Goal: Information Seeking & Learning: Learn about a topic

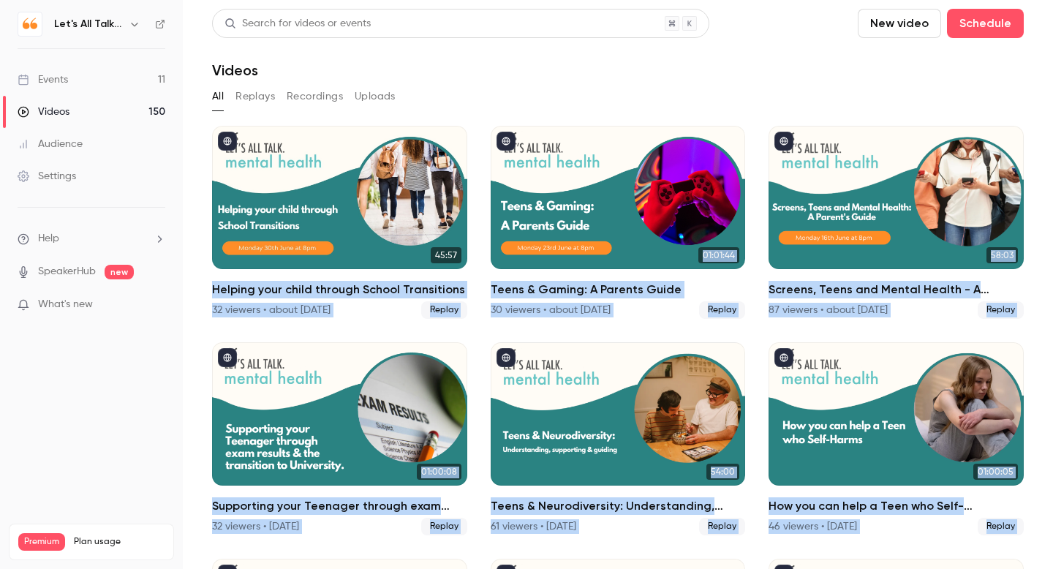
scroll to position [10381, 0]
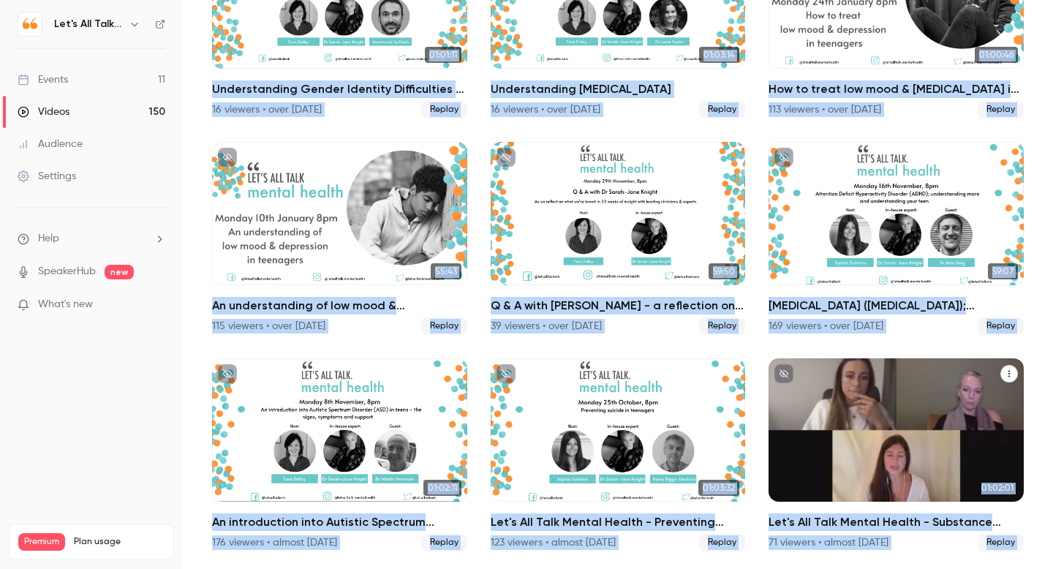
click at [846, 496] on div "Let's All Talk Mental Health - Substance misuse - spotting the signs, and how y…" at bounding box center [896, 429] width 255 height 143
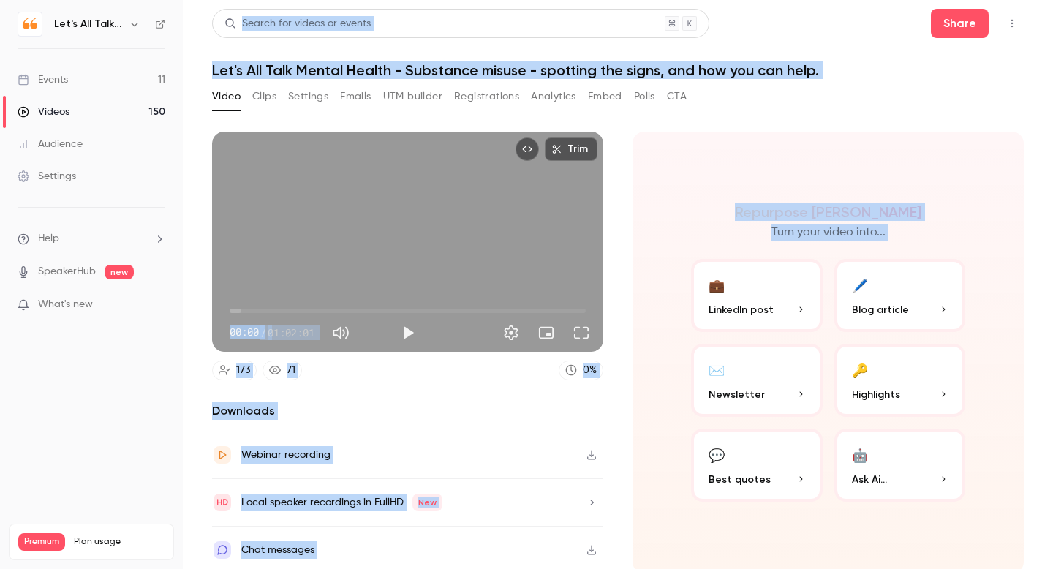
click at [547, 98] on button "Analytics" at bounding box center [553, 96] width 45 height 23
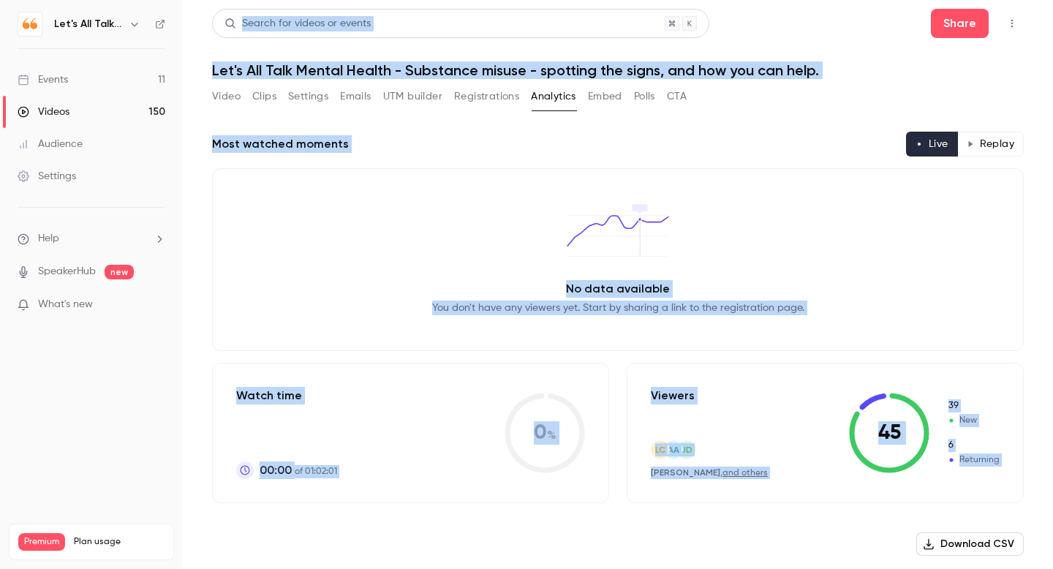
click at [990, 148] on button "Replay" at bounding box center [991, 144] width 67 height 25
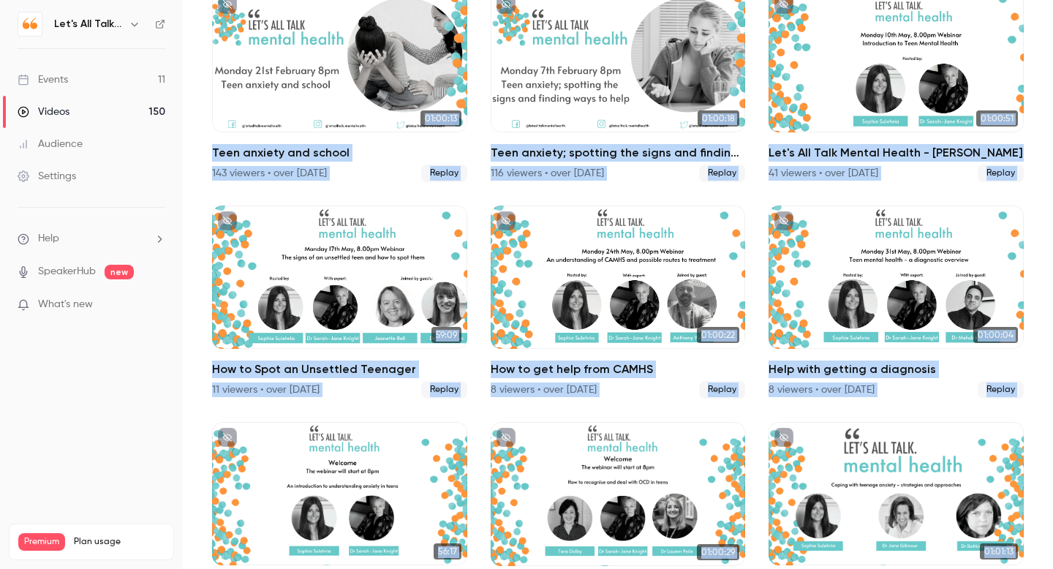
scroll to position [10381, 0]
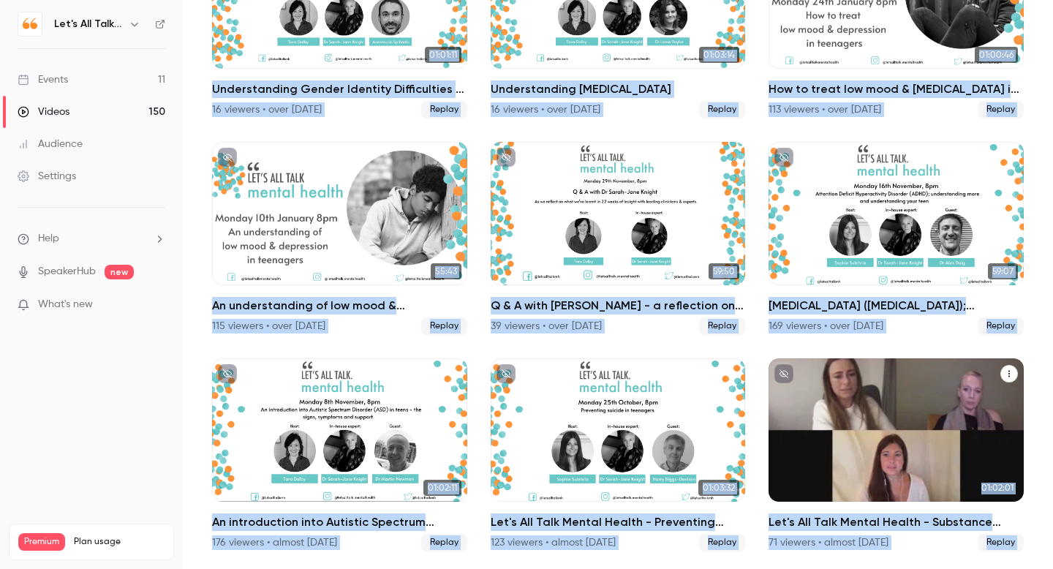
click at [927, 448] on div "Let's All Talk Mental Health - Substance misuse - spotting the signs, and how y…" at bounding box center [896, 429] width 255 height 143
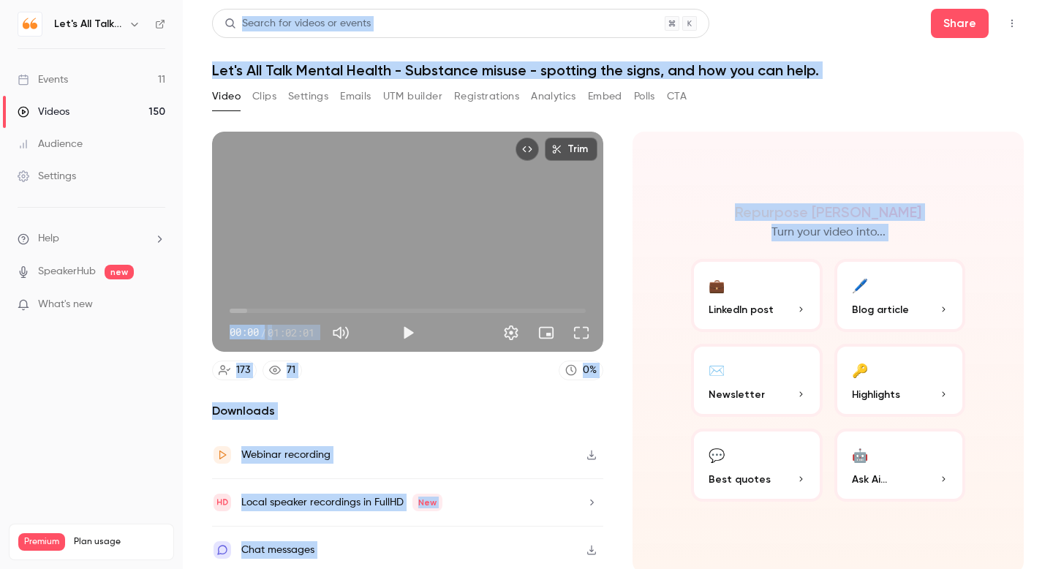
click at [545, 90] on button "Analytics" at bounding box center [553, 96] width 45 height 23
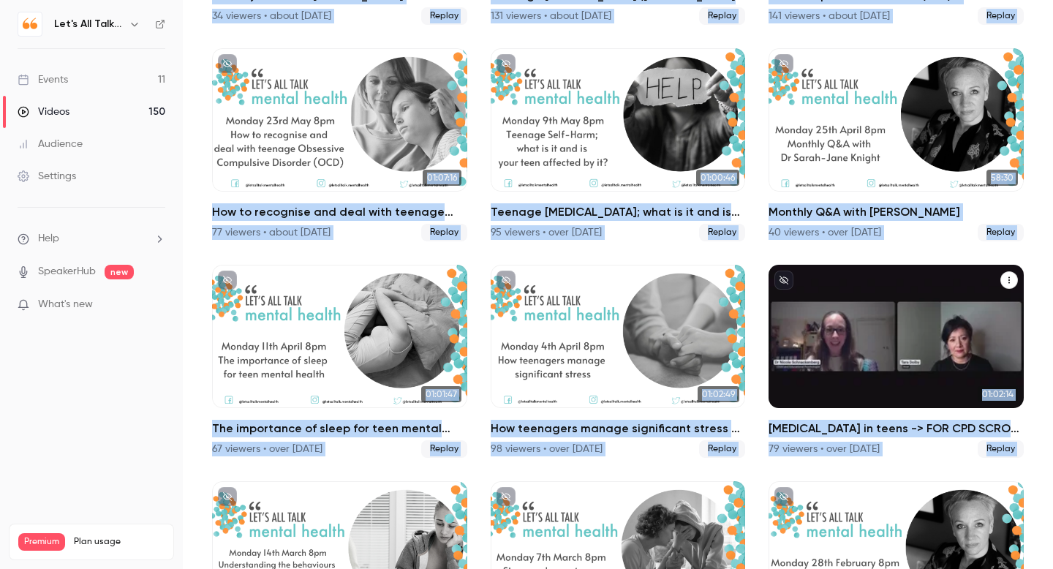
scroll to position [10381, 0]
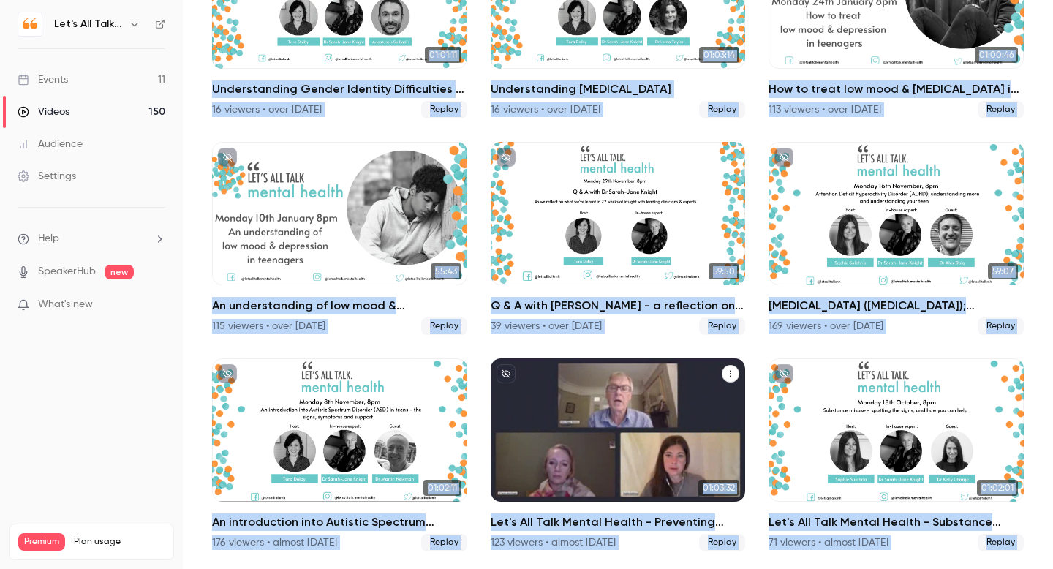
click at [622, 425] on div "Let's All Talk Mental Health - Preventing Suicide in teenagers" at bounding box center [618, 429] width 255 height 143
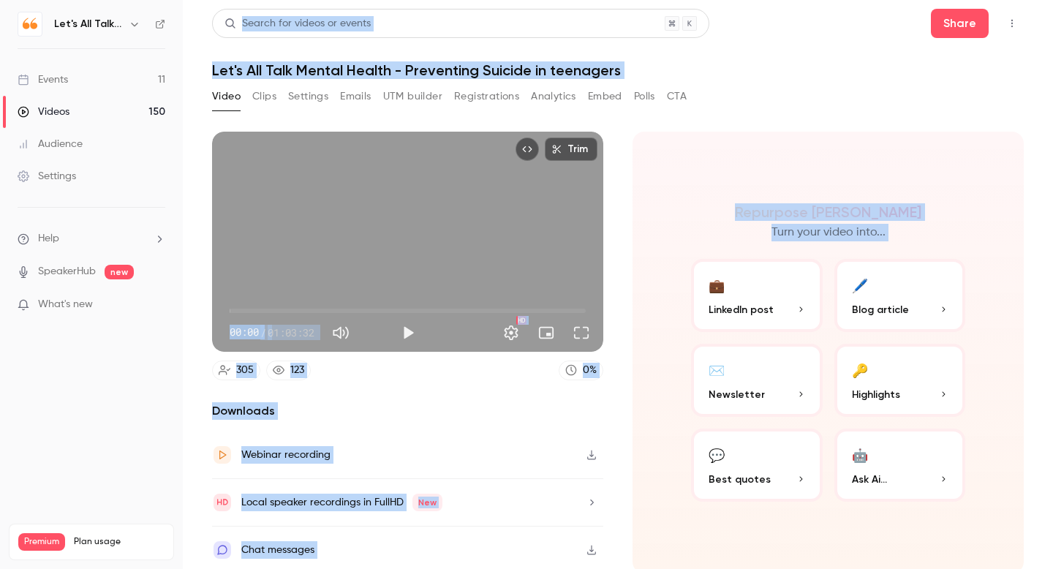
click at [551, 102] on button "Analytics" at bounding box center [553, 96] width 45 height 23
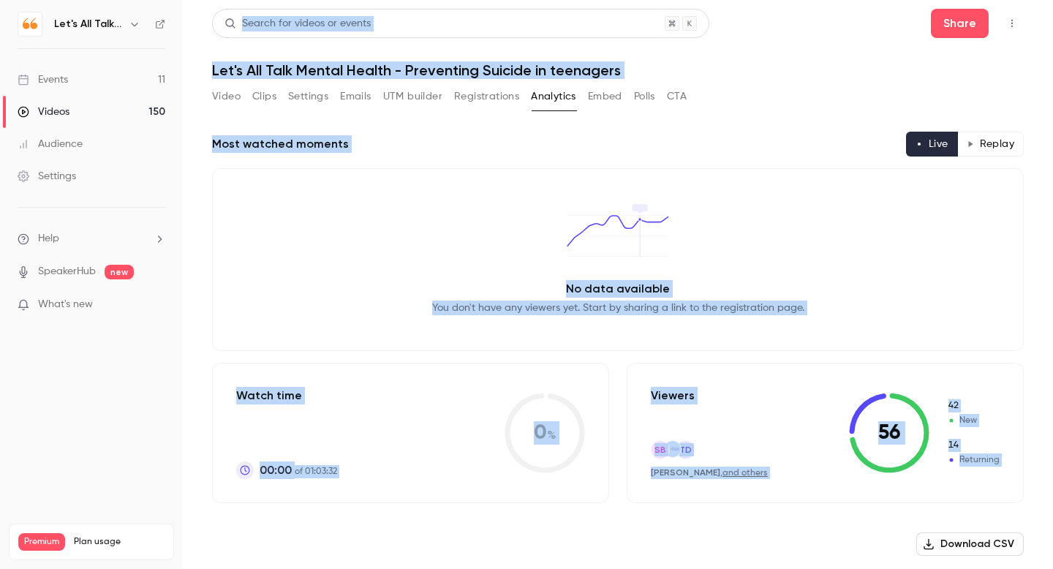
click at [993, 152] on button "Replay" at bounding box center [991, 144] width 67 height 25
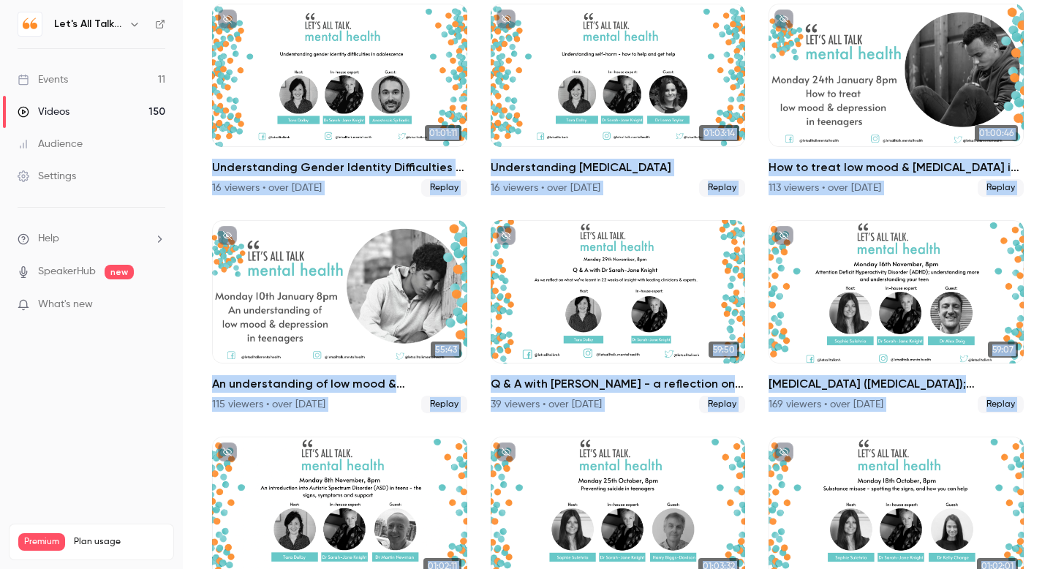
scroll to position [10381, 0]
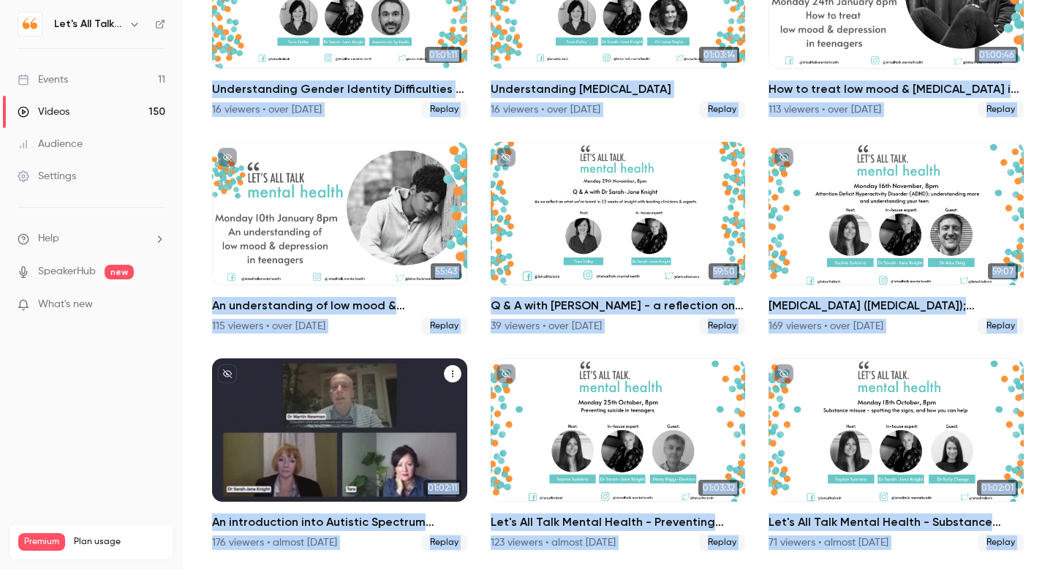
click at [266, 483] on div "An introduction into Autistic Spectrum Disorder (ASD) in teens – the signs, sym…" at bounding box center [339, 429] width 255 height 143
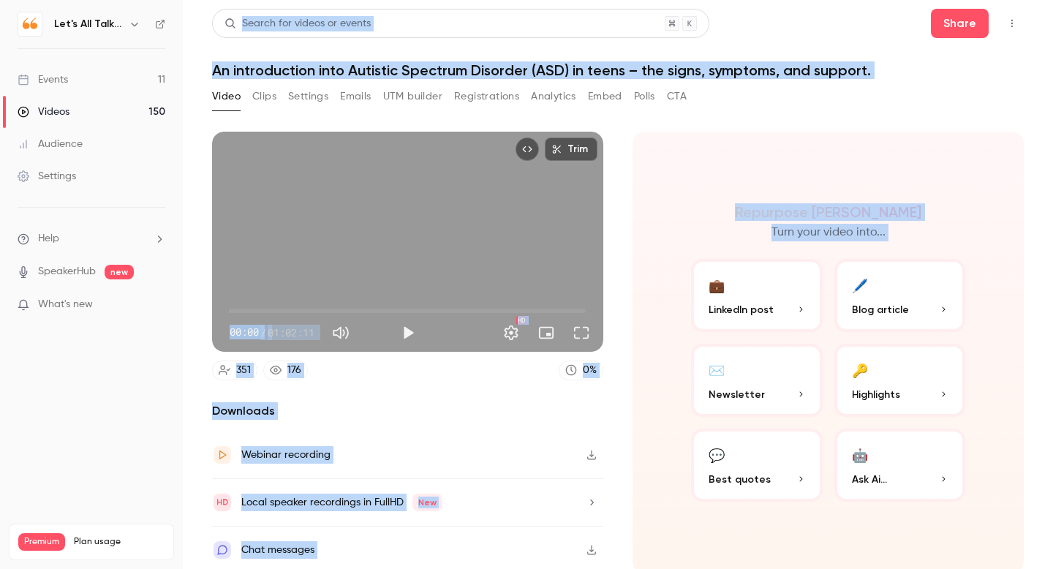
click at [550, 95] on button "Analytics" at bounding box center [553, 96] width 45 height 23
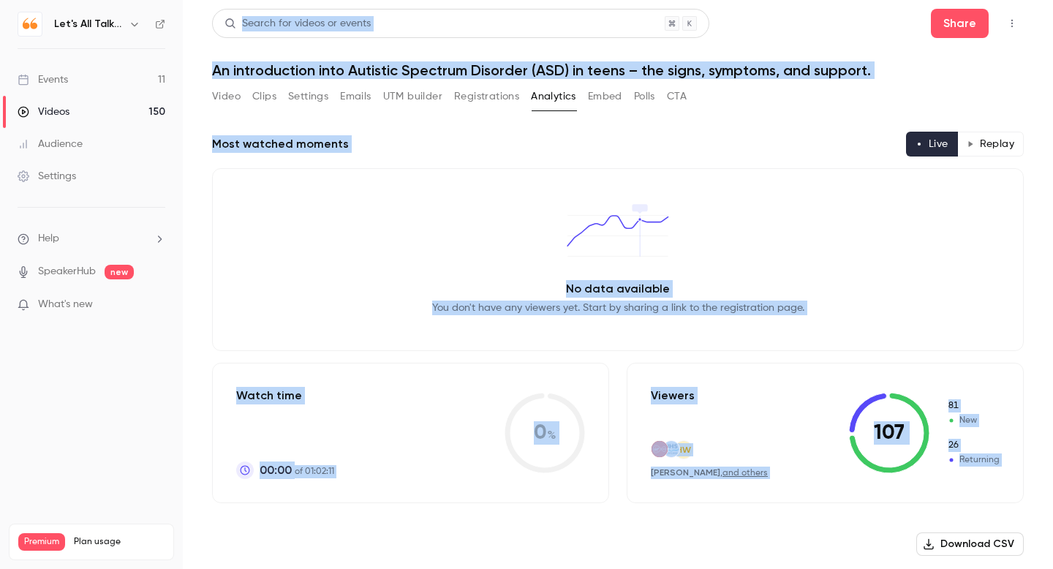
click at [1000, 137] on button "Replay" at bounding box center [991, 144] width 67 height 25
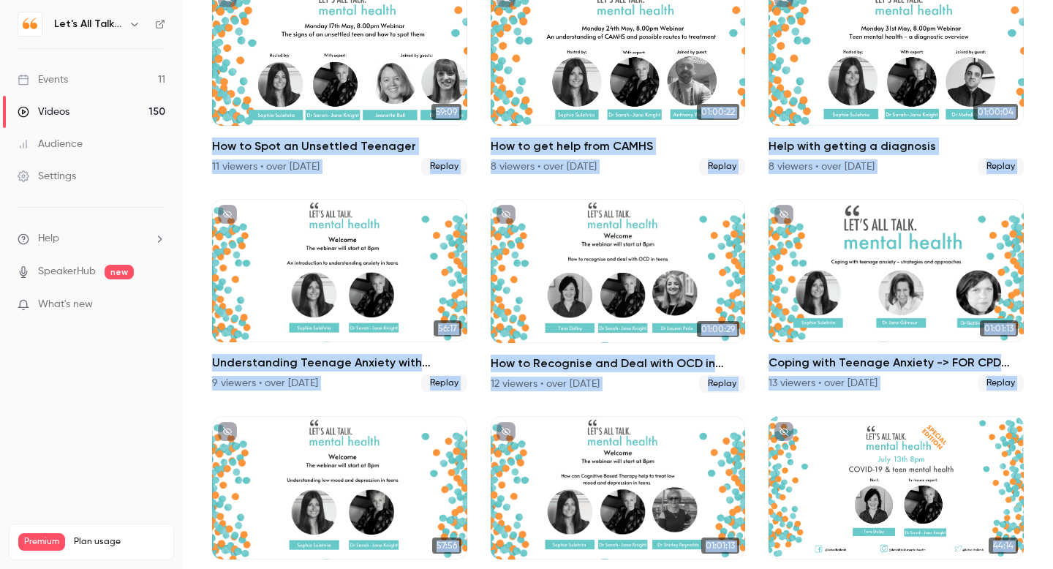
scroll to position [10381, 0]
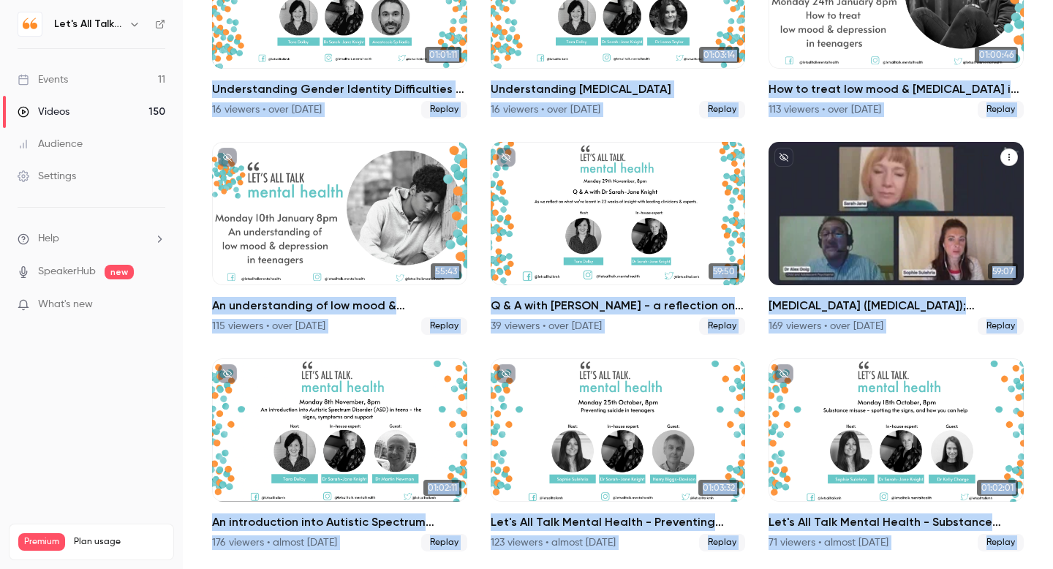
click at [859, 238] on div "Attention Deficit Hyperactivity Disorder (ADHD); understanding more & understan…" at bounding box center [896, 213] width 255 height 143
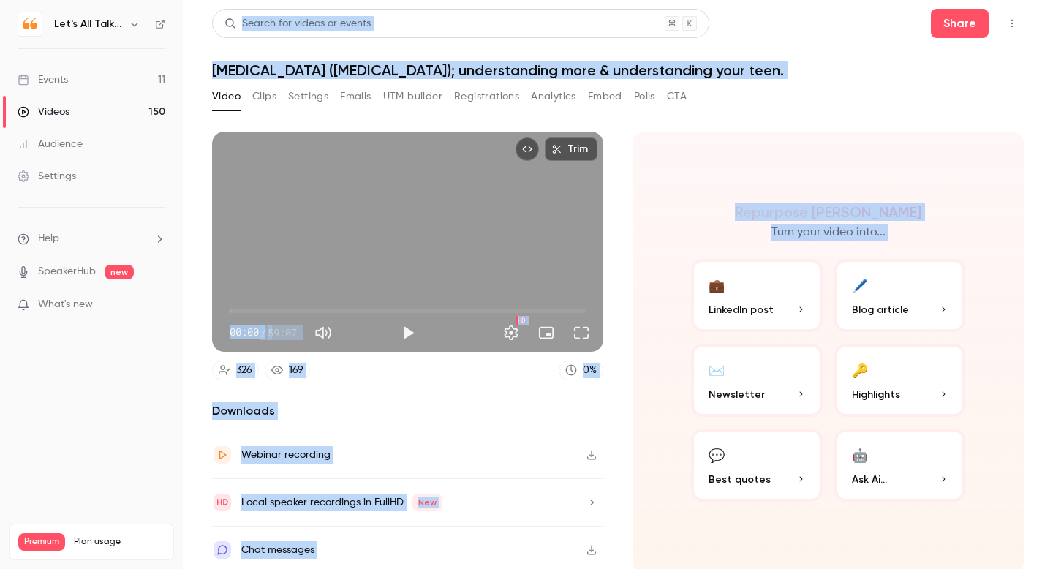
click at [554, 101] on button "Analytics" at bounding box center [553, 96] width 45 height 23
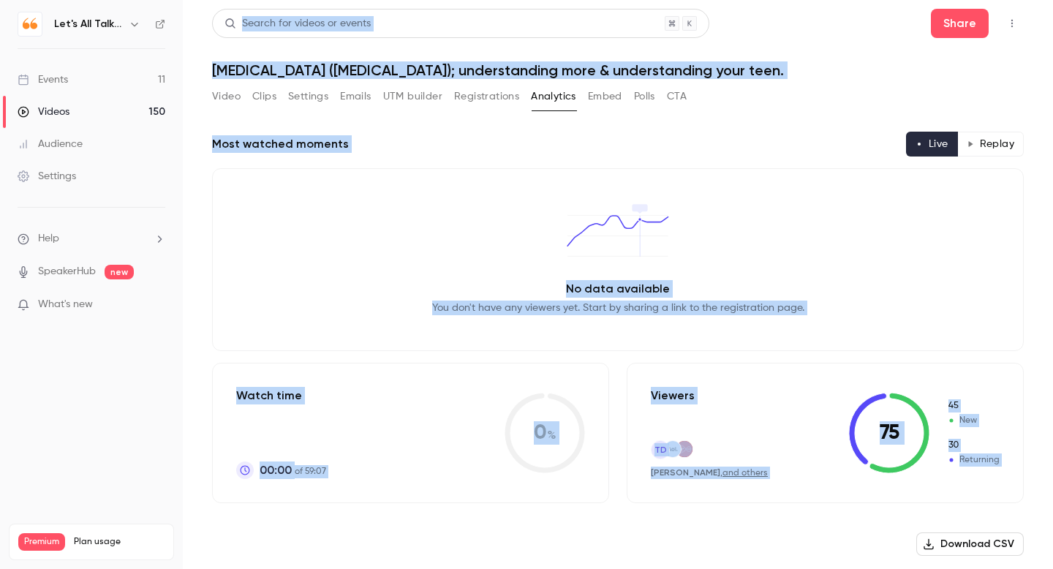
click at [978, 142] on button "Replay" at bounding box center [991, 144] width 67 height 25
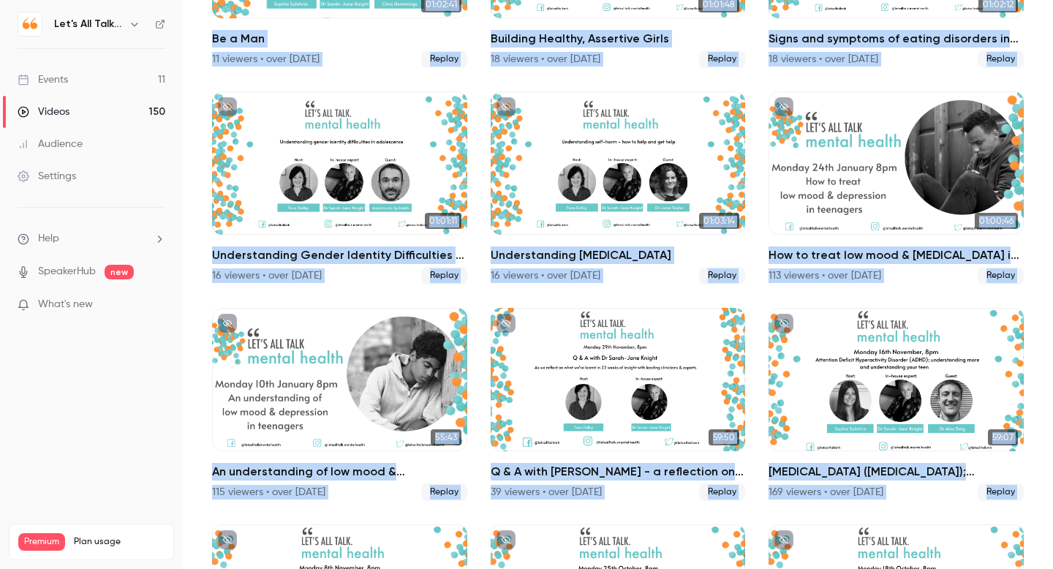
scroll to position [10381, 0]
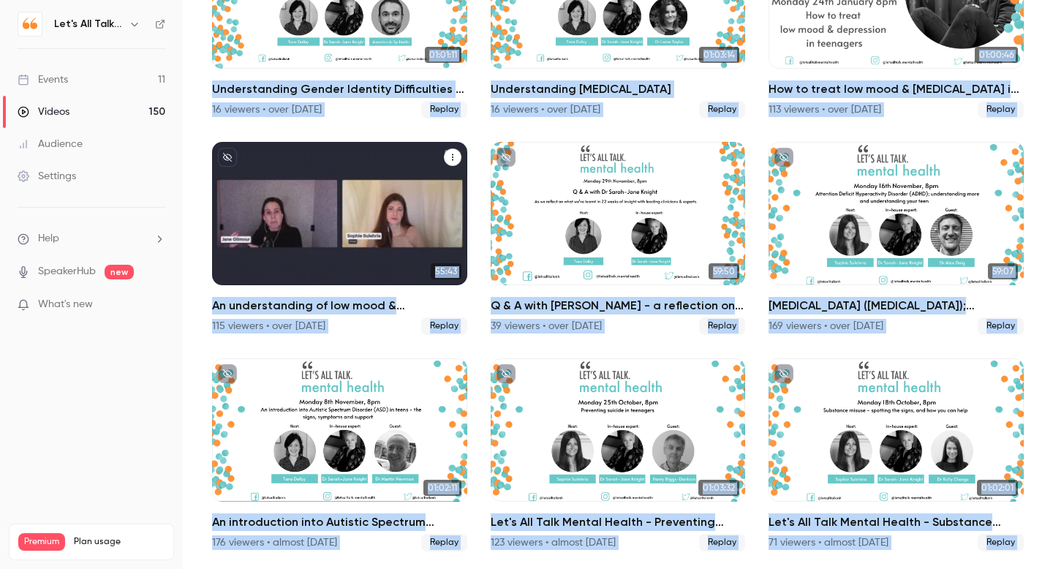
click at [422, 255] on div "An understanding of low mood & depression in teenagers" at bounding box center [339, 213] width 255 height 143
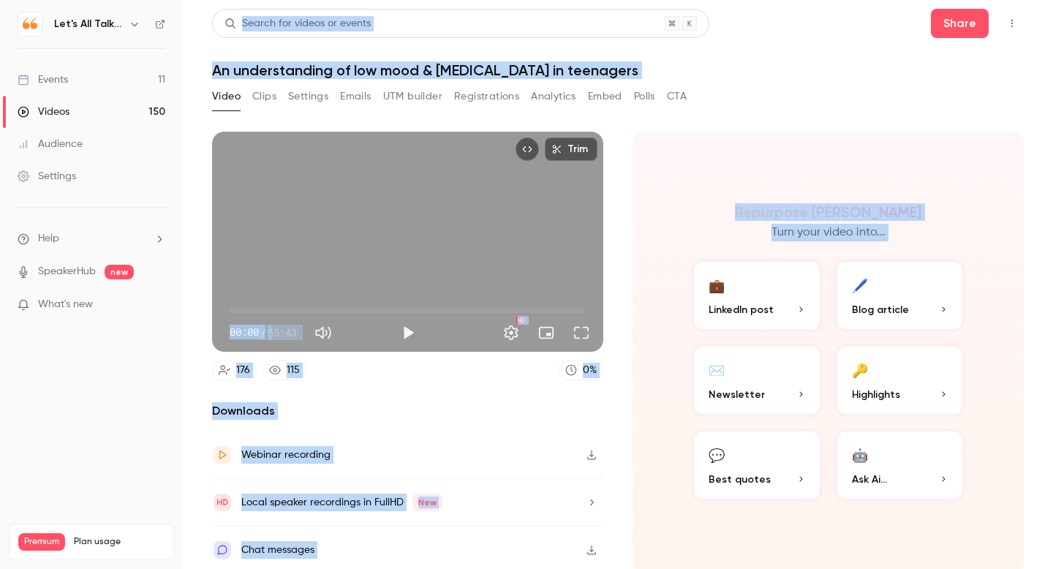
click at [563, 95] on button "Analytics" at bounding box center [553, 96] width 45 height 23
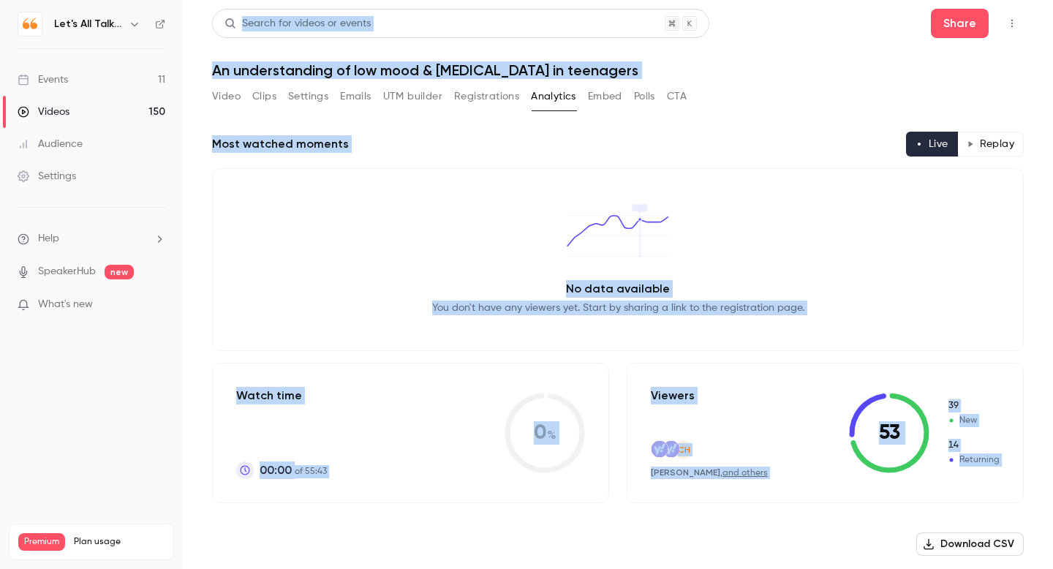
click at [998, 135] on button "Replay" at bounding box center [991, 144] width 67 height 25
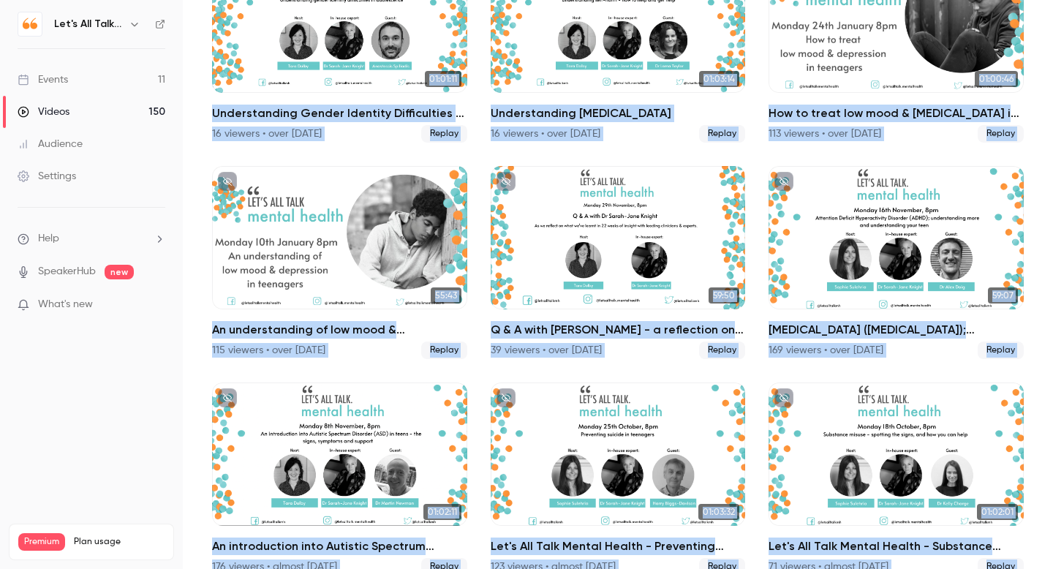
scroll to position [10372, 0]
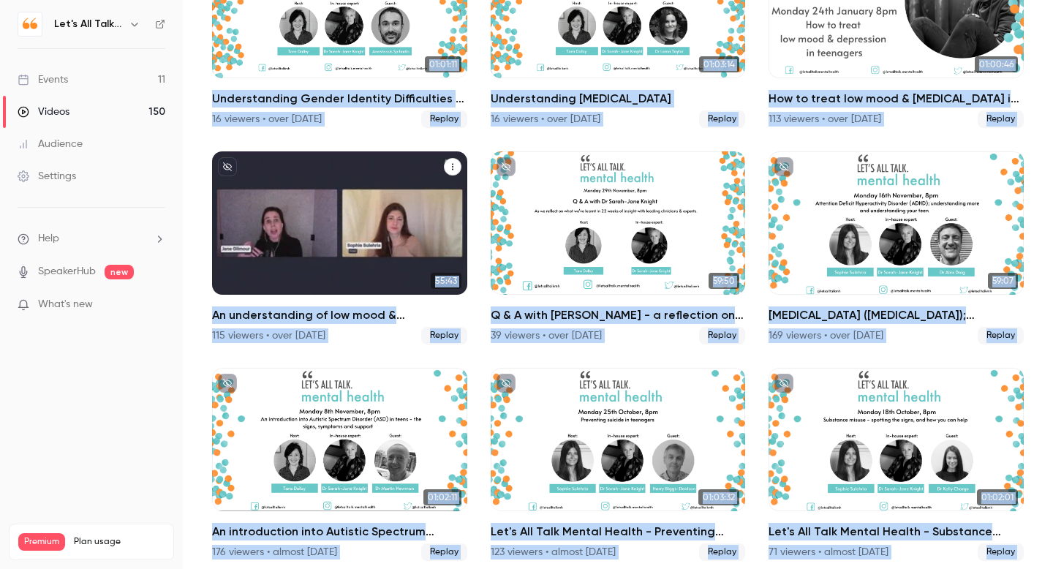
click at [361, 299] on link "55:43 An understanding of low mood & depression in teenagers 115 viewers • over…" at bounding box center [339, 247] width 255 height 193
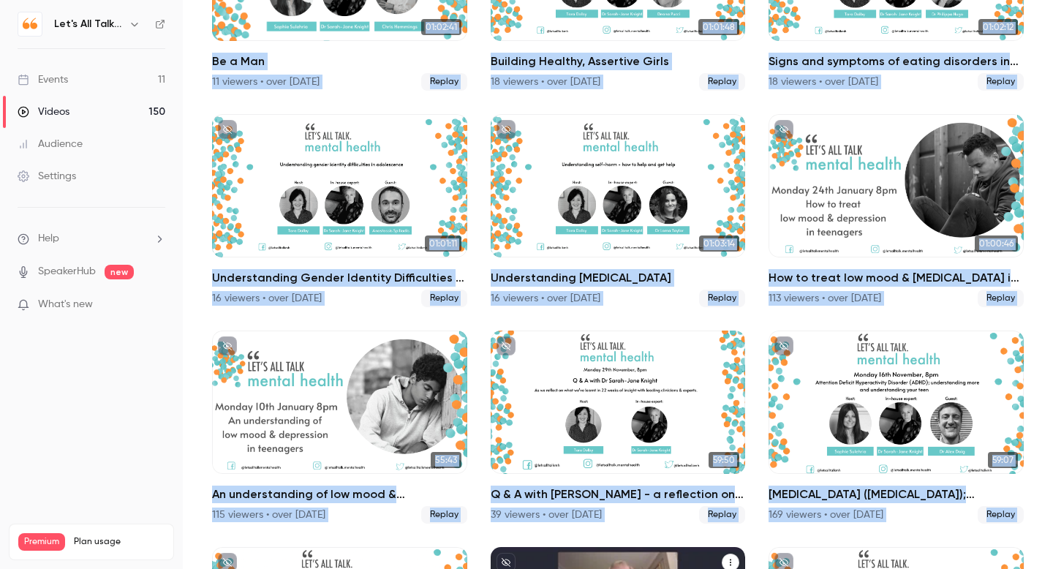
scroll to position [10189, 0]
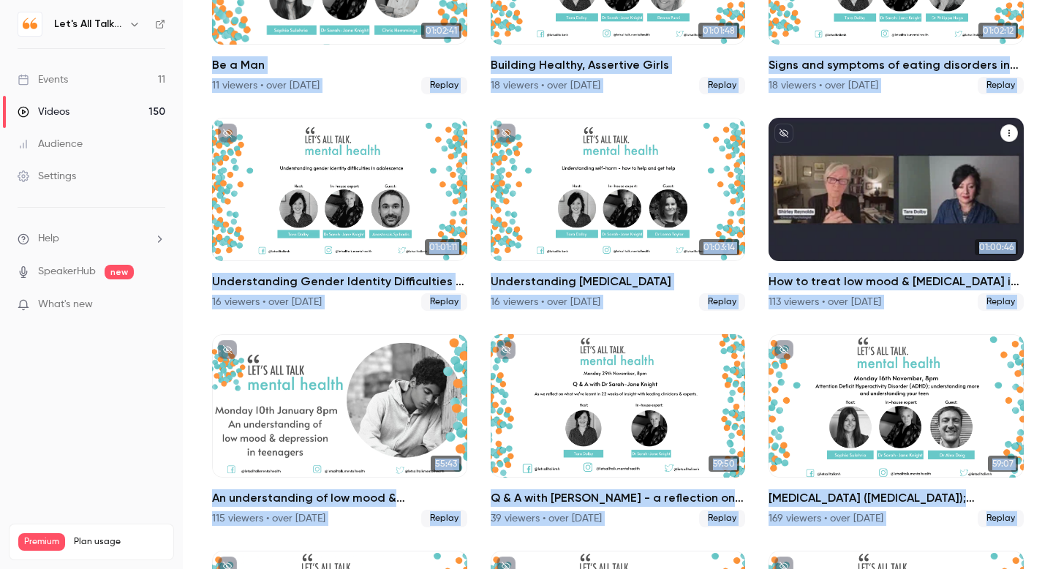
click at [845, 240] on div "How to treat low mood & depression in teenagers" at bounding box center [896, 189] width 255 height 143
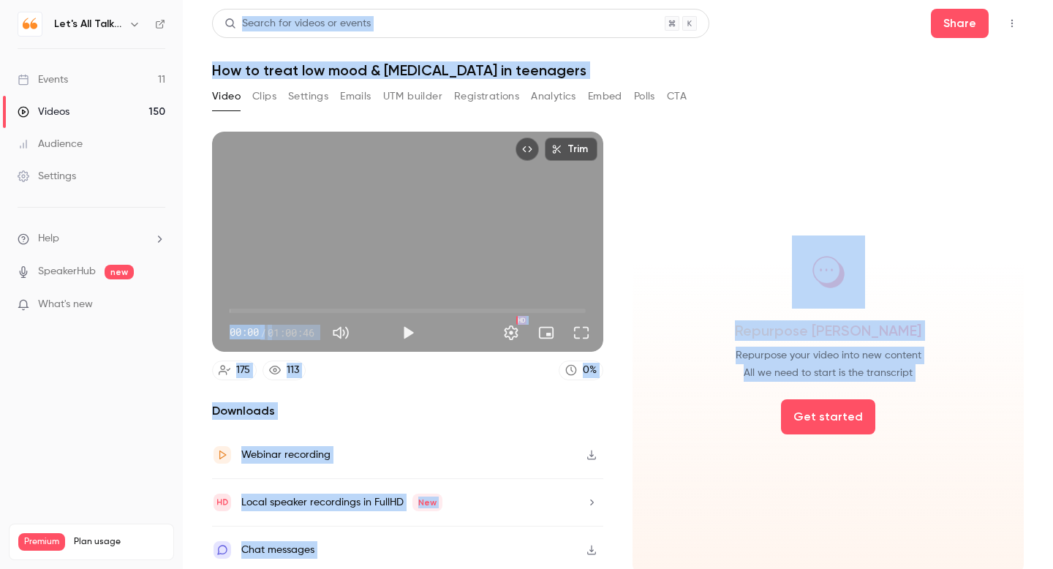
click at [552, 99] on button "Analytics" at bounding box center [553, 96] width 45 height 23
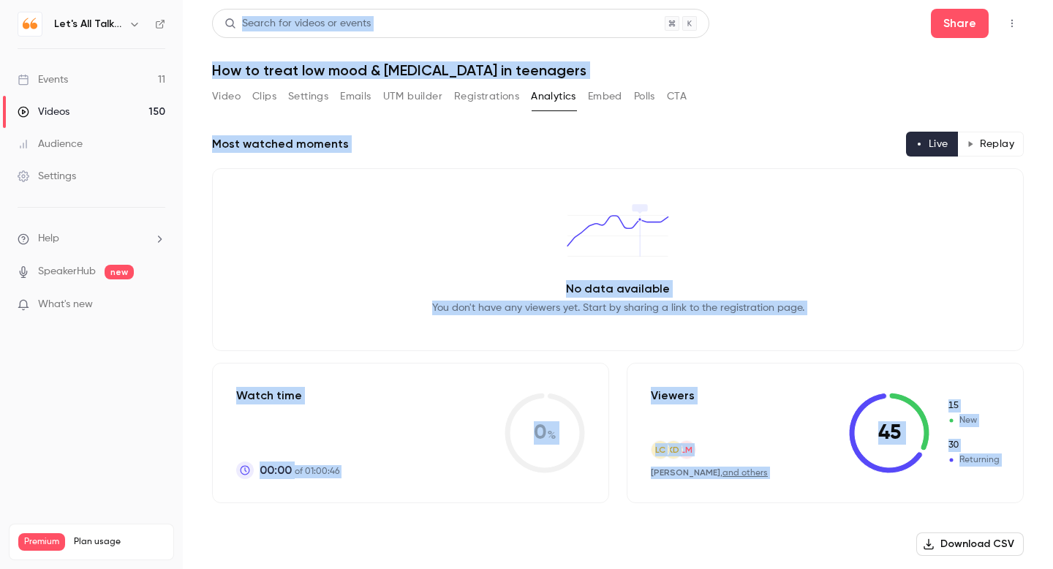
click at [986, 143] on button "Replay" at bounding box center [991, 144] width 67 height 25
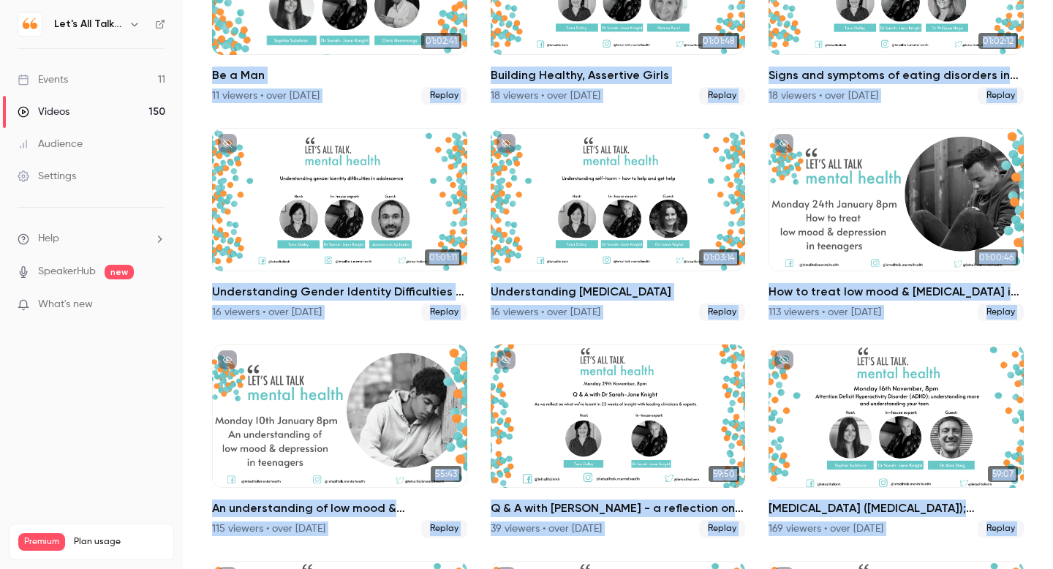
scroll to position [10178, 0]
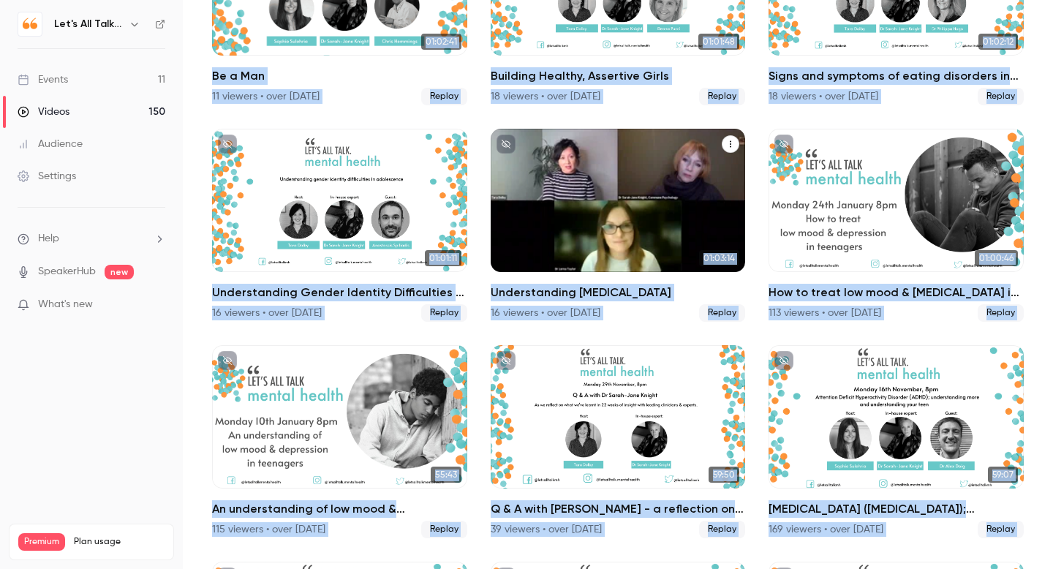
click at [593, 214] on div "Understanding Self Harm" at bounding box center [618, 200] width 255 height 143
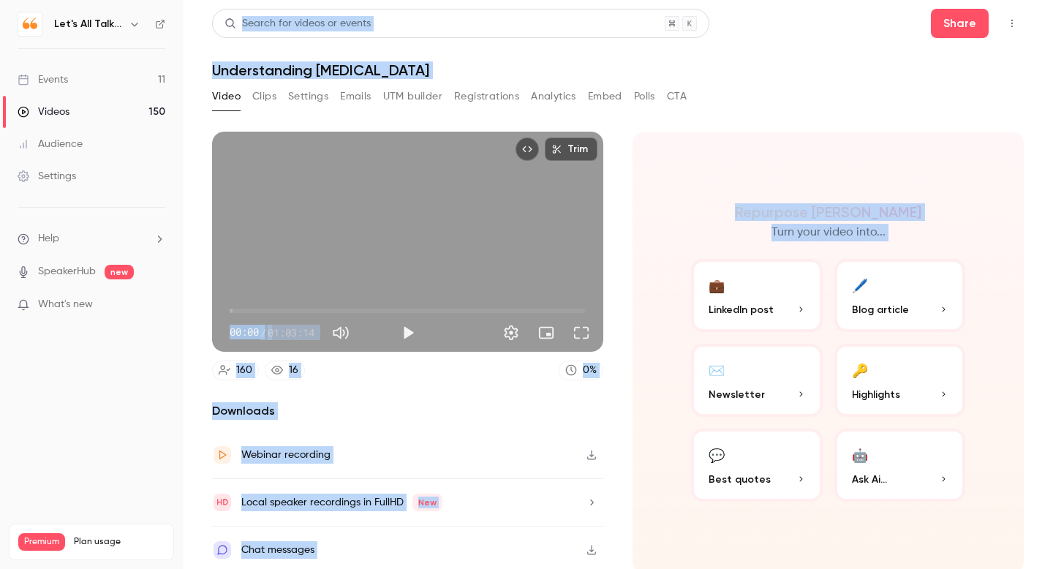
click at [549, 91] on button "Analytics" at bounding box center [553, 96] width 45 height 23
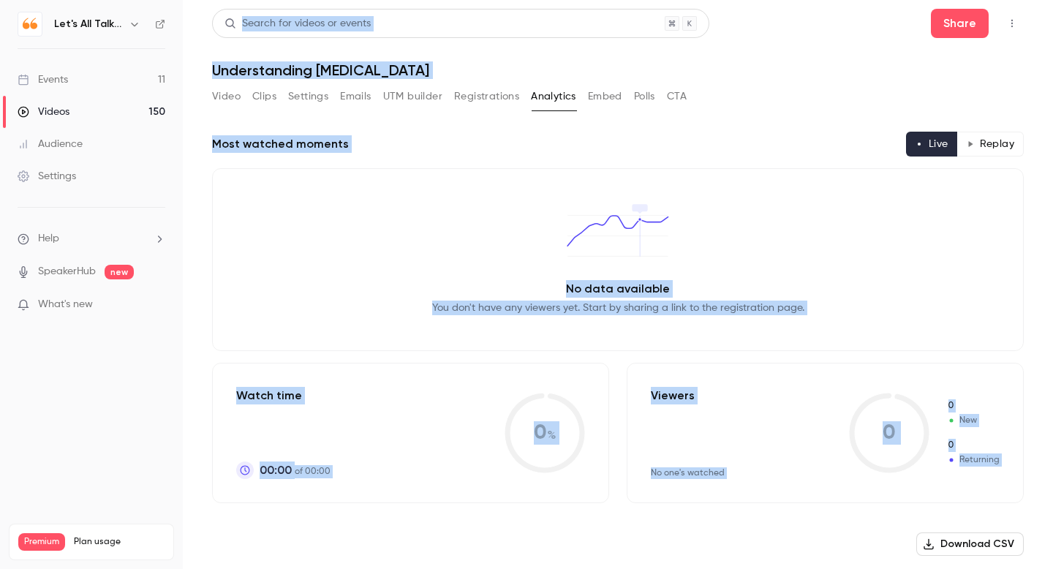
click at [549, 99] on button "Analytics" at bounding box center [553, 96] width 45 height 23
click at [993, 148] on button "Replay" at bounding box center [991, 144] width 67 height 25
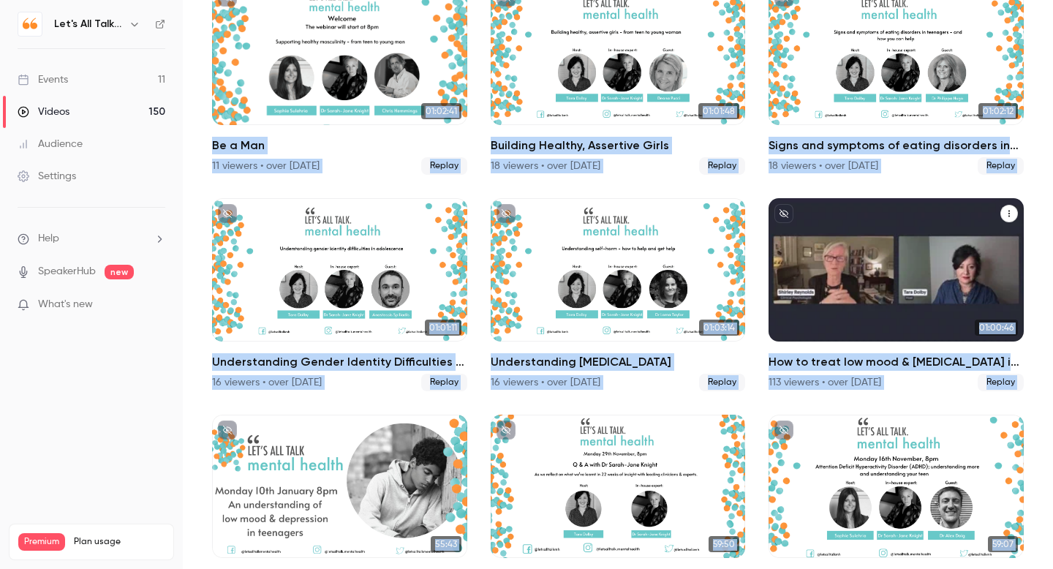
scroll to position [10108, 0]
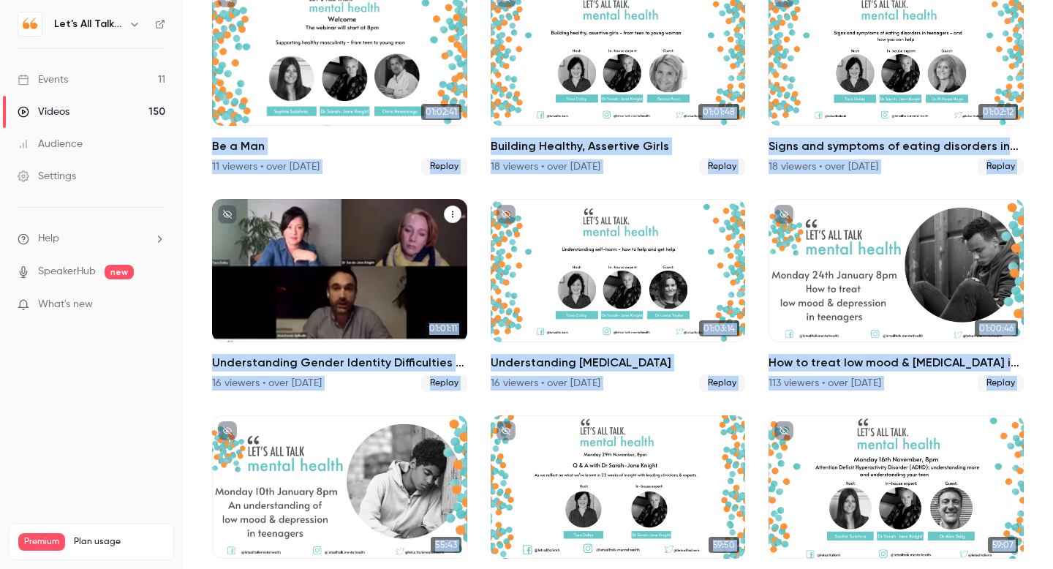
click at [329, 311] on div "Understanding Gender Identity Difficulties in Adolescence" at bounding box center [339, 270] width 255 height 143
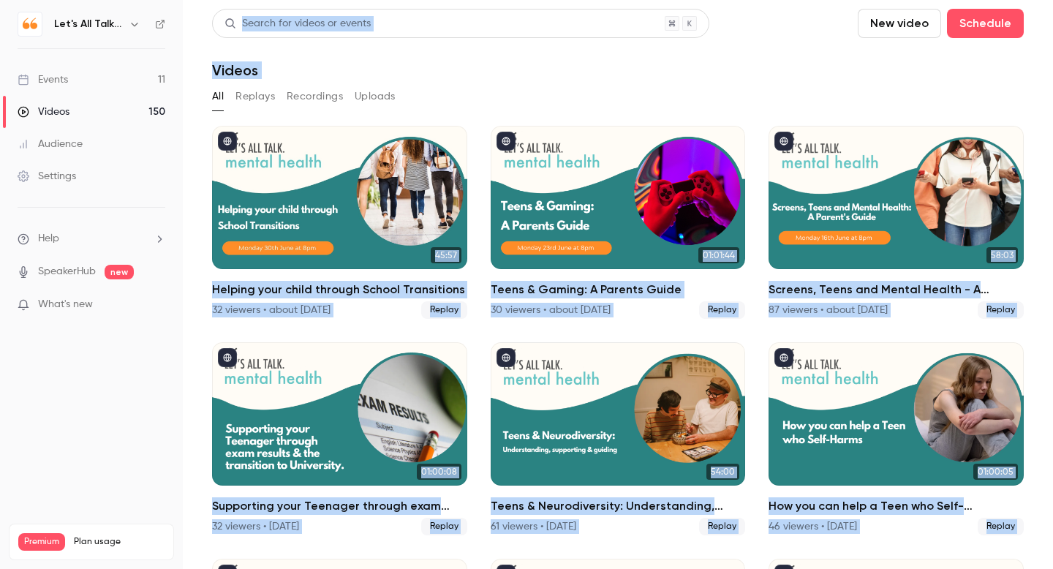
click at [329, 311] on main "Search for videos or events New video Schedule Videos All Replays Recordings Up…" at bounding box center [618, 284] width 870 height 569
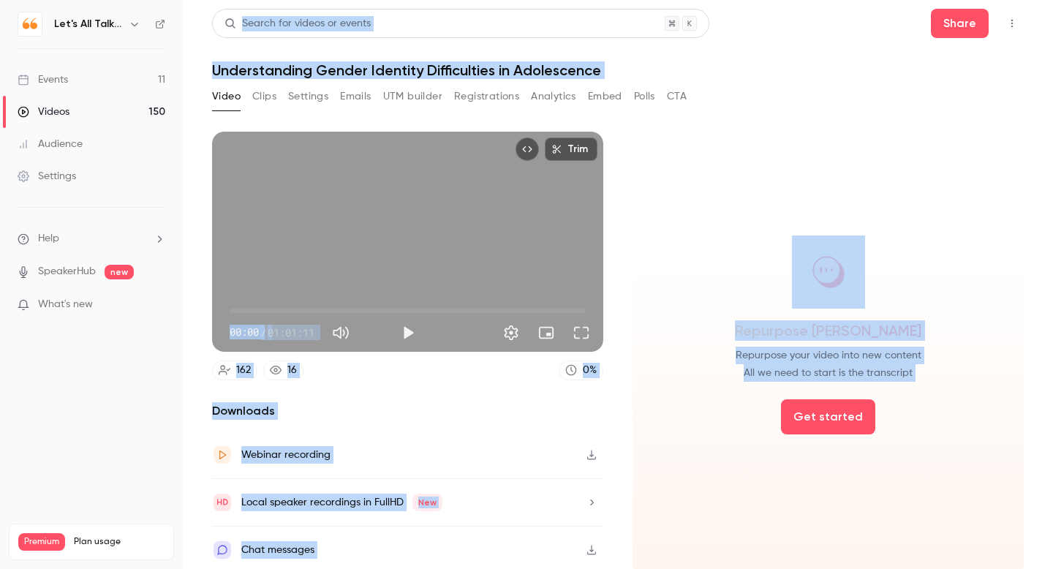
click at [546, 102] on button "Analytics" at bounding box center [553, 96] width 45 height 23
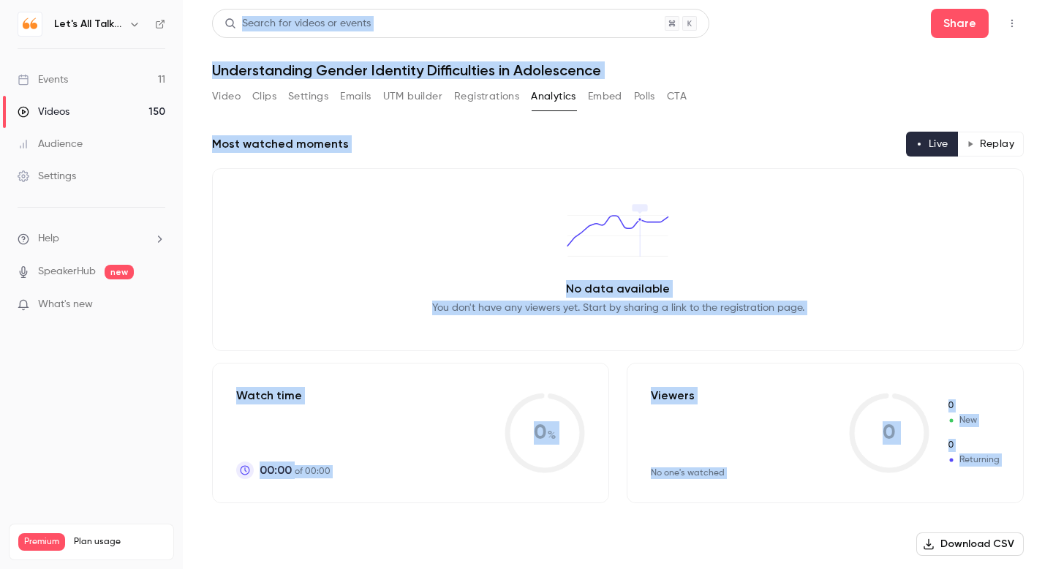
click at [996, 143] on button "Replay" at bounding box center [991, 144] width 67 height 25
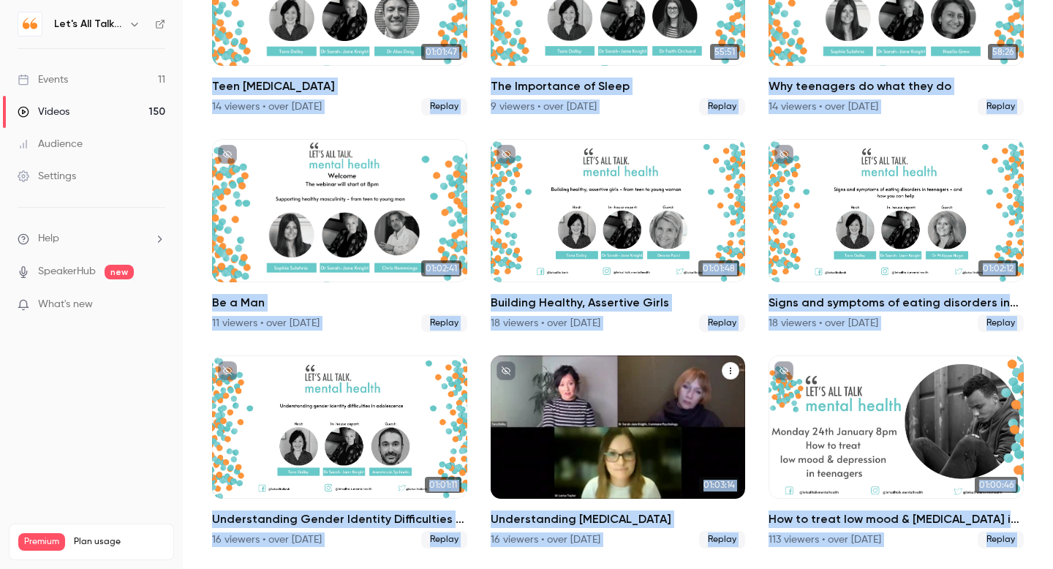
scroll to position [9952, 0]
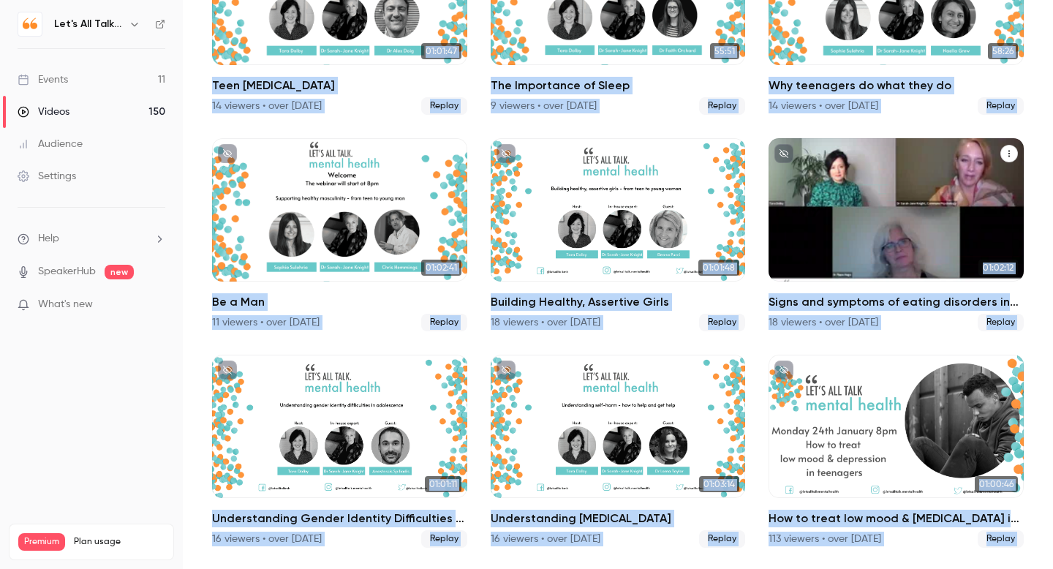
click at [795, 268] on div "Signs and symptoms of eating disorders in teenagers" at bounding box center [896, 209] width 255 height 143
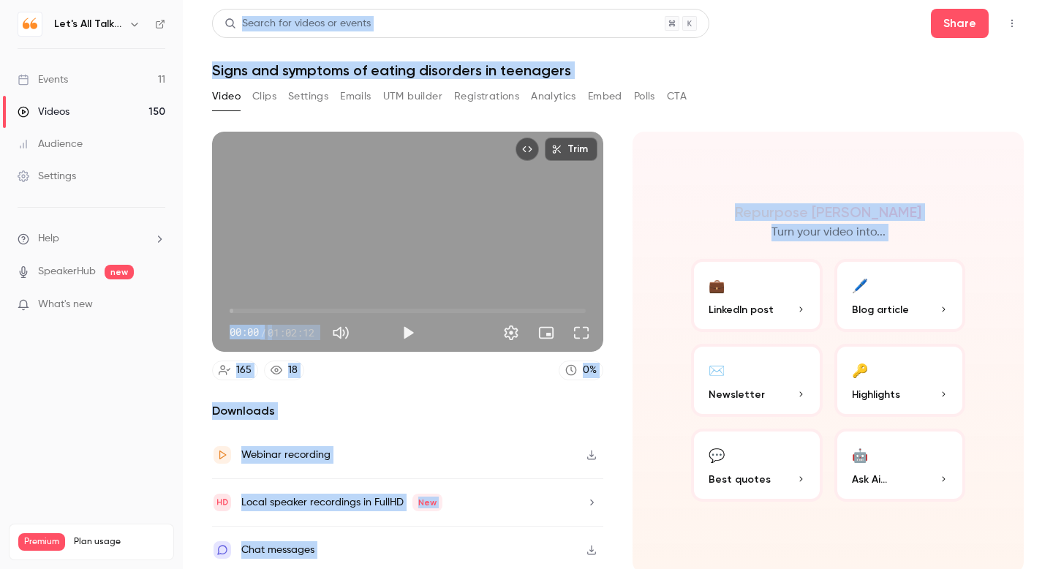
click at [546, 97] on button "Analytics" at bounding box center [553, 96] width 45 height 23
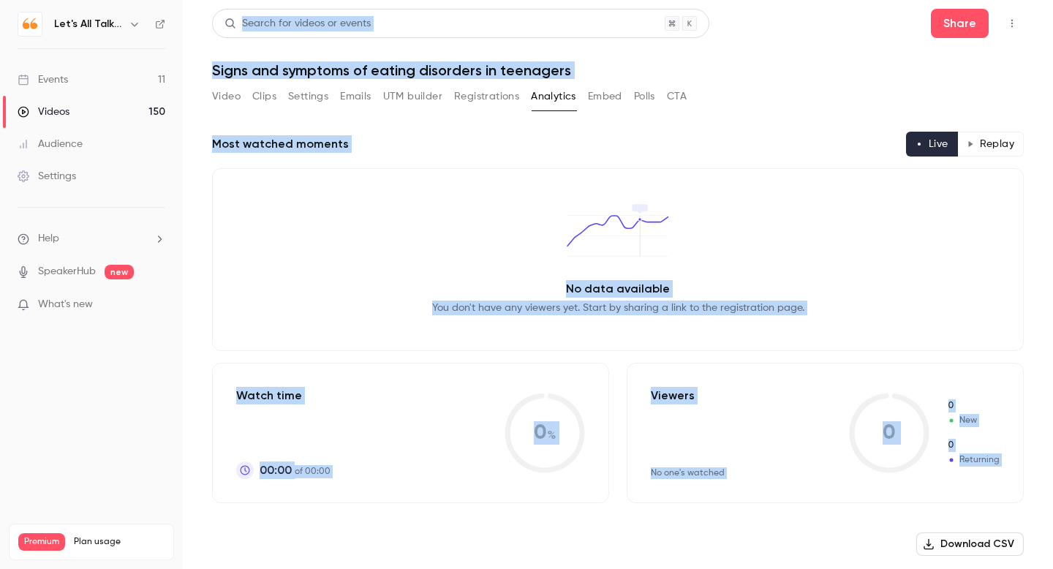
click at [985, 138] on button "Replay" at bounding box center [991, 144] width 67 height 25
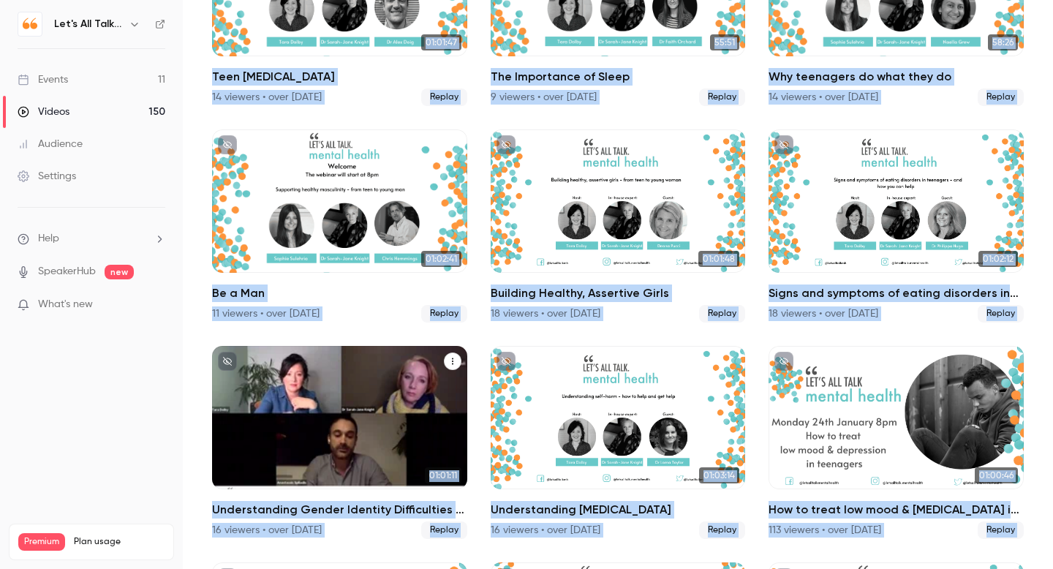
scroll to position [9924, 0]
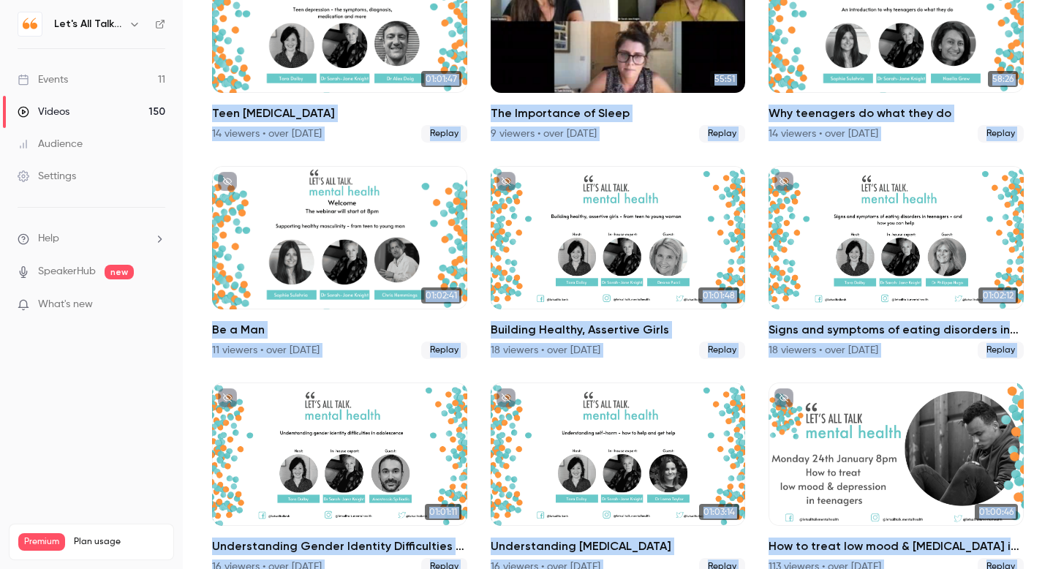
click at [664, 86] on div "The Importance of Sleep" at bounding box center [618, 21] width 255 height 143
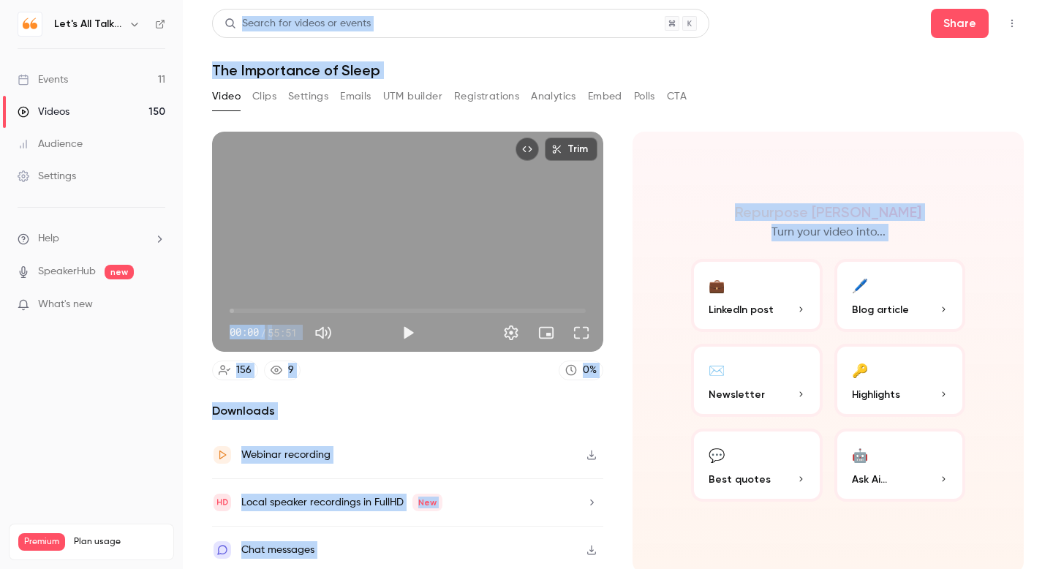
click at [560, 92] on button "Analytics" at bounding box center [553, 96] width 45 height 23
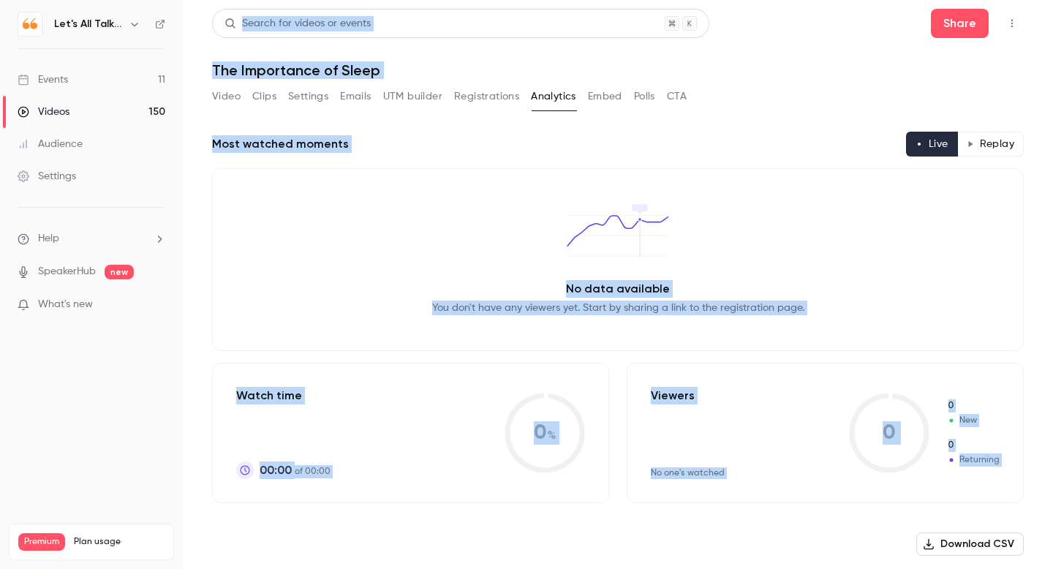
click at [990, 140] on button "Replay" at bounding box center [991, 144] width 67 height 25
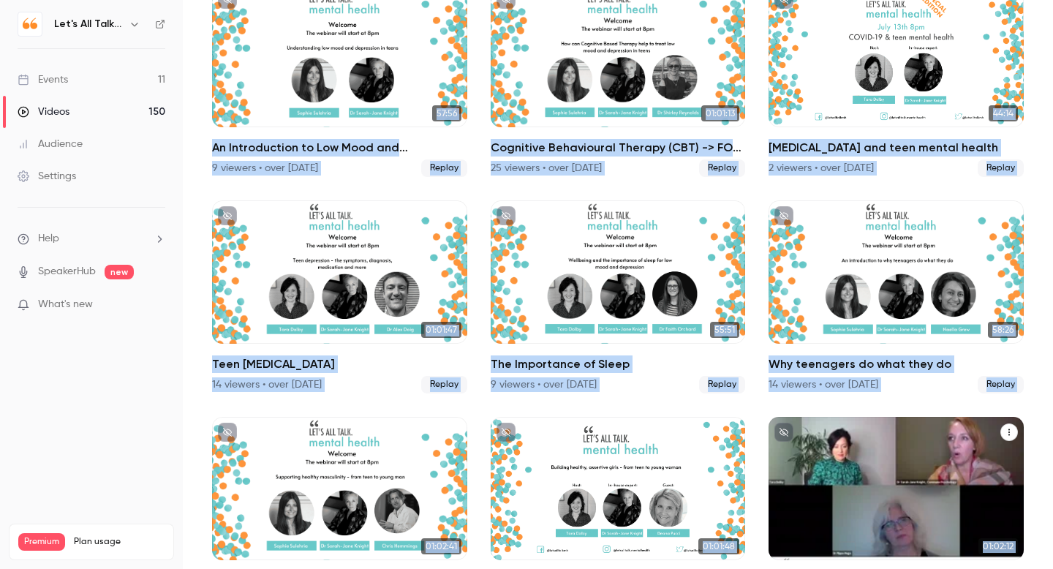
scroll to position [9670, 0]
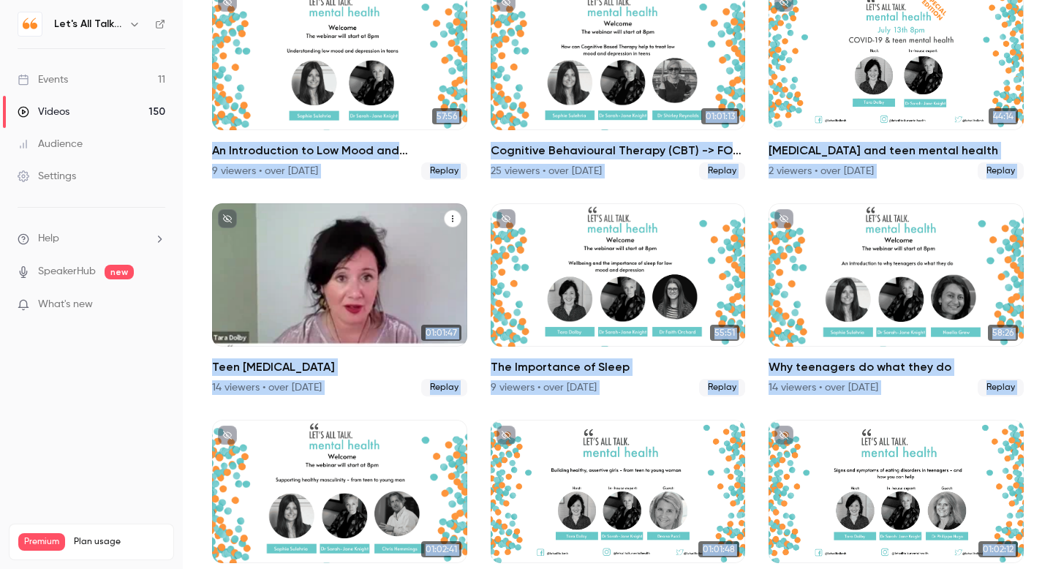
click at [353, 261] on div "Teen Depression" at bounding box center [339, 274] width 255 height 143
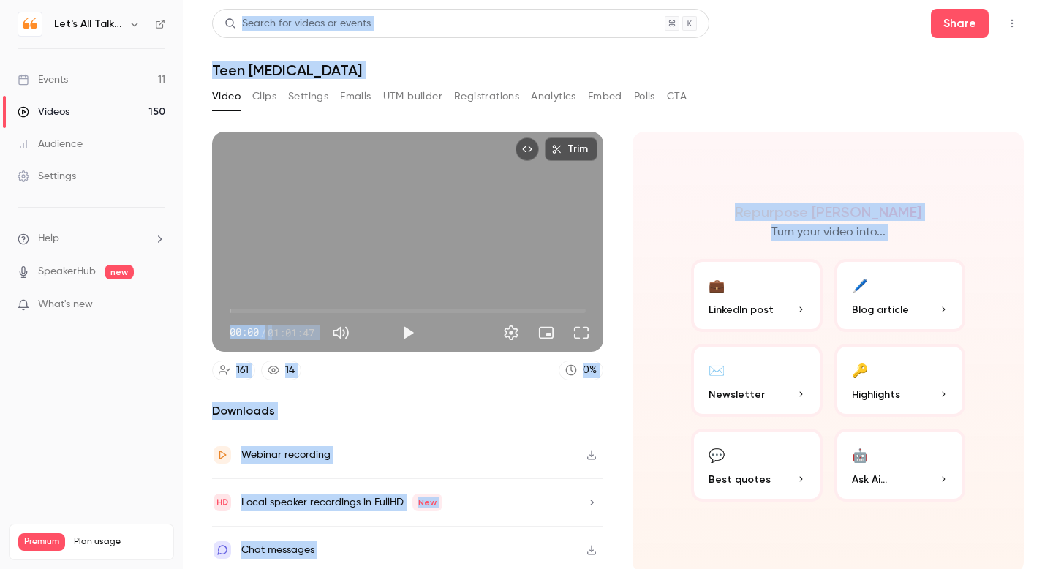
click at [549, 94] on button "Analytics" at bounding box center [553, 96] width 45 height 23
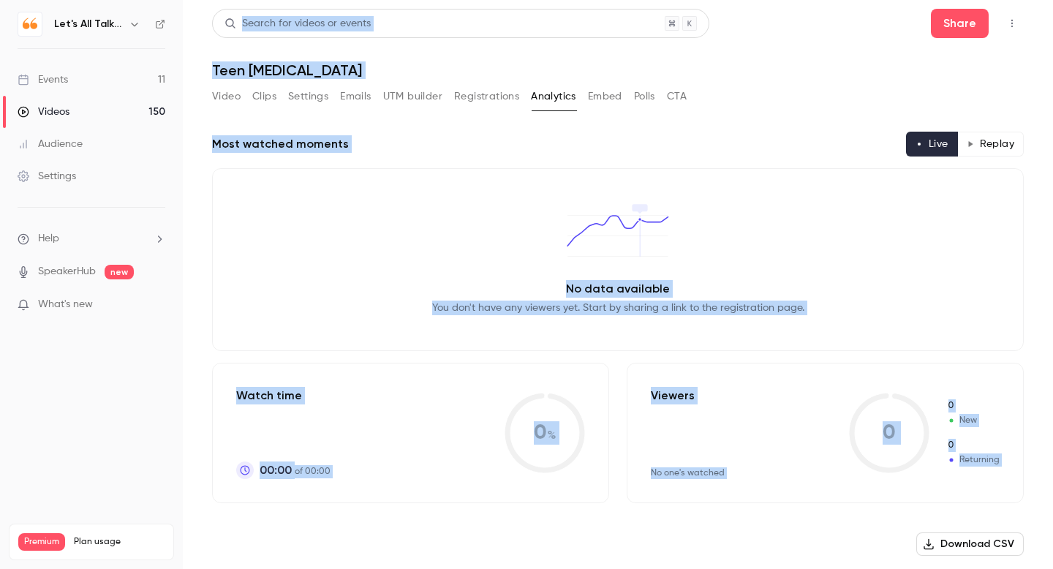
click at [990, 143] on button "Replay" at bounding box center [991, 144] width 67 height 25
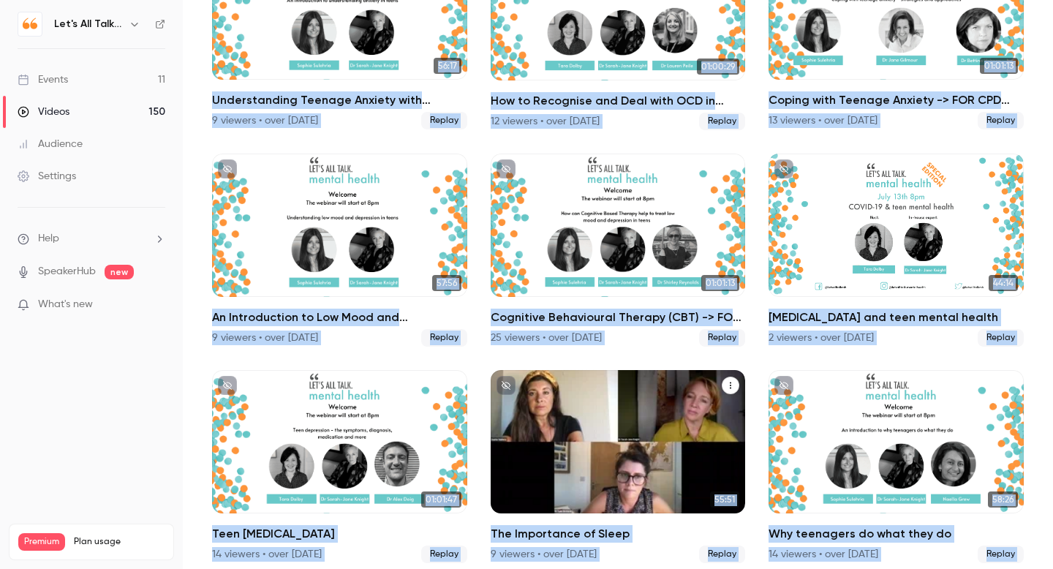
scroll to position [9501, 0]
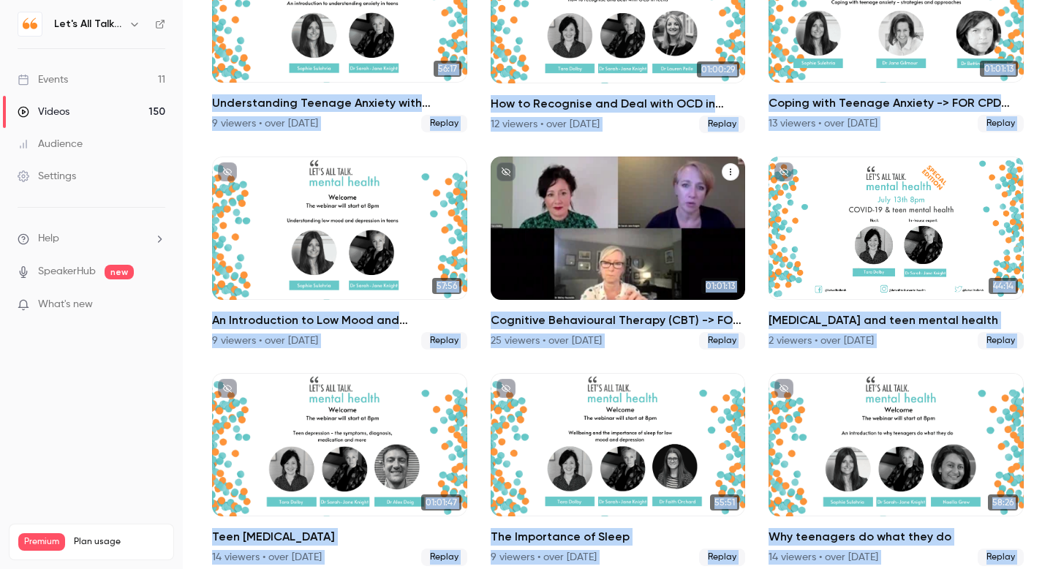
click at [560, 275] on div "Cognitive Behavioural Therapy (CBT) -> FOR CPD SCROLL BELOW" at bounding box center [618, 228] width 255 height 143
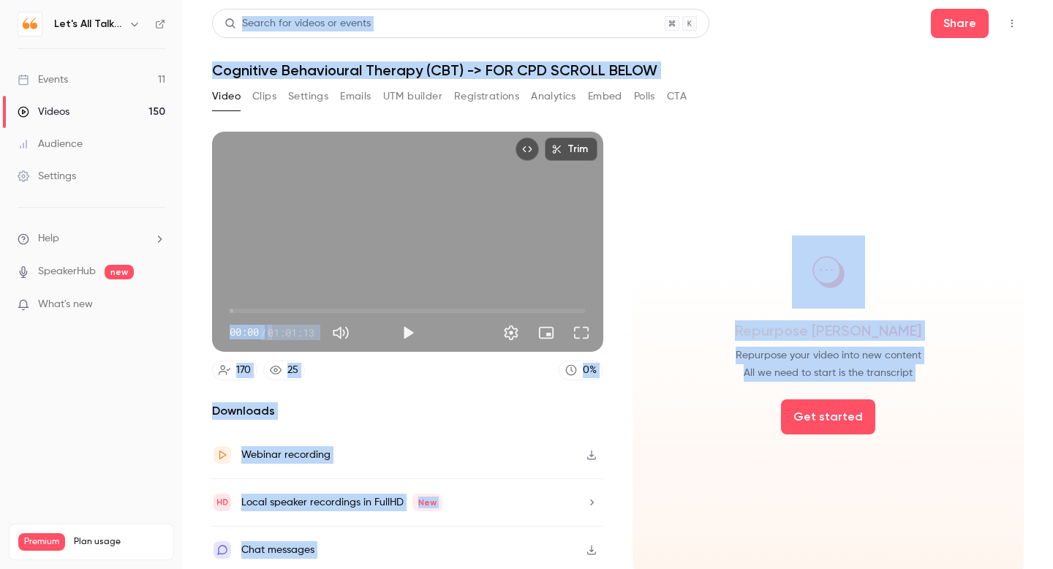
click at [560, 102] on button "Analytics" at bounding box center [553, 96] width 45 height 23
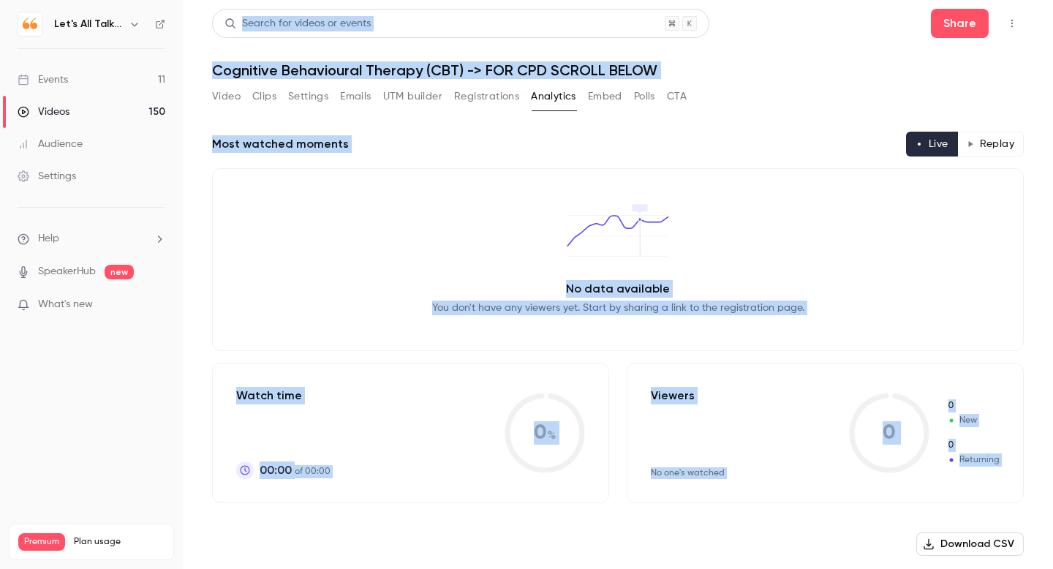
click at [997, 148] on button "Replay" at bounding box center [991, 144] width 67 height 25
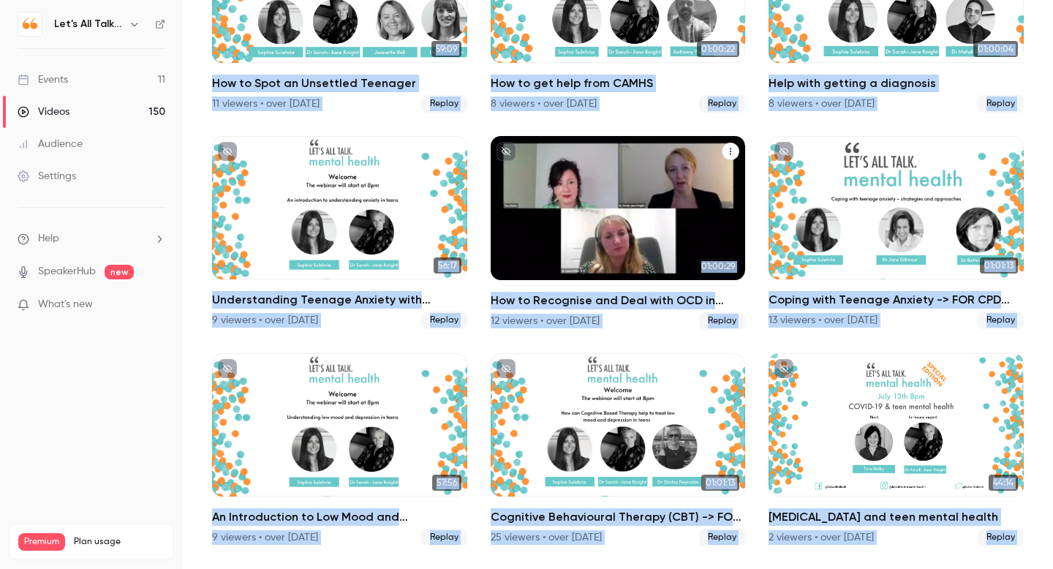
scroll to position [9316, 0]
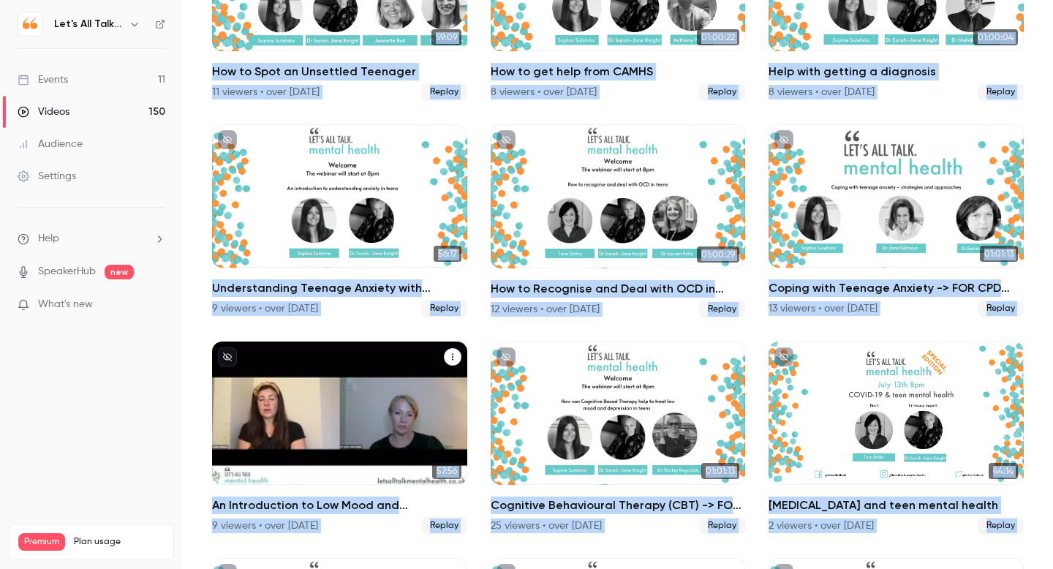
click at [325, 410] on div "An Introduction to Low Mood and Depression" at bounding box center [339, 413] width 255 height 143
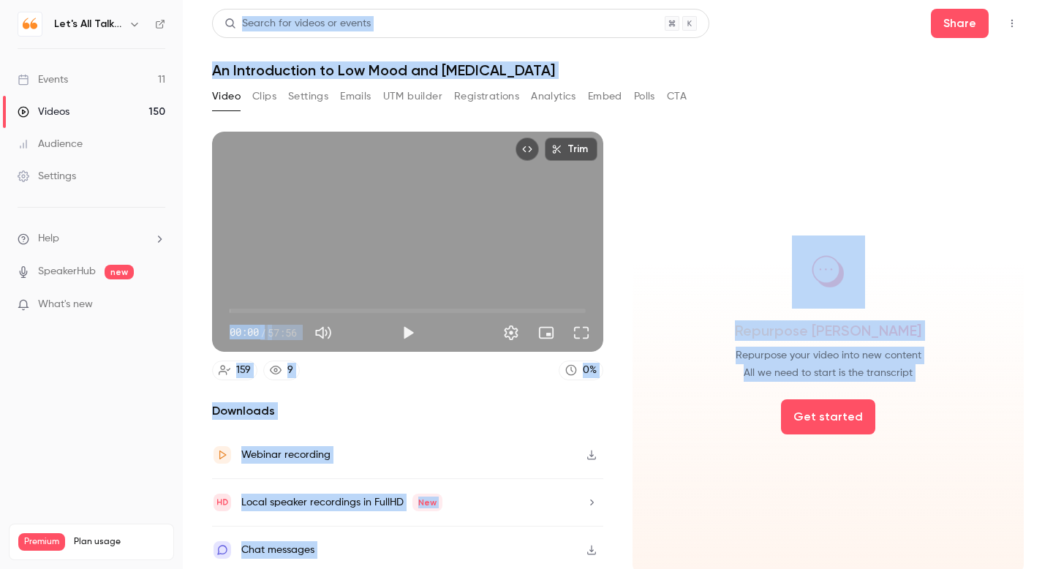
click at [541, 100] on button "Analytics" at bounding box center [553, 96] width 45 height 23
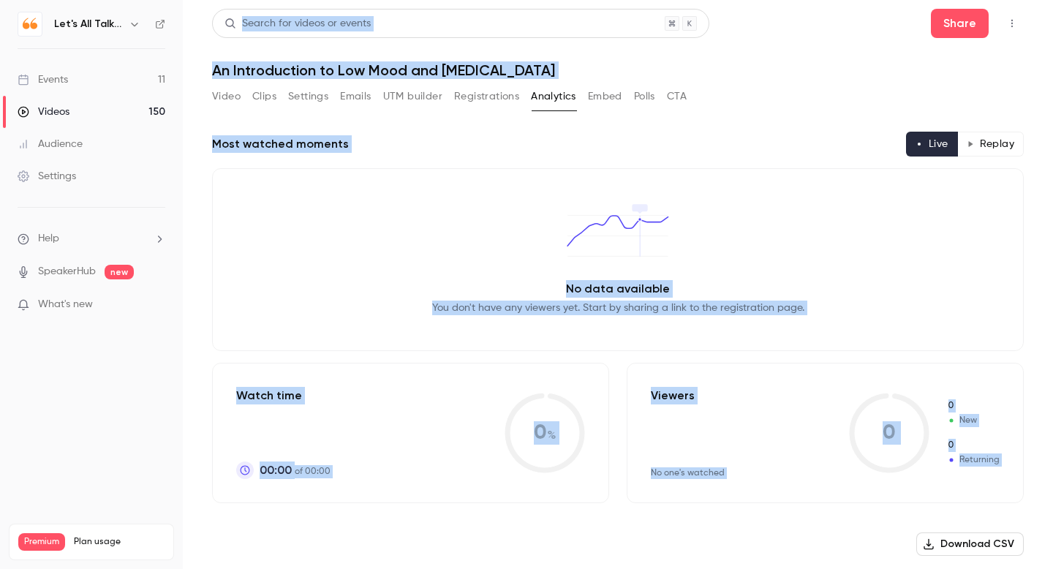
click at [985, 146] on button "Replay" at bounding box center [991, 144] width 67 height 25
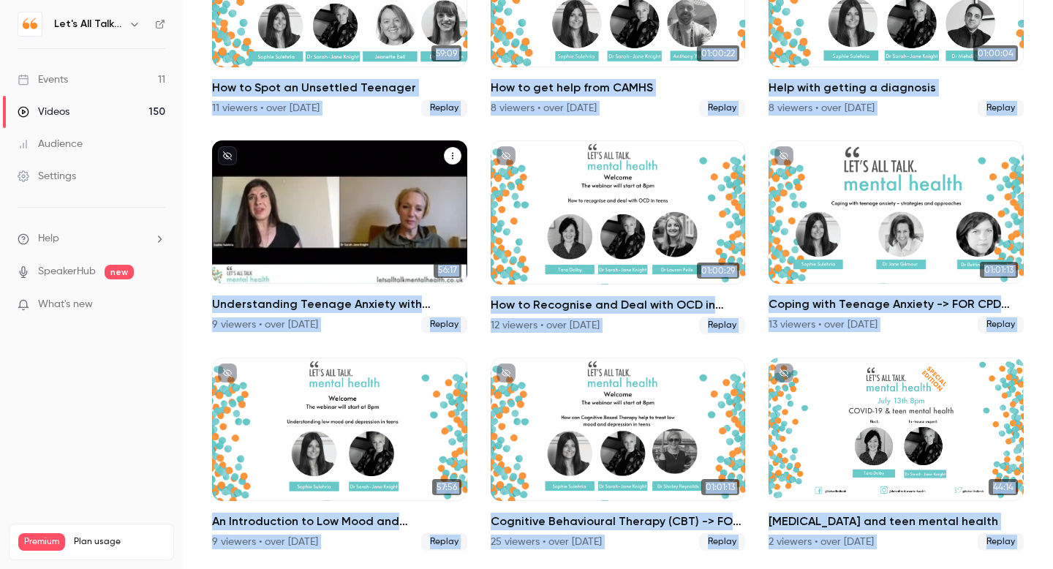
scroll to position [9291, 0]
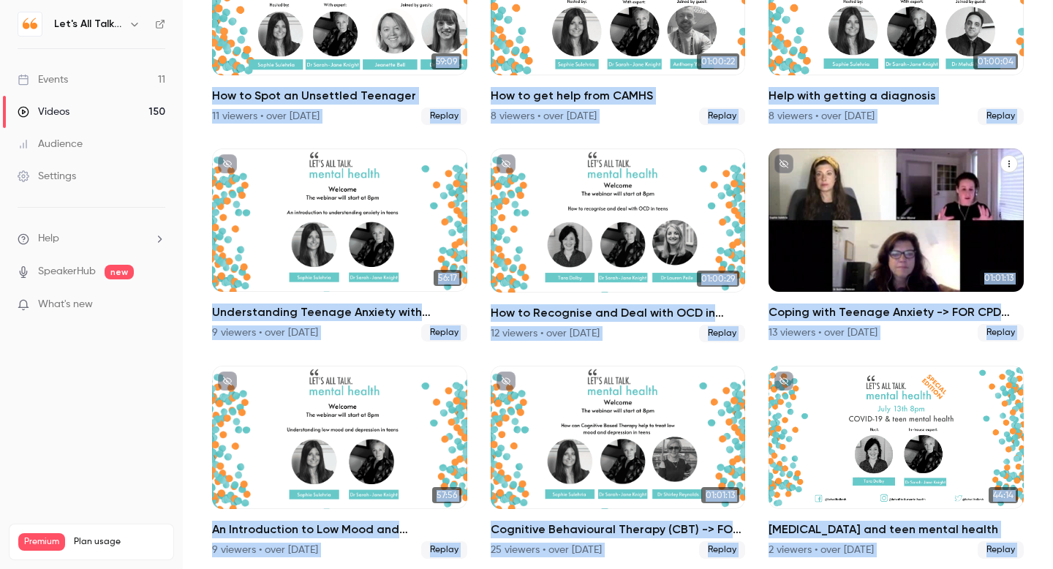
click at [926, 201] on div "Coping with Teenage Anxiety -> FOR CPD SCROLL BELOW" at bounding box center [896, 219] width 255 height 143
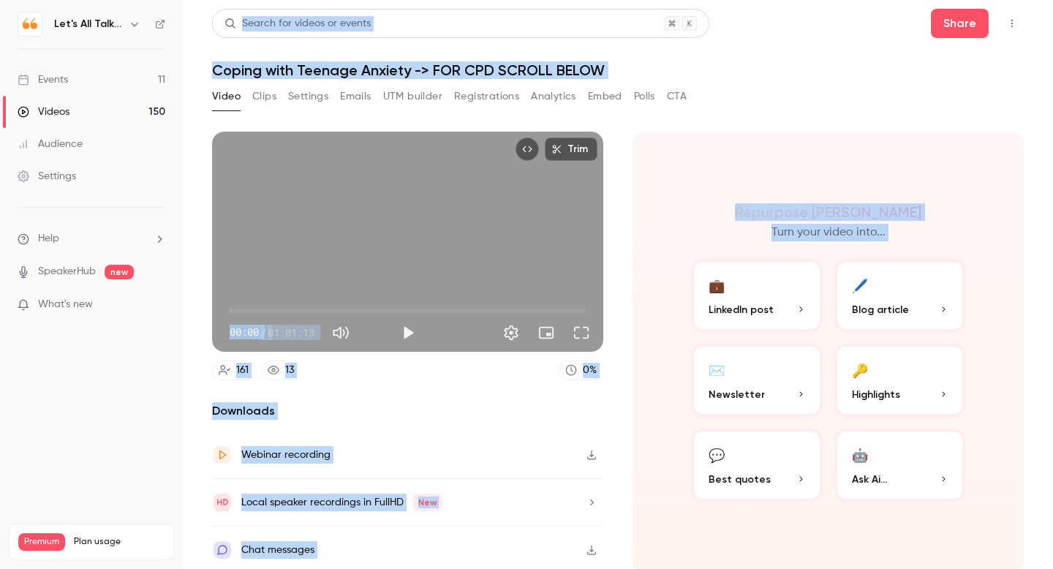
click at [565, 91] on button "Analytics" at bounding box center [553, 96] width 45 height 23
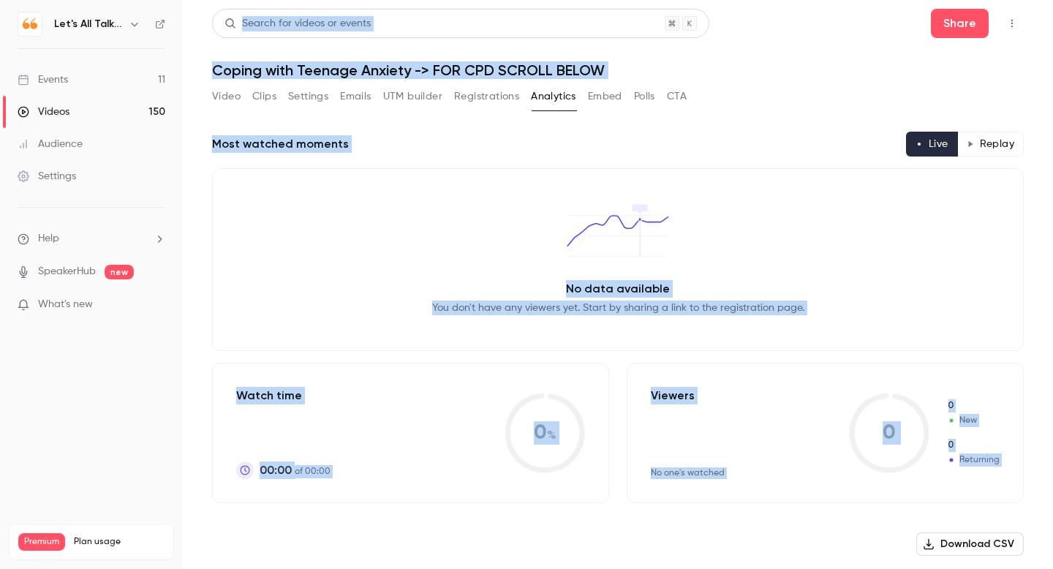
click at [993, 148] on button "Replay" at bounding box center [991, 144] width 67 height 25
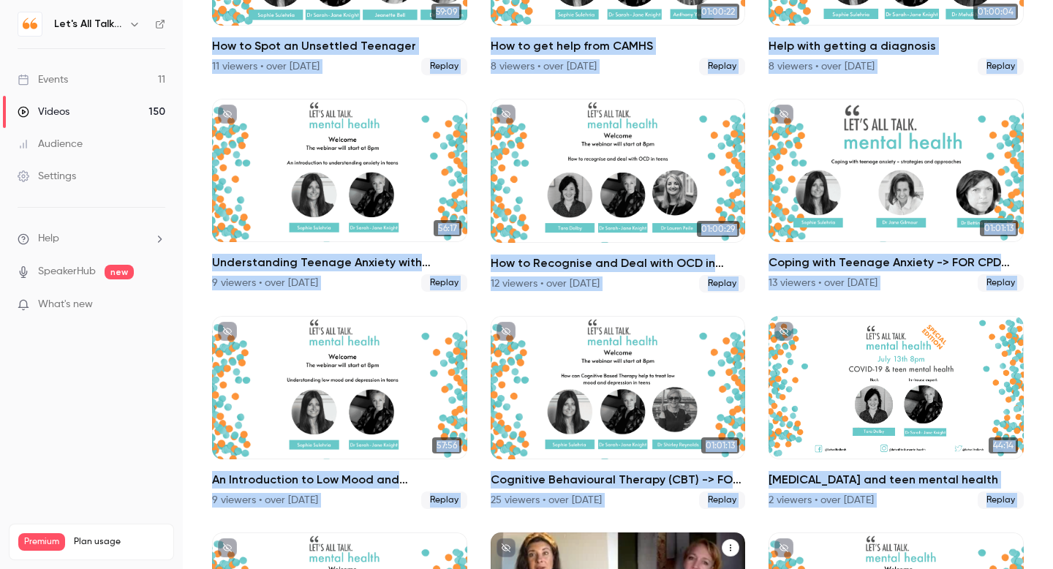
scroll to position [9331, 0]
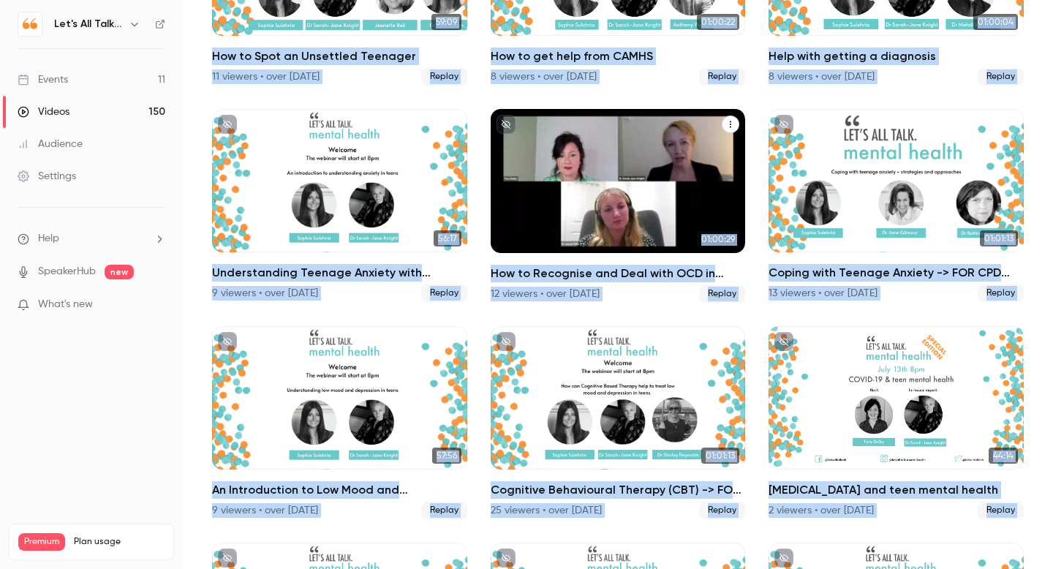
click at [584, 228] on div "How to Recognise and Deal with OCD in Teens" at bounding box center [618, 180] width 255 height 143
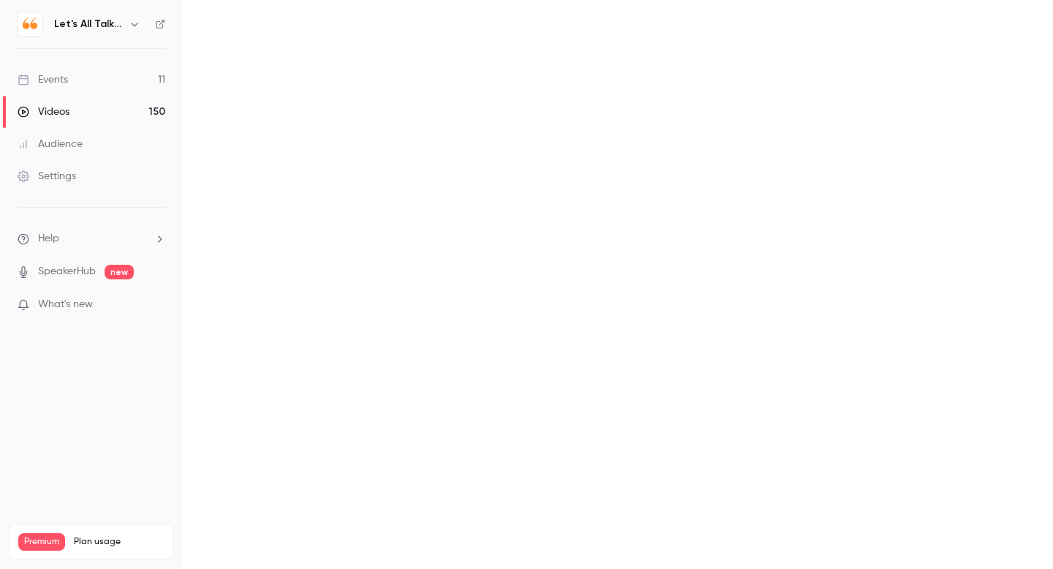
click at [584, 228] on main at bounding box center [618, 284] width 870 height 569
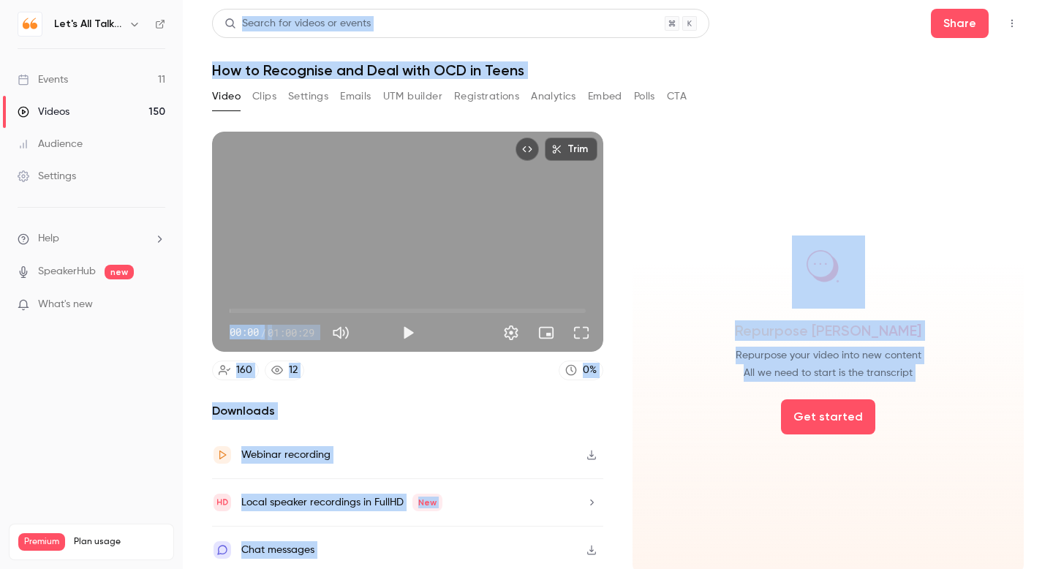
click at [543, 102] on button "Analytics" at bounding box center [553, 96] width 45 height 23
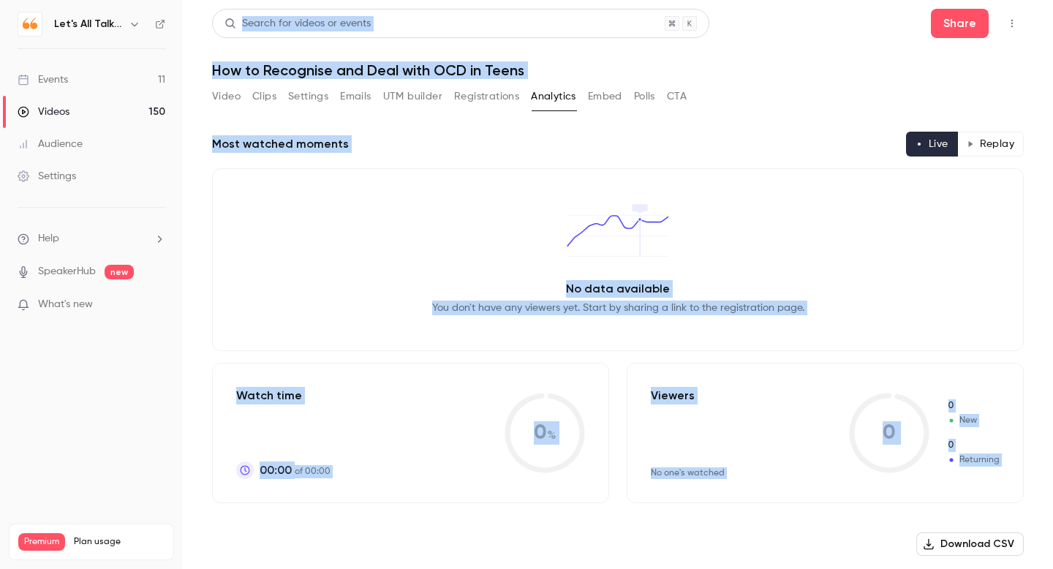
click at [987, 144] on button "Replay" at bounding box center [991, 144] width 67 height 25
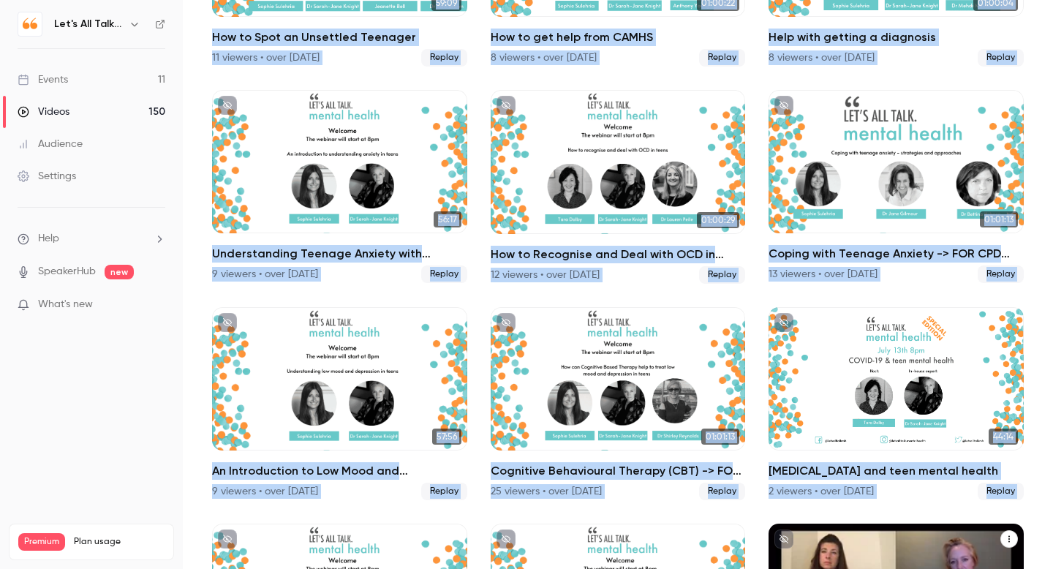
scroll to position [9340, 0]
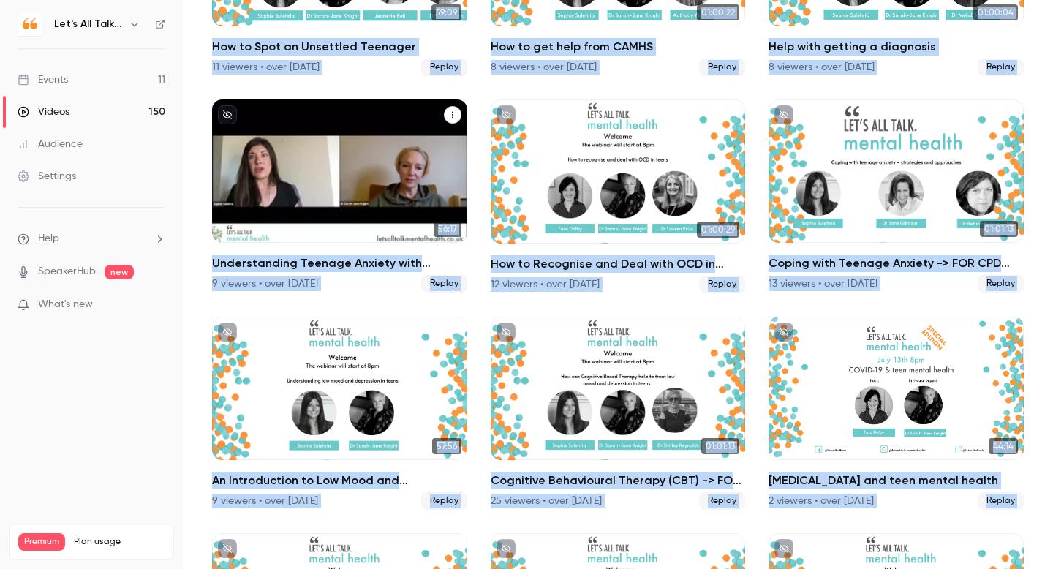
click at [287, 226] on div "Understanding Teenage Anxiety with Dr Sarah - Jane Knight" at bounding box center [339, 170] width 255 height 143
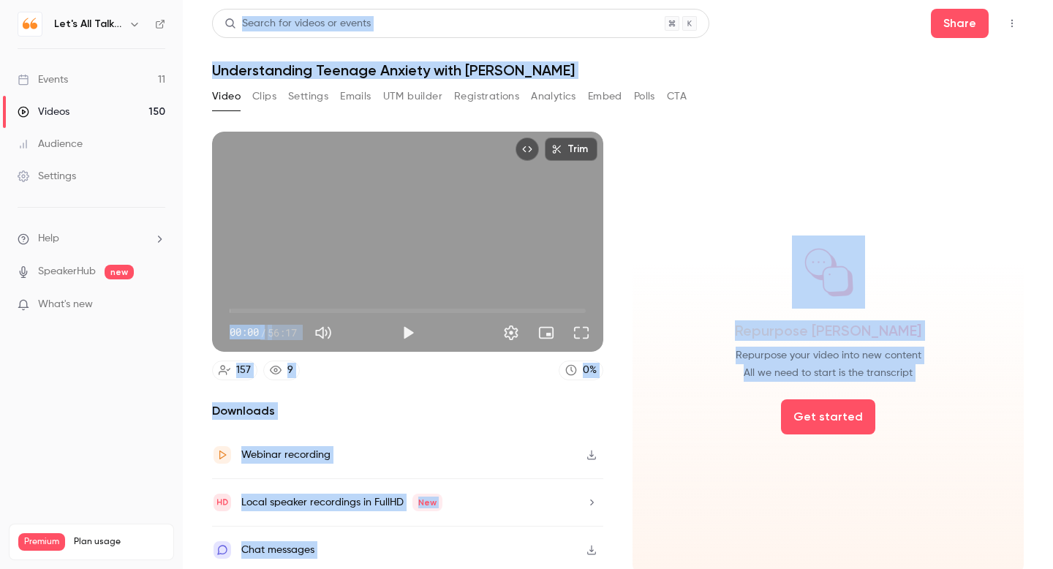
click at [565, 94] on button "Analytics" at bounding box center [553, 96] width 45 height 23
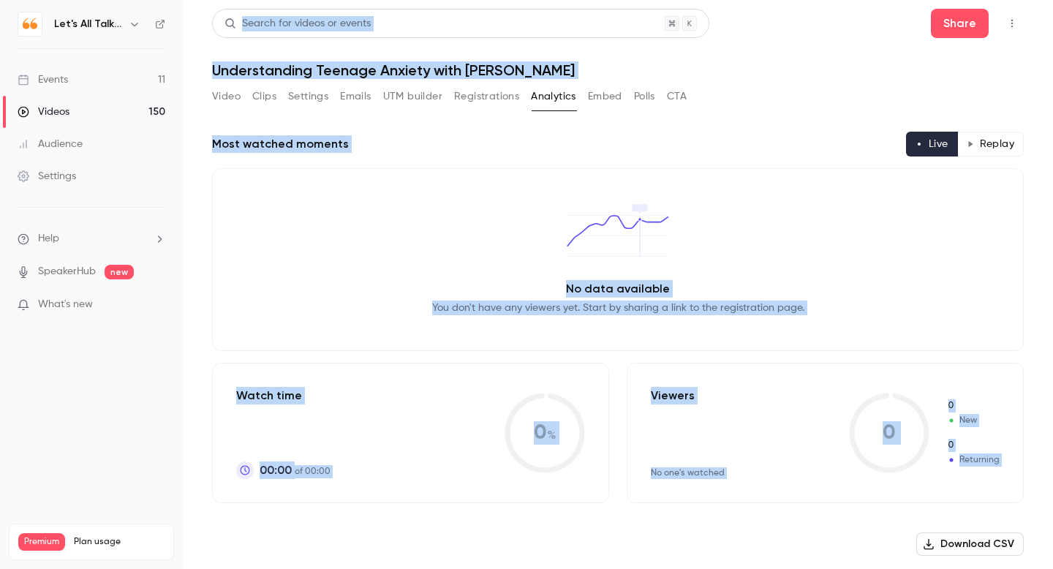
click at [999, 144] on button "Replay" at bounding box center [991, 144] width 67 height 25
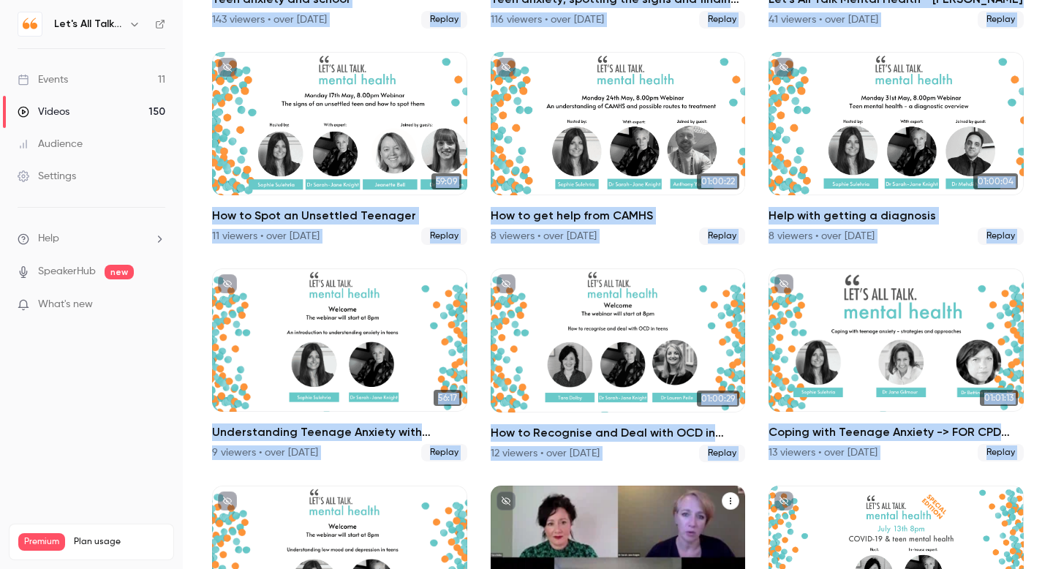
scroll to position [9169, 0]
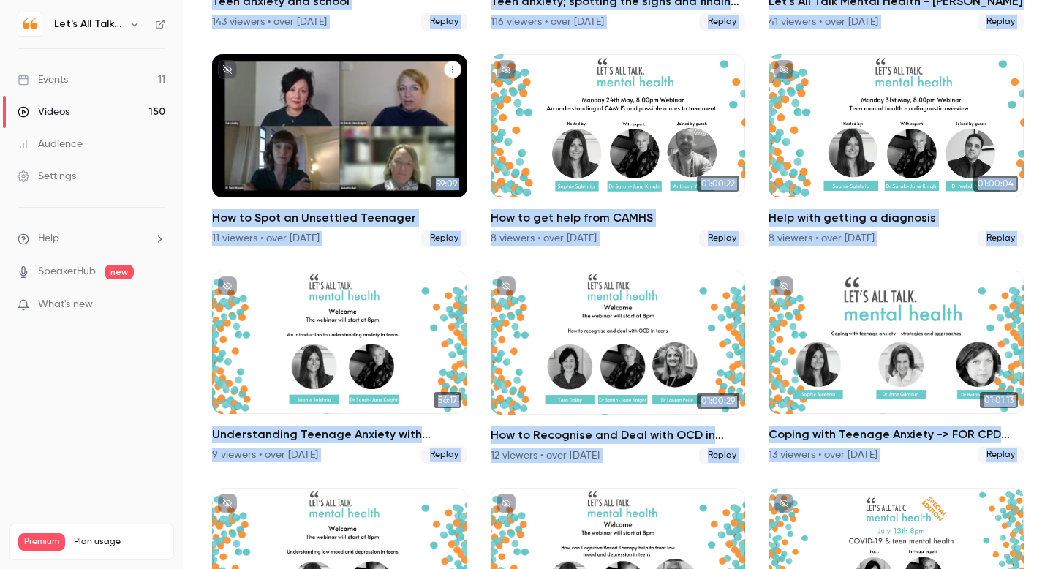
click at [402, 184] on div "How to Spot an Unsettled Teenager" at bounding box center [339, 125] width 255 height 143
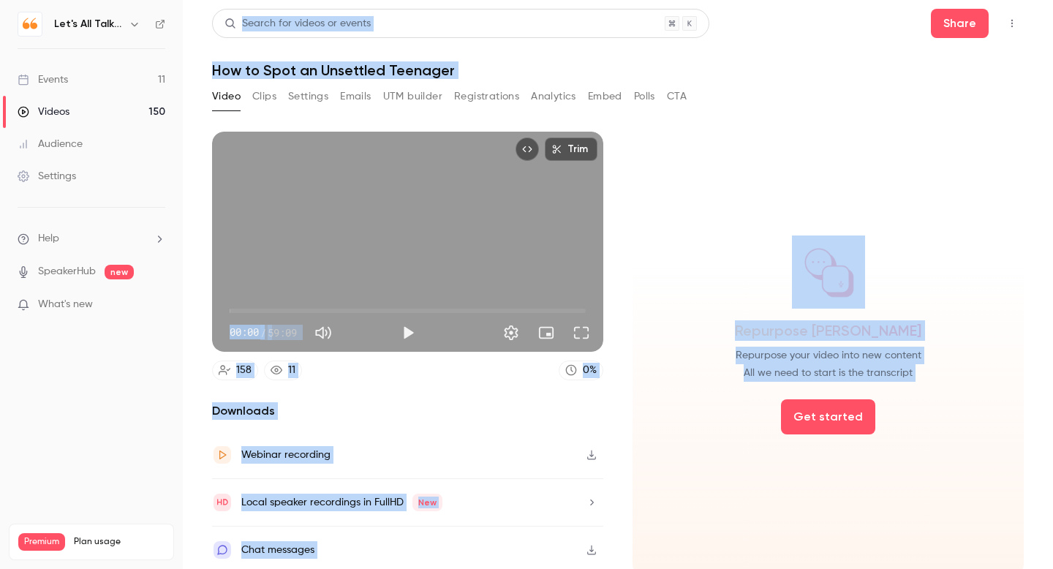
click at [546, 99] on button "Analytics" at bounding box center [553, 96] width 45 height 23
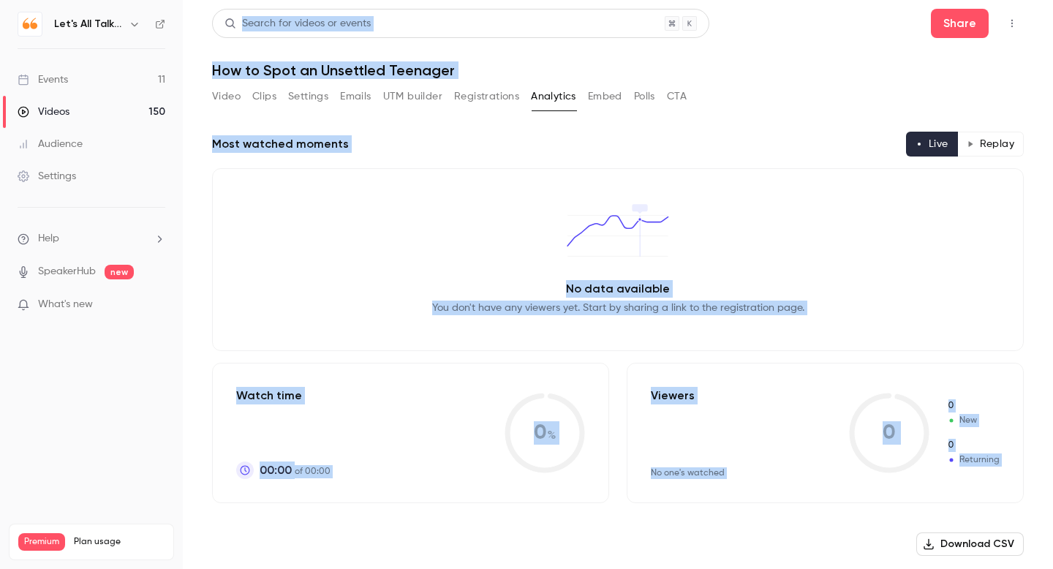
click at [993, 148] on button "Replay" at bounding box center [991, 144] width 67 height 25
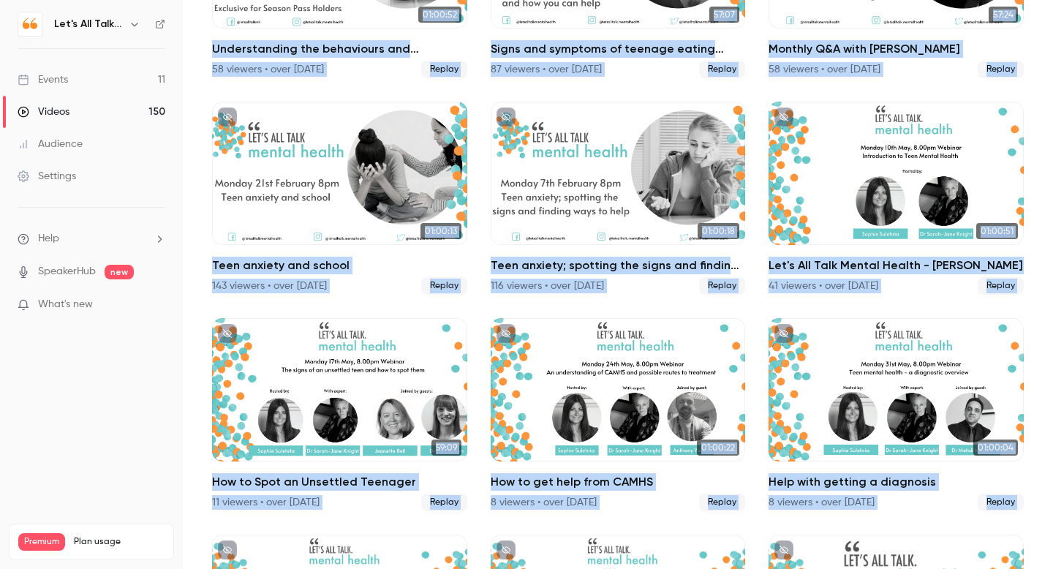
scroll to position [8902, 0]
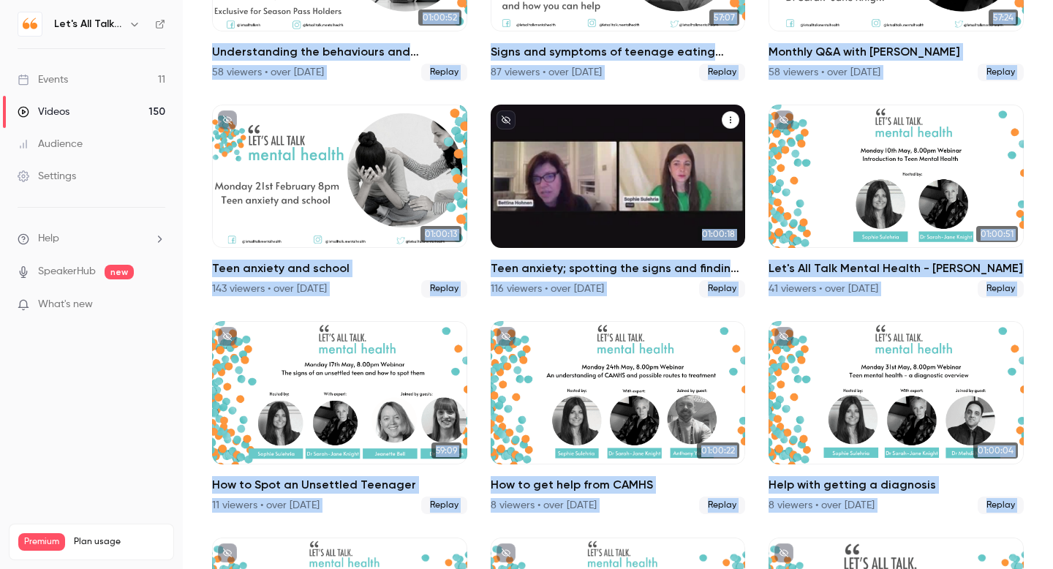
click at [644, 164] on div "Teen anxiety; spotting the signs and finding ways to help" at bounding box center [618, 176] width 255 height 143
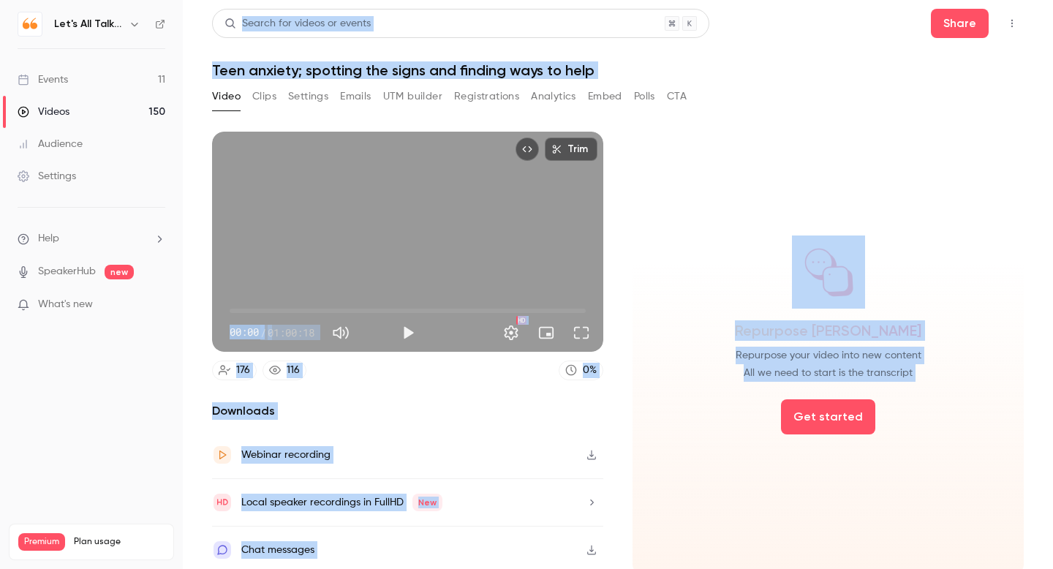
click at [558, 97] on button "Analytics" at bounding box center [553, 96] width 45 height 23
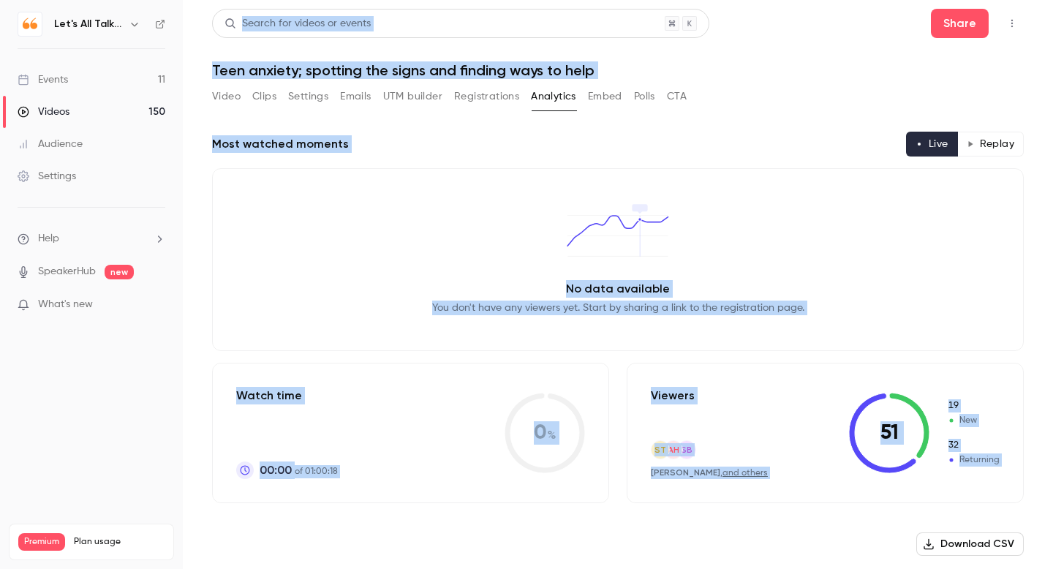
click at [986, 143] on button "Replay" at bounding box center [991, 144] width 67 height 25
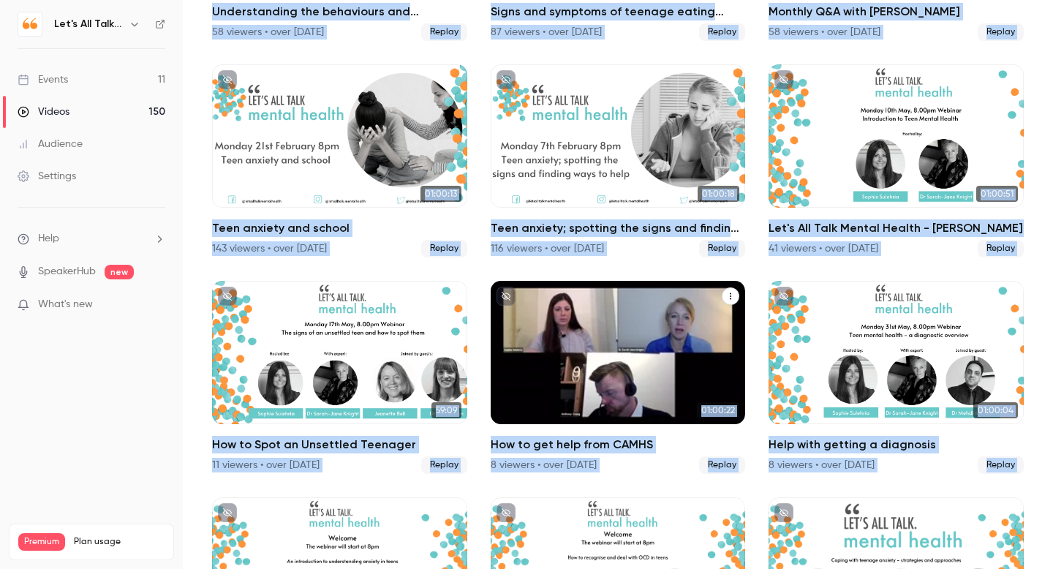
scroll to position [8941, 0]
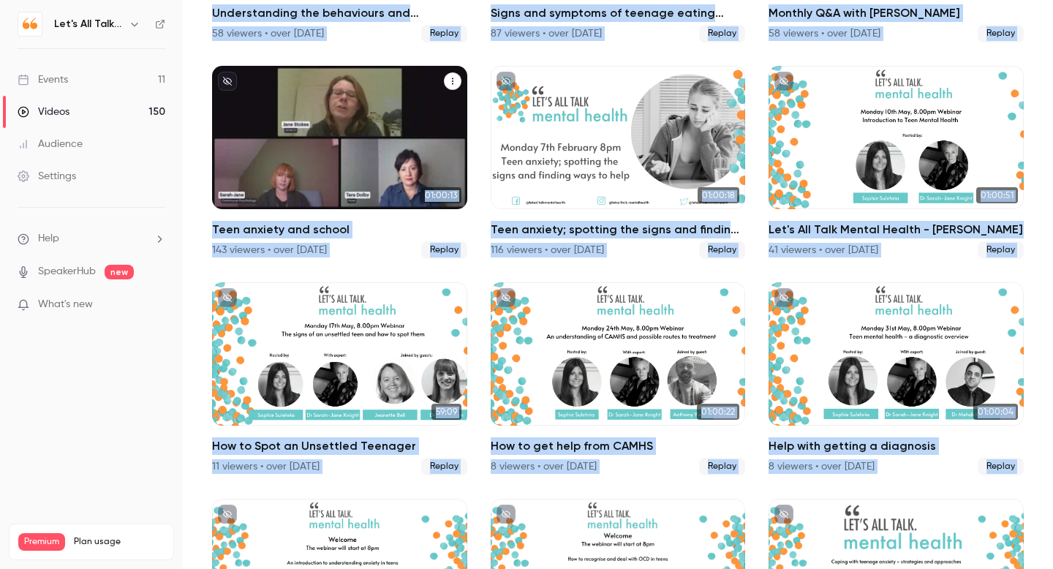
click at [330, 176] on div "Teen anxiety and school" at bounding box center [339, 137] width 255 height 143
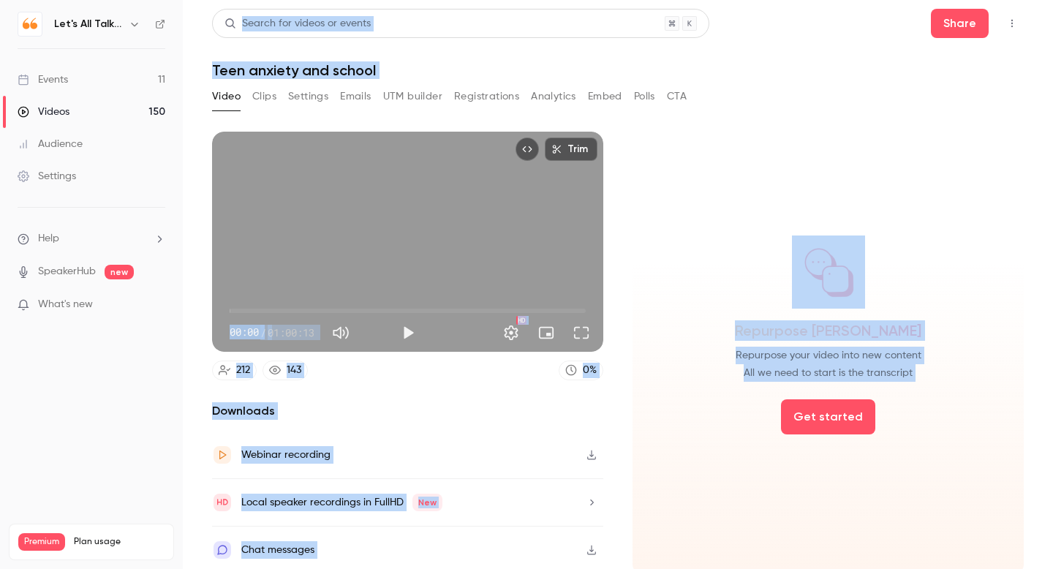
click at [547, 96] on button "Analytics" at bounding box center [553, 96] width 45 height 23
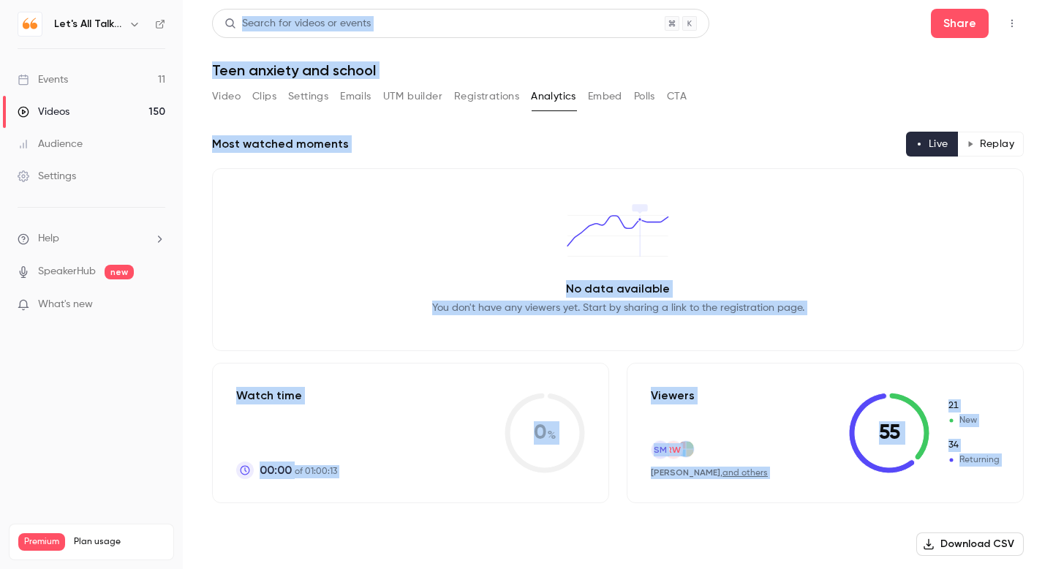
click at [983, 147] on button "Replay" at bounding box center [991, 144] width 67 height 25
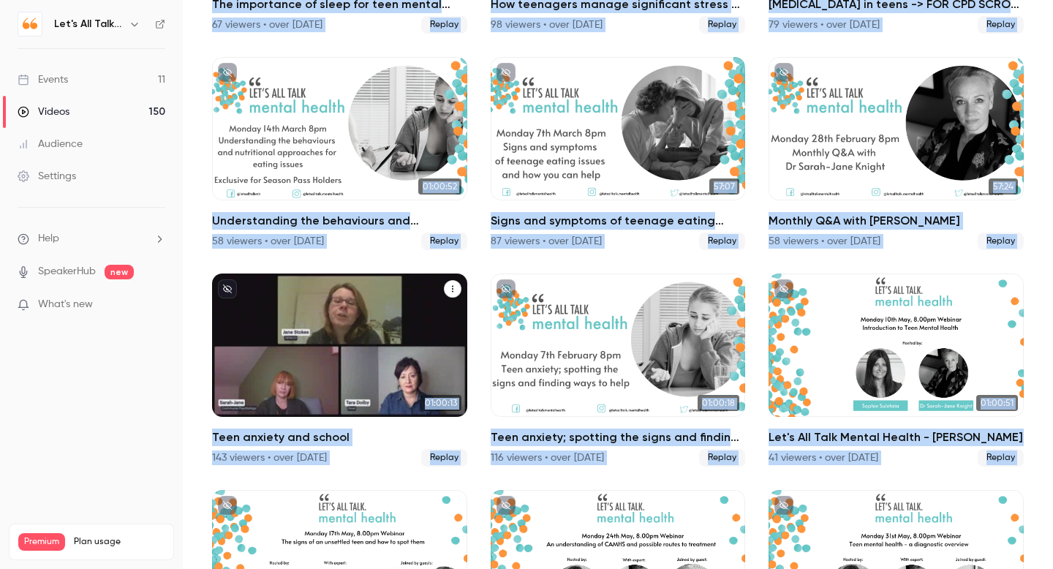
scroll to position [8727, 0]
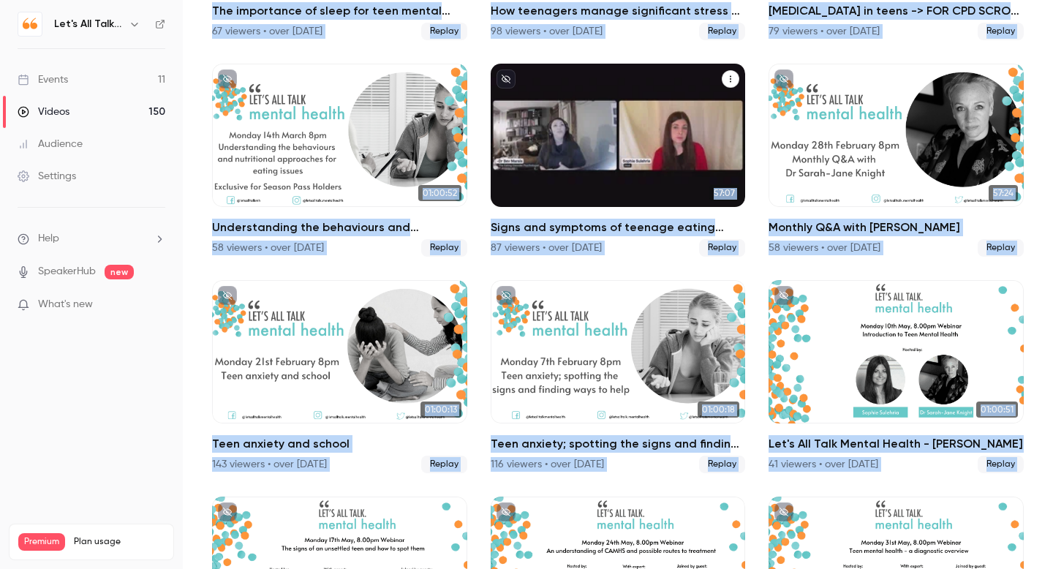
click at [520, 195] on div "Signs and symptoms of teenage eating issues and how you can help" at bounding box center [618, 135] width 255 height 143
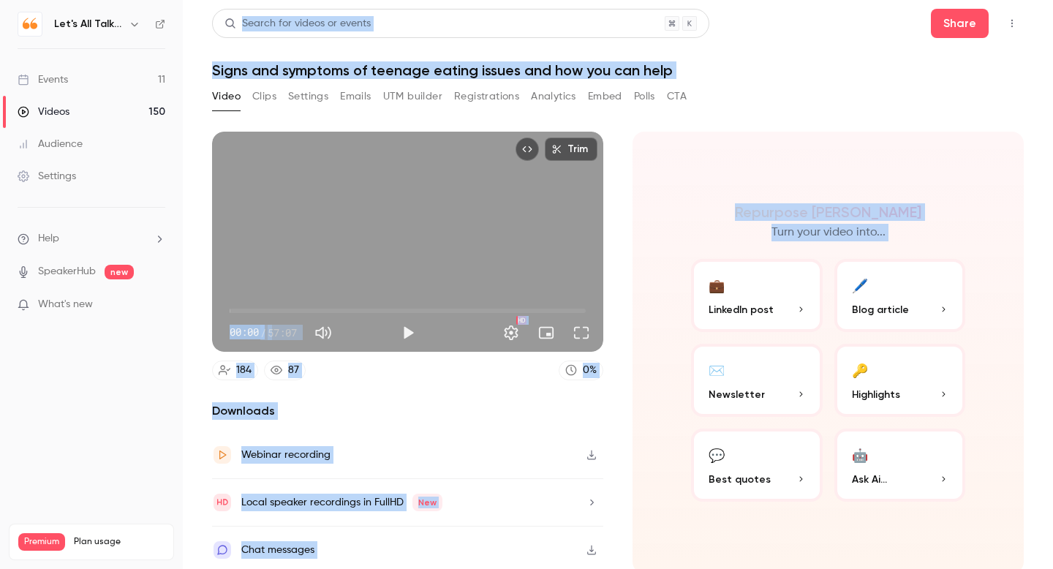
click at [549, 99] on button "Analytics" at bounding box center [553, 96] width 45 height 23
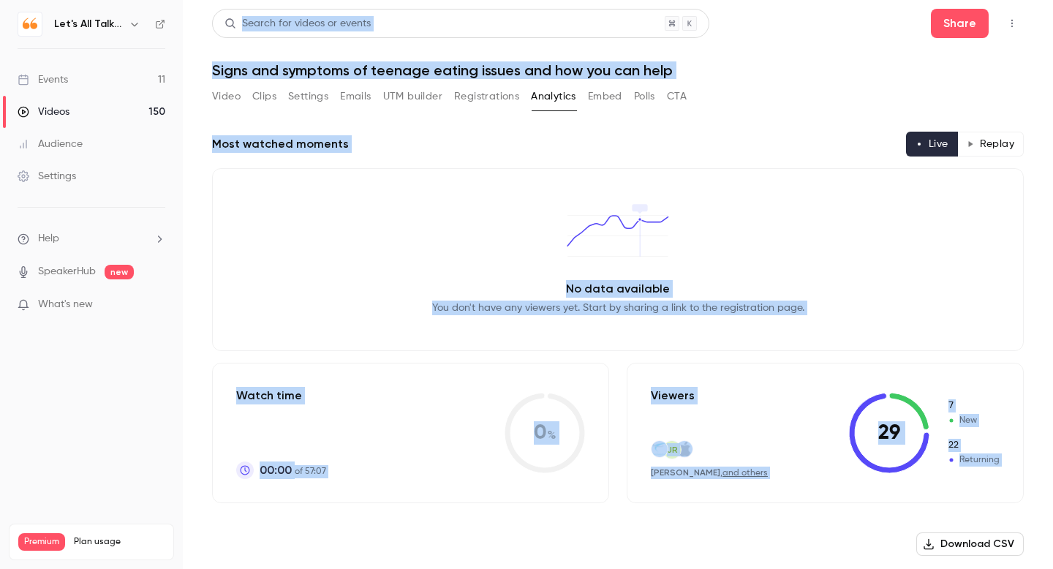
click at [996, 149] on button "Replay" at bounding box center [991, 144] width 67 height 25
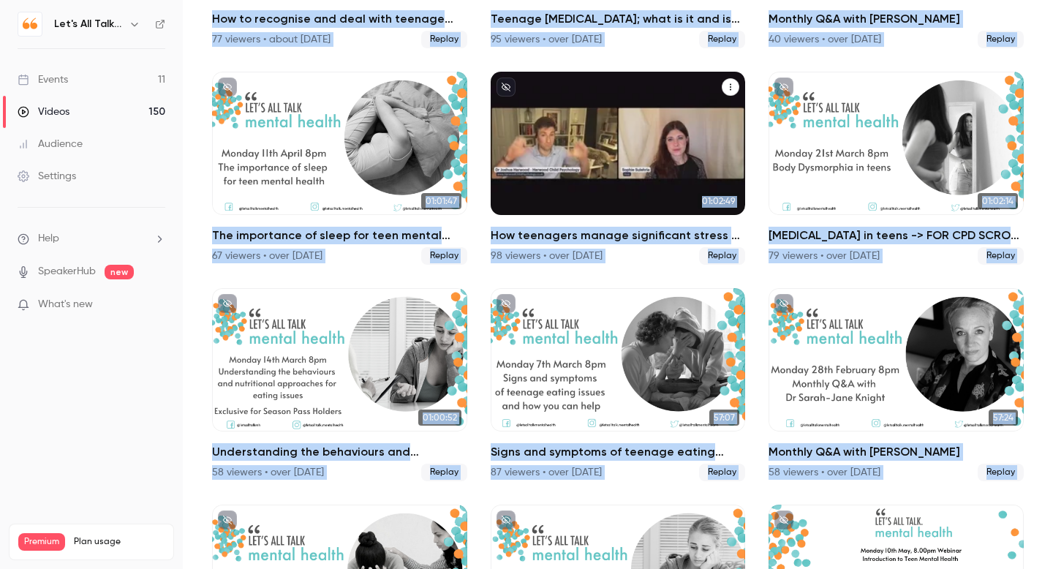
scroll to position [8505, 0]
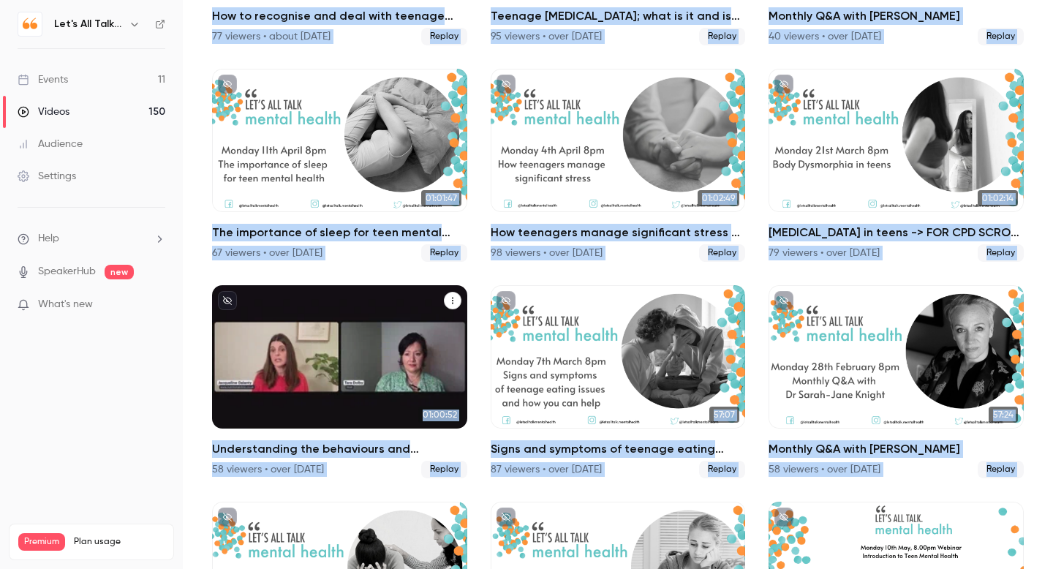
click at [286, 401] on div "Understanding the behaviours and nutritional approaches for eating issues -> FO…" at bounding box center [339, 356] width 255 height 143
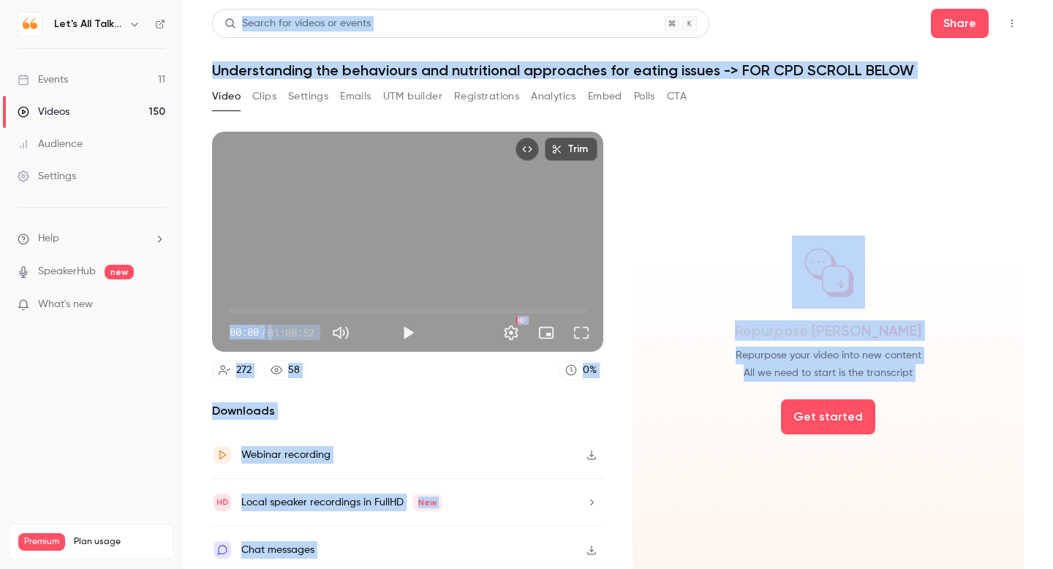
click at [560, 97] on button "Analytics" at bounding box center [553, 96] width 45 height 23
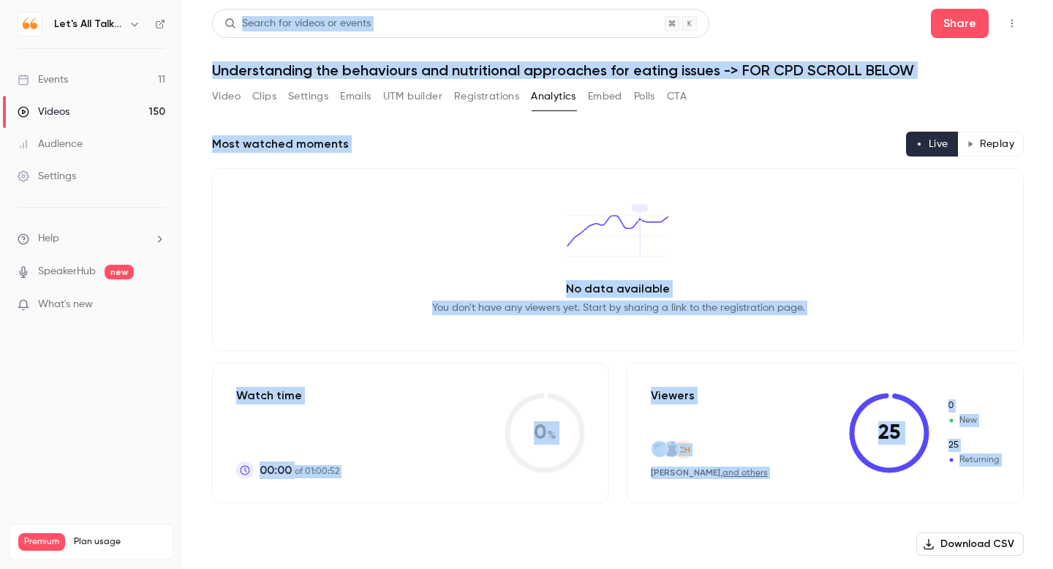
click at [998, 147] on button "Replay" at bounding box center [991, 144] width 67 height 25
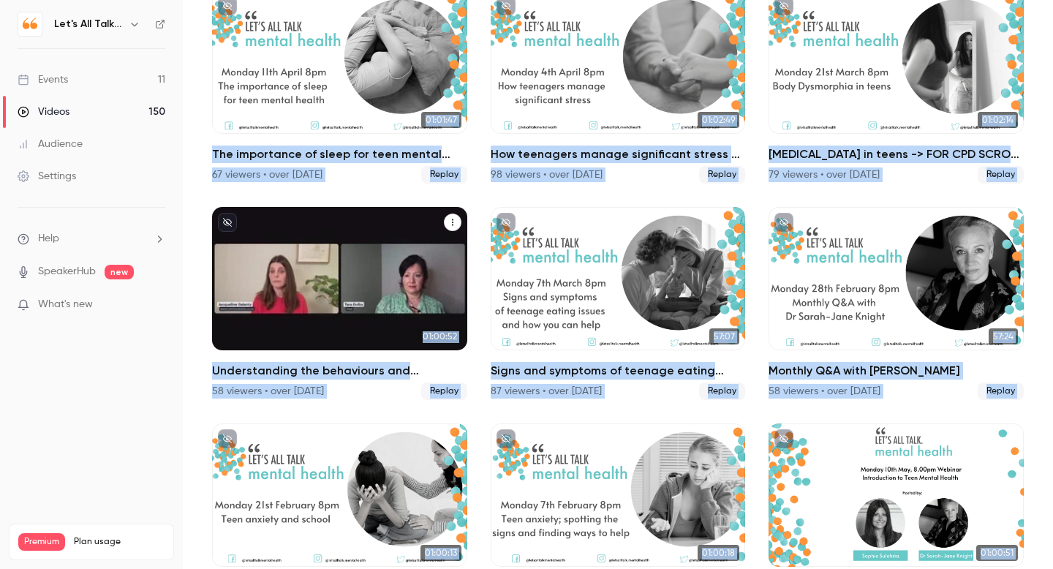
scroll to position [8583, 0]
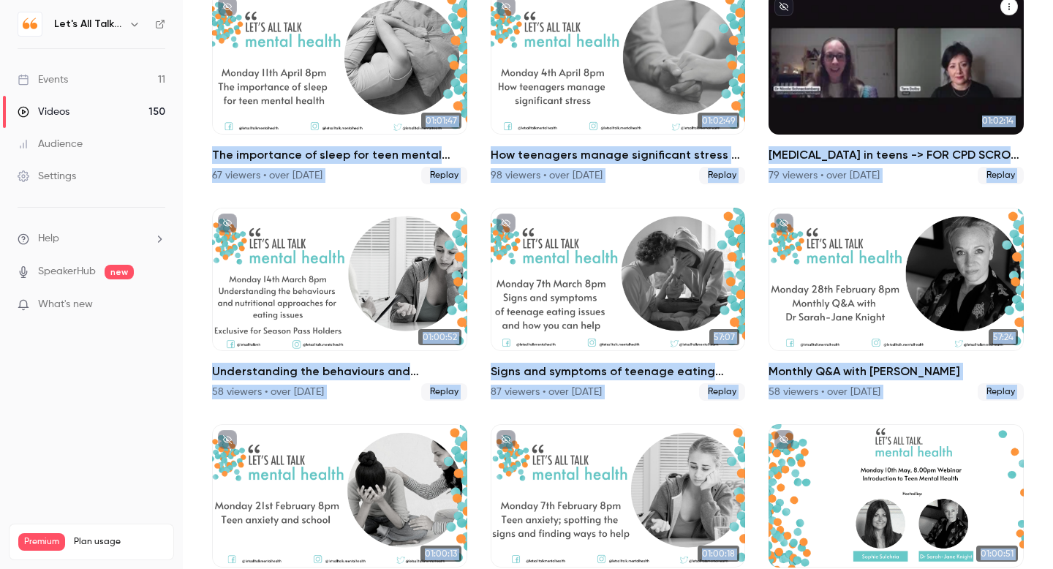
click at [830, 102] on div "Body Dysmorphia in teens -> FOR CPD SCROLL BELOW" at bounding box center [896, 62] width 255 height 143
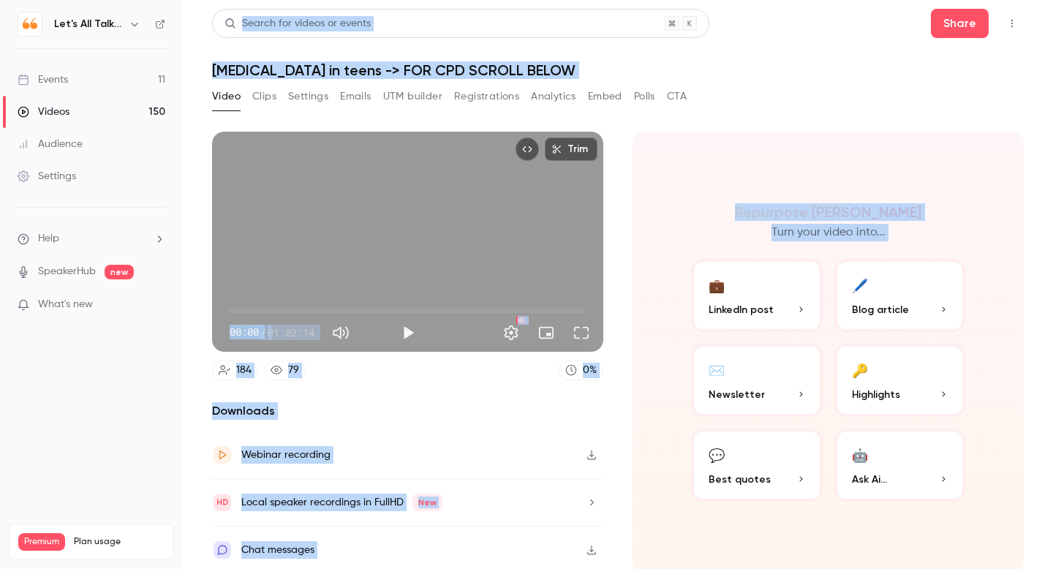
click at [550, 97] on button "Analytics" at bounding box center [553, 96] width 45 height 23
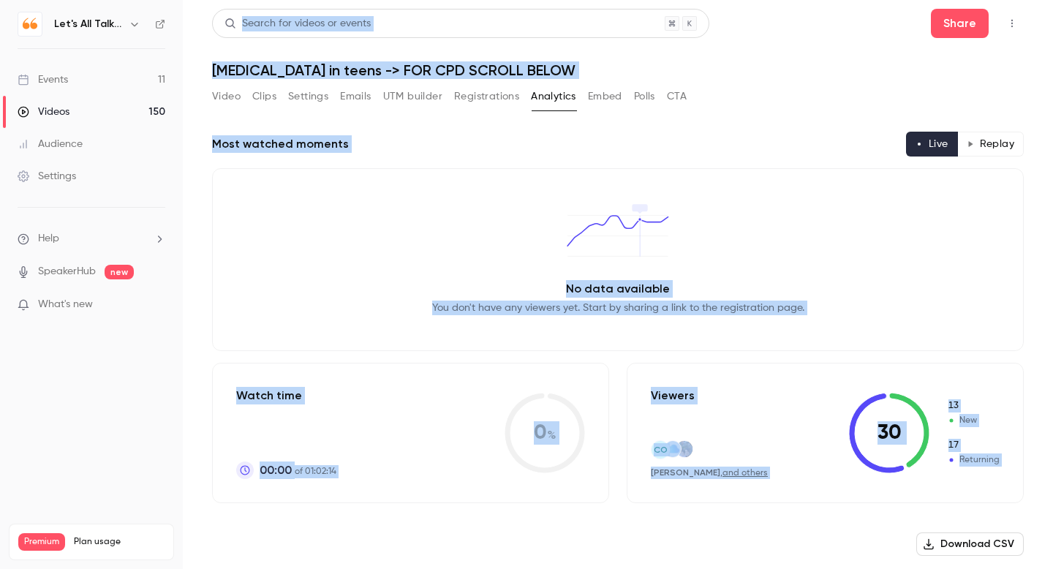
click at [988, 141] on button "Replay" at bounding box center [991, 144] width 67 height 25
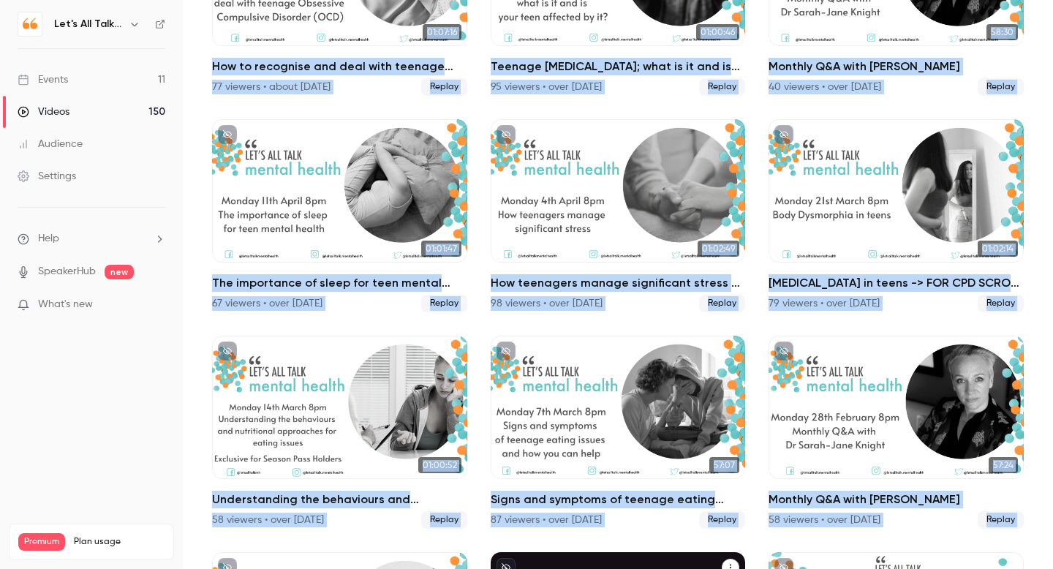
scroll to position [8431, 0]
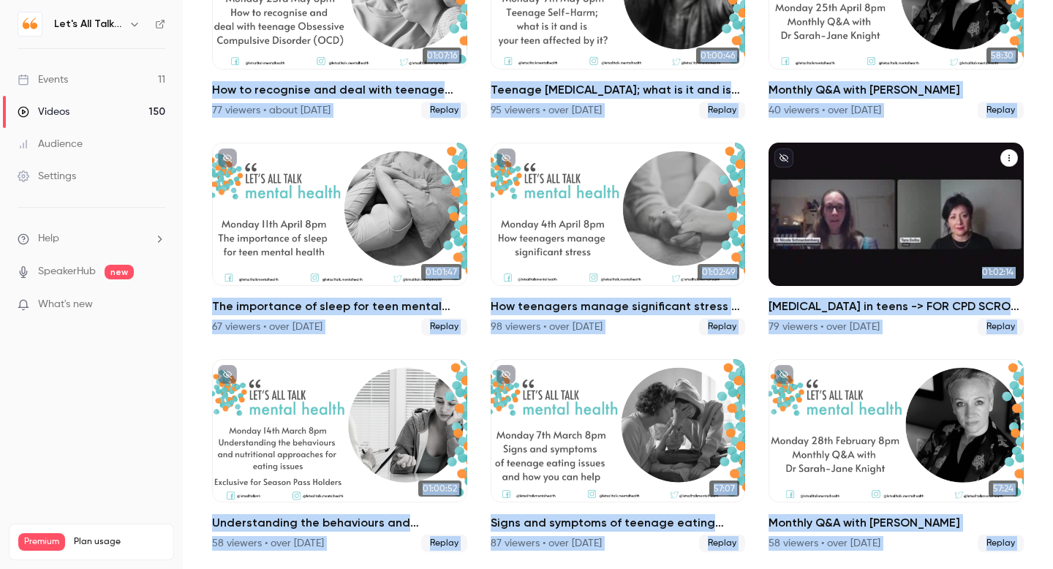
click at [813, 281] on div "Body Dysmorphia in teens -> FOR CPD SCROLL BELOW" at bounding box center [896, 214] width 255 height 143
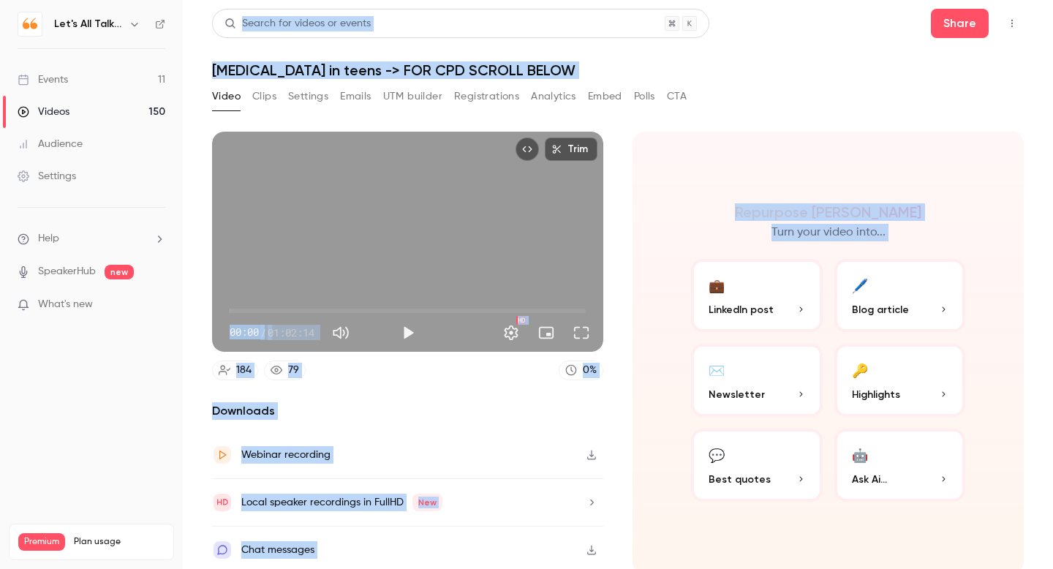
click at [542, 88] on button "Analytics" at bounding box center [553, 96] width 45 height 23
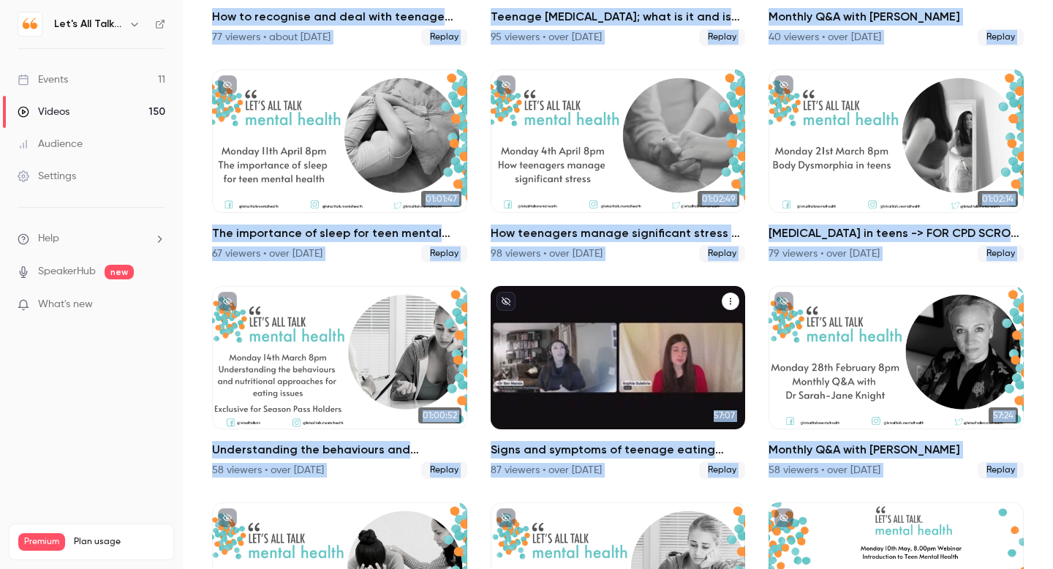
scroll to position [8506, 0]
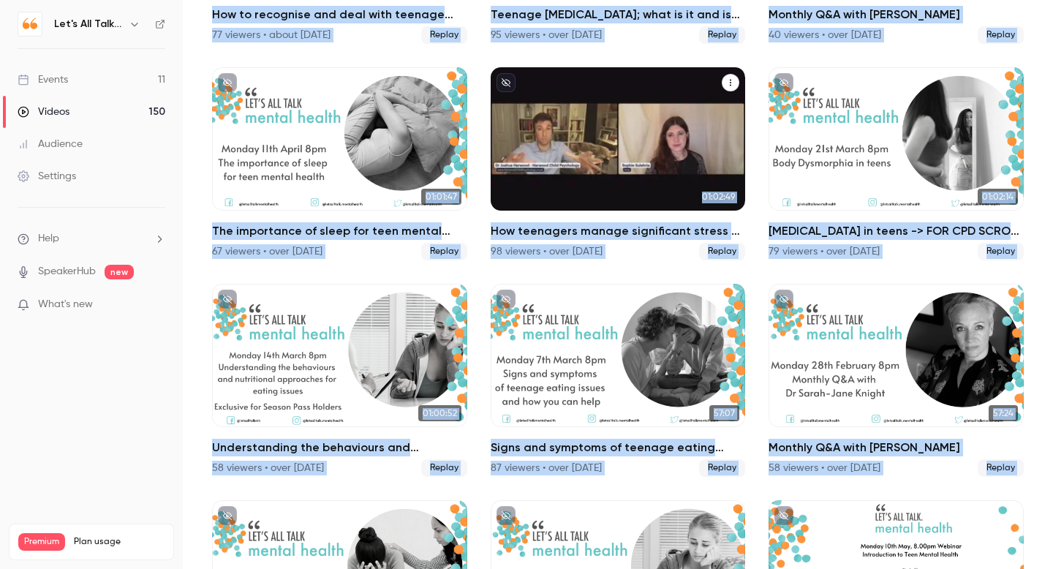
click at [548, 156] on div "How teenagers manage significant stress -> FOR CPD SCROLL BELOW" at bounding box center [618, 138] width 255 height 143
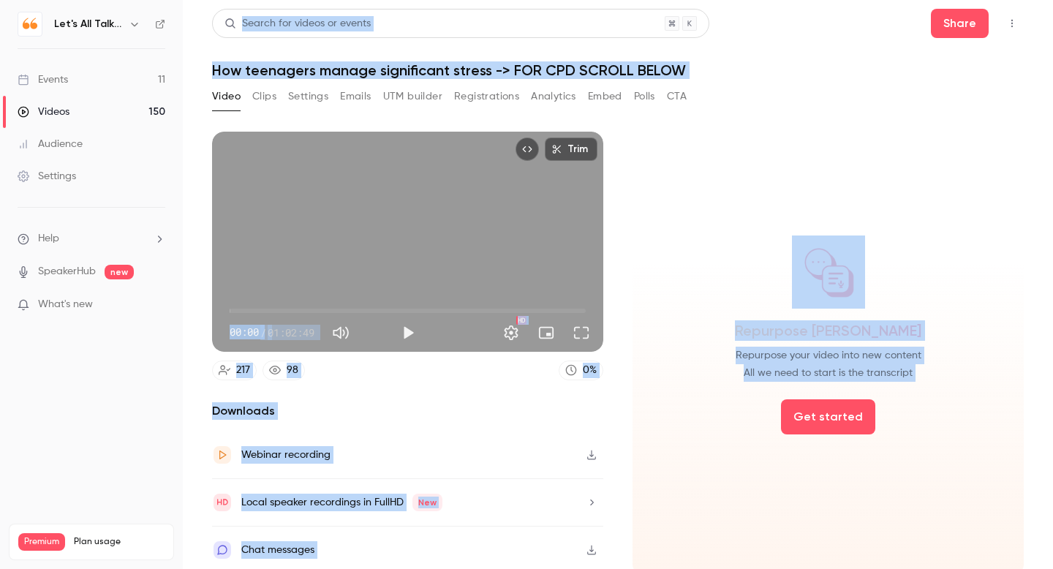
click at [547, 100] on button "Analytics" at bounding box center [553, 96] width 45 height 23
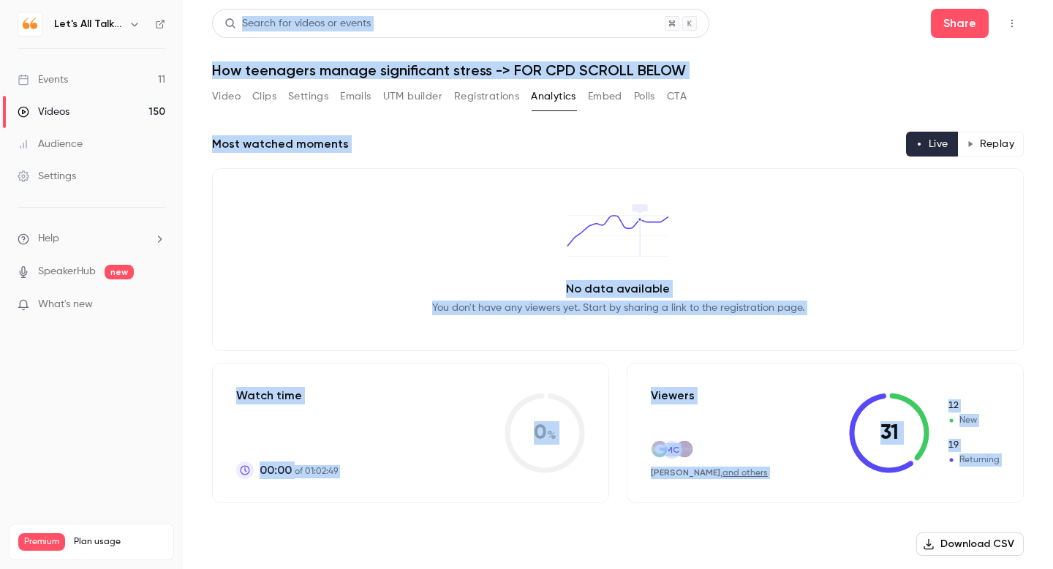
click at [998, 140] on button "Replay" at bounding box center [991, 144] width 67 height 25
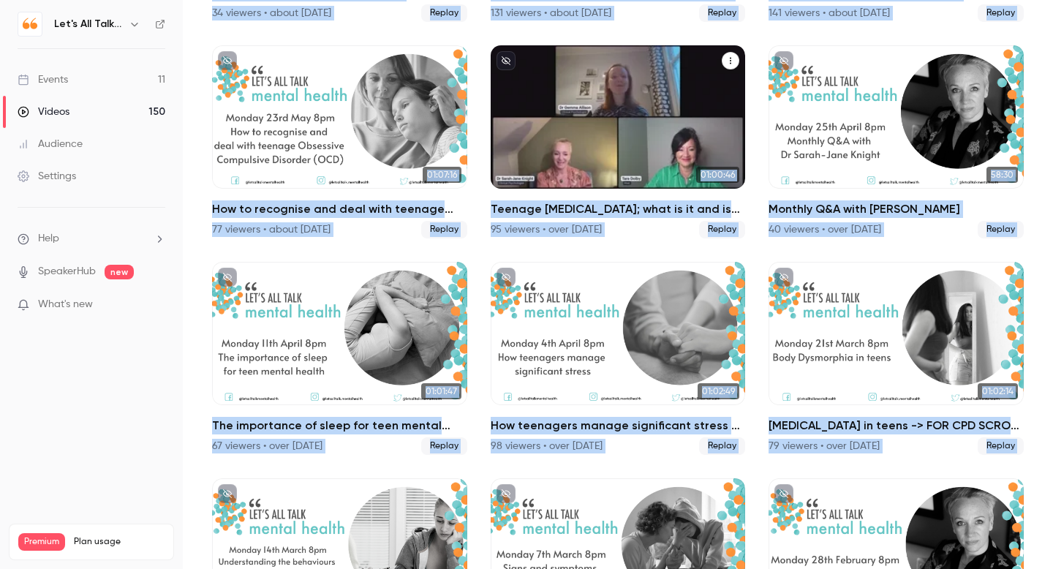
scroll to position [8316, 0]
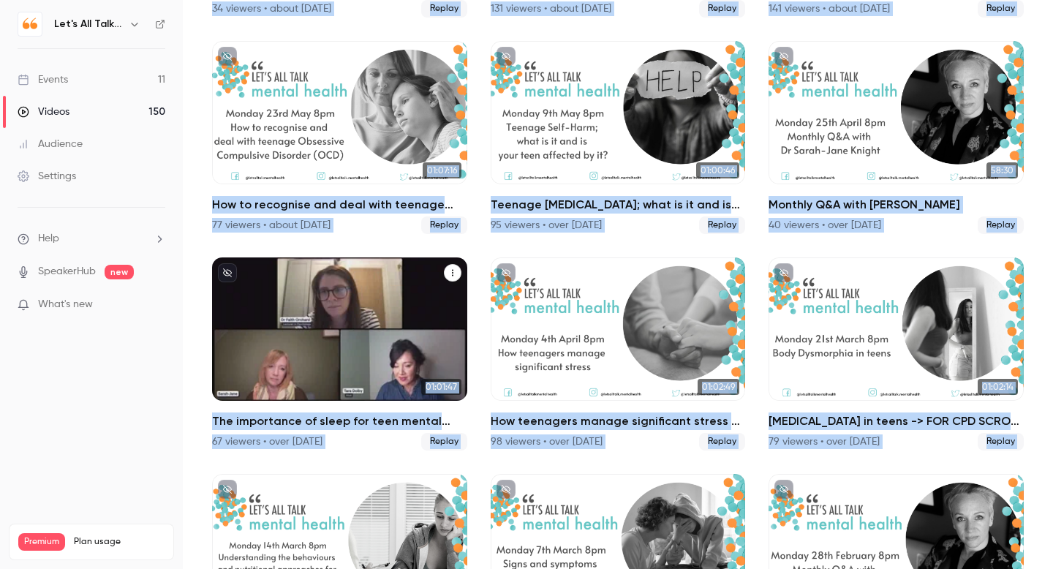
click at [339, 368] on div "The importance of sleep for teen mental health" at bounding box center [339, 328] width 255 height 143
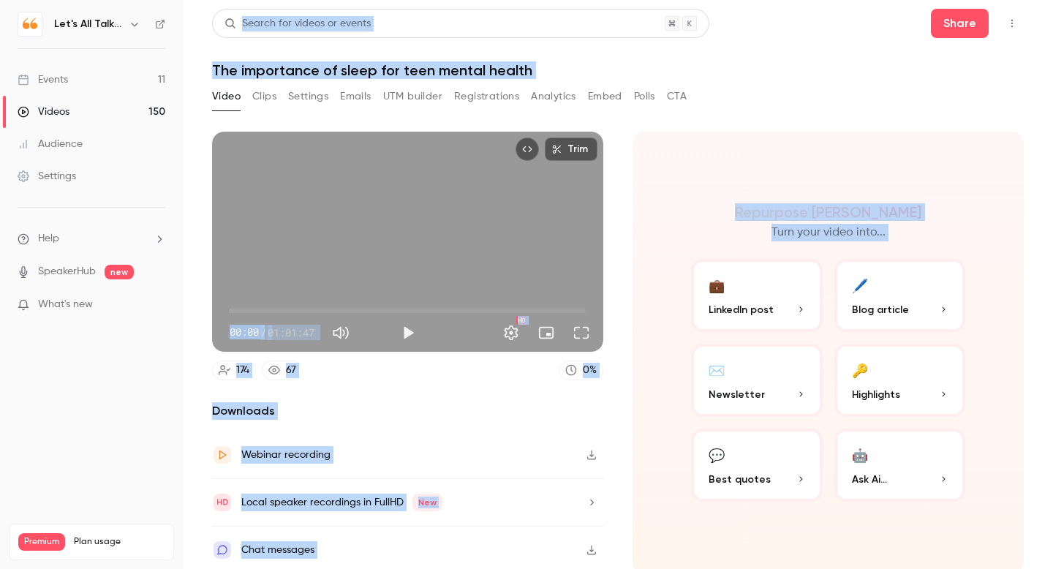
click at [549, 100] on button "Analytics" at bounding box center [553, 96] width 45 height 23
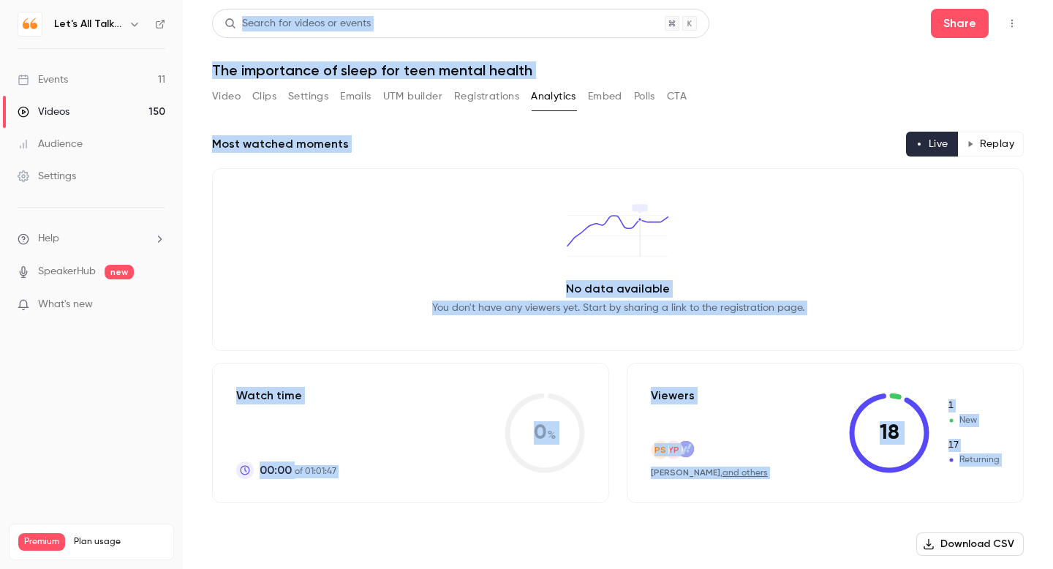
click at [988, 139] on button "Replay" at bounding box center [991, 144] width 67 height 25
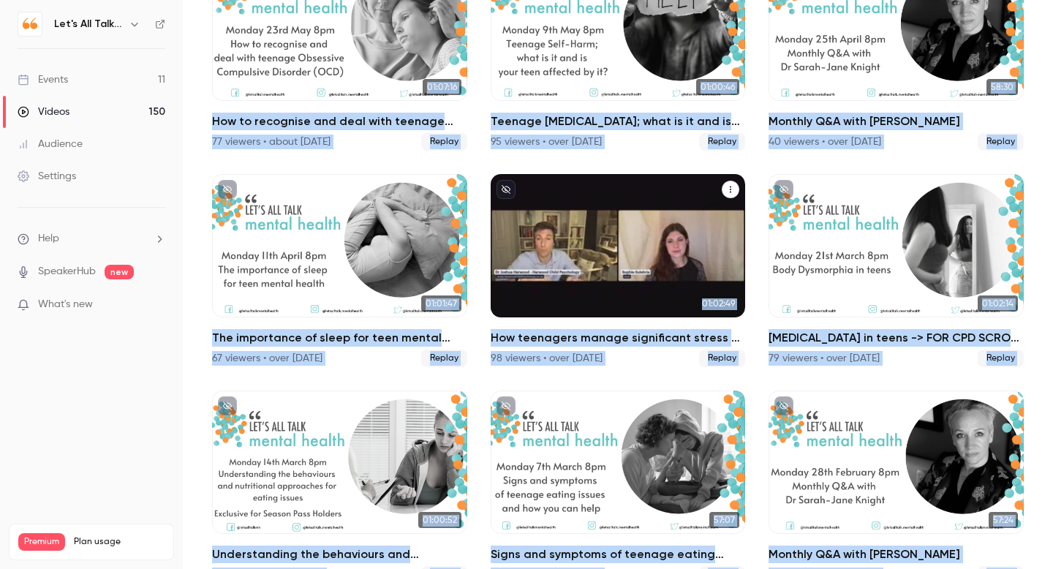
scroll to position [8406, 0]
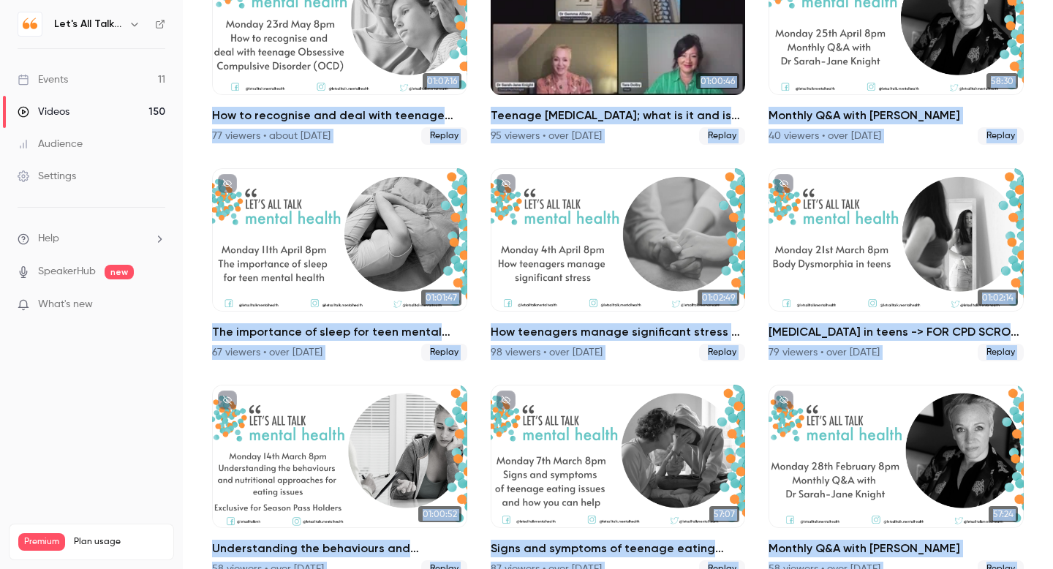
click at [598, 117] on h2 "Teenage [MEDICAL_DATA]; what is it and is your teen affected by it?" at bounding box center [618, 116] width 255 height 18
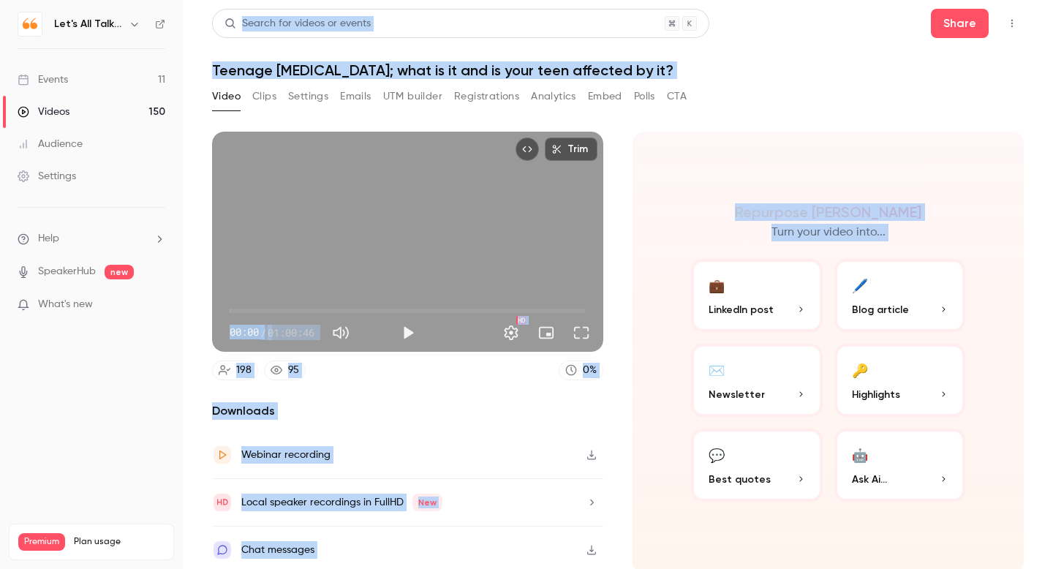
click at [557, 97] on button "Analytics" at bounding box center [553, 96] width 45 height 23
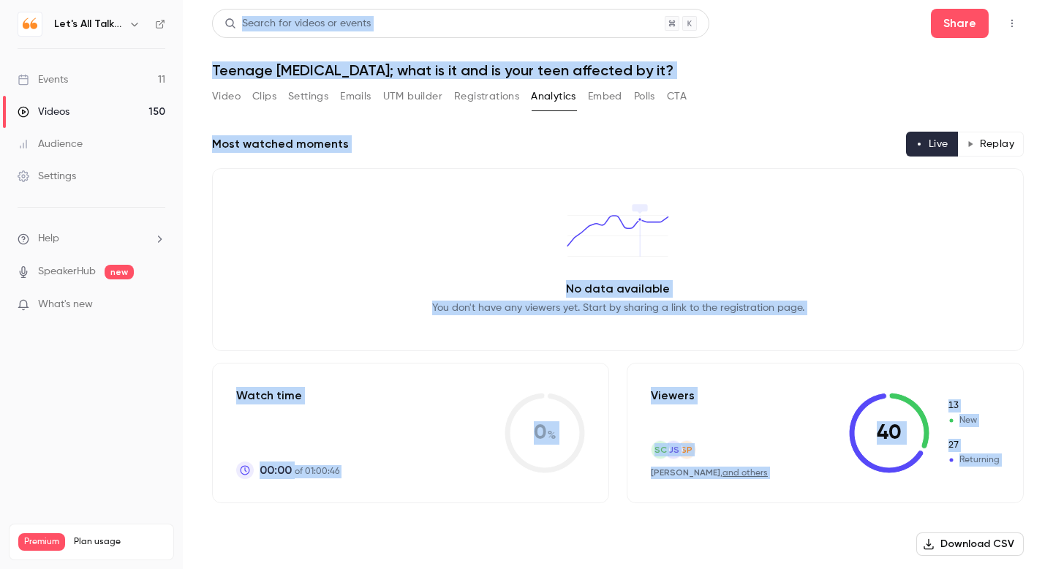
click at [999, 144] on button "Replay" at bounding box center [991, 144] width 67 height 25
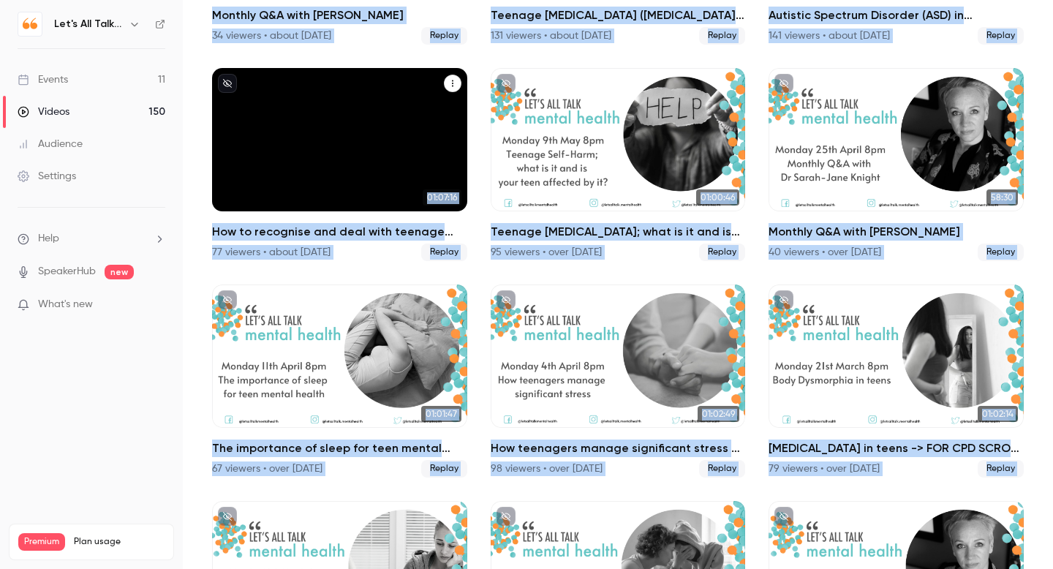
scroll to position [8257, 0]
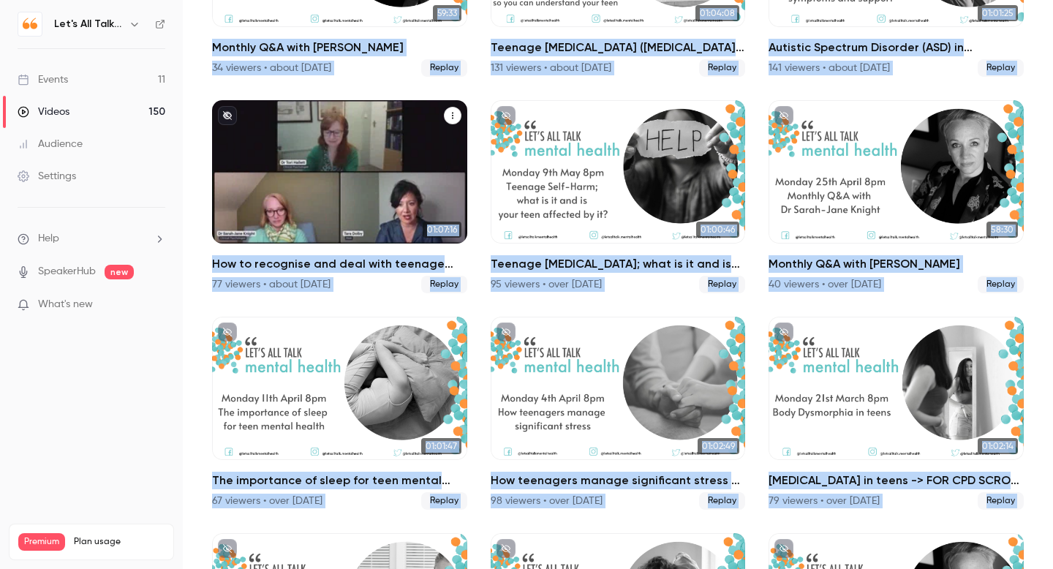
click at [361, 177] on div "How to recognise and deal with teenage Obsessive Compulsive Disorder (OCD)" at bounding box center [339, 171] width 255 height 143
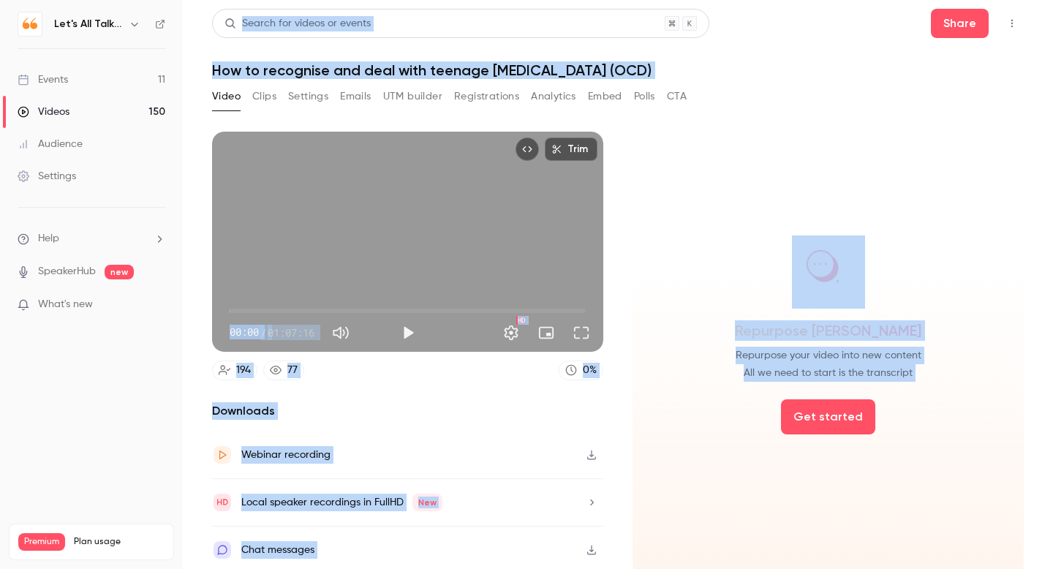
click at [546, 96] on button "Analytics" at bounding box center [553, 96] width 45 height 23
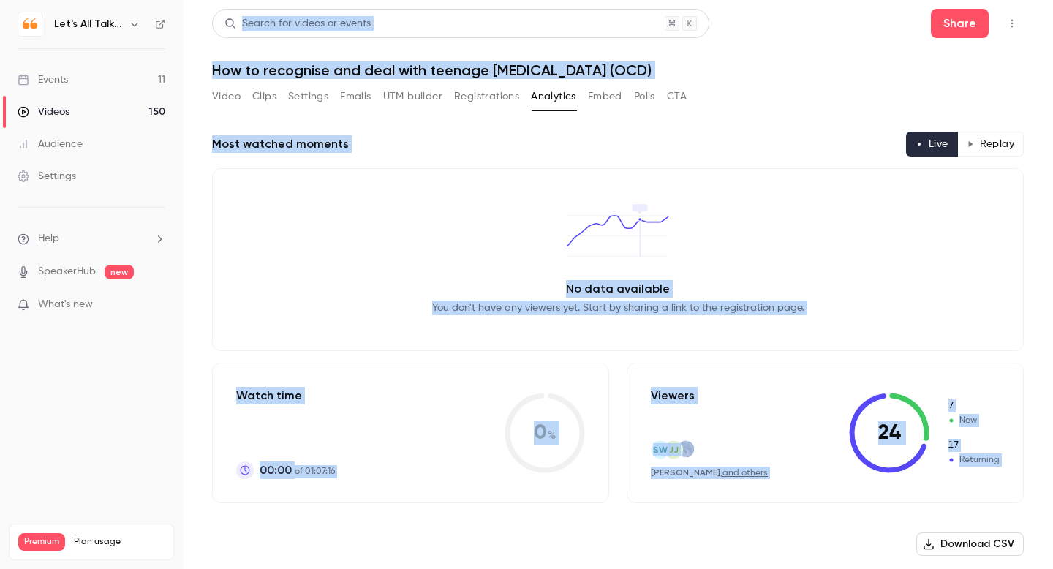
click at [990, 140] on button "Replay" at bounding box center [991, 144] width 67 height 25
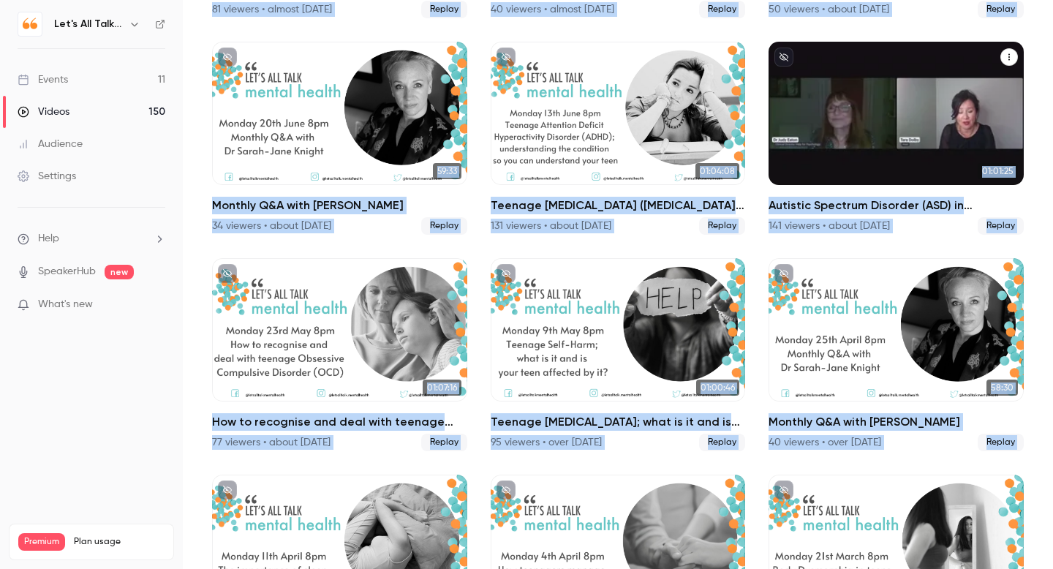
scroll to position [8097, 0]
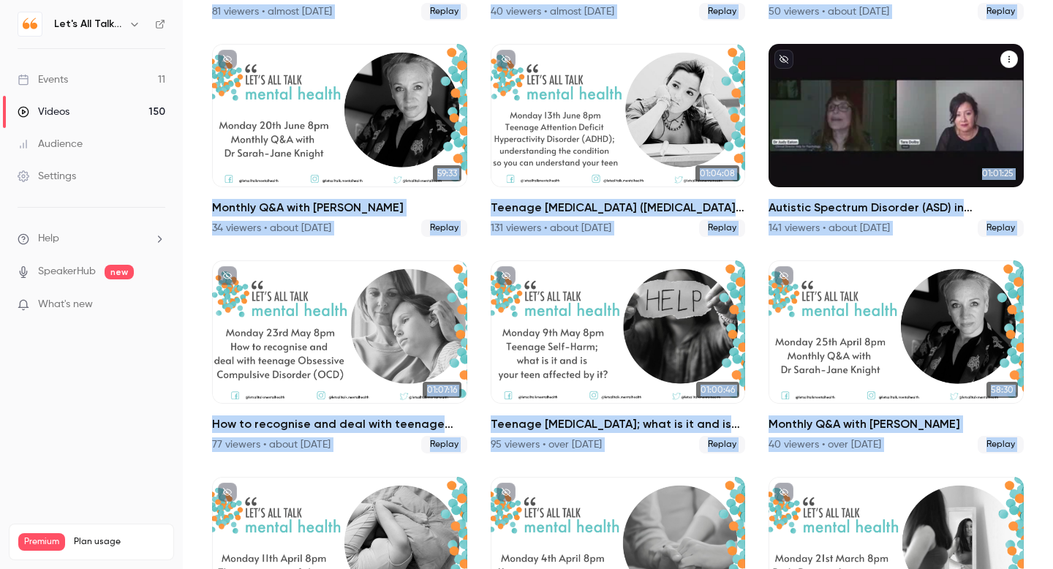
click at [837, 132] on div "Autistic Spectrum Disorder (ASD) in teenagers - the signs, symptoms and support…" at bounding box center [896, 115] width 255 height 143
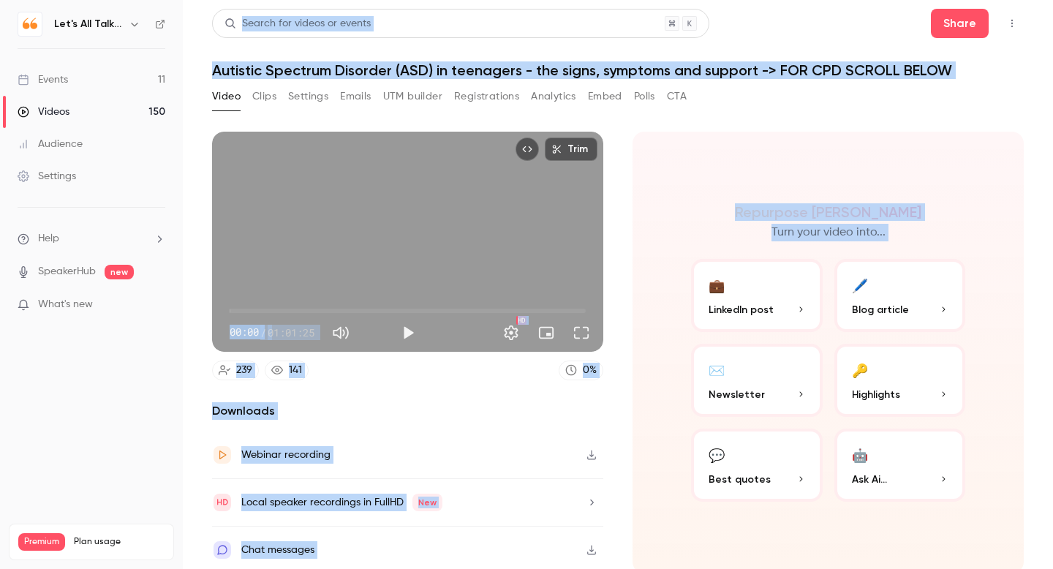
click at [560, 97] on button "Analytics" at bounding box center [553, 96] width 45 height 23
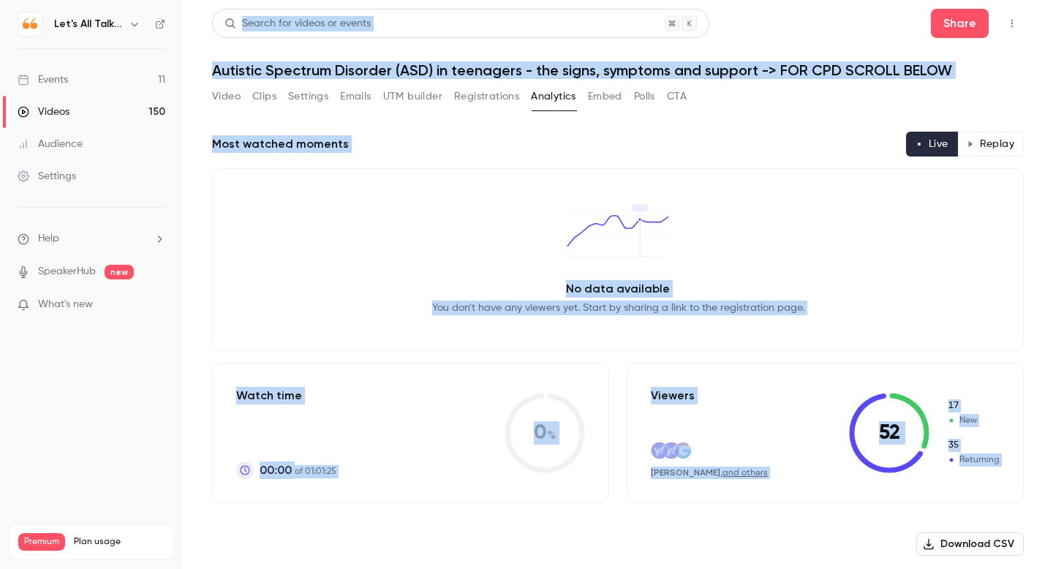
click at [996, 148] on button "Replay" at bounding box center [991, 144] width 67 height 25
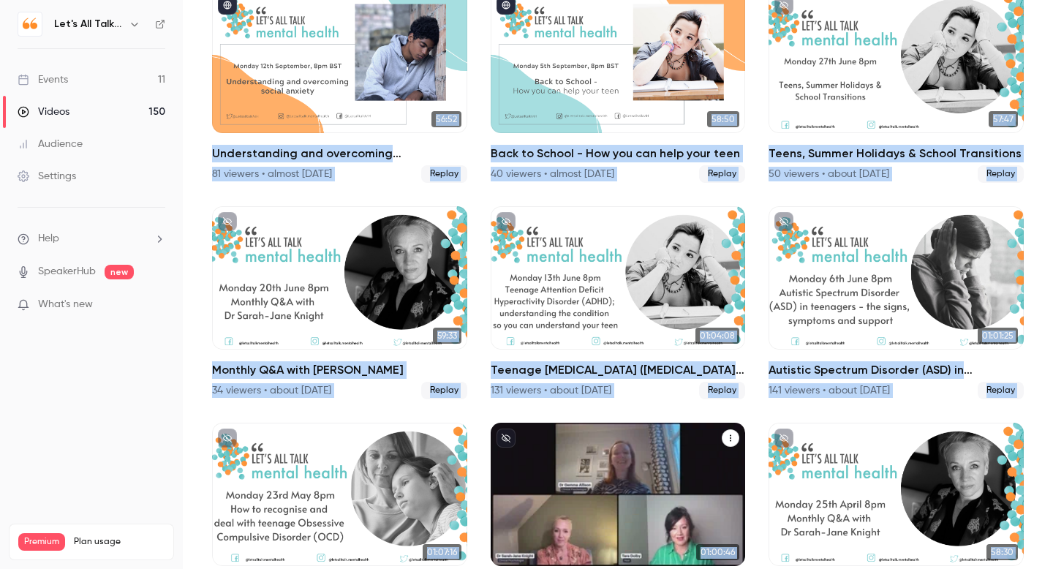
scroll to position [7910, 0]
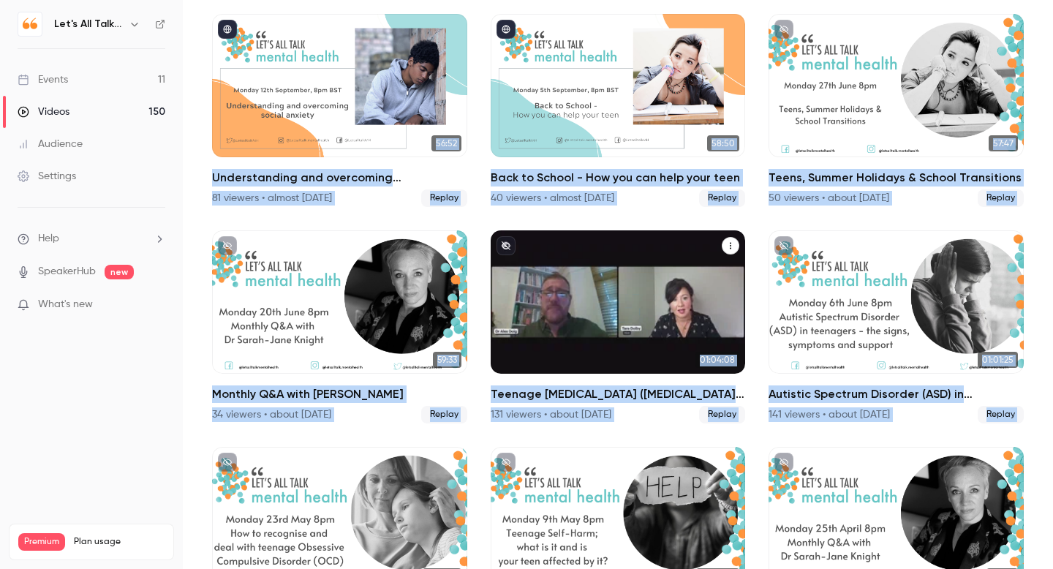
click at [644, 357] on div "Teenage Attention Deficit Hyperactivity Disorder (ADHD); understanding the cond…" at bounding box center [618, 301] width 255 height 143
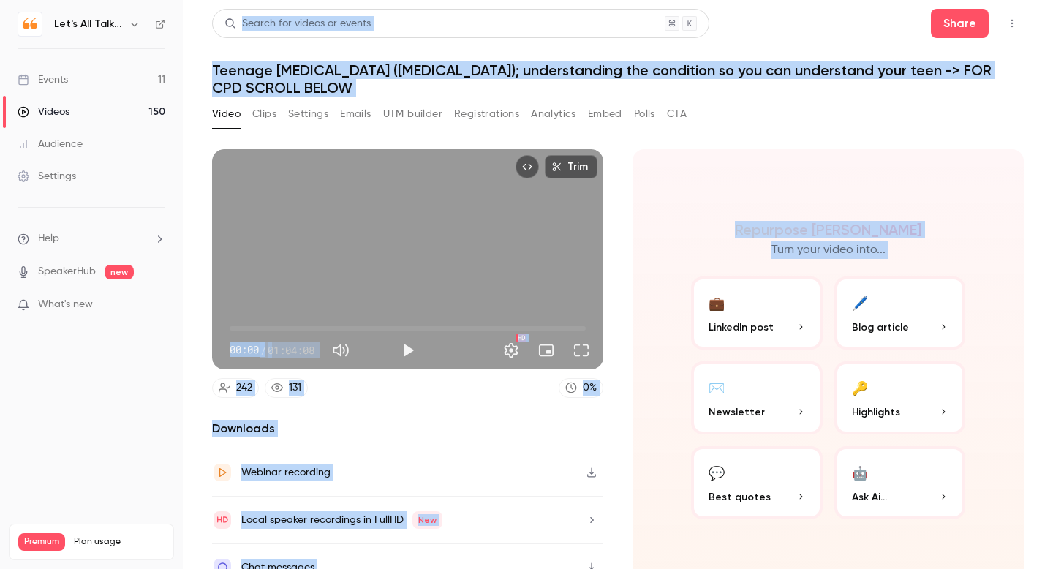
click at [553, 113] on button "Analytics" at bounding box center [553, 113] width 45 height 23
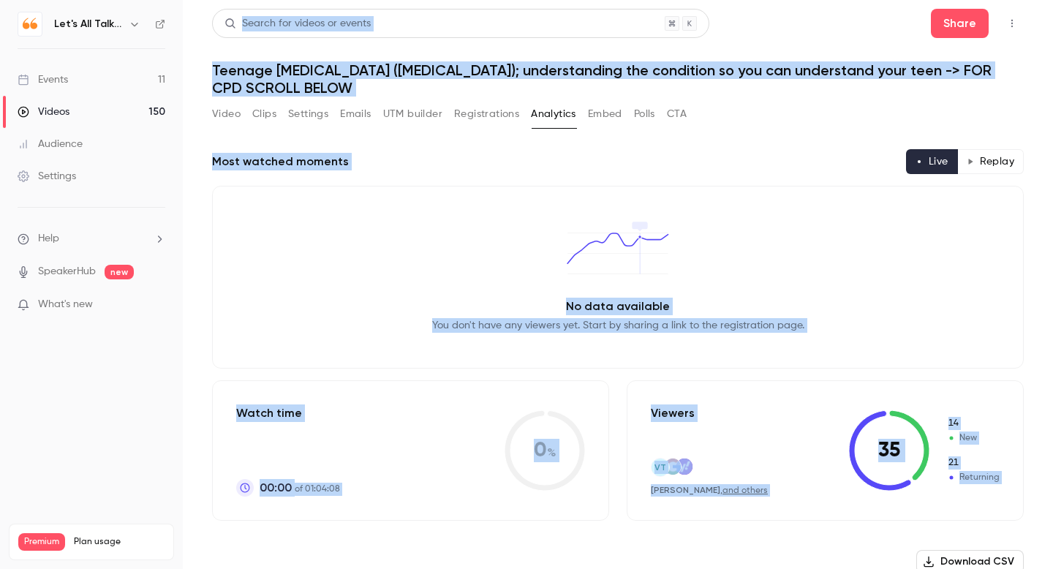
click at [985, 161] on button "Replay" at bounding box center [991, 161] width 67 height 25
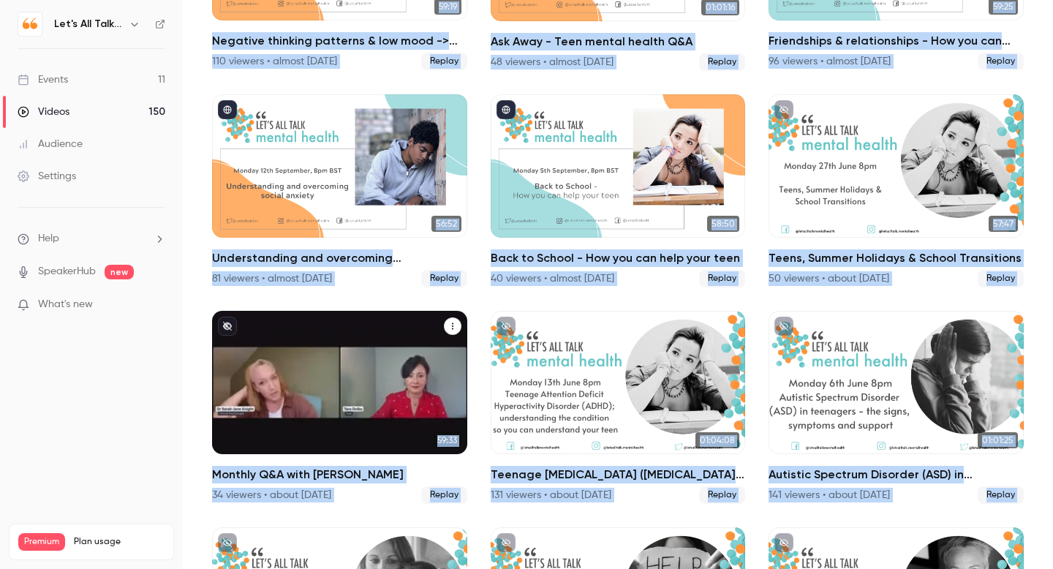
scroll to position [7796, 0]
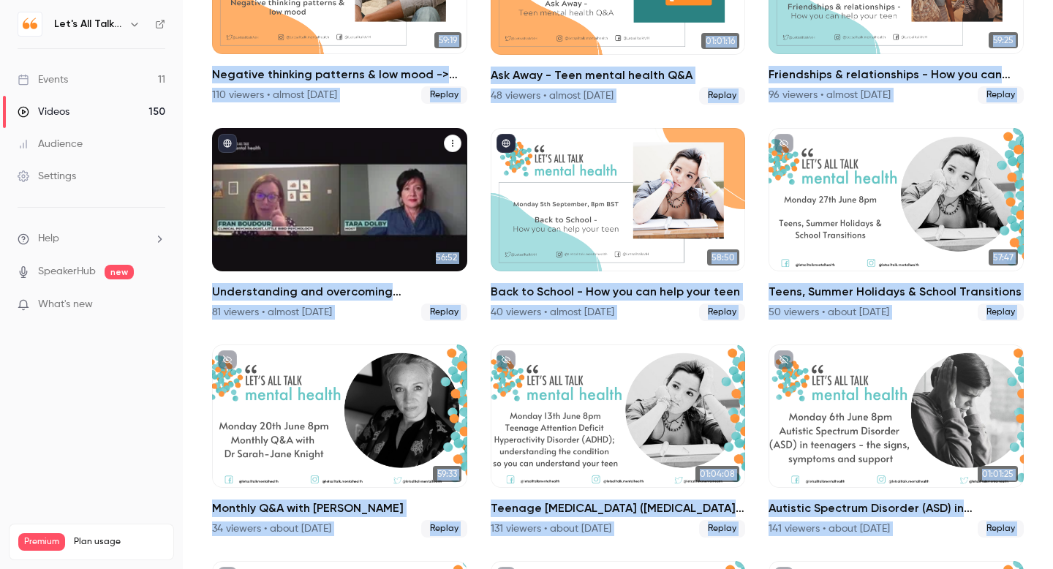
click at [382, 293] on h2 "Understanding and overcoming [MEDICAL_DATA] -> FOR CPD SCROLL BELOW" at bounding box center [339, 292] width 255 height 18
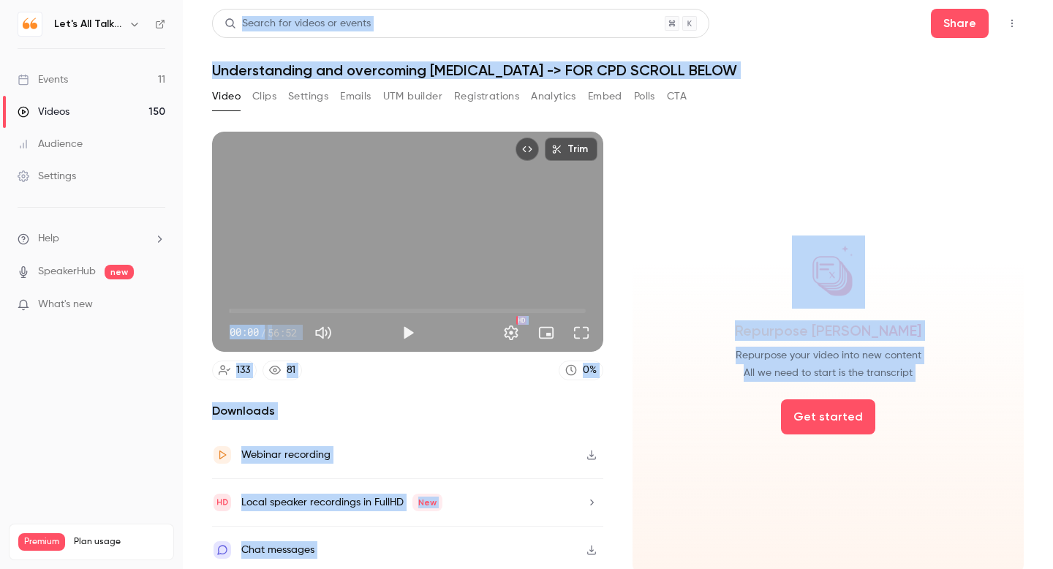
click at [544, 102] on button "Analytics" at bounding box center [553, 96] width 45 height 23
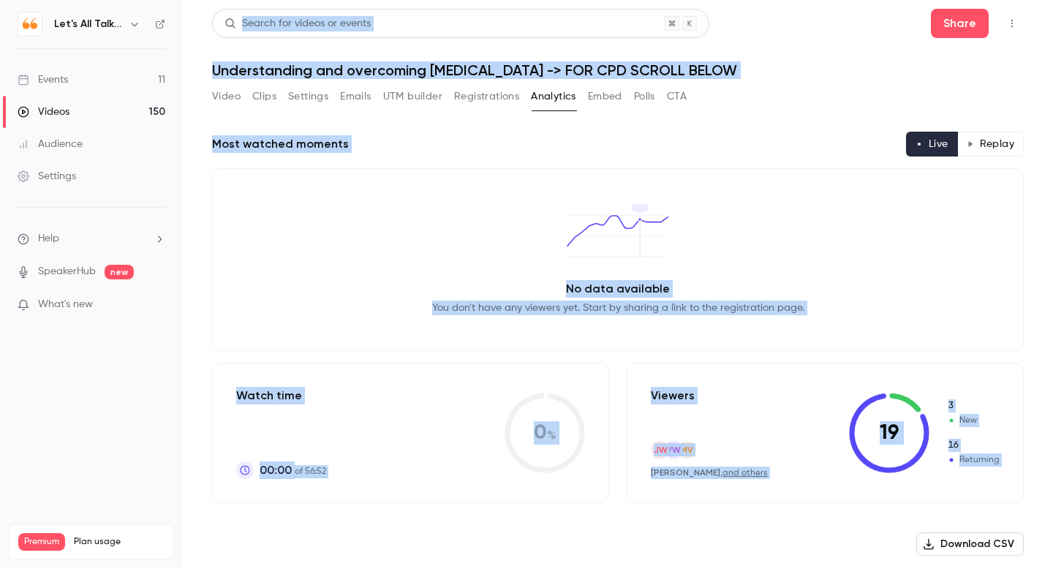
click at [996, 142] on button "Replay" at bounding box center [991, 144] width 67 height 25
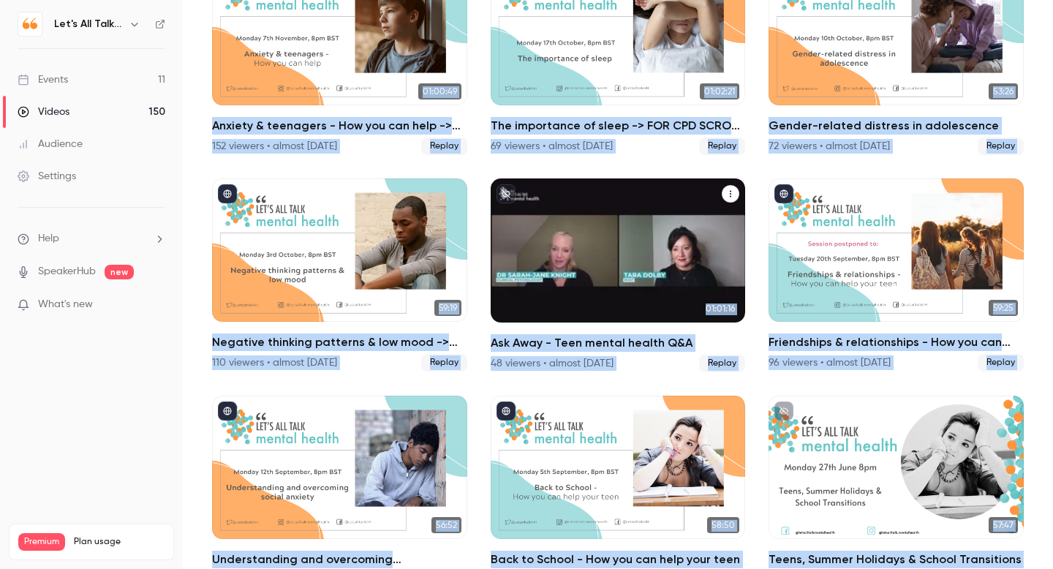
scroll to position [7527, 0]
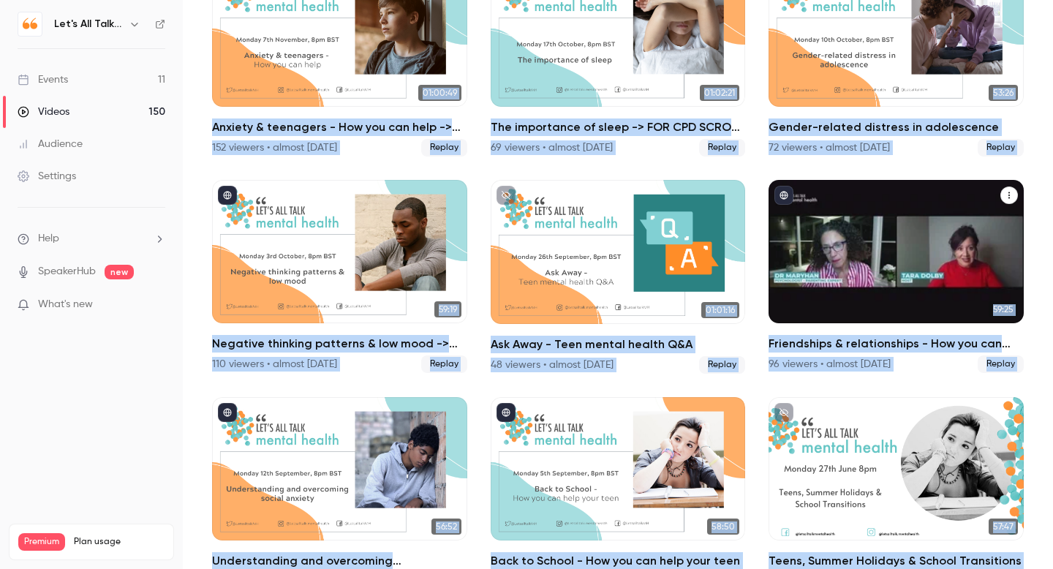
click at [855, 301] on div "Friendships & relationships - How you can help your teen\9" at bounding box center [896, 251] width 255 height 143
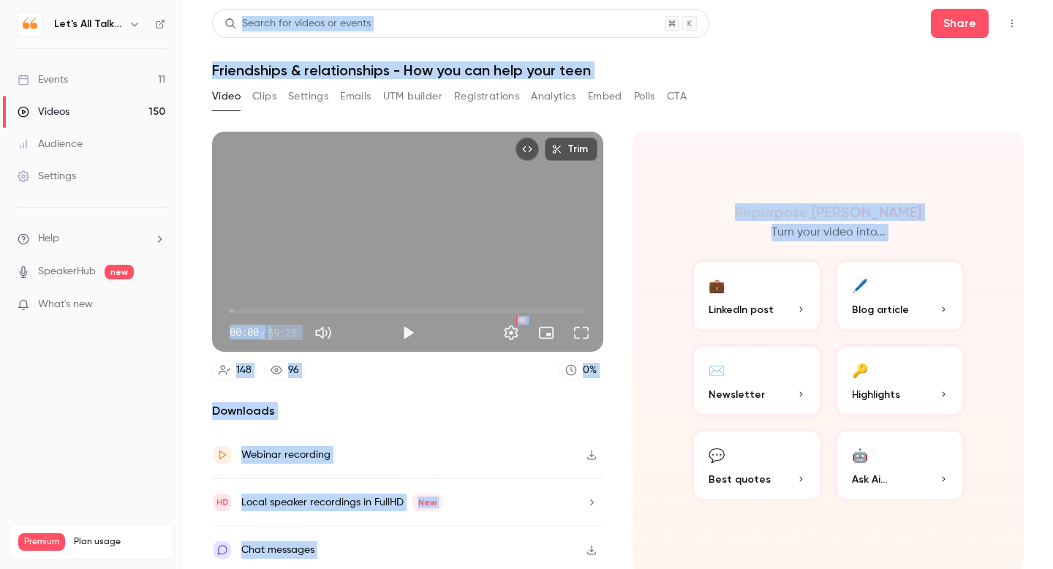
click at [560, 92] on button "Analytics" at bounding box center [553, 96] width 45 height 23
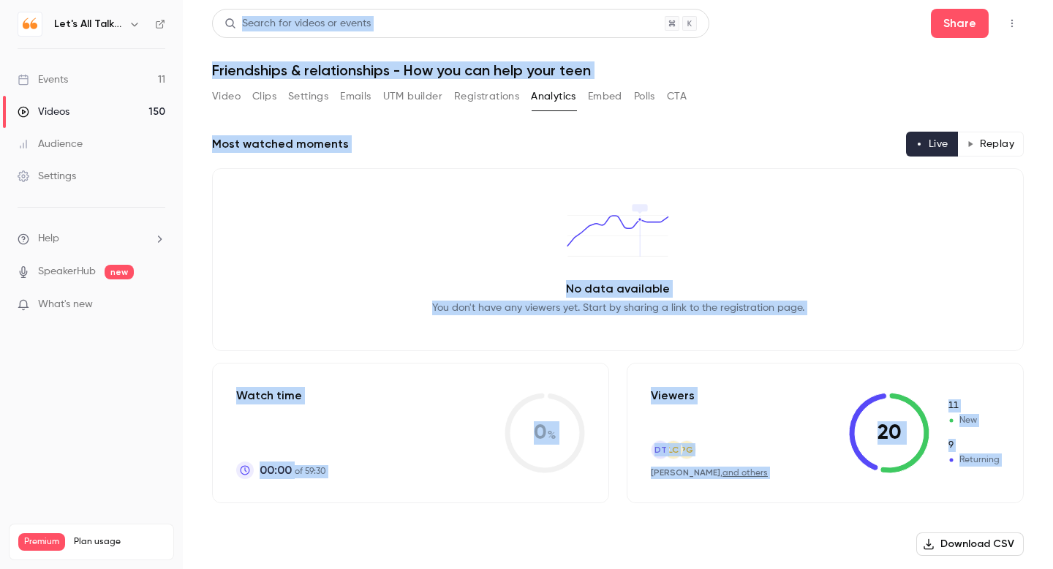
click at [993, 140] on button "Replay" at bounding box center [991, 144] width 67 height 25
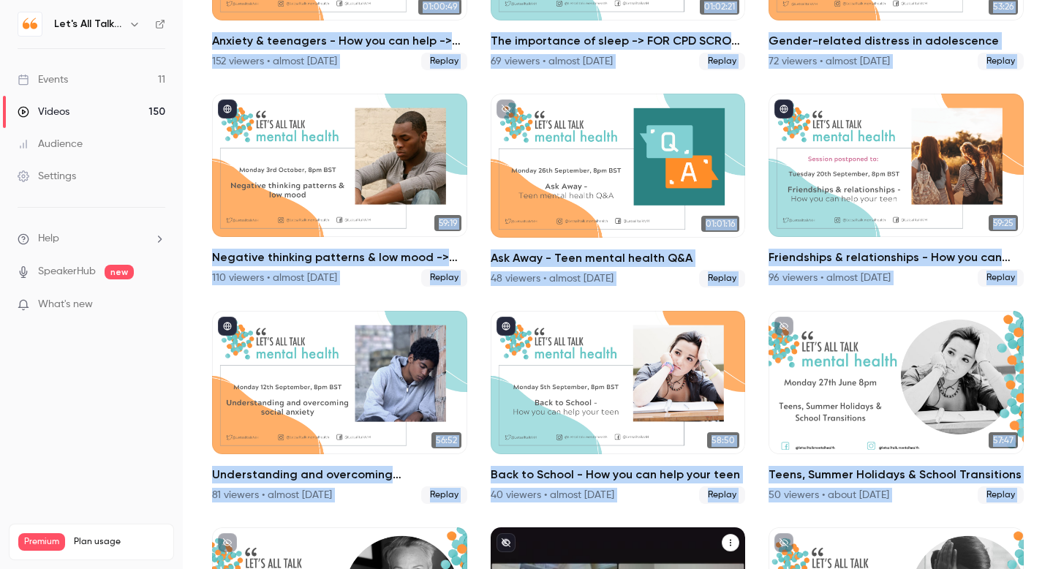
scroll to position [7583, 0]
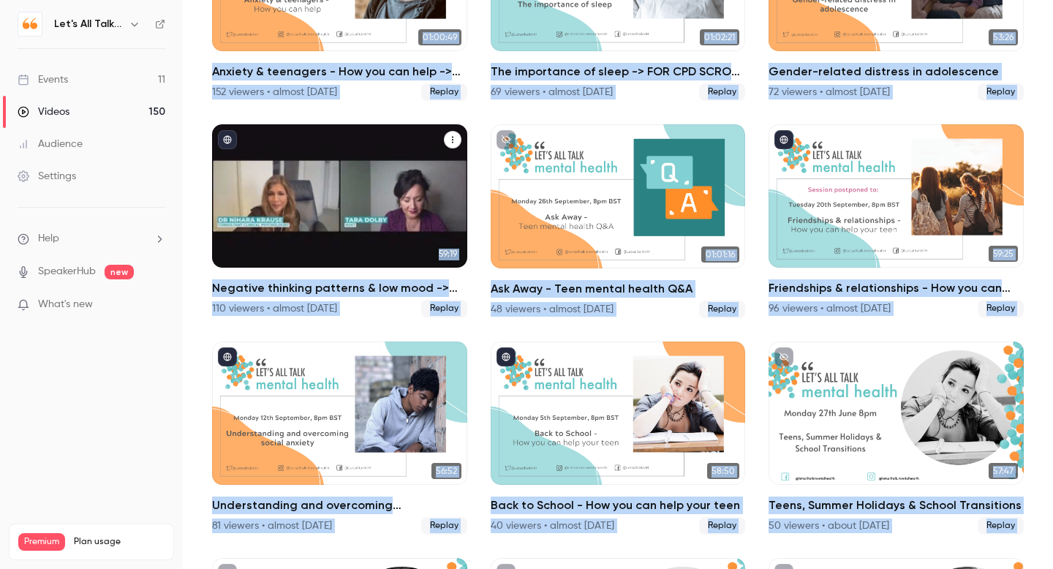
click at [347, 252] on div "Negative thinking patterns & low mood -> FOR CPD SCROLL BELOW" at bounding box center [339, 195] width 255 height 143
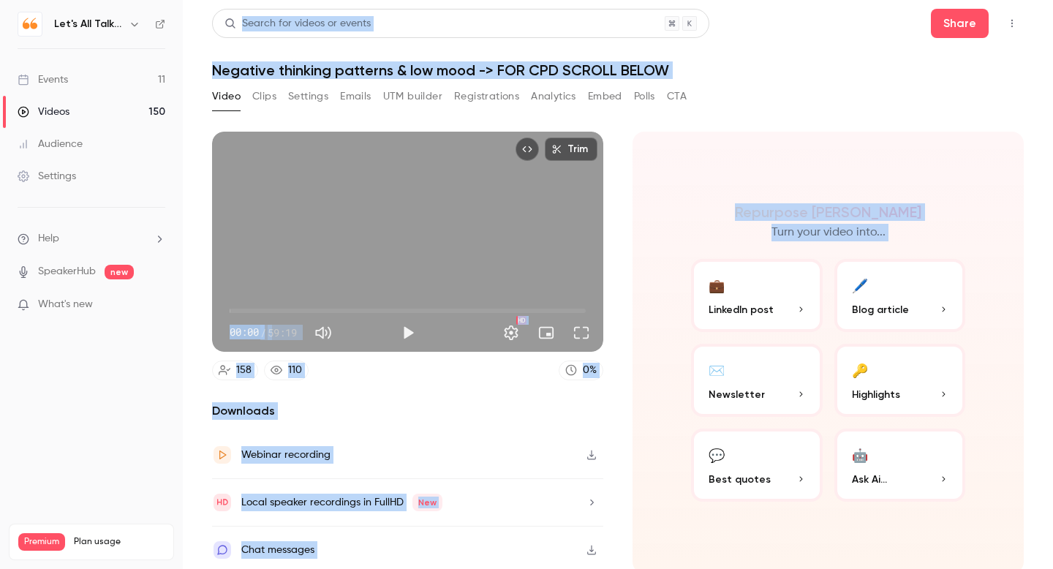
click at [546, 94] on button "Analytics" at bounding box center [553, 96] width 45 height 23
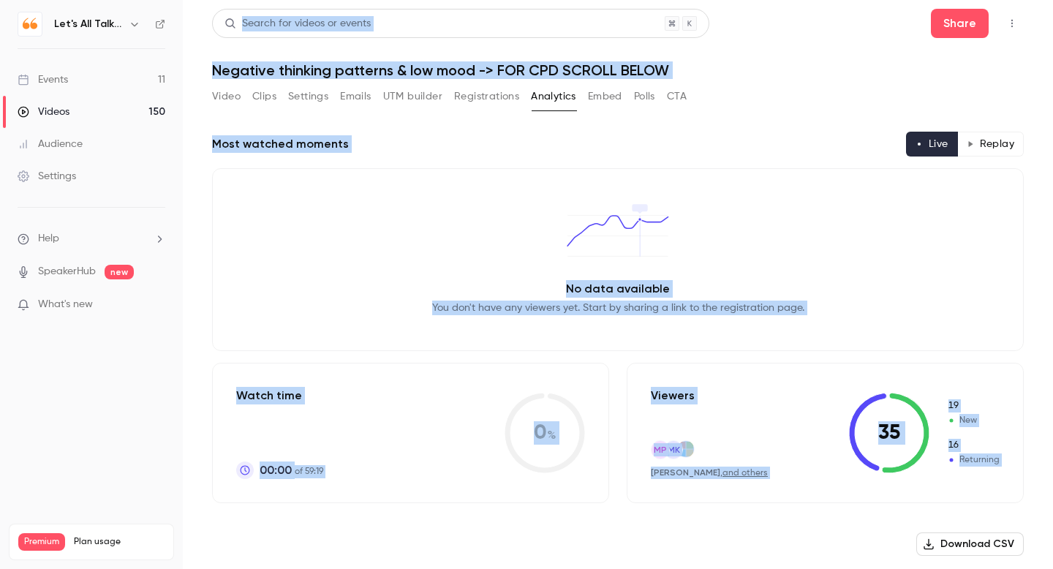
click at [986, 143] on button "Replay" at bounding box center [991, 144] width 67 height 25
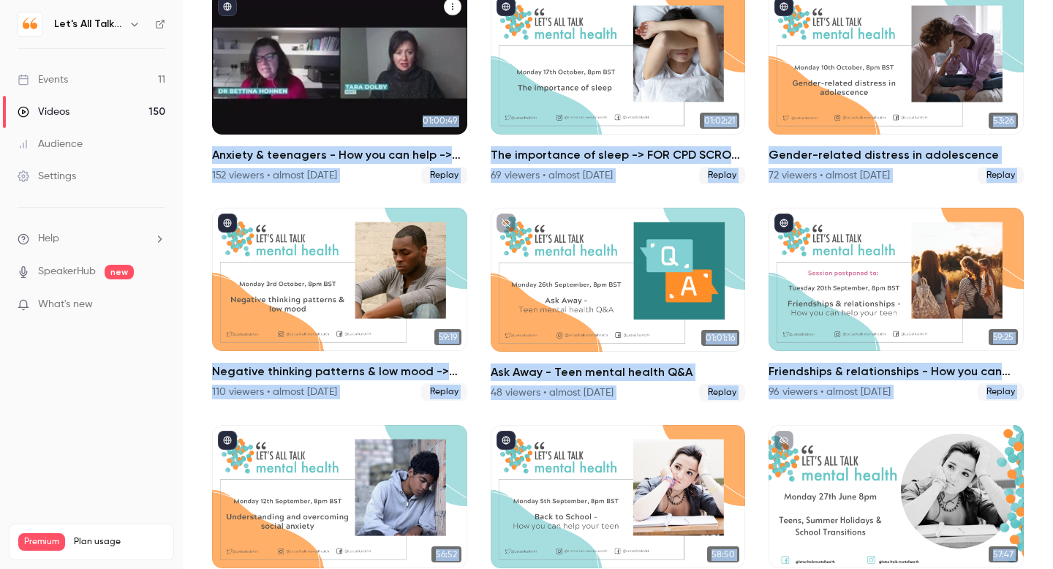
scroll to position [7503, 0]
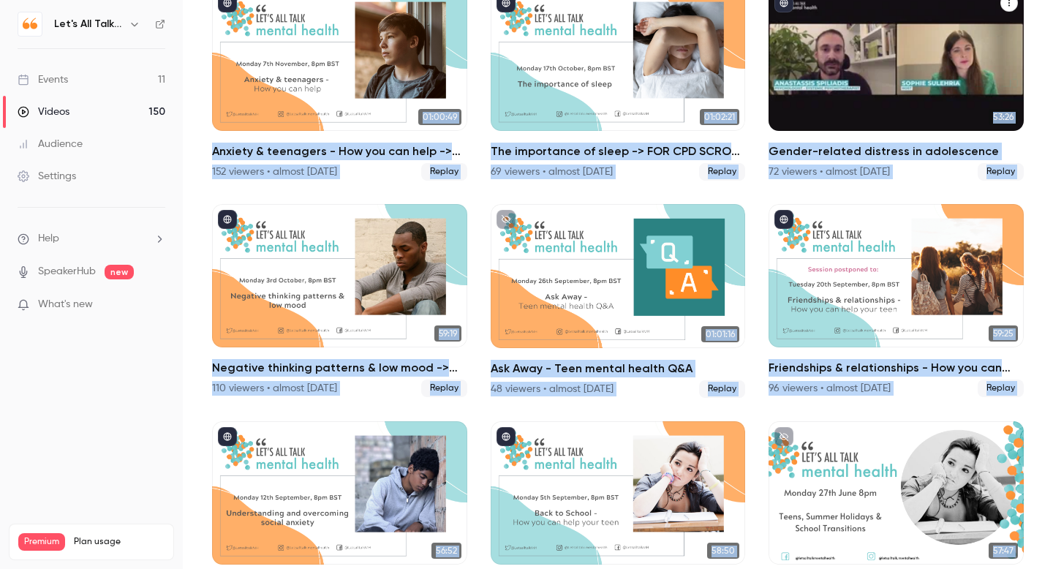
click at [816, 154] on h2 "Gender-related distress in adolescence" at bounding box center [896, 152] width 255 height 18
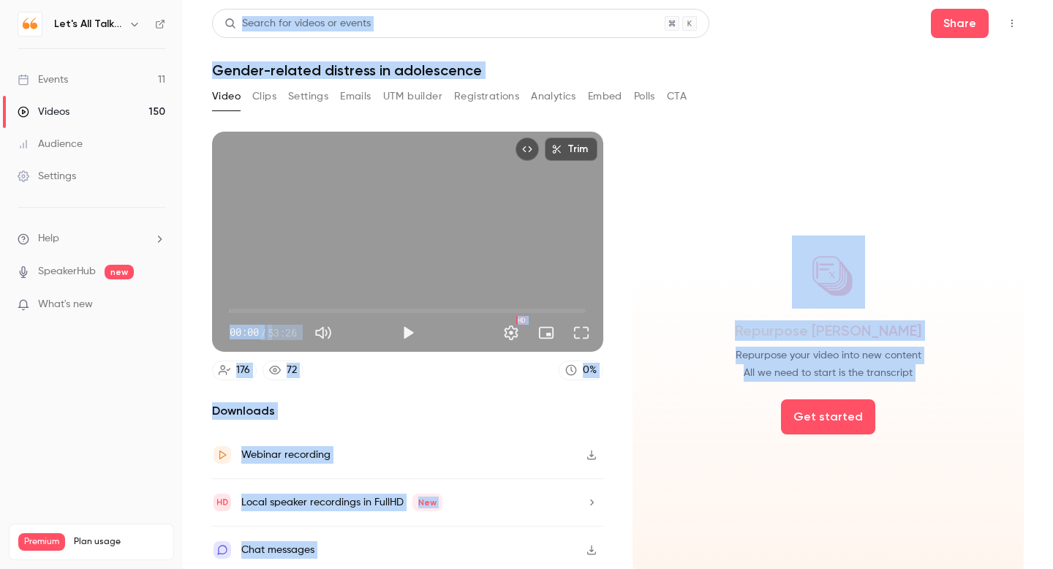
click at [555, 96] on button "Analytics" at bounding box center [553, 96] width 45 height 23
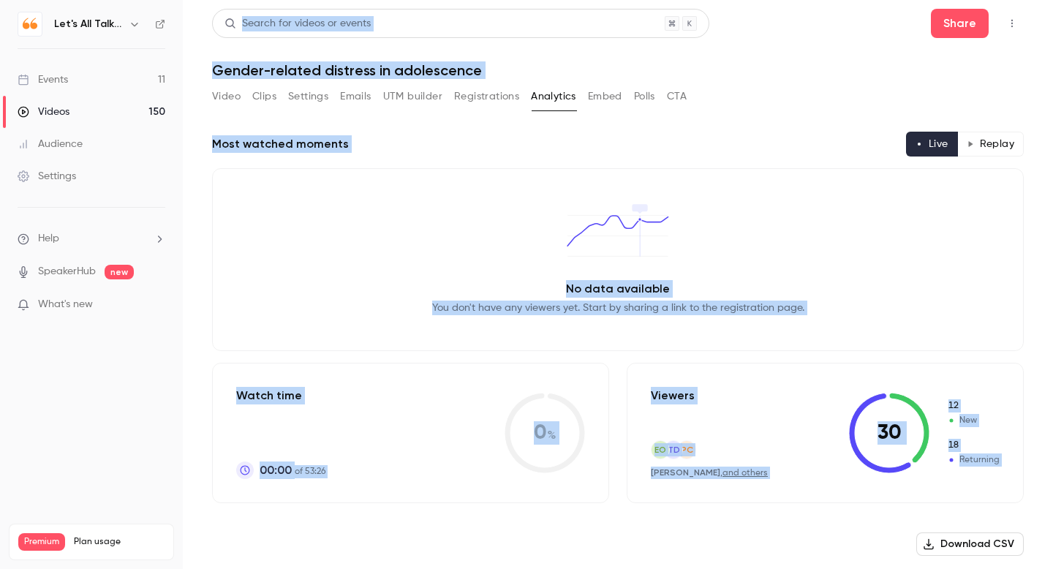
click at [991, 149] on button "Replay" at bounding box center [991, 144] width 67 height 25
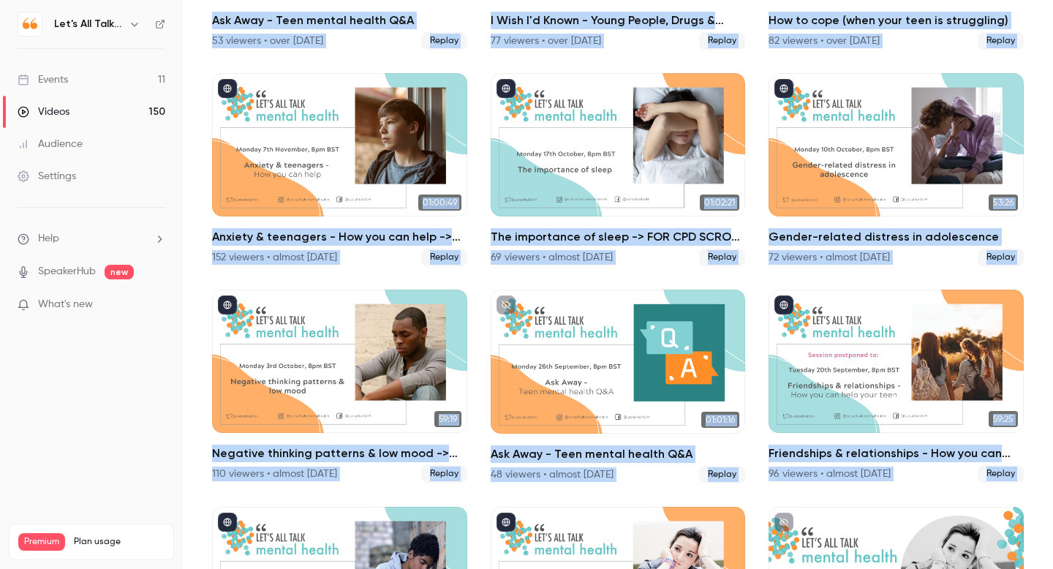
scroll to position [7419, 0]
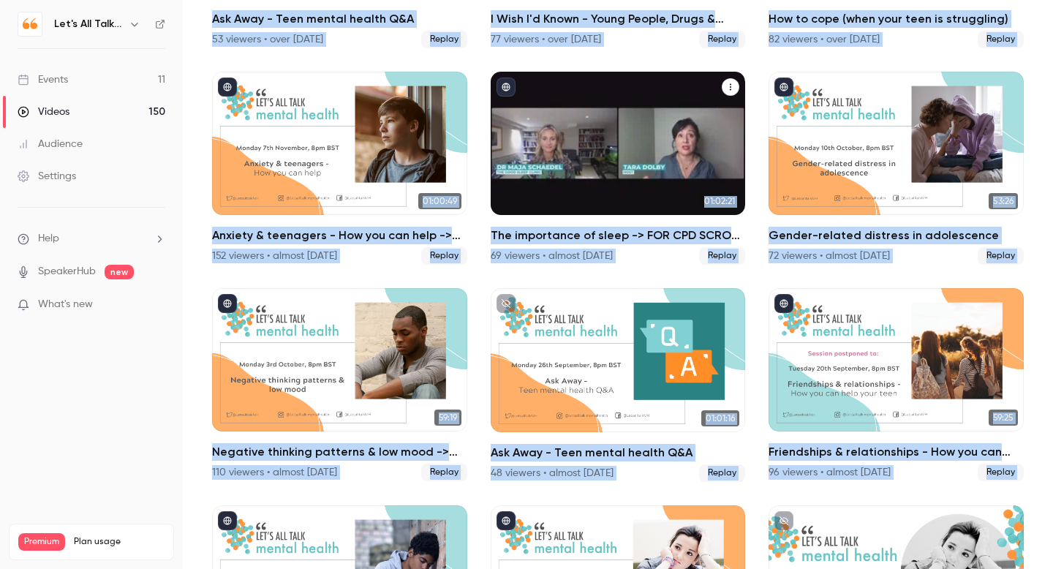
click at [567, 239] on h2 "The importance of sleep -> FOR CPD SCROLL BELOW" at bounding box center [618, 236] width 255 height 18
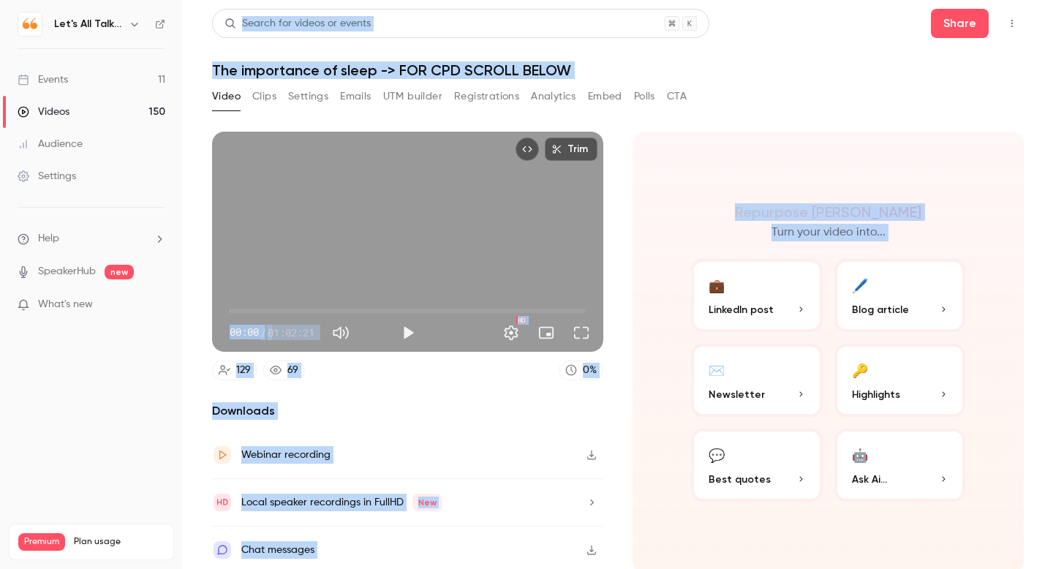
click at [554, 96] on button "Analytics" at bounding box center [553, 96] width 45 height 23
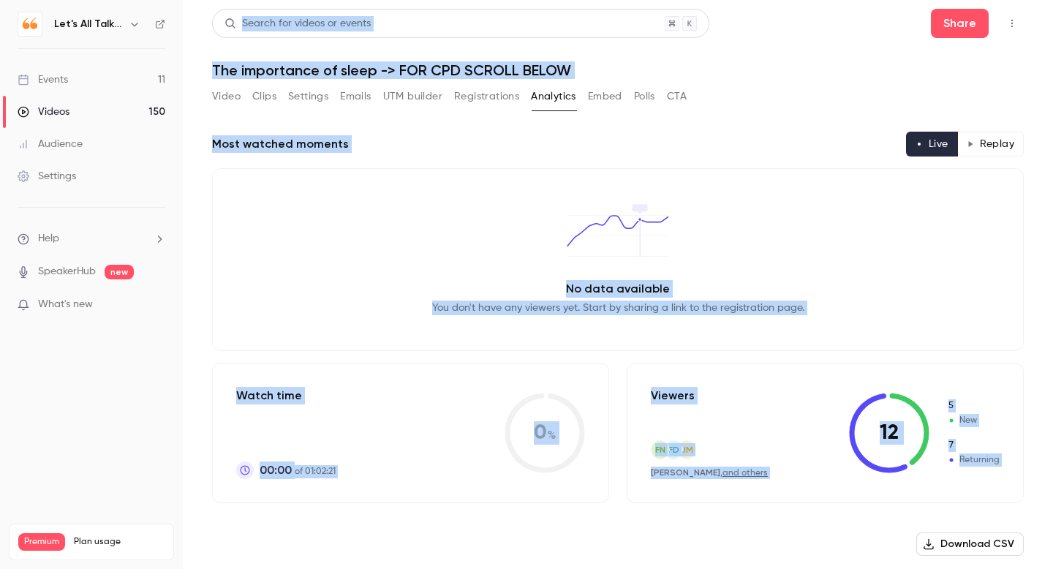
click at [990, 138] on button "Replay" at bounding box center [991, 144] width 67 height 25
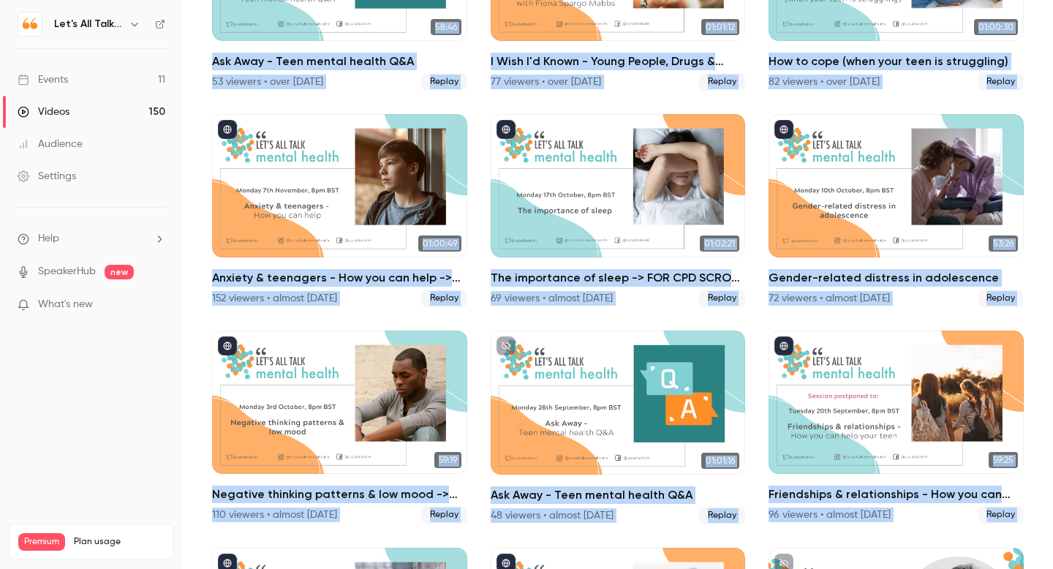
scroll to position [7362, 0]
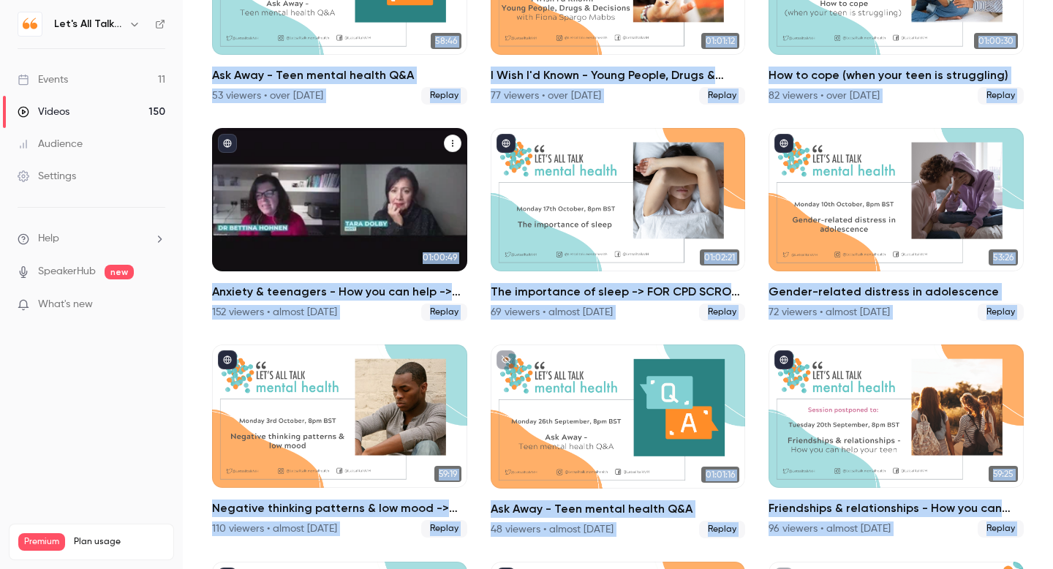
click at [395, 289] on h2 "Anxiety & teenagers - How you can help -> FOR CPD SCROLL BELOW" at bounding box center [339, 292] width 255 height 18
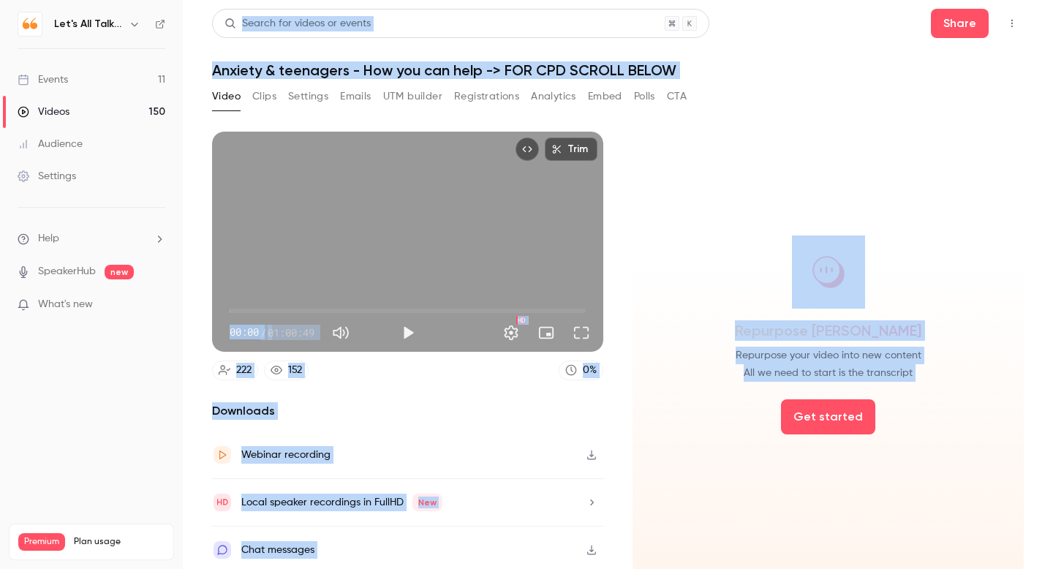
click at [550, 97] on button "Analytics" at bounding box center [553, 96] width 45 height 23
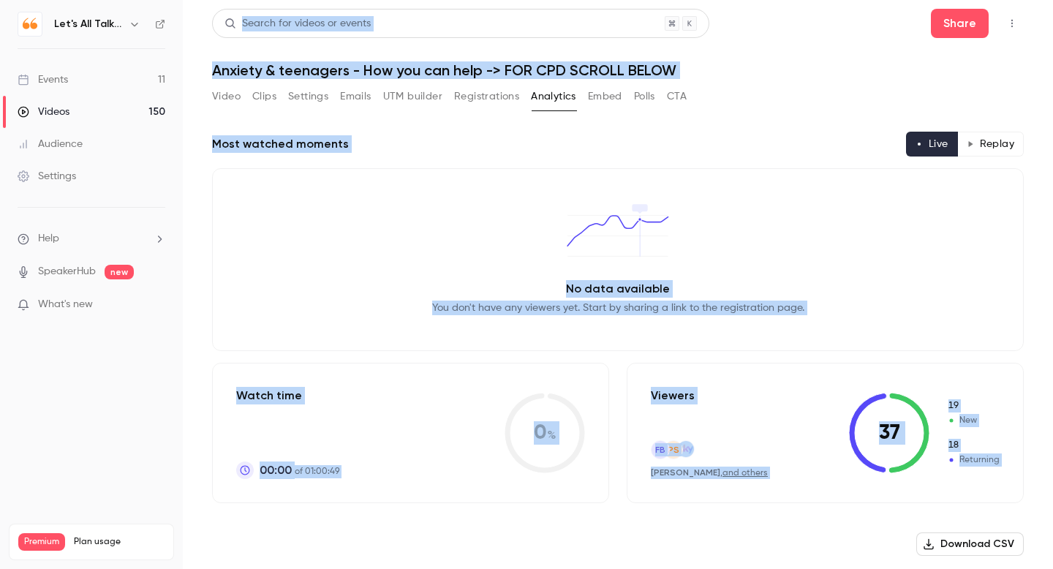
click at [1002, 143] on button "Replay" at bounding box center [991, 144] width 67 height 25
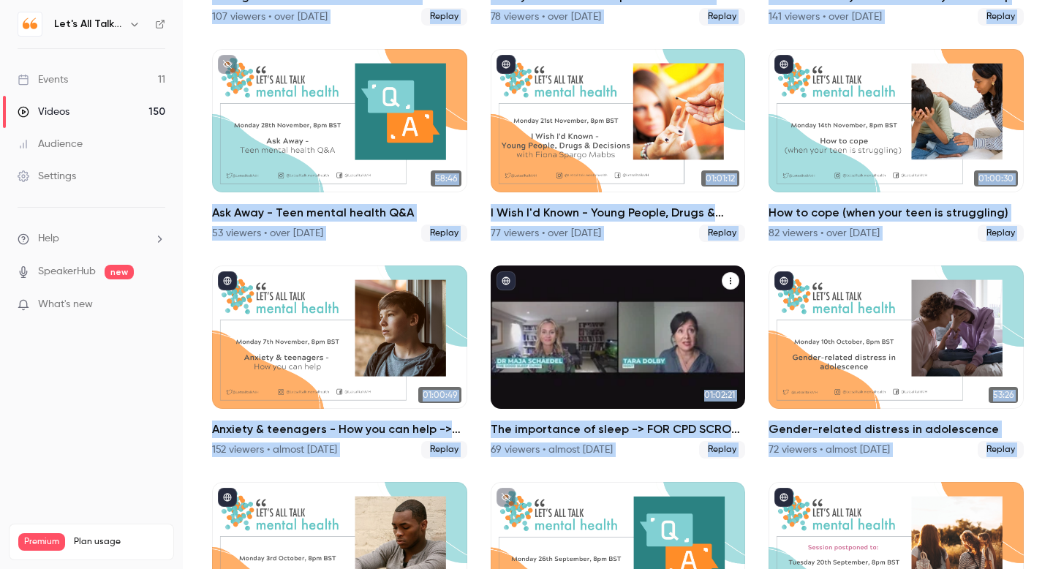
scroll to position [7227, 0]
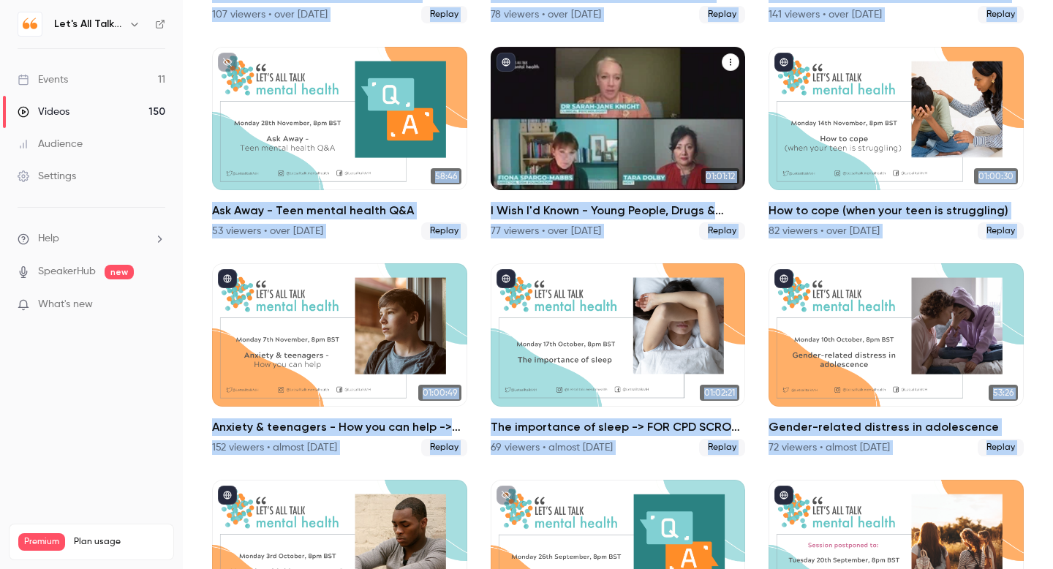
click at [616, 207] on h2 "I Wish I'd Known - Young People, Drugs & Decisions with [PERSON_NAME] [PERSON_N…" at bounding box center [618, 211] width 255 height 18
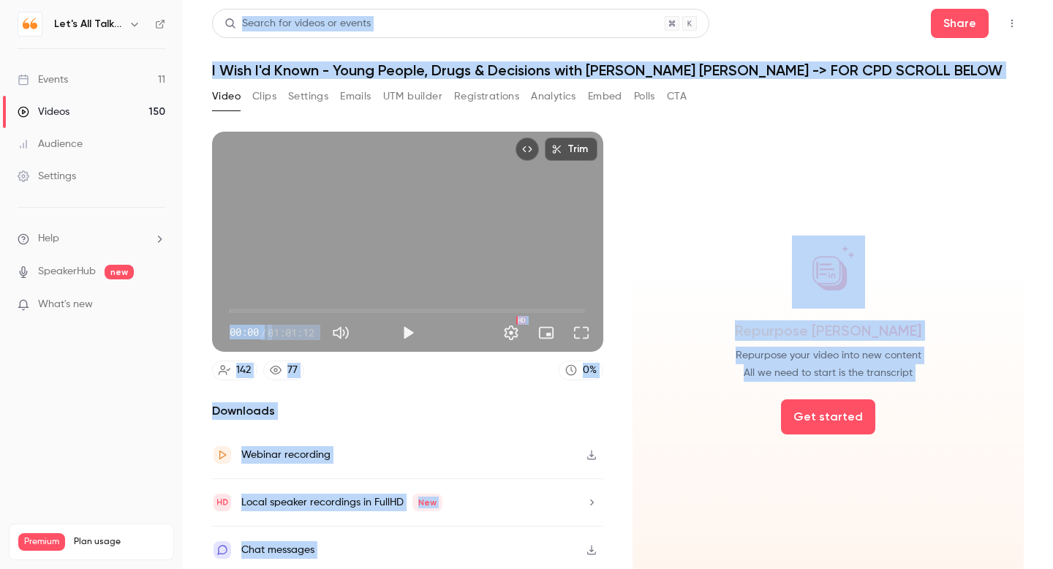
click at [552, 95] on button "Analytics" at bounding box center [553, 96] width 45 height 23
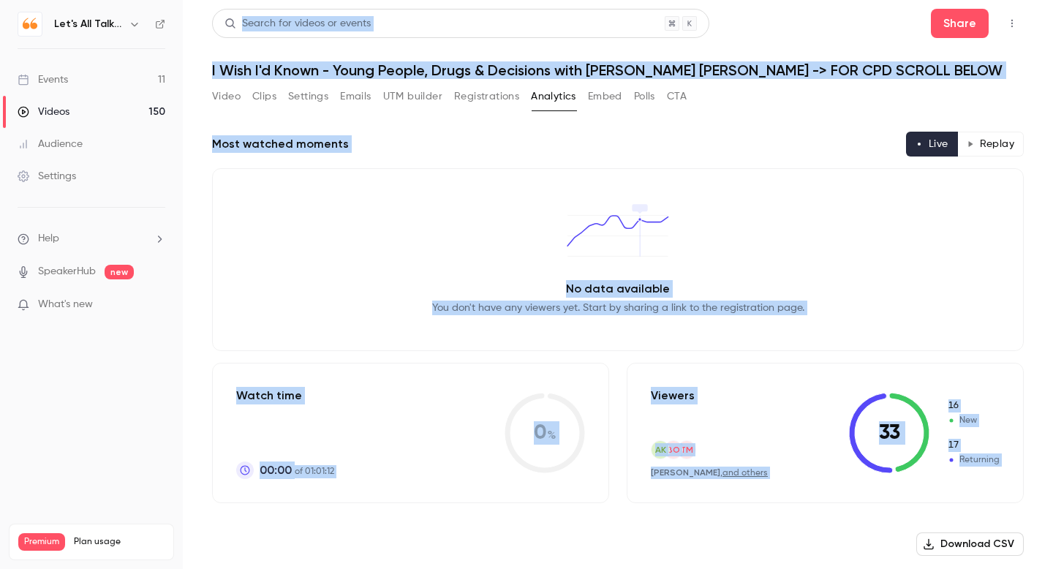
click at [992, 148] on button "Replay" at bounding box center [991, 144] width 67 height 25
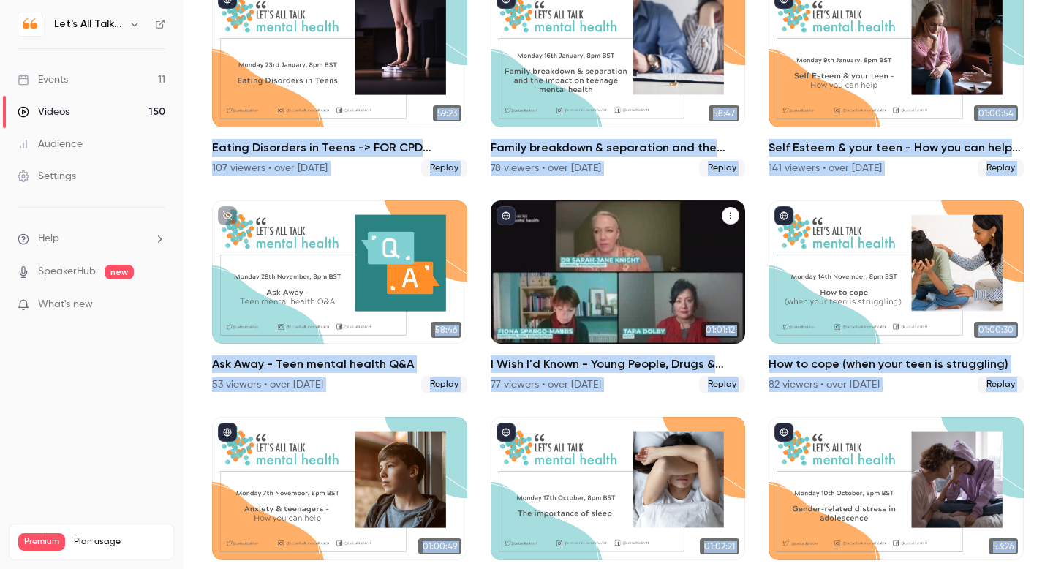
scroll to position [7070, 0]
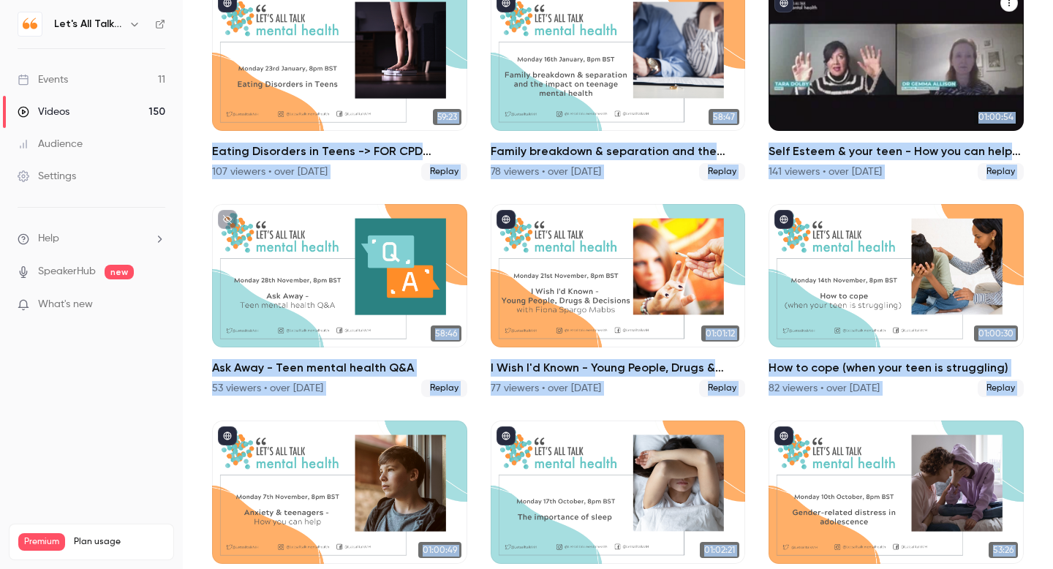
click at [825, 153] on h2 "Self Esteem & your teen - How you can help -> FOR CPD SCROLL BELOW" at bounding box center [896, 152] width 255 height 18
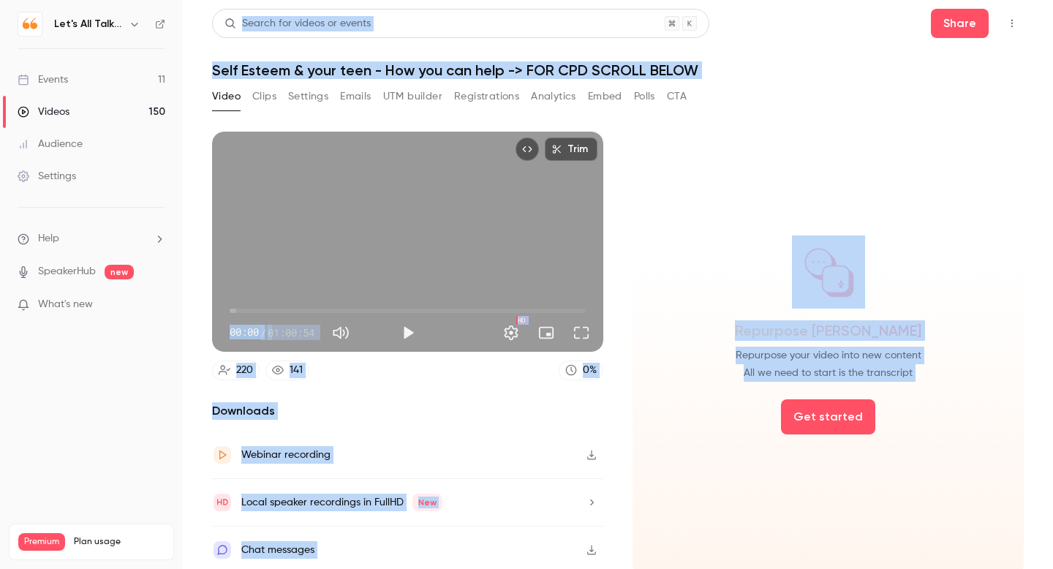
click at [543, 94] on button "Analytics" at bounding box center [553, 96] width 45 height 23
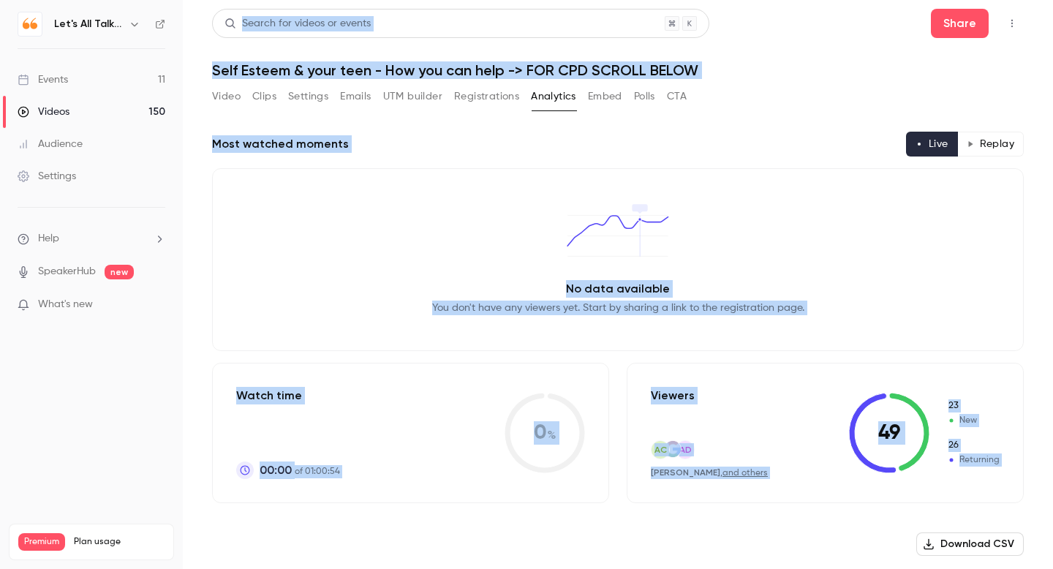
click at [985, 144] on button "Replay" at bounding box center [991, 144] width 67 height 25
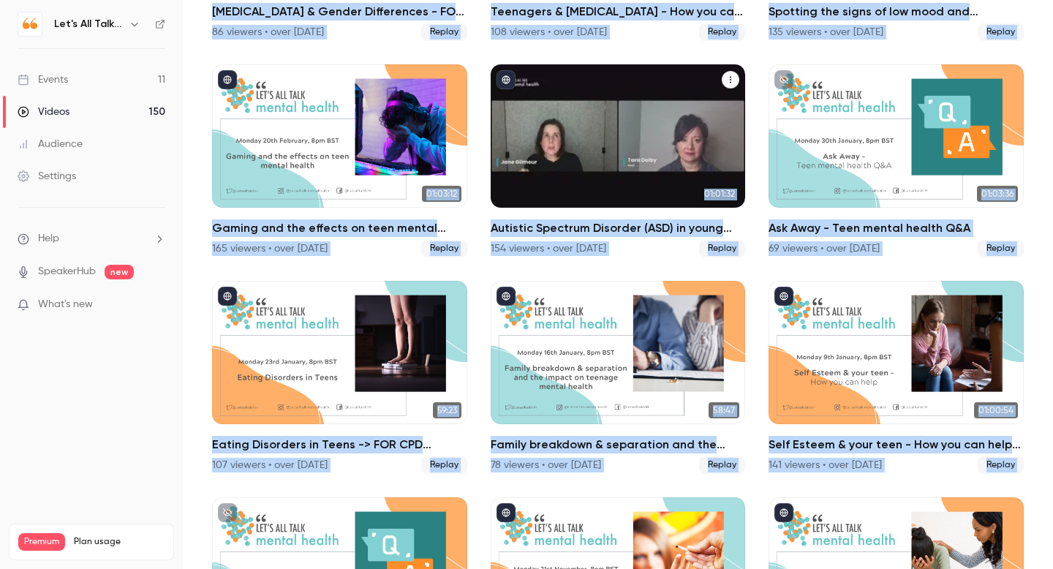
scroll to position [6780, 0]
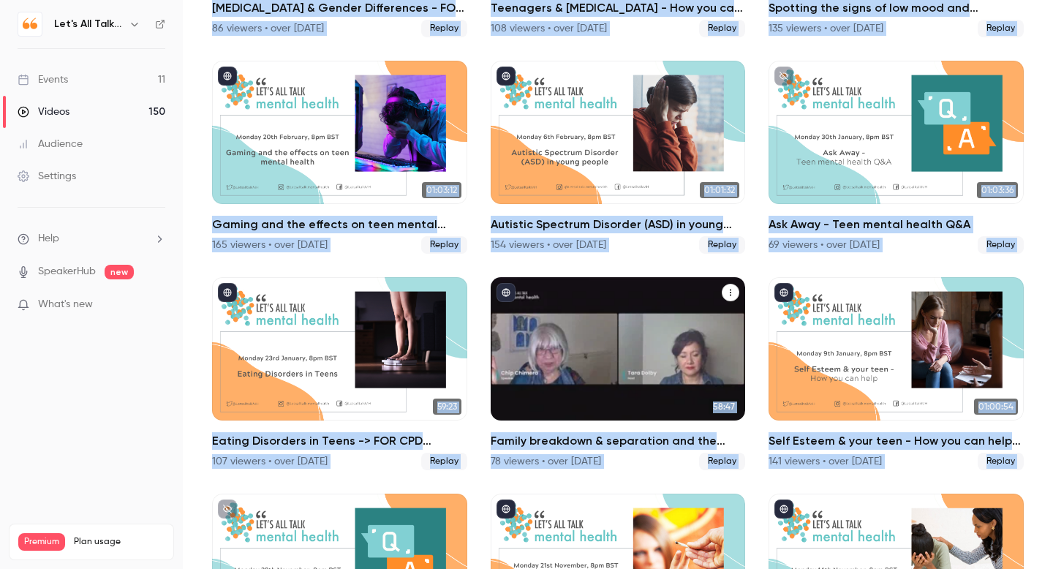
click at [606, 442] on h2 "Family breakdown & separation and the impact on teenage mental health -> FOR CP…" at bounding box center [618, 441] width 255 height 18
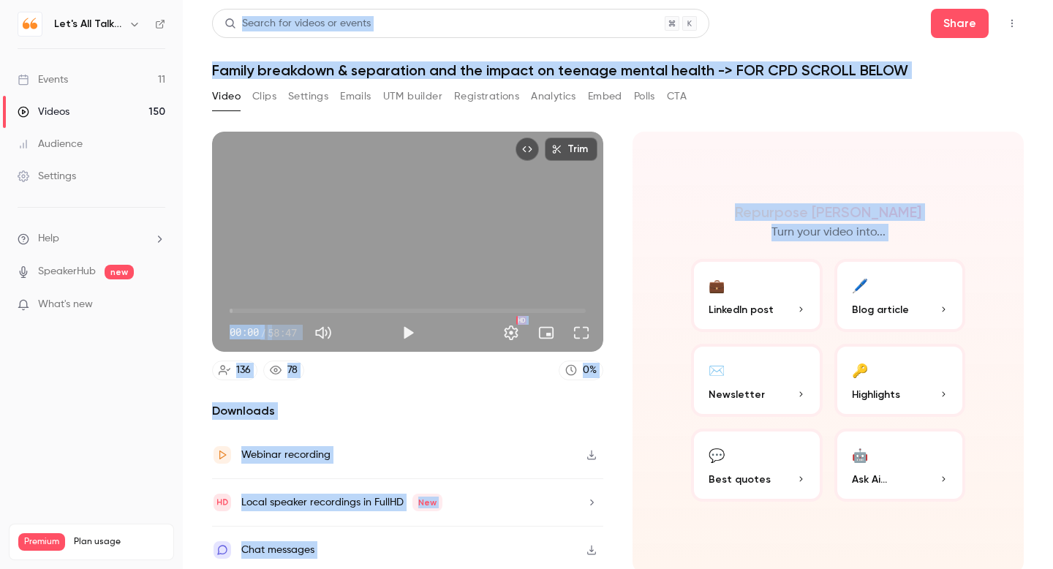
click at [563, 92] on button "Analytics" at bounding box center [553, 96] width 45 height 23
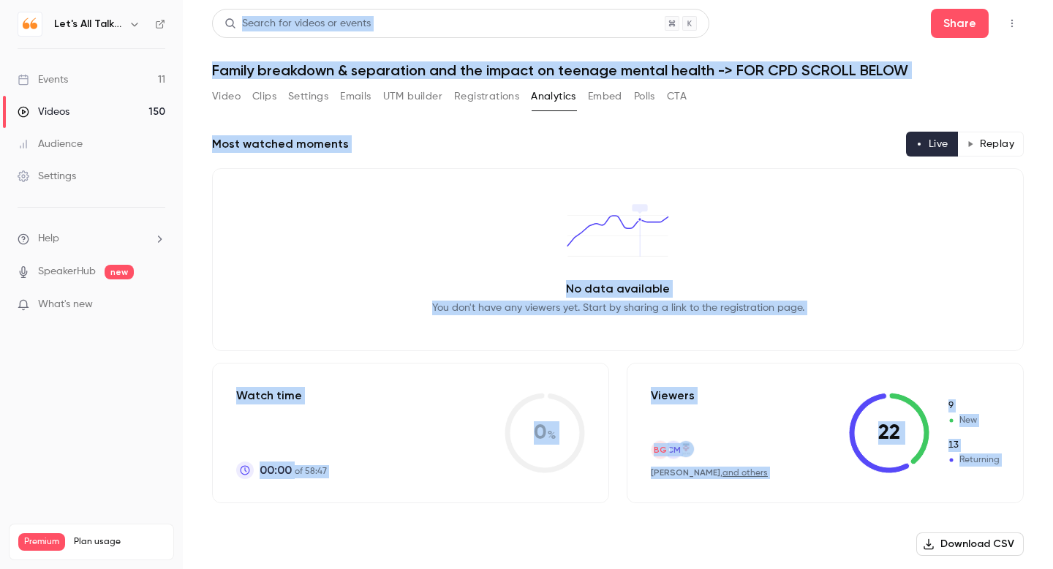
click at [993, 144] on button "Replay" at bounding box center [991, 144] width 67 height 25
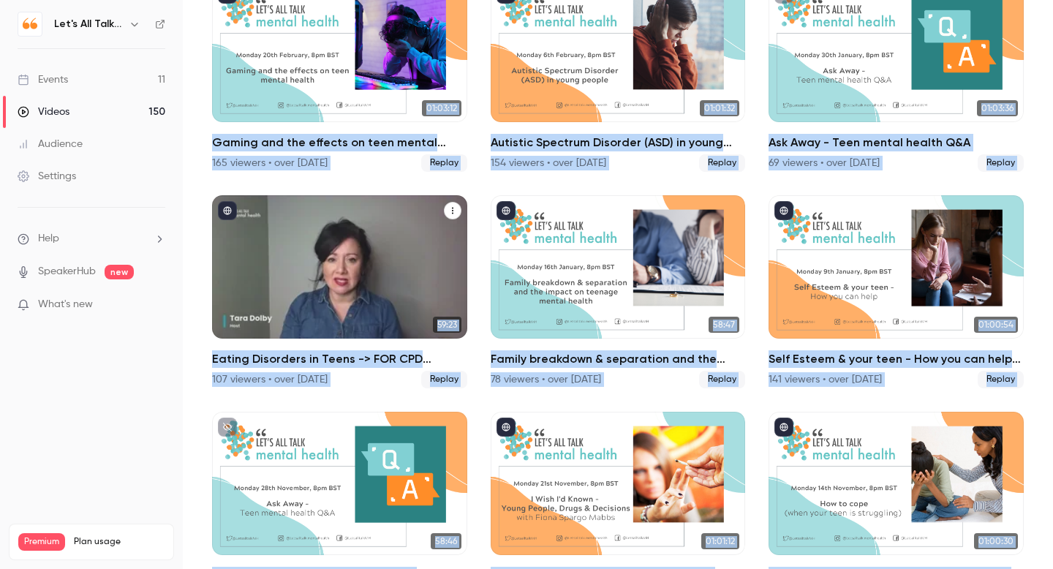
scroll to position [6860, 0]
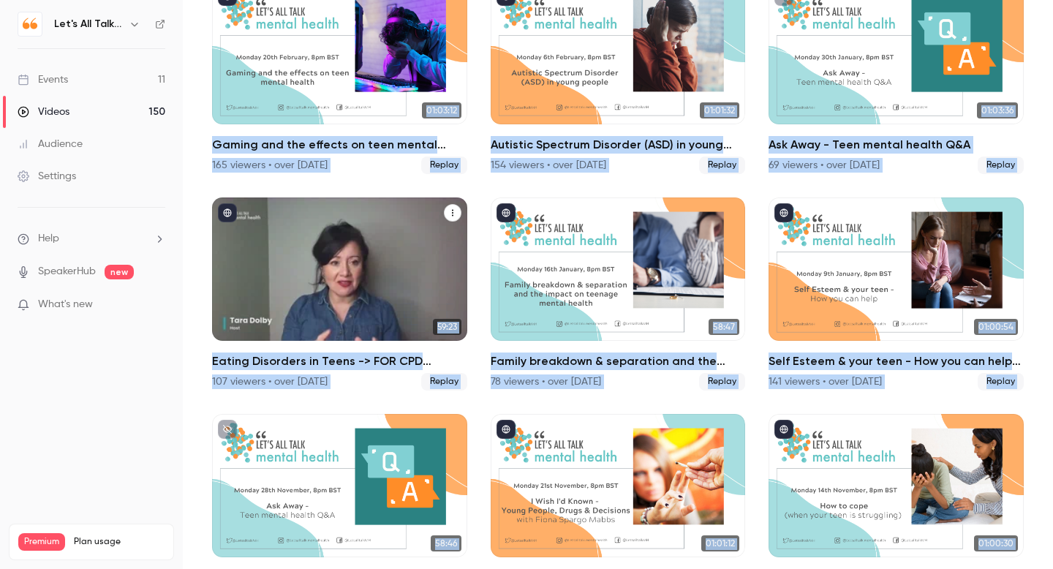
click at [275, 370] on div "Eating Disorders in Teens -> FOR CPD SCROLL BELOW 107 viewers • over 2 years ag…" at bounding box center [339, 372] width 255 height 38
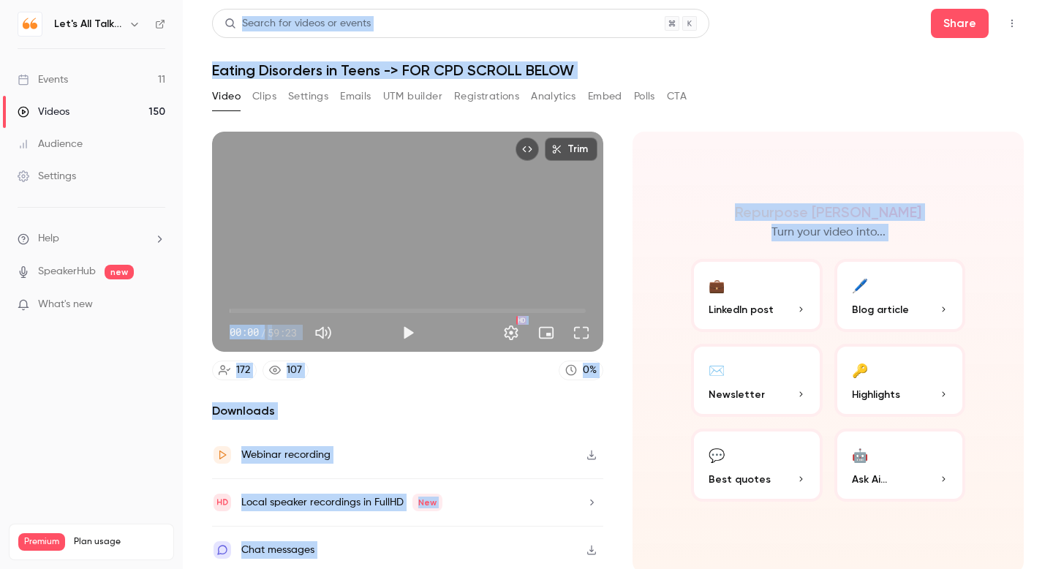
click at [554, 91] on button "Analytics" at bounding box center [553, 96] width 45 height 23
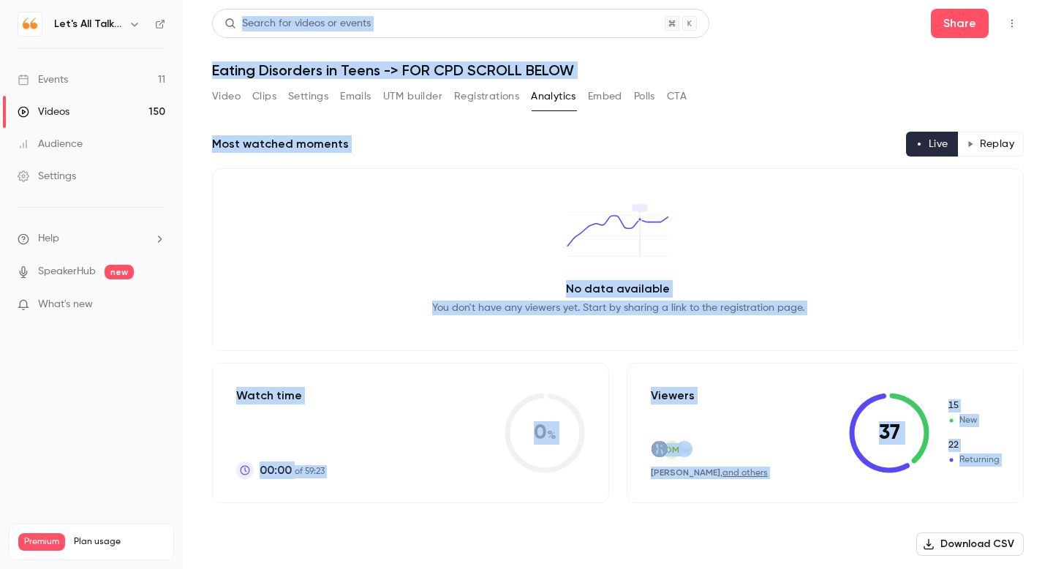
click at [993, 142] on button "Replay" at bounding box center [991, 144] width 67 height 25
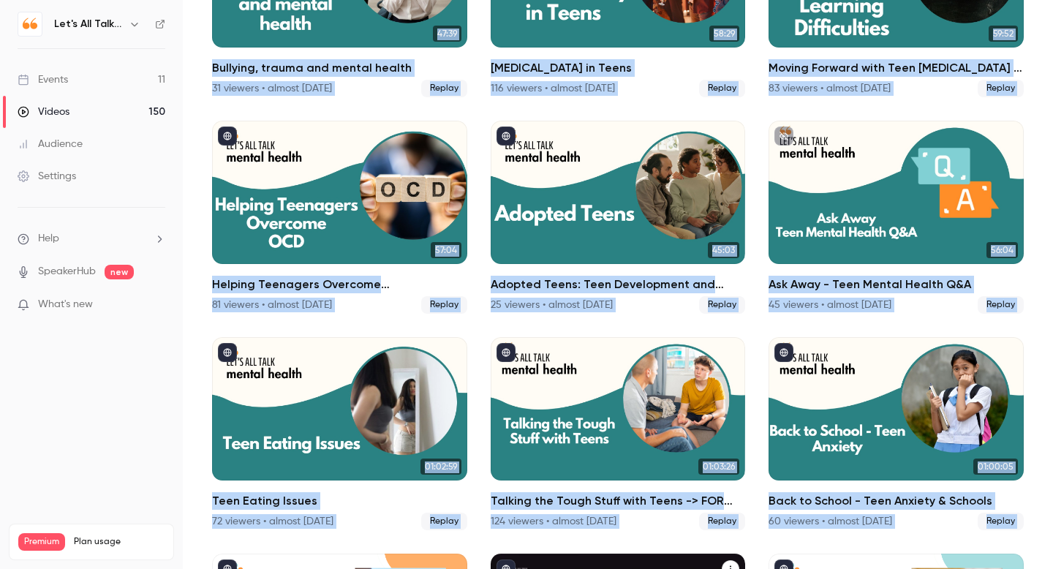
scroll to position [5202, 0]
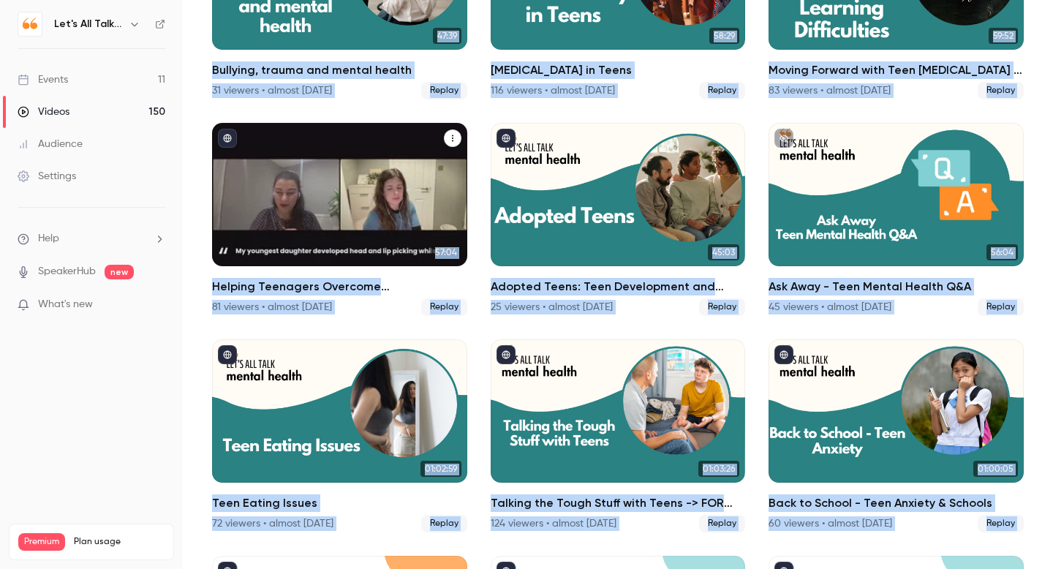
click at [386, 289] on h2 "Helping Teenagers Overcome [MEDICAL_DATA] (OCD)" at bounding box center [339, 287] width 255 height 18
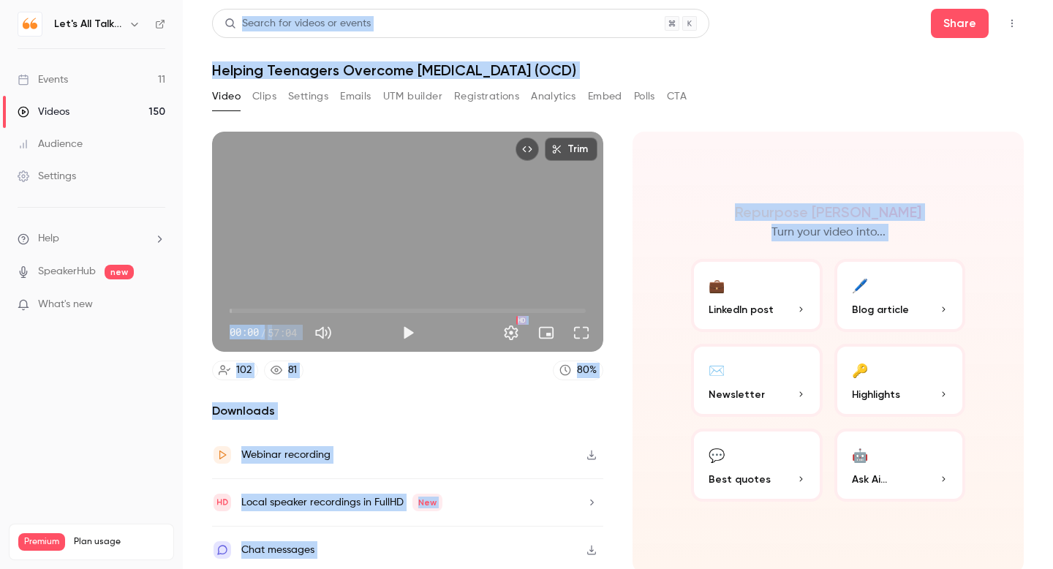
click at [558, 91] on button "Analytics" at bounding box center [553, 96] width 45 height 23
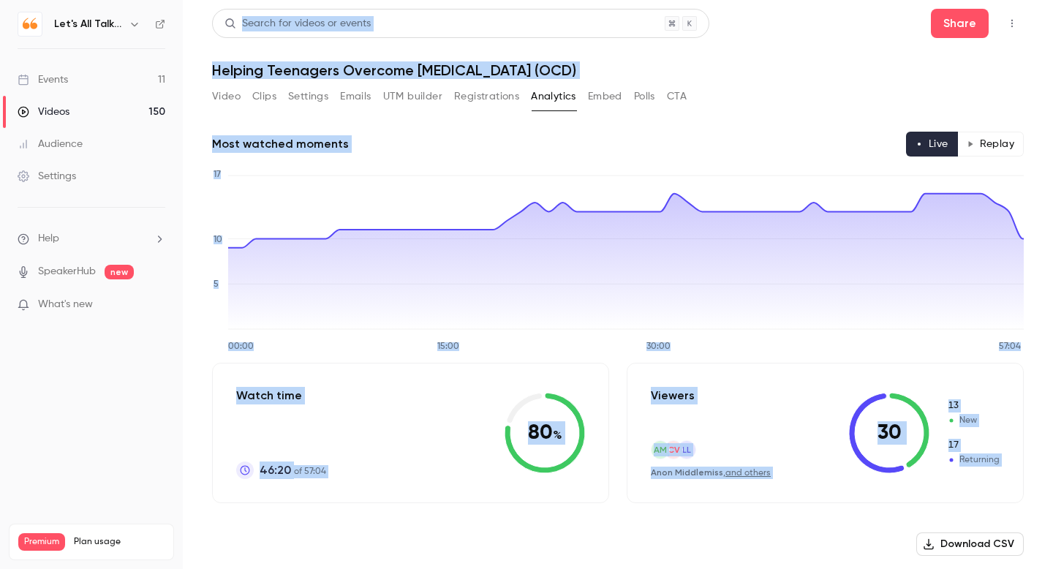
click at [990, 137] on button "Replay" at bounding box center [991, 144] width 67 height 25
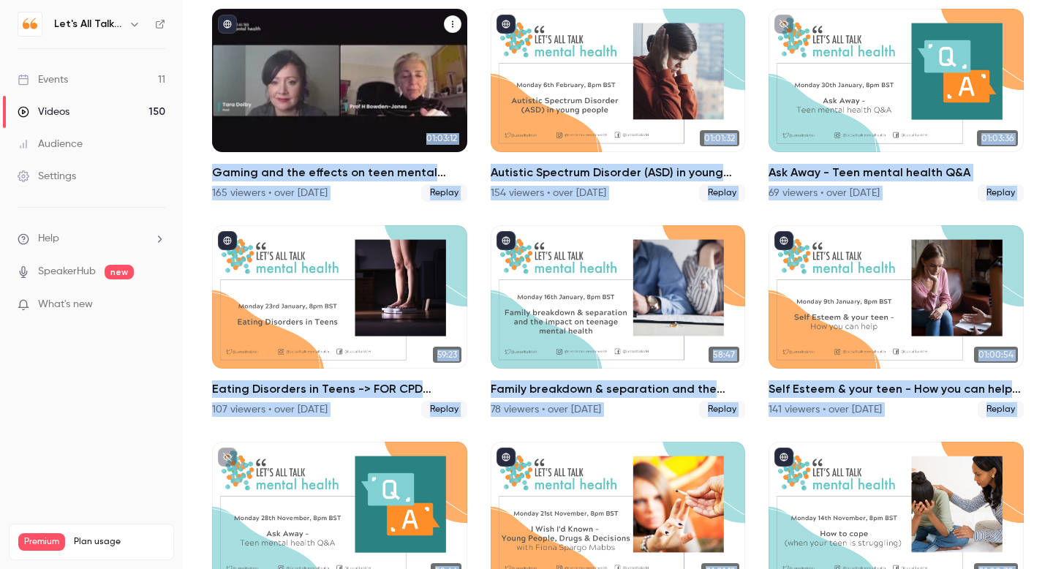
scroll to position [6826, 0]
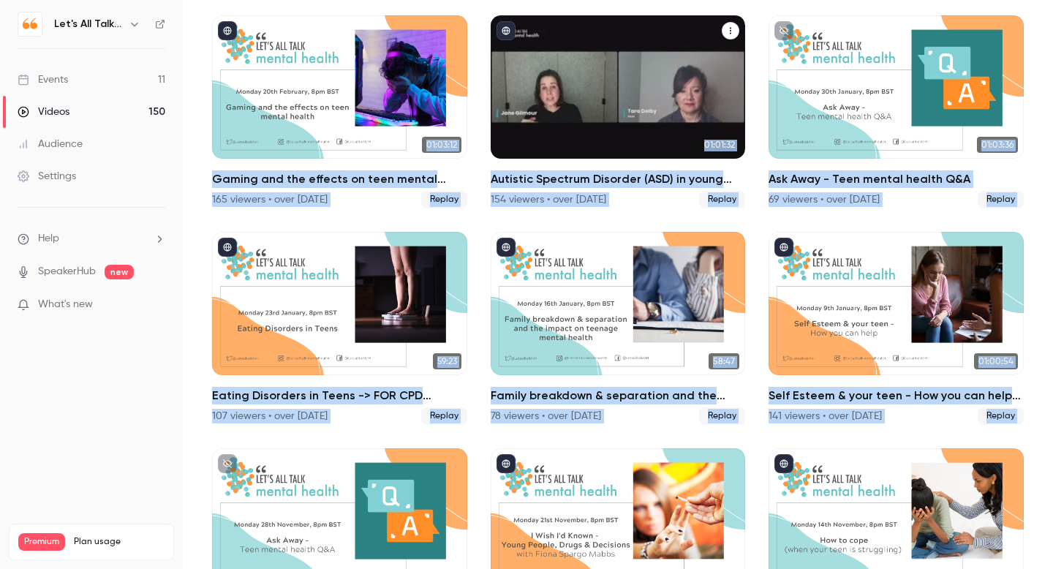
click at [680, 105] on div "Autistic Spectrum Disorder (ASD) in young people -> FOR CPD SCROLL BELOW" at bounding box center [618, 86] width 255 height 143
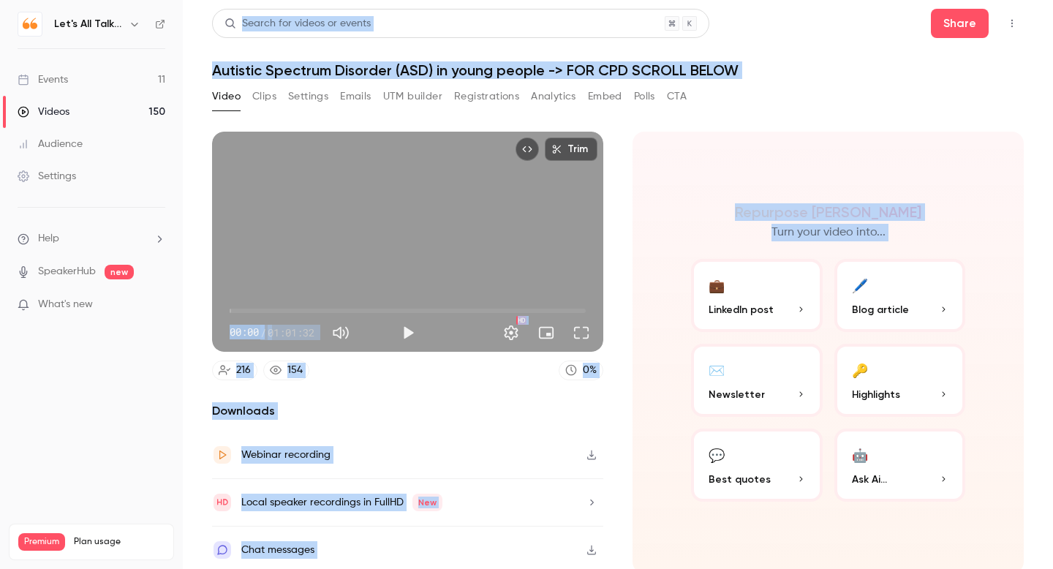
click at [561, 98] on button "Analytics" at bounding box center [553, 96] width 45 height 23
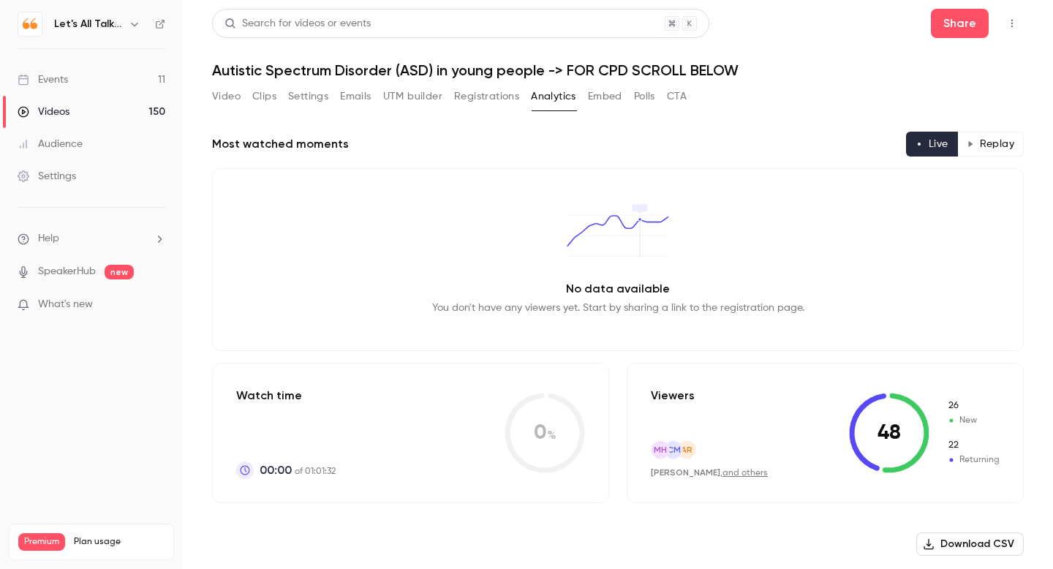
click at [993, 154] on button "Replay" at bounding box center [991, 144] width 67 height 25
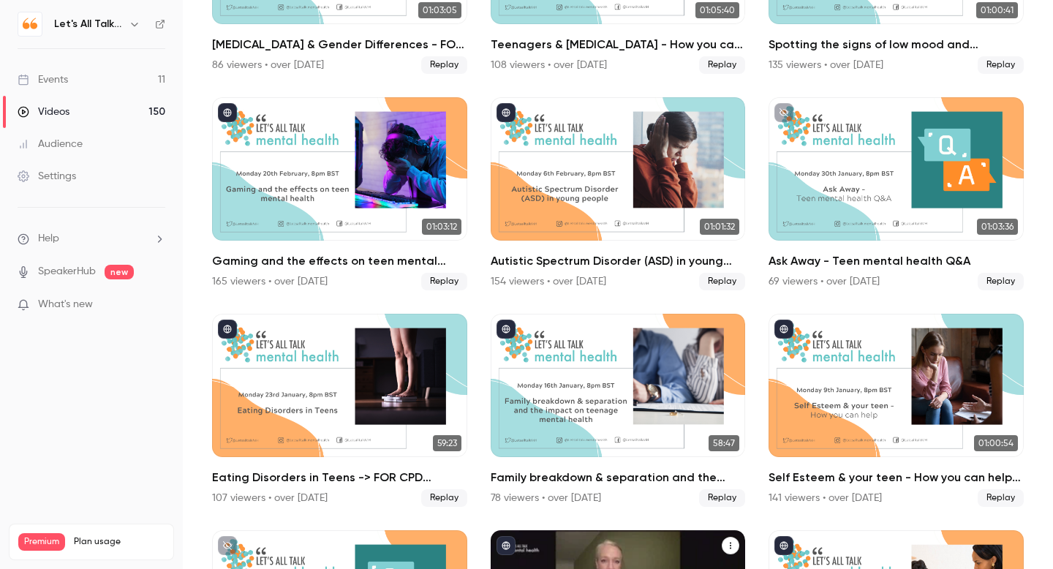
scroll to position [6735, 0]
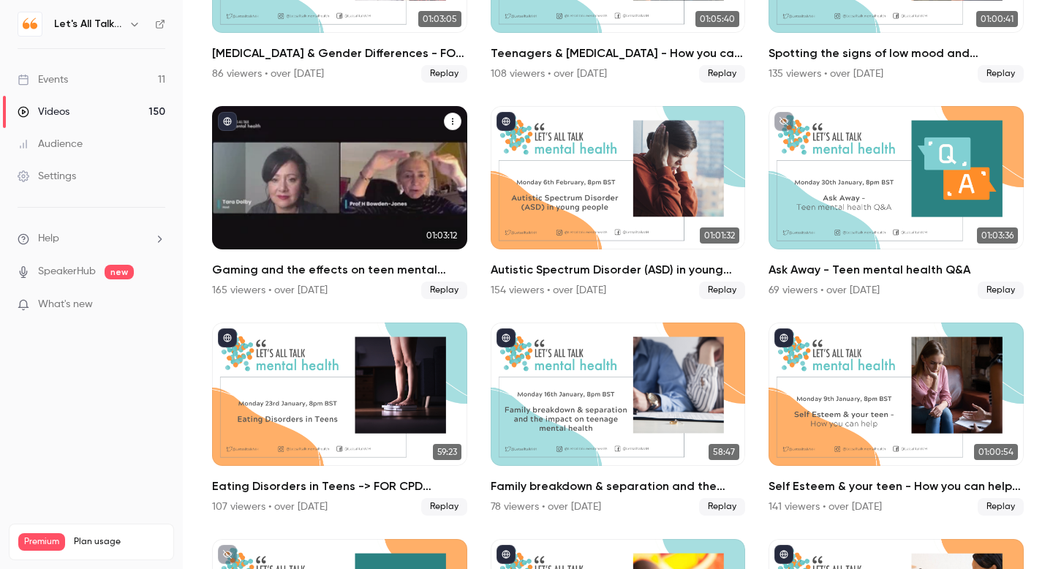
click at [299, 227] on div "Gaming and the effects on teen mental health\9-> FOR CPD SCROLL BELOW" at bounding box center [339, 177] width 255 height 143
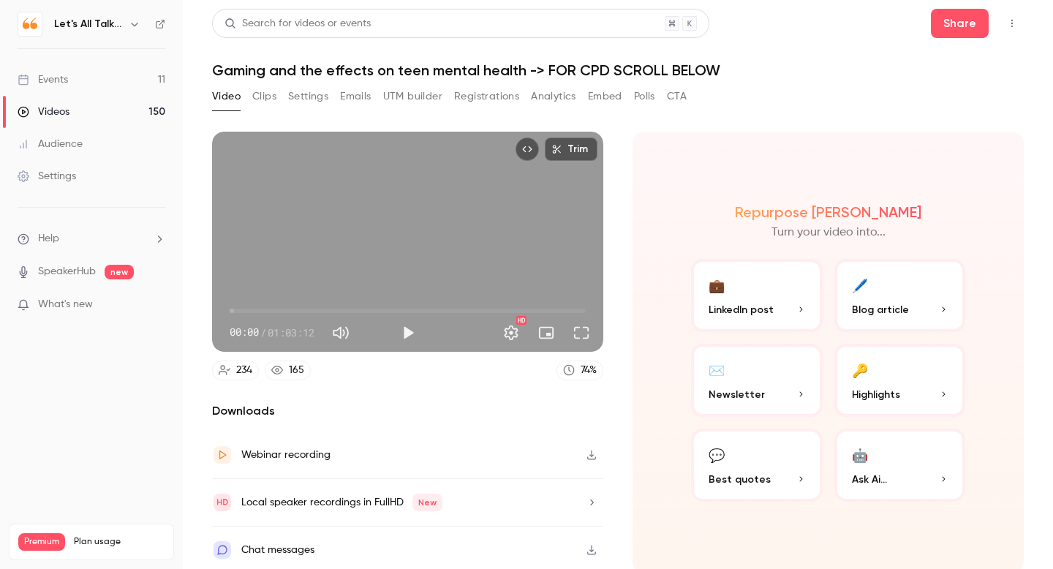
click at [540, 93] on button "Analytics" at bounding box center [553, 96] width 45 height 23
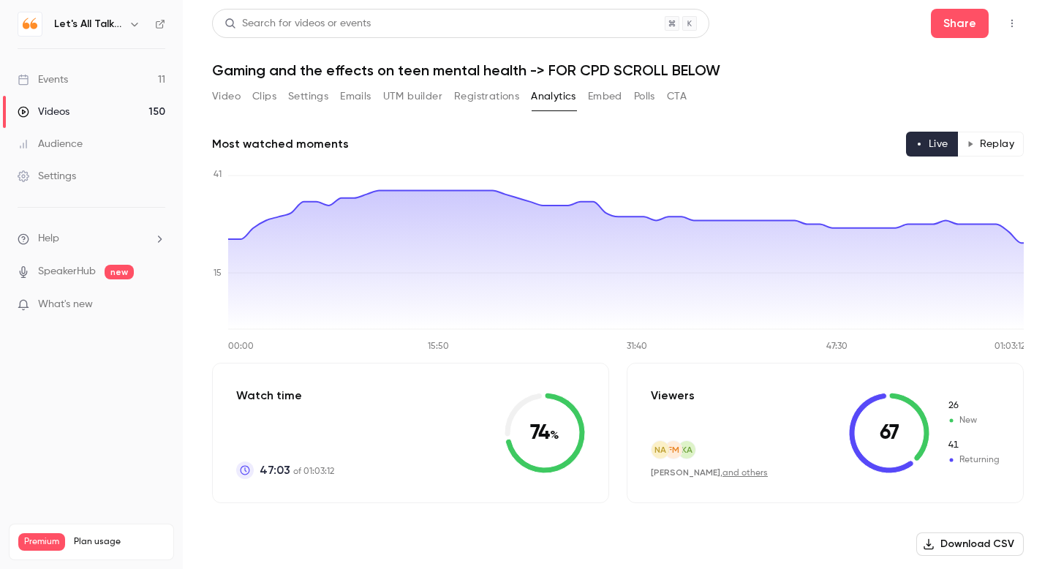
click at [996, 143] on button "Replay" at bounding box center [991, 144] width 67 height 25
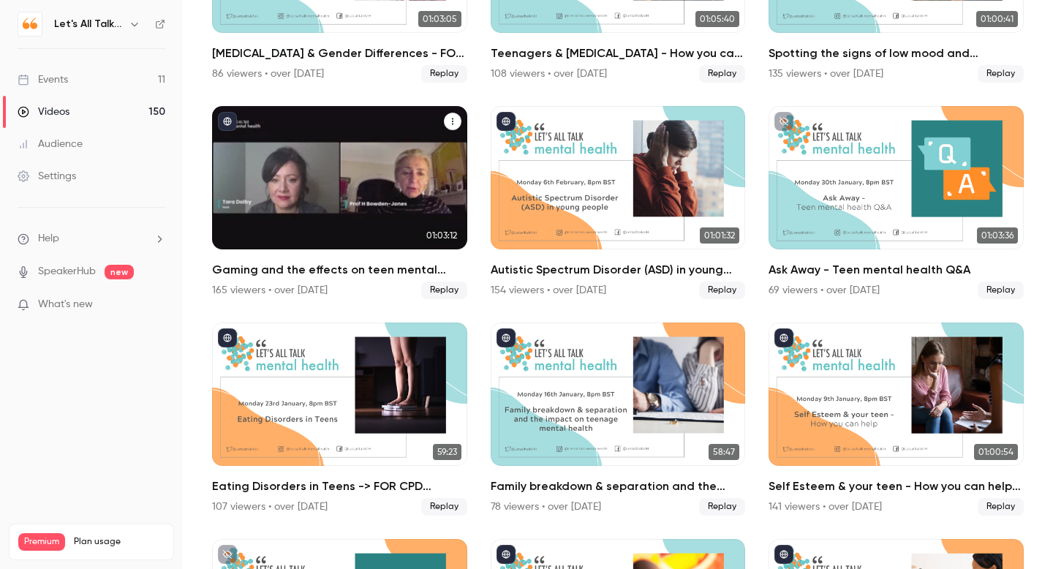
scroll to position [6736, 0]
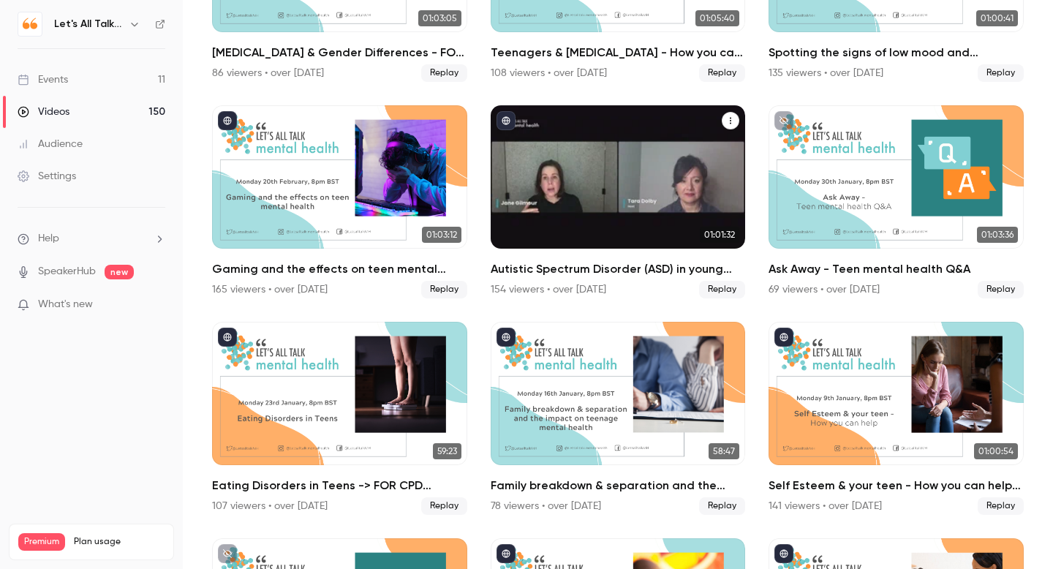
click at [548, 236] on div "Autistic Spectrum Disorder (ASD) in young people -> FOR CPD SCROLL BELOW" at bounding box center [618, 176] width 255 height 143
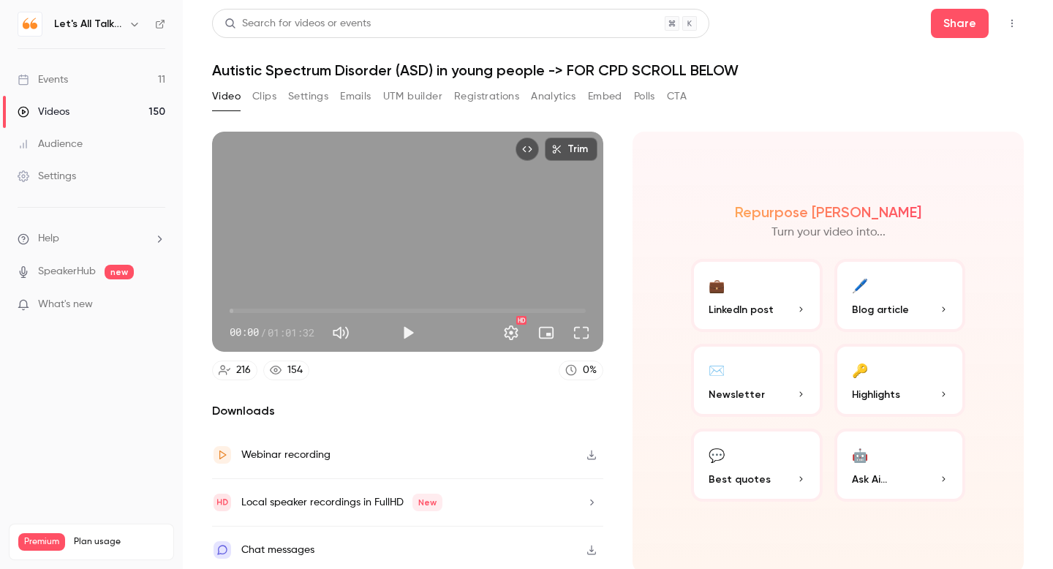
click at [540, 103] on button "Analytics" at bounding box center [553, 96] width 45 height 23
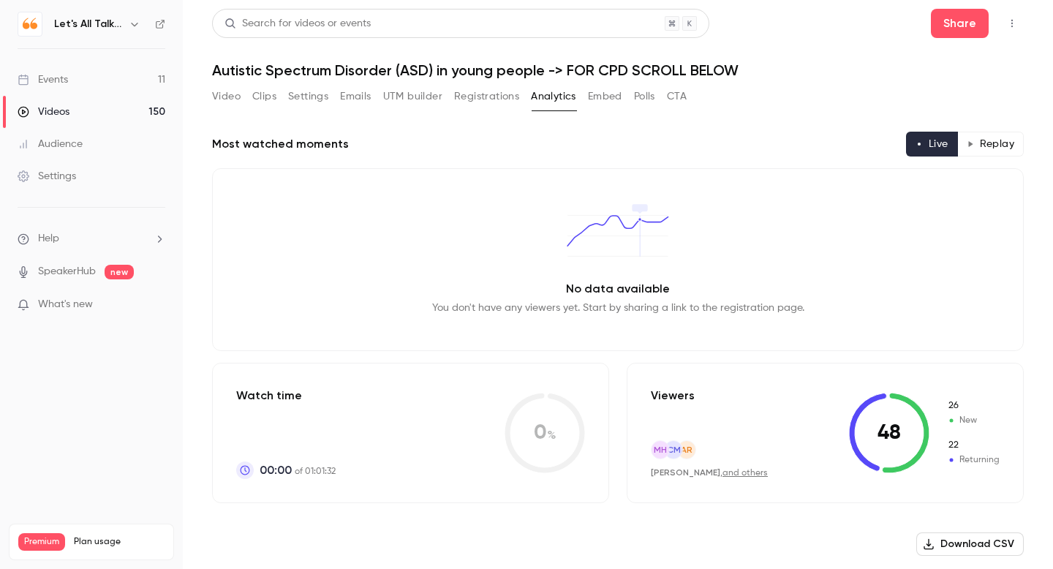
click at [979, 151] on button "Replay" at bounding box center [991, 144] width 67 height 25
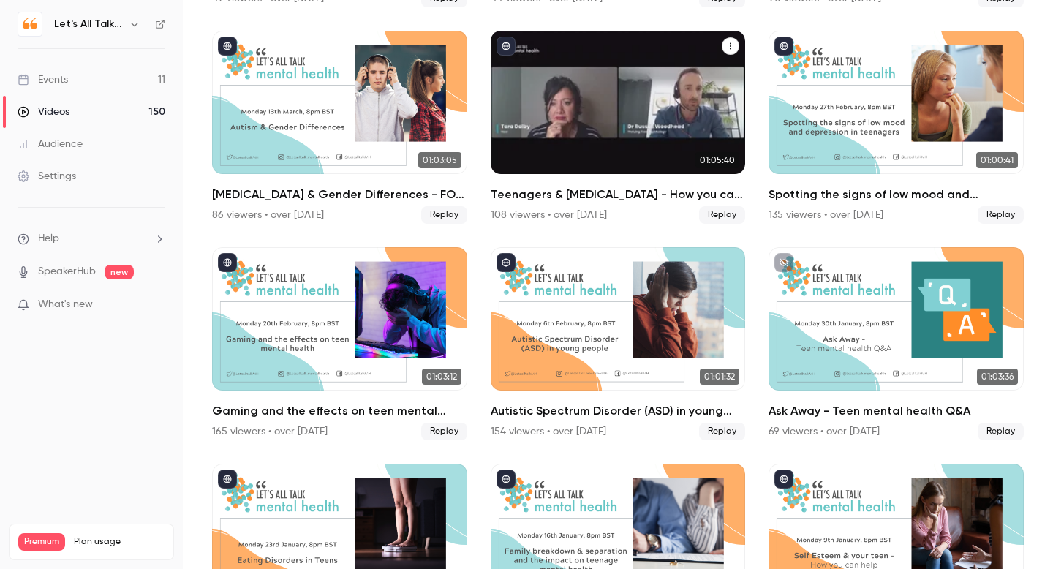
scroll to position [6599, 0]
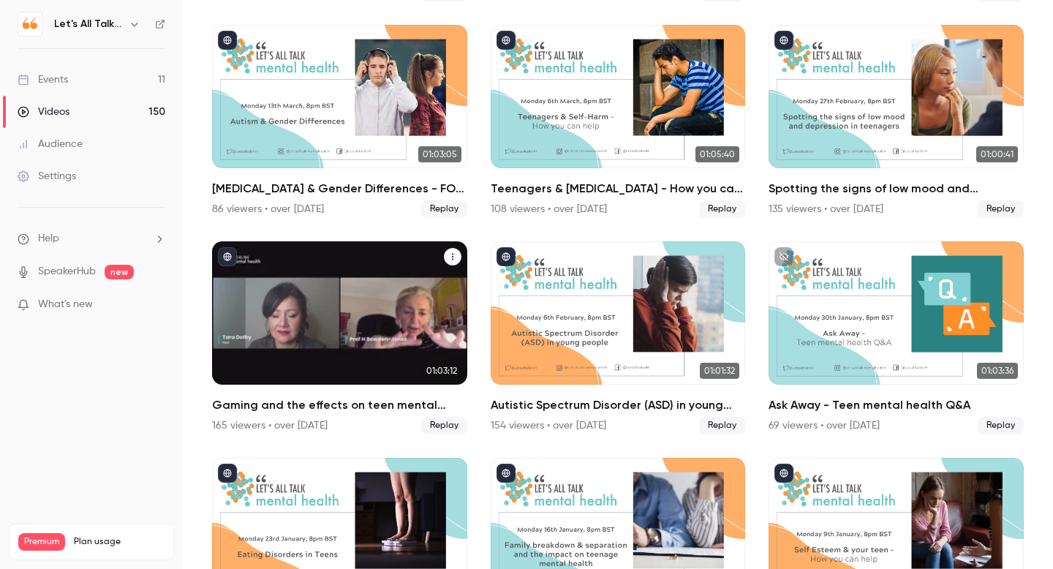
click at [328, 361] on div "Gaming and the effects on teen mental health\9-> FOR CPD SCROLL BELOW" at bounding box center [339, 312] width 255 height 143
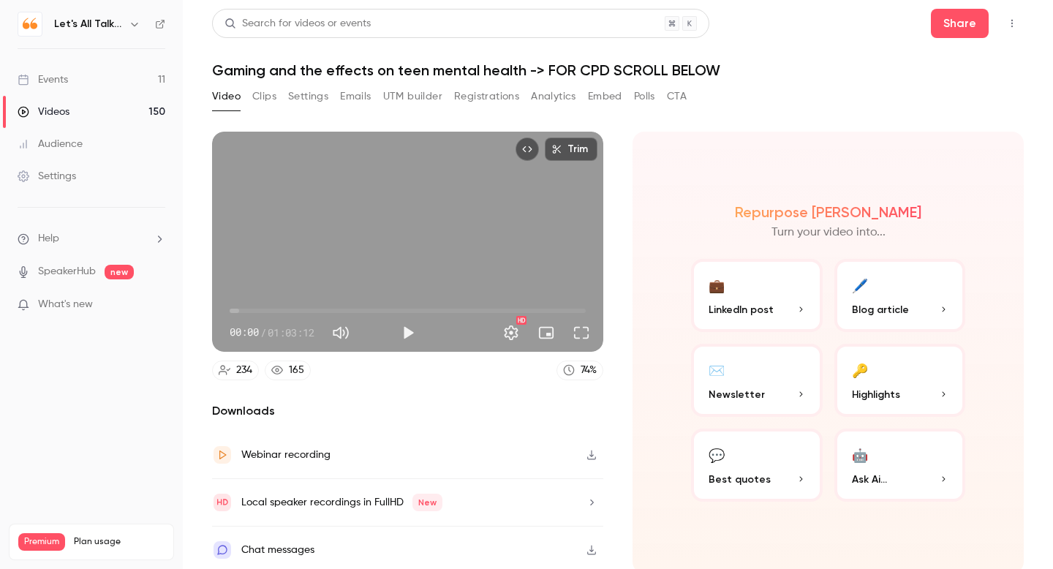
click at [543, 100] on button "Analytics" at bounding box center [553, 96] width 45 height 23
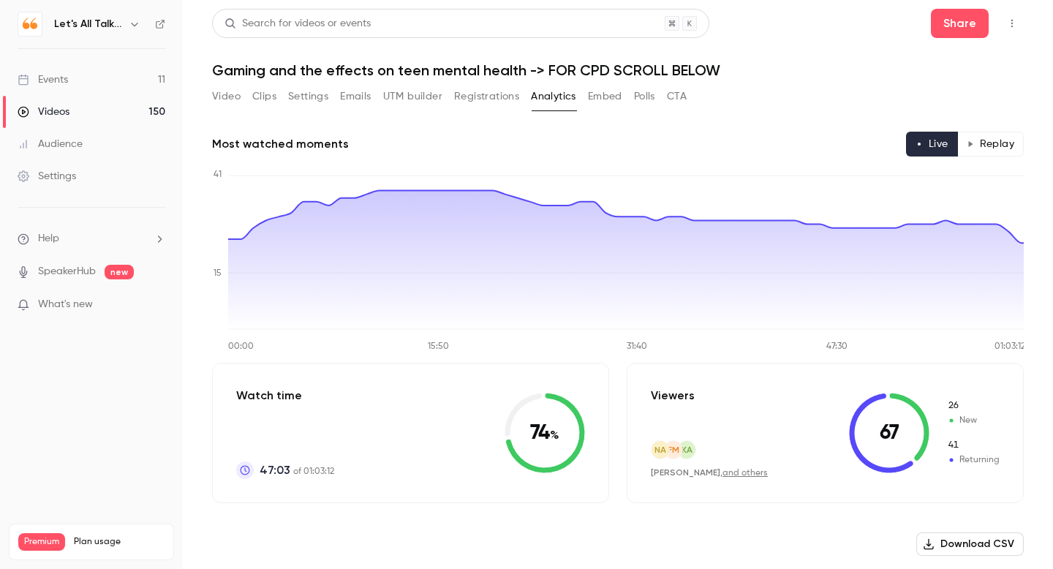
click at [993, 137] on button "Replay" at bounding box center [991, 144] width 67 height 25
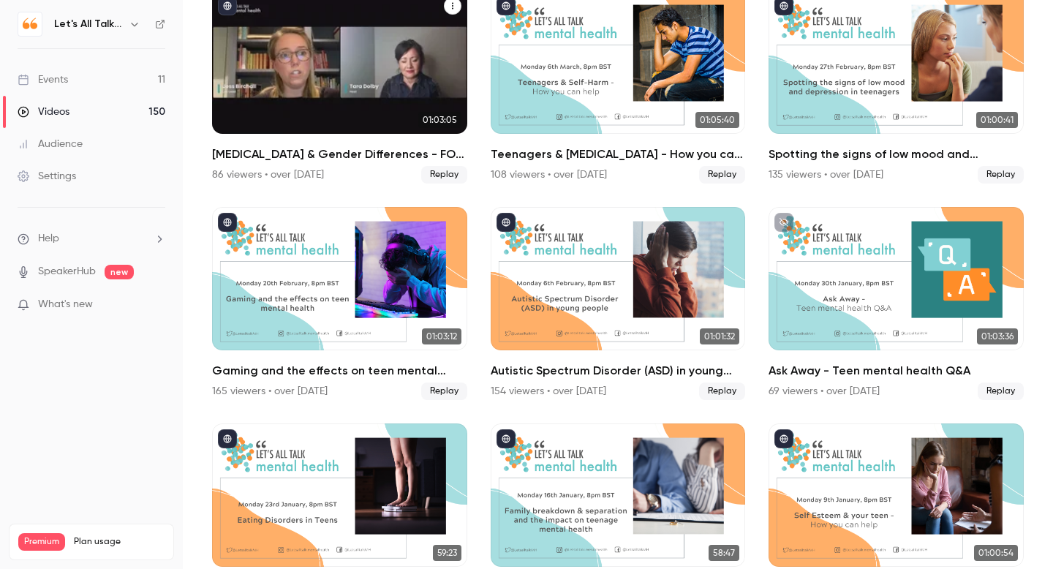
scroll to position [6637, 0]
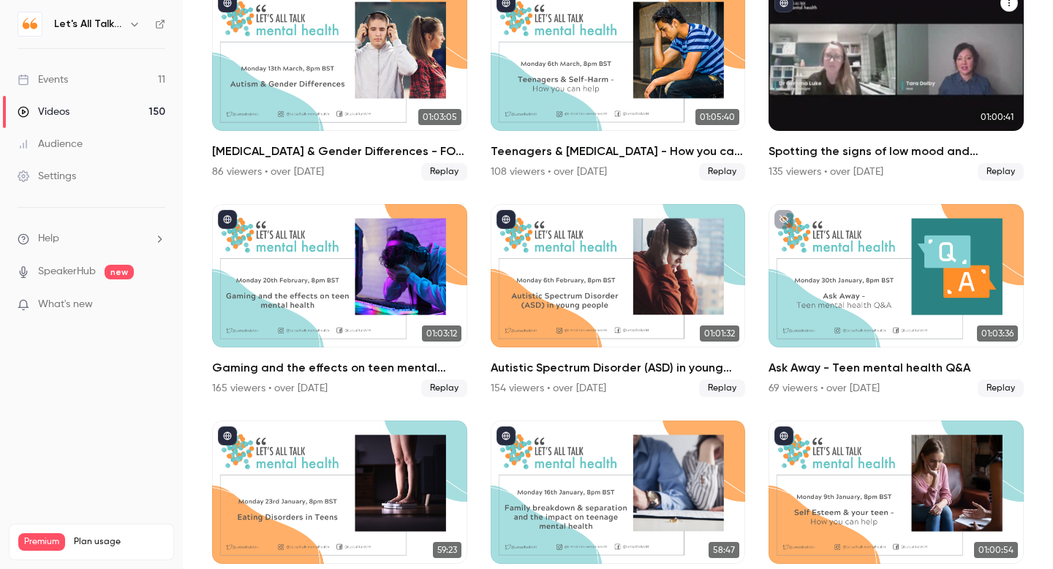
click at [859, 127] on div "Spotting the signs of low mood and depression in teenagers -> FOR CPD SCROLL BE…" at bounding box center [896, 59] width 255 height 143
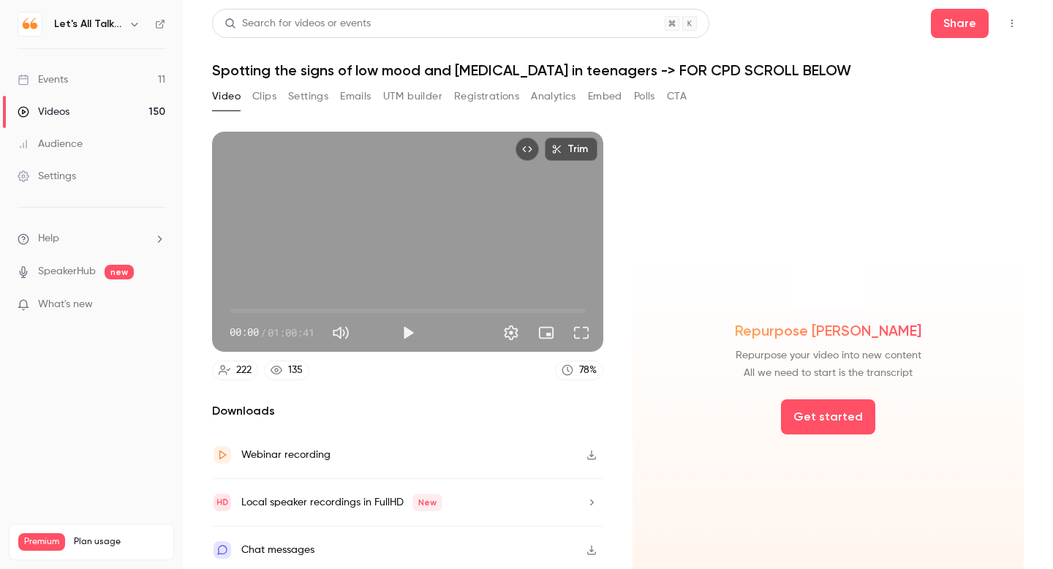
click at [567, 99] on button "Analytics" at bounding box center [553, 96] width 45 height 23
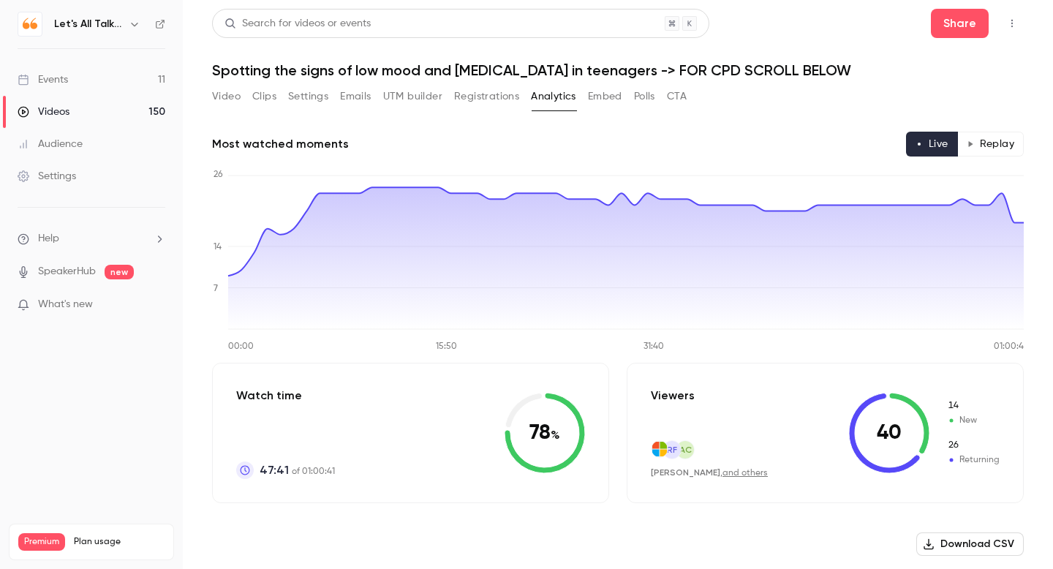
click at [999, 146] on button "Replay" at bounding box center [991, 144] width 67 height 25
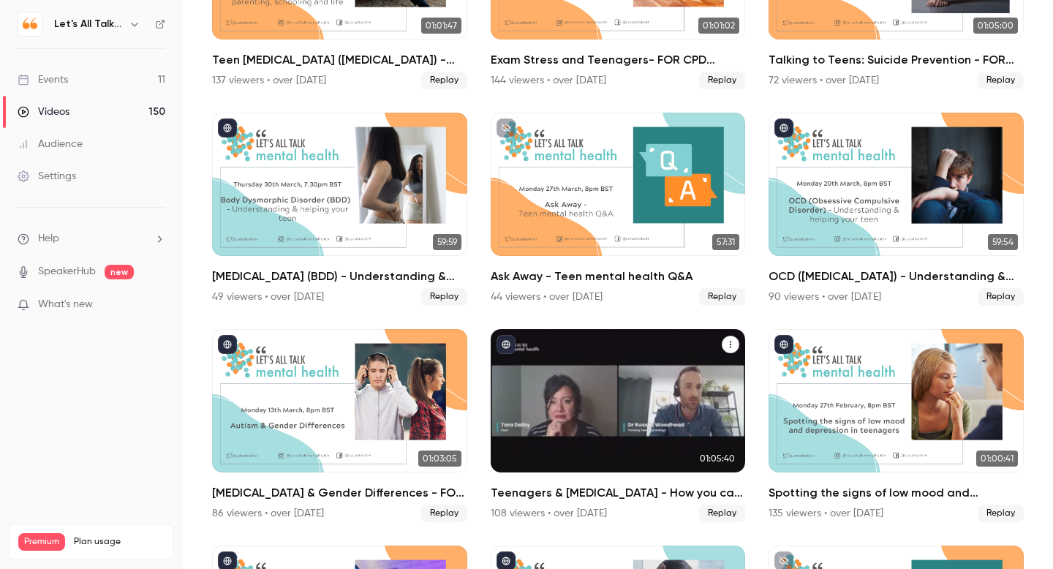
scroll to position [6294, 0]
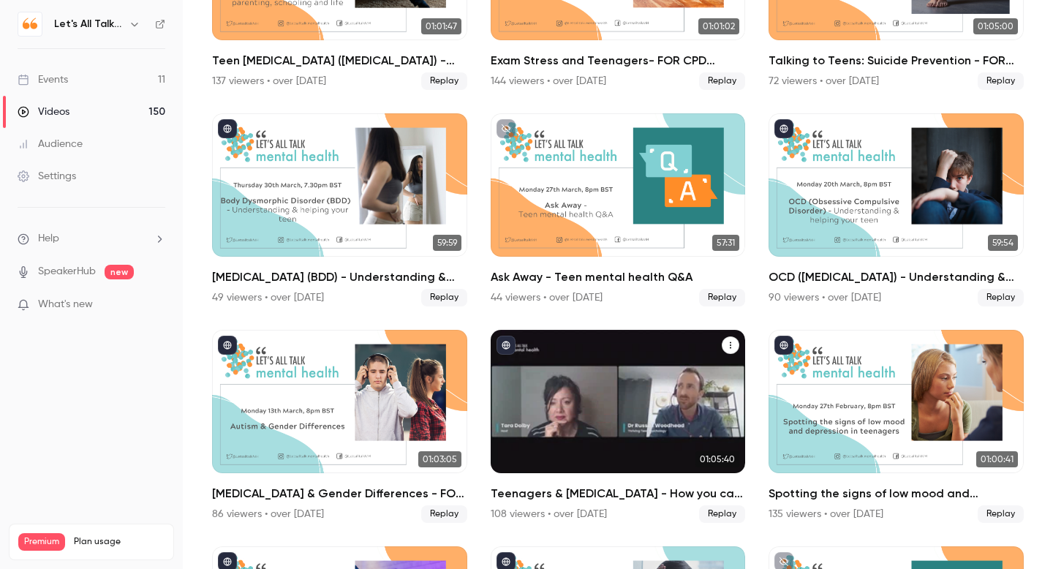
click at [557, 427] on div "Teenagers & Self-Harm - How you can help\9 ->FOR CPD SCROLL BELOW" at bounding box center [618, 401] width 255 height 143
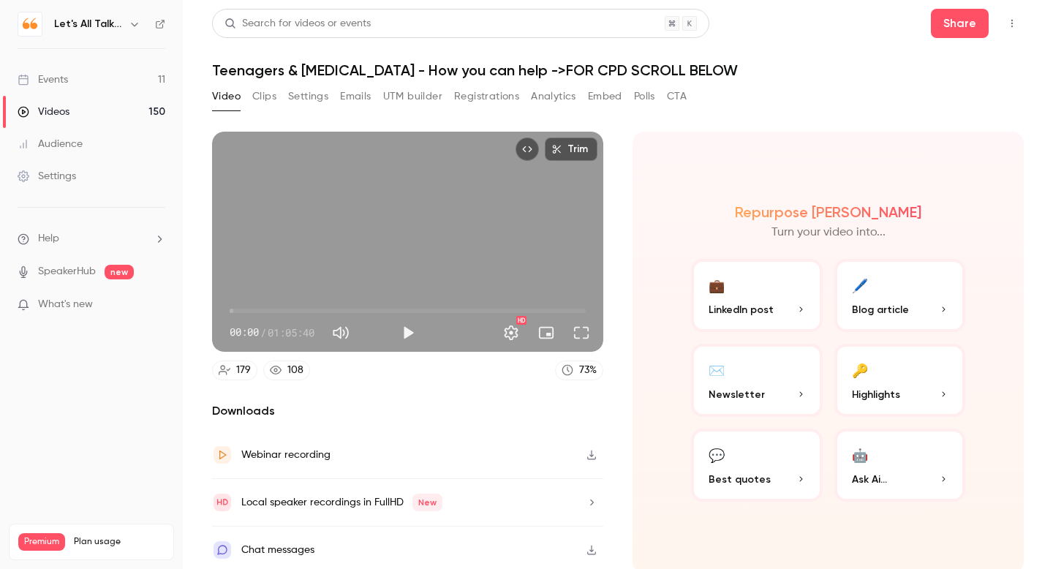
click at [563, 97] on button "Analytics" at bounding box center [553, 96] width 45 height 23
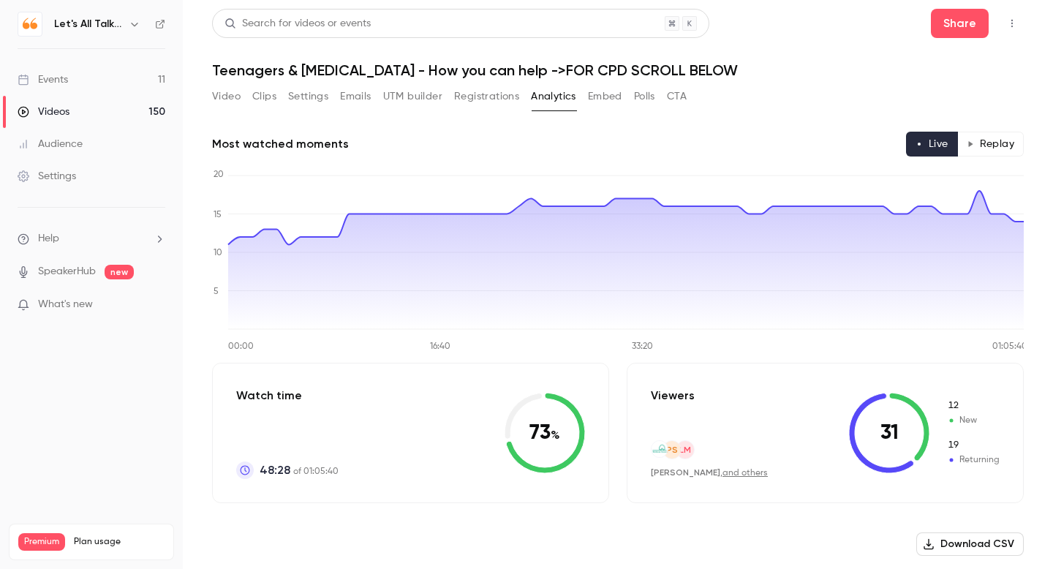
click at [981, 144] on button "Replay" at bounding box center [991, 144] width 67 height 25
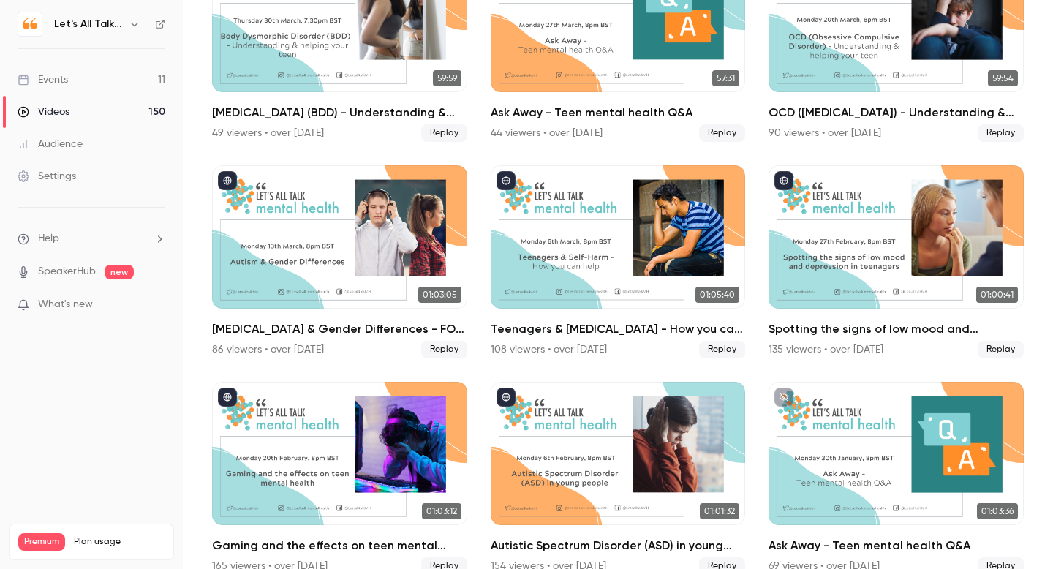
scroll to position [6470, 0]
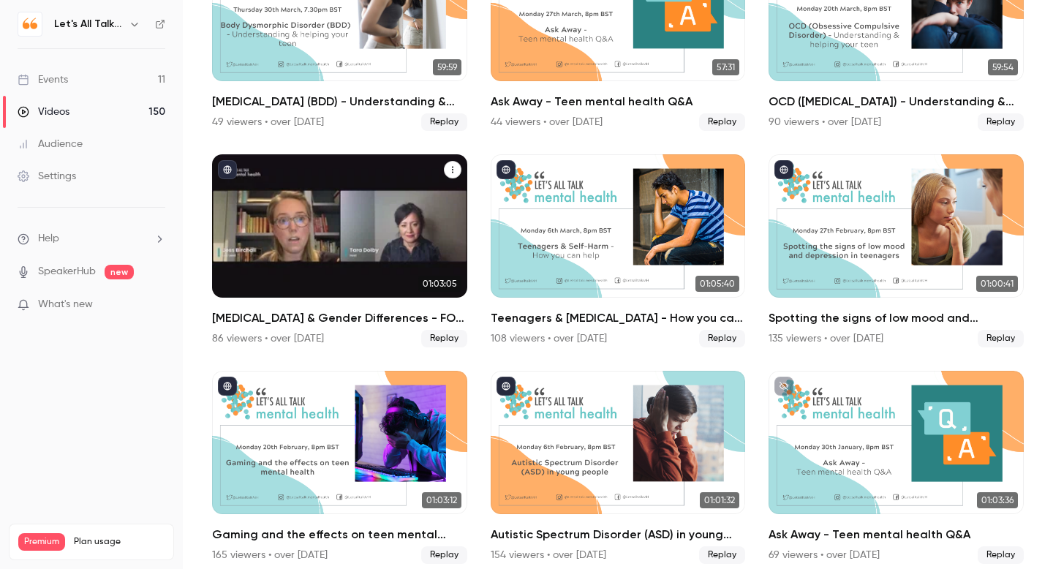
click at [353, 300] on link "01:03:05 Autism & Gender Differences - FOR CPD SCROLL BELOW 86 viewers • over 2…" at bounding box center [339, 250] width 255 height 193
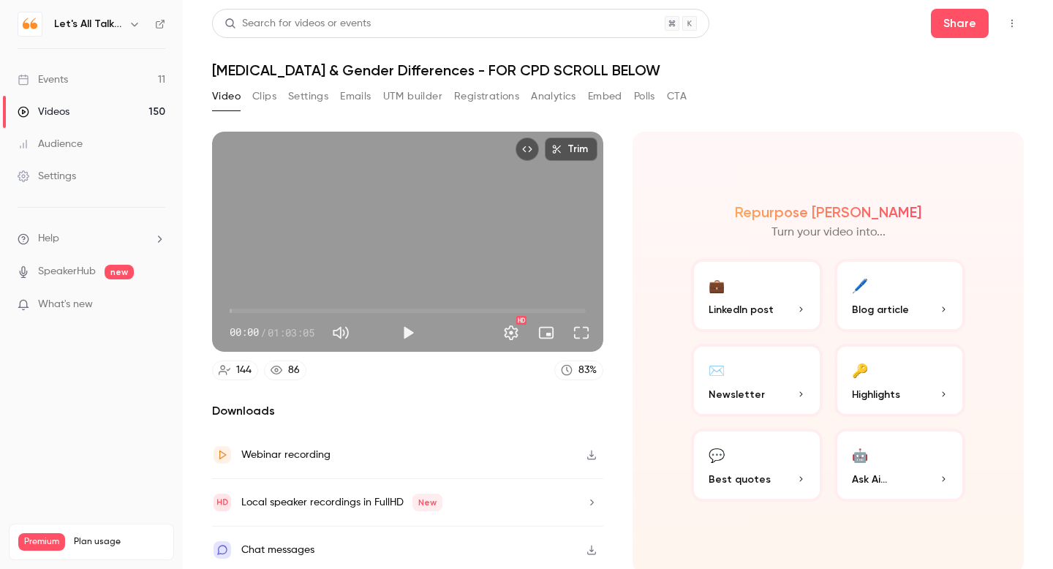
click at [558, 99] on button "Analytics" at bounding box center [553, 96] width 45 height 23
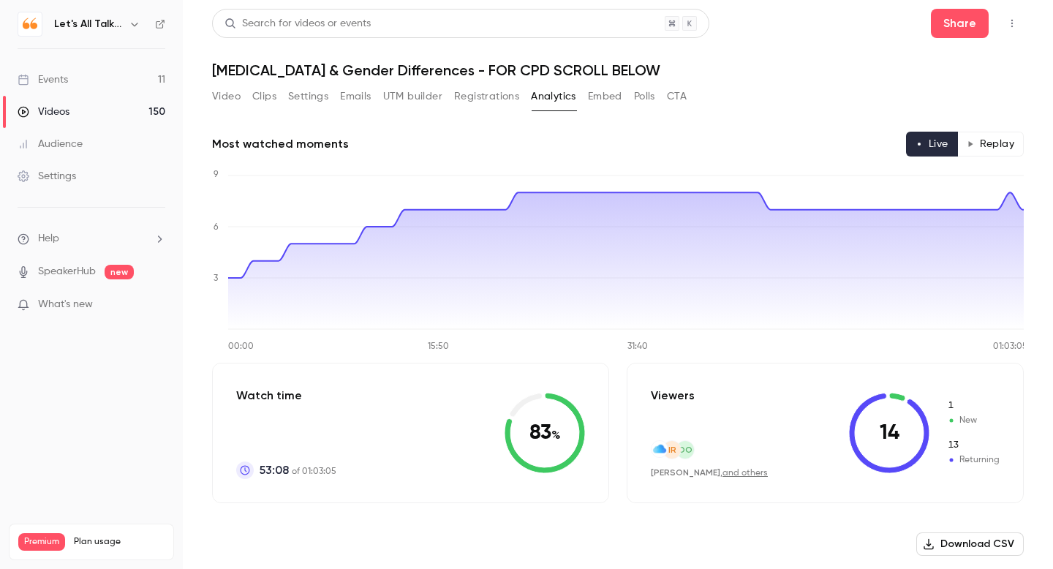
click at [987, 139] on button "Replay" at bounding box center [991, 144] width 67 height 25
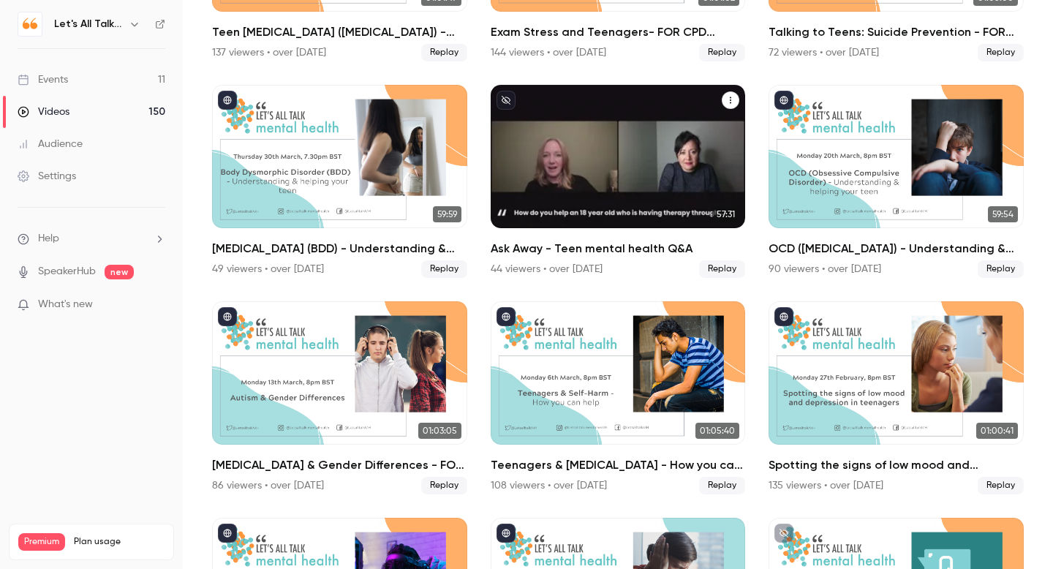
scroll to position [6326, 0]
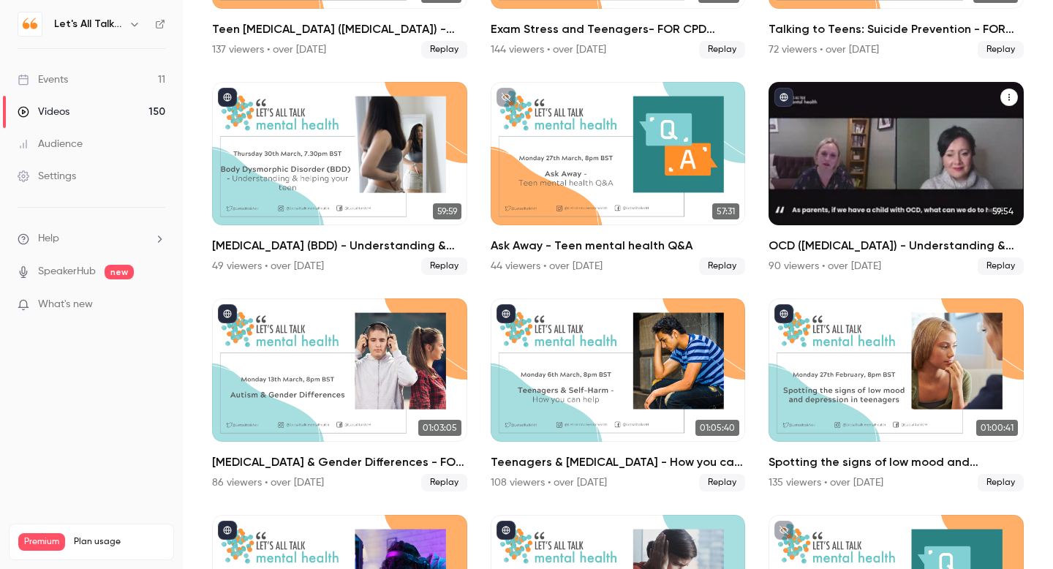
click at [903, 243] on h2 "OCD ([MEDICAL_DATA]) - Understanding & helping your teen - FOR CPD SCROLL BELOW" at bounding box center [896, 246] width 255 height 18
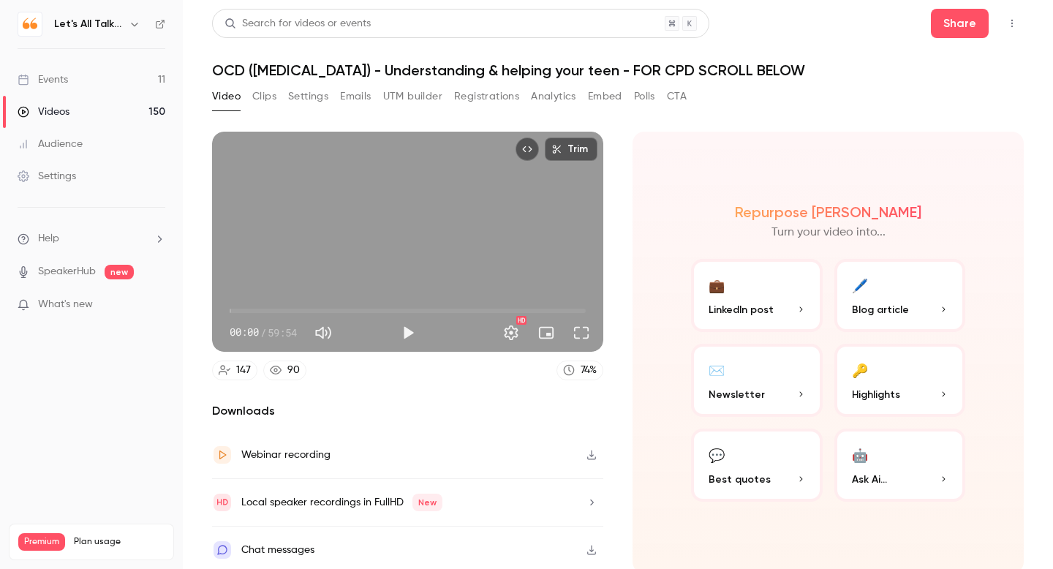
click at [553, 99] on button "Analytics" at bounding box center [553, 96] width 45 height 23
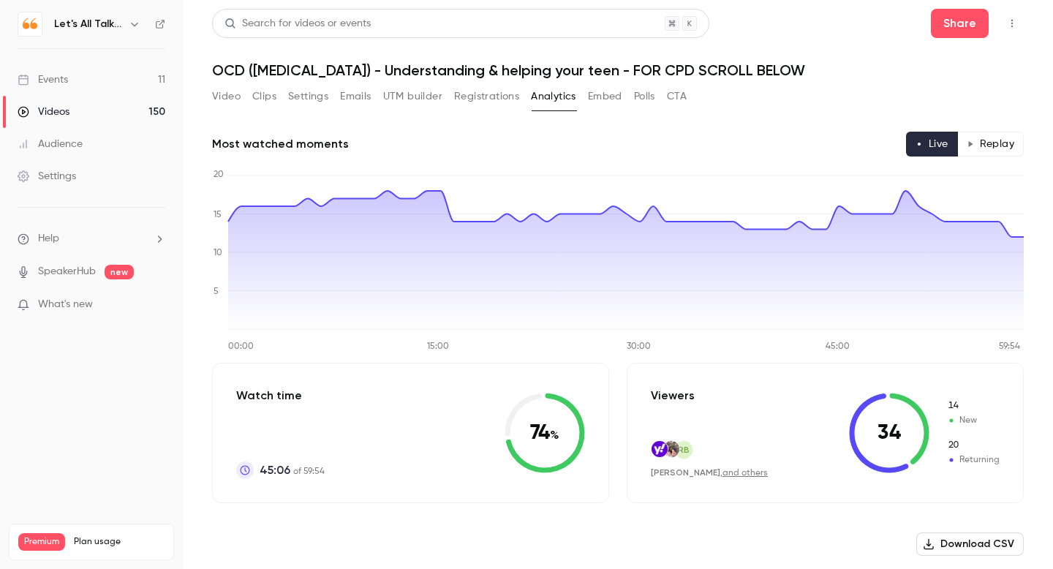
click at [993, 141] on button "Replay" at bounding box center [991, 144] width 67 height 25
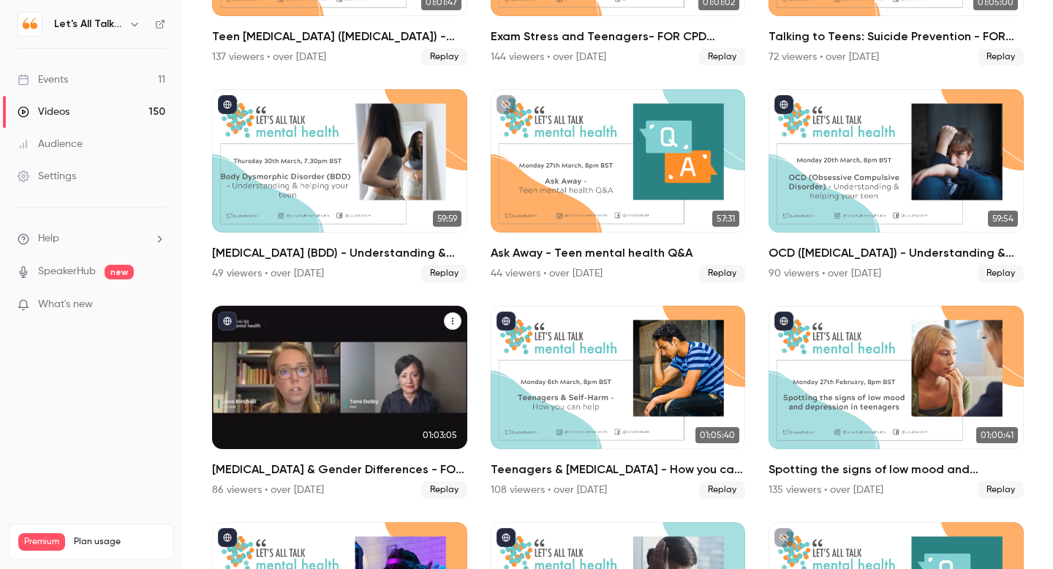
scroll to position [6311, 0]
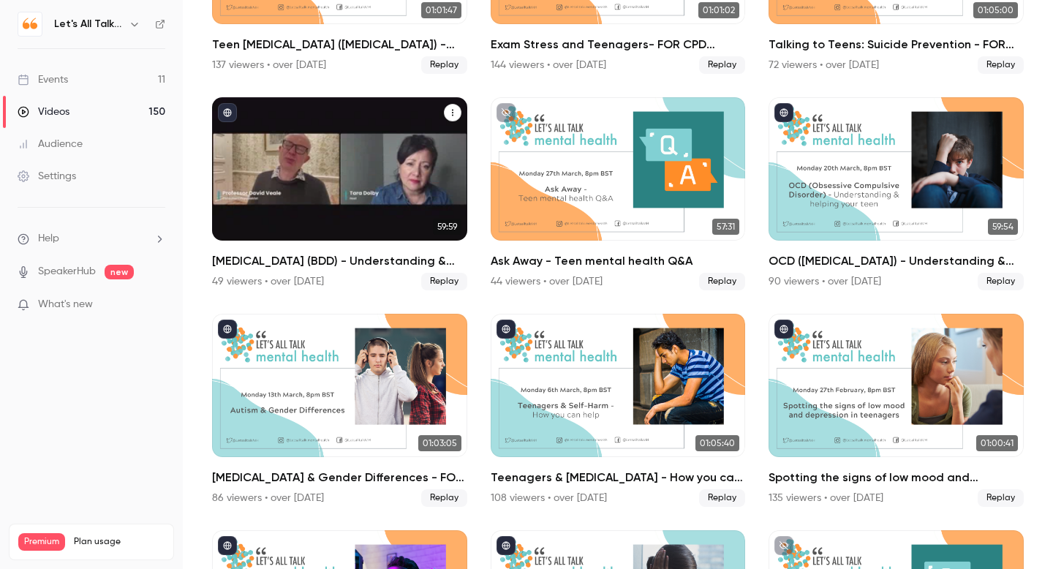
click at [369, 269] on h2 "[MEDICAL_DATA] (BDD) - Understanding & helping your teen - FOR CPD SCROLL BELOW" at bounding box center [339, 261] width 255 height 18
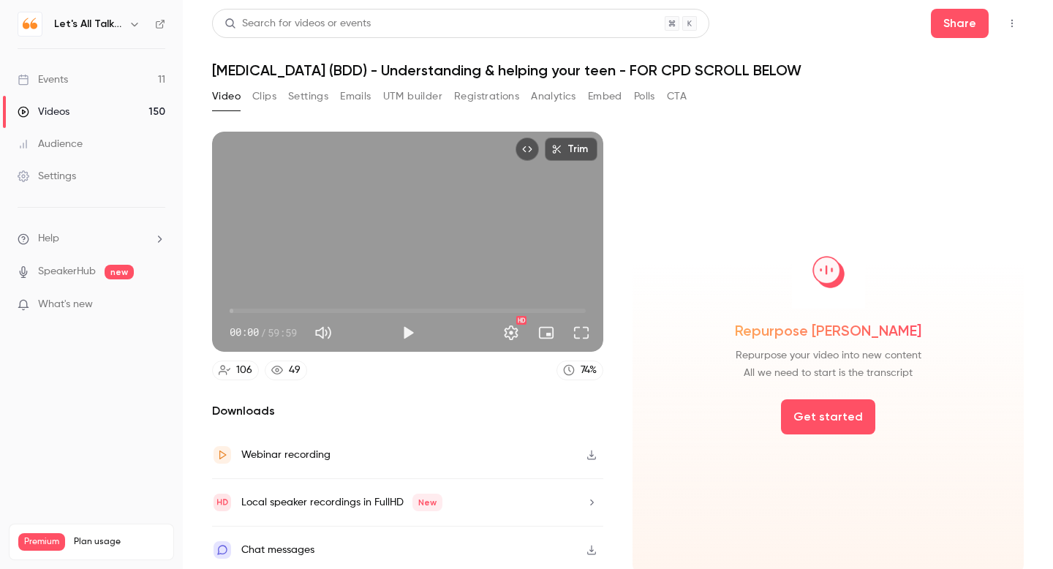
click at [546, 102] on button "Analytics" at bounding box center [553, 96] width 45 height 23
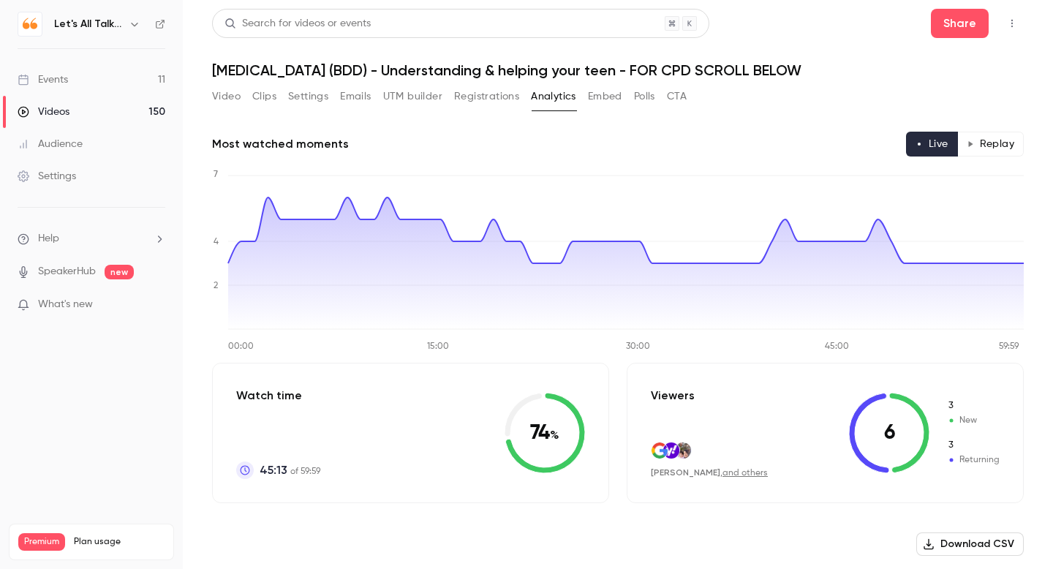
click at [980, 148] on button "Replay" at bounding box center [991, 144] width 67 height 25
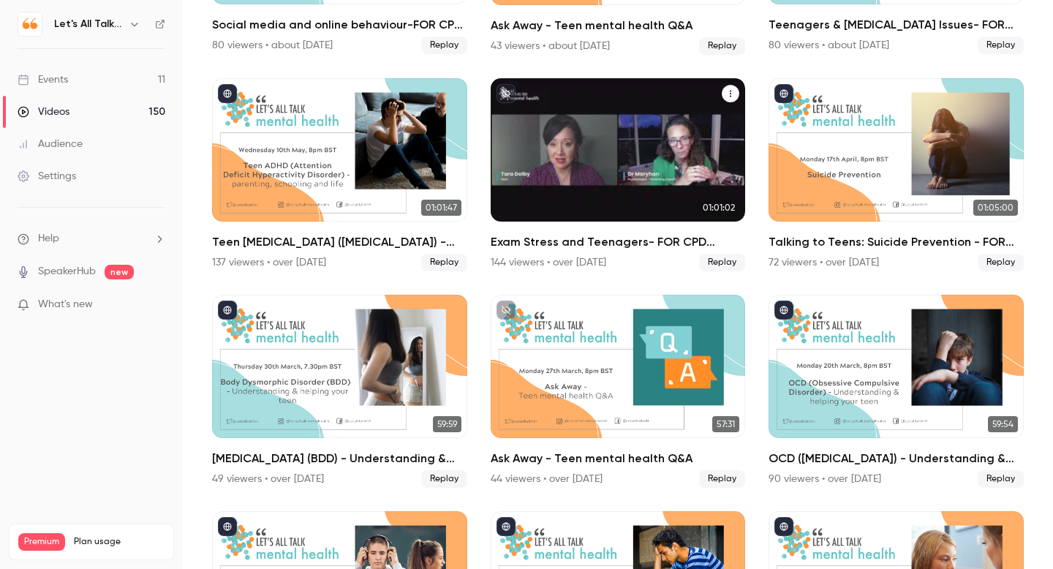
scroll to position [6204, 0]
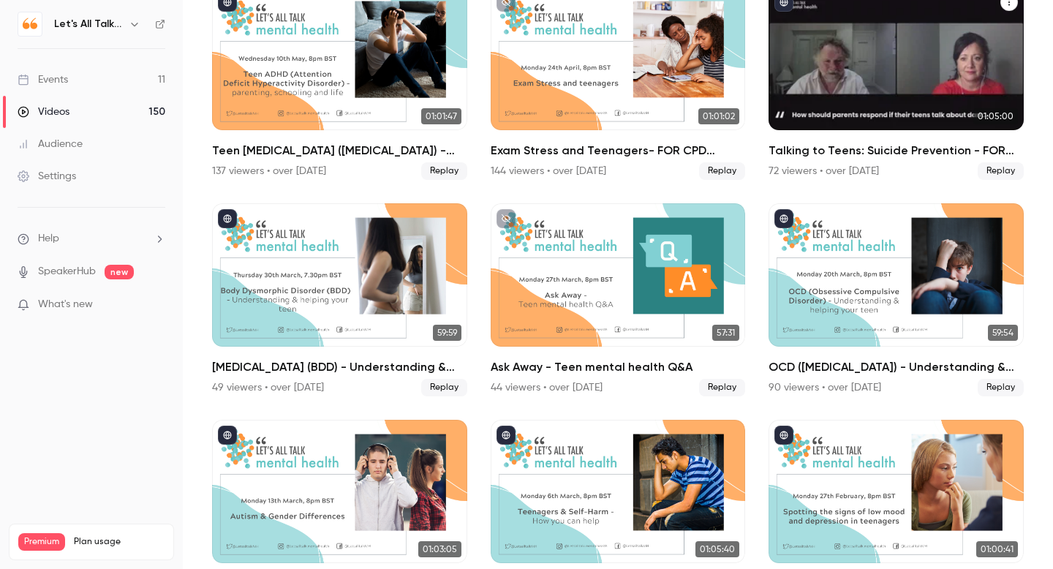
click at [821, 150] on h2 "Talking to Teens: Suicide Prevention - FOR CPD SCROLL BELOW" at bounding box center [896, 151] width 255 height 18
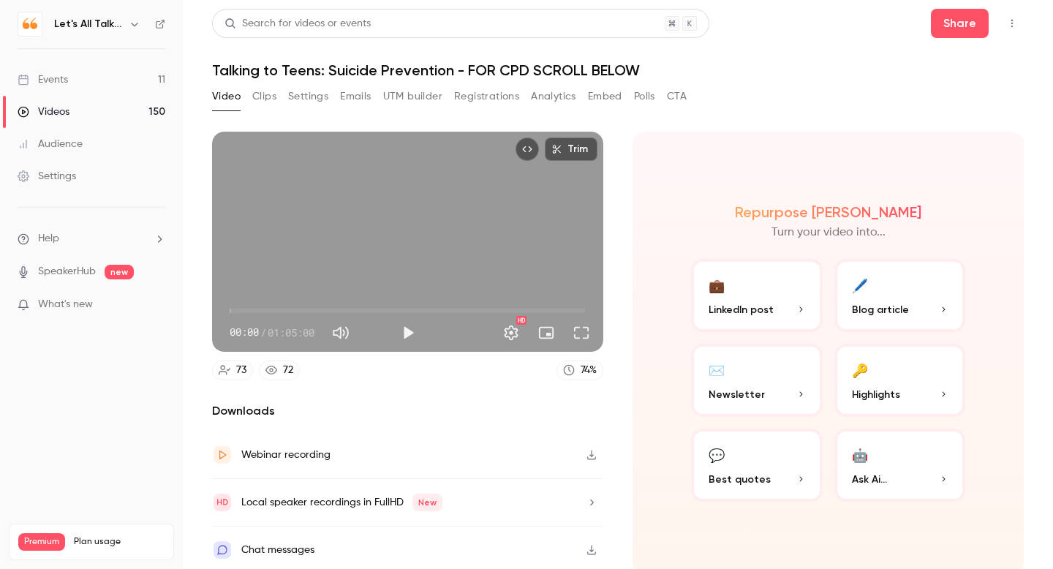
click at [535, 99] on button "Analytics" at bounding box center [553, 96] width 45 height 23
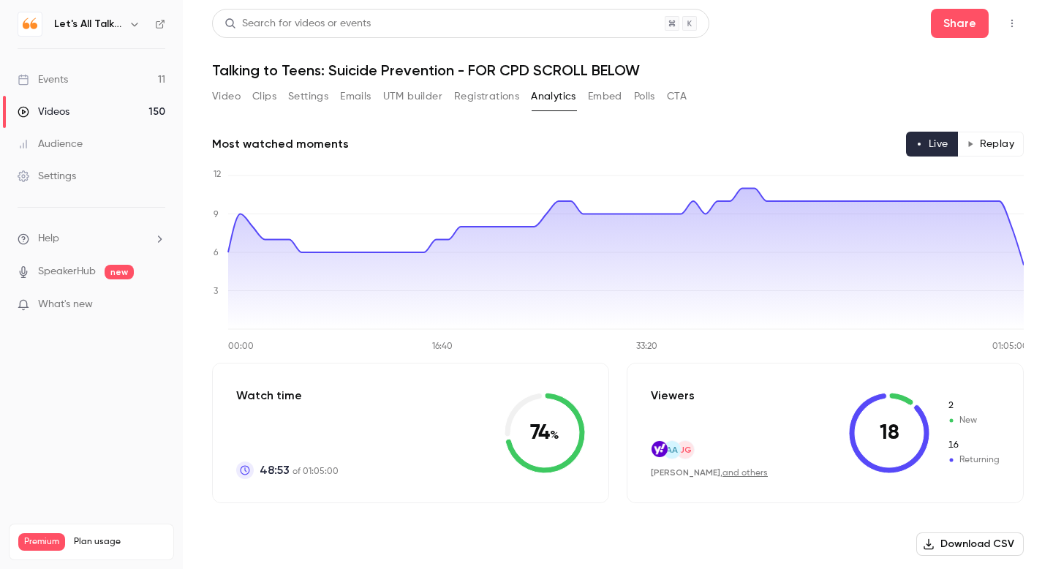
click at [1001, 143] on button "Replay" at bounding box center [991, 144] width 67 height 25
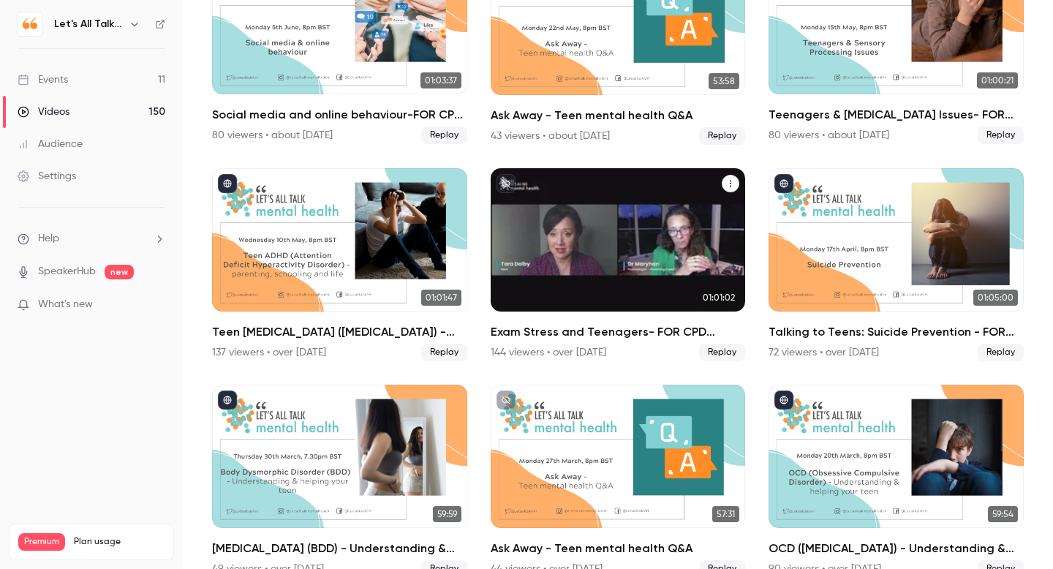
scroll to position [6024, 0]
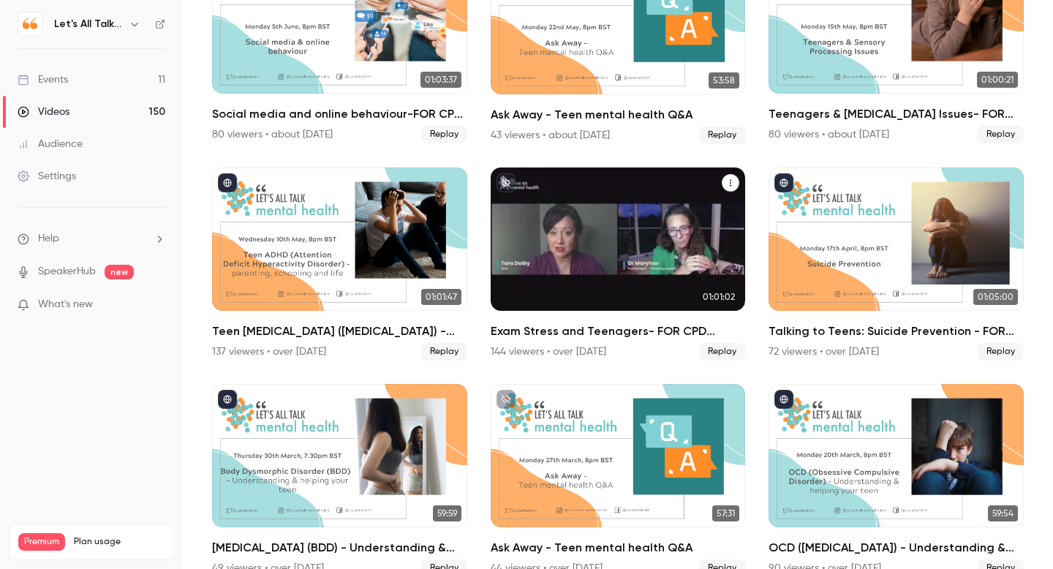
click at [557, 328] on h2 "Exam Stress and Teenagers- FOR CPD SCROLL BELOW" at bounding box center [618, 332] width 255 height 18
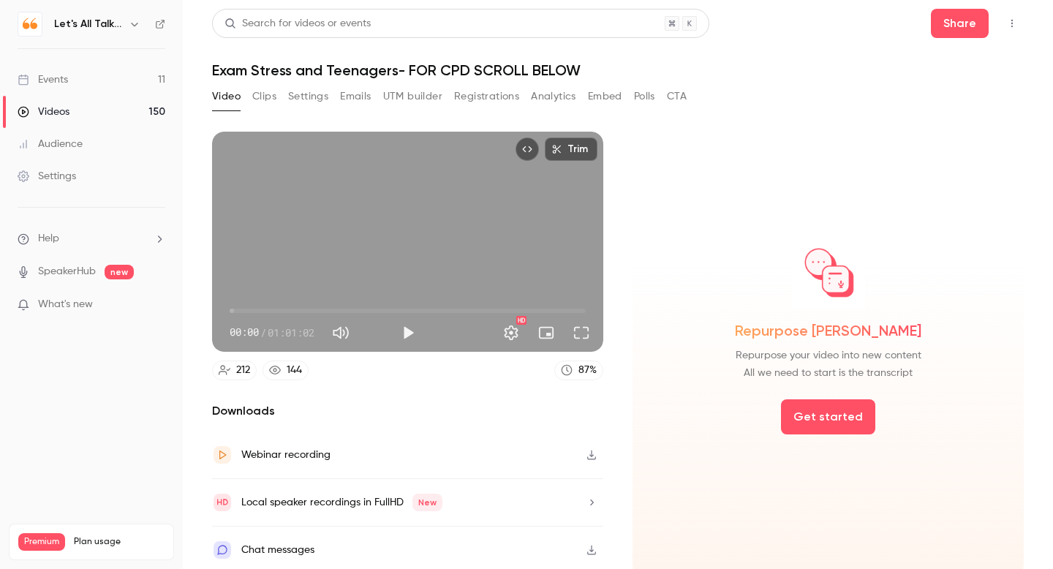
click at [556, 103] on button "Analytics" at bounding box center [553, 96] width 45 height 23
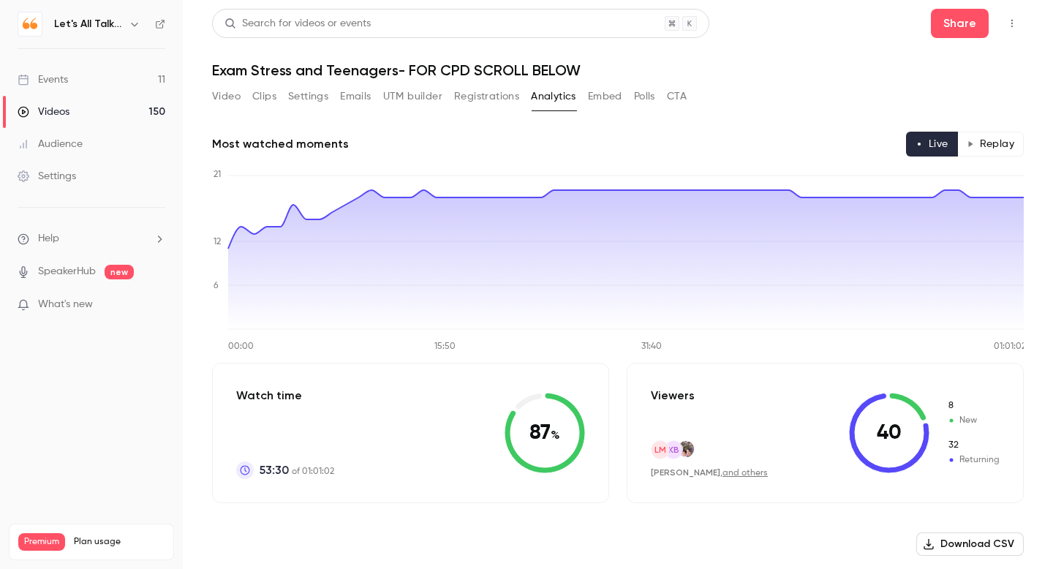
click at [995, 136] on button "Replay" at bounding box center [991, 144] width 67 height 25
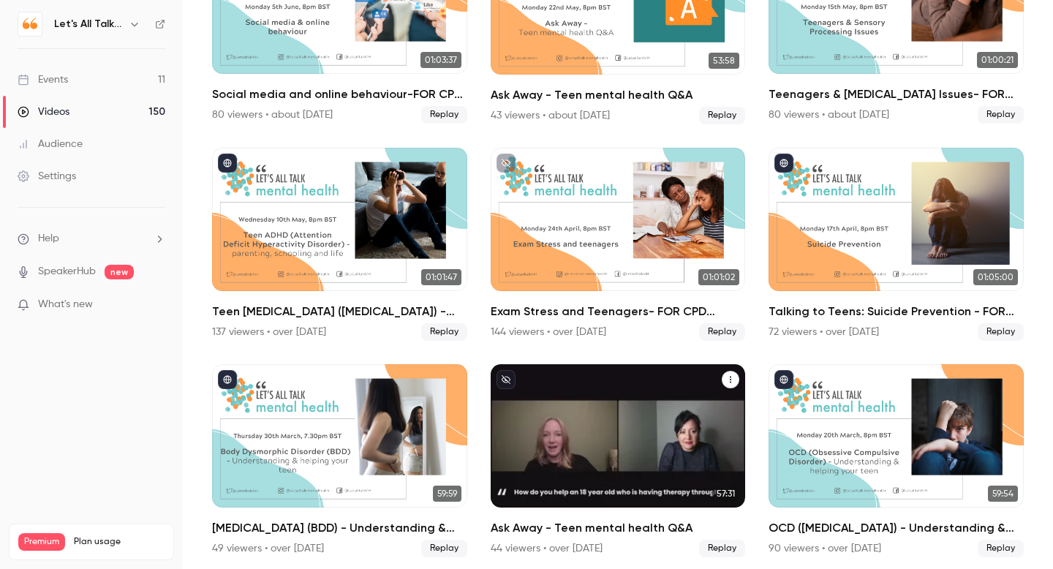
scroll to position [6045, 0]
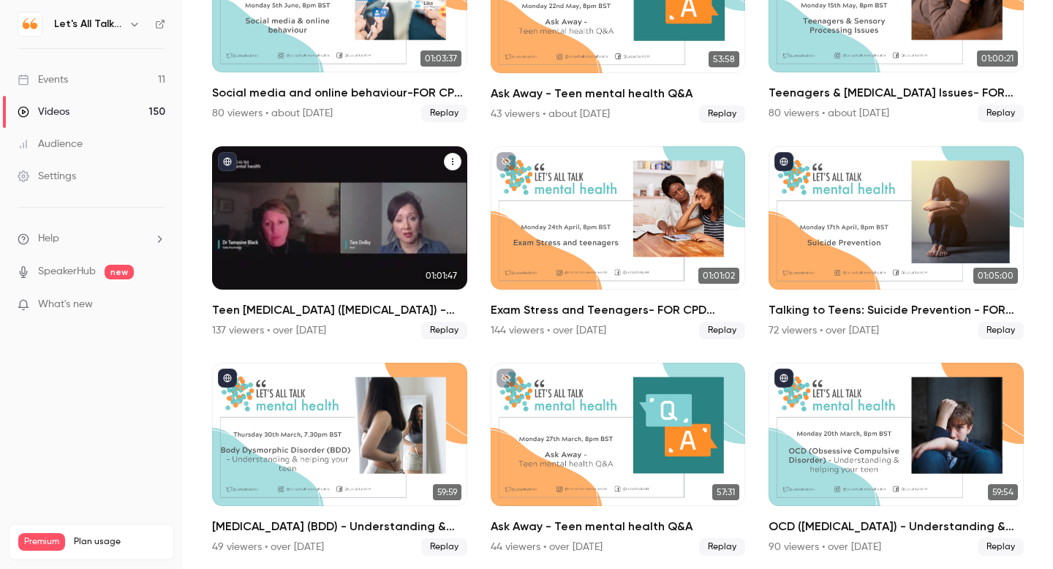
click at [356, 269] on div "Teen ADHD (Attention Deficit Hyperactivity Disorder) - parenting, schooling and…" at bounding box center [339, 217] width 255 height 143
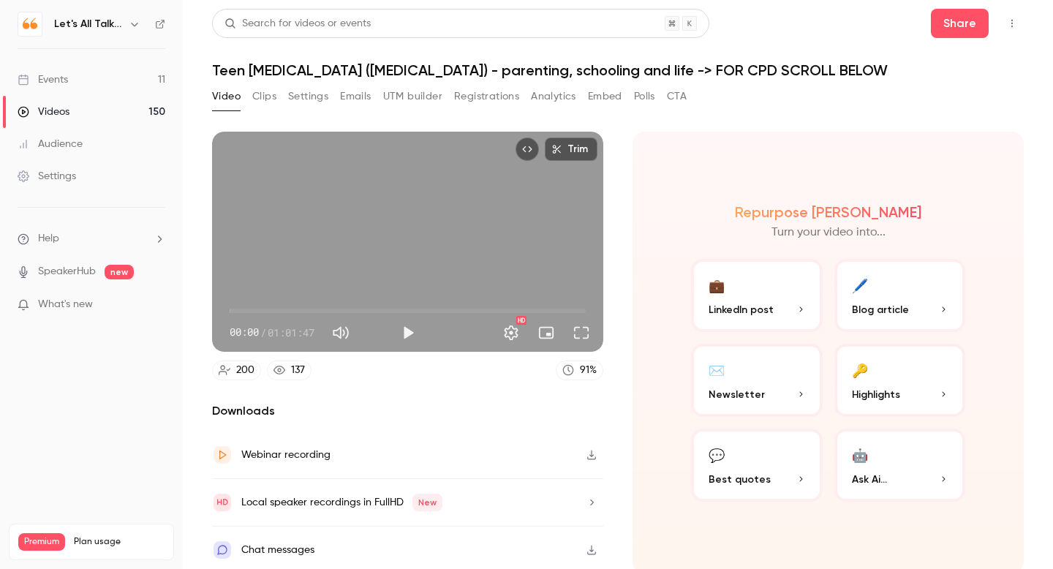
click at [565, 94] on button "Analytics" at bounding box center [553, 96] width 45 height 23
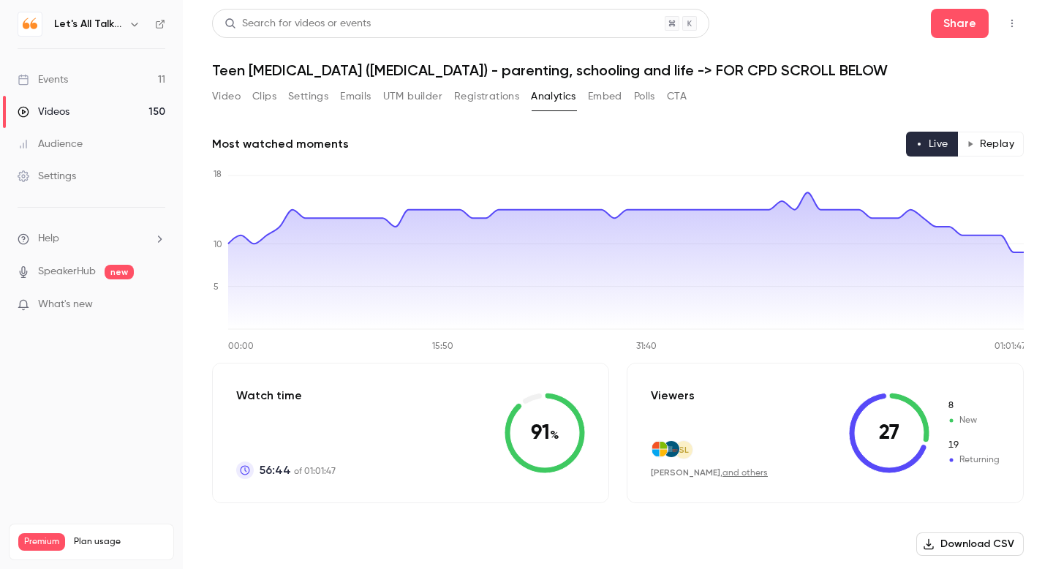
click at [988, 147] on button "Replay" at bounding box center [991, 144] width 67 height 25
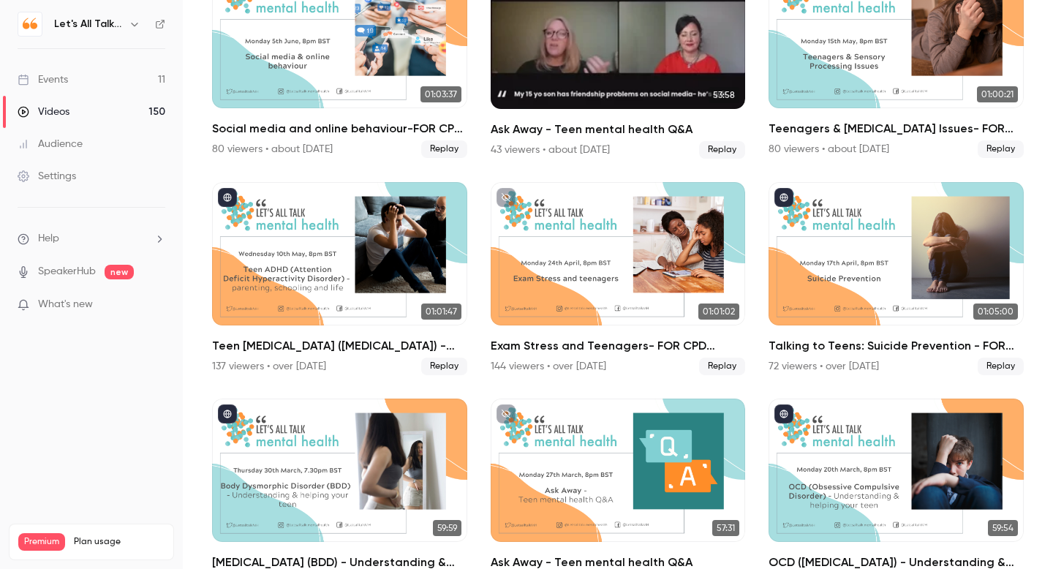
scroll to position [6011, 0]
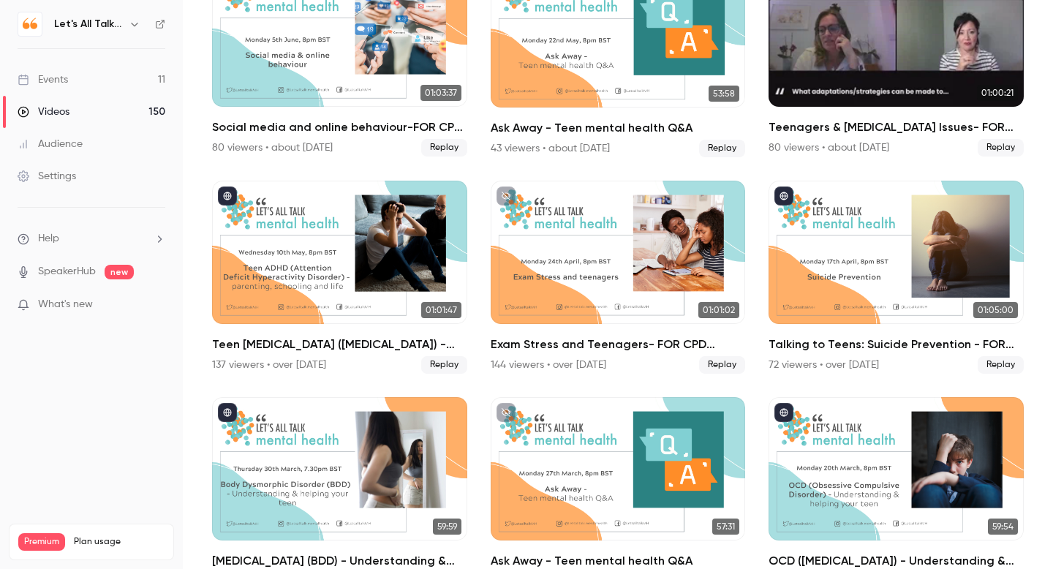
click at [903, 70] on div "Teenagers & Sensory Processing Issues- FOR CPD SCROLL BELOW" at bounding box center [896, 34] width 255 height 143
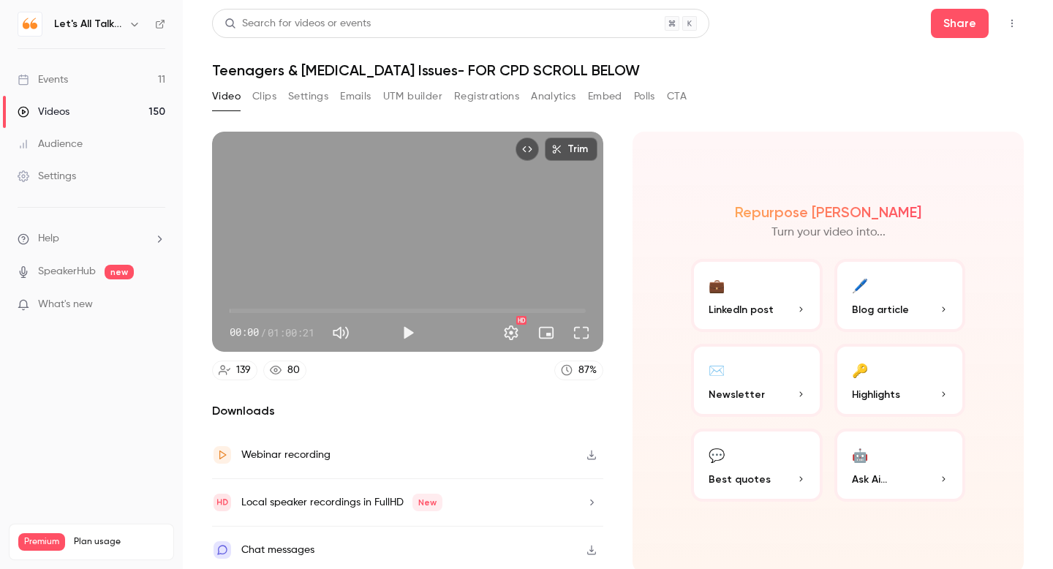
click at [571, 104] on button "Analytics" at bounding box center [553, 96] width 45 height 23
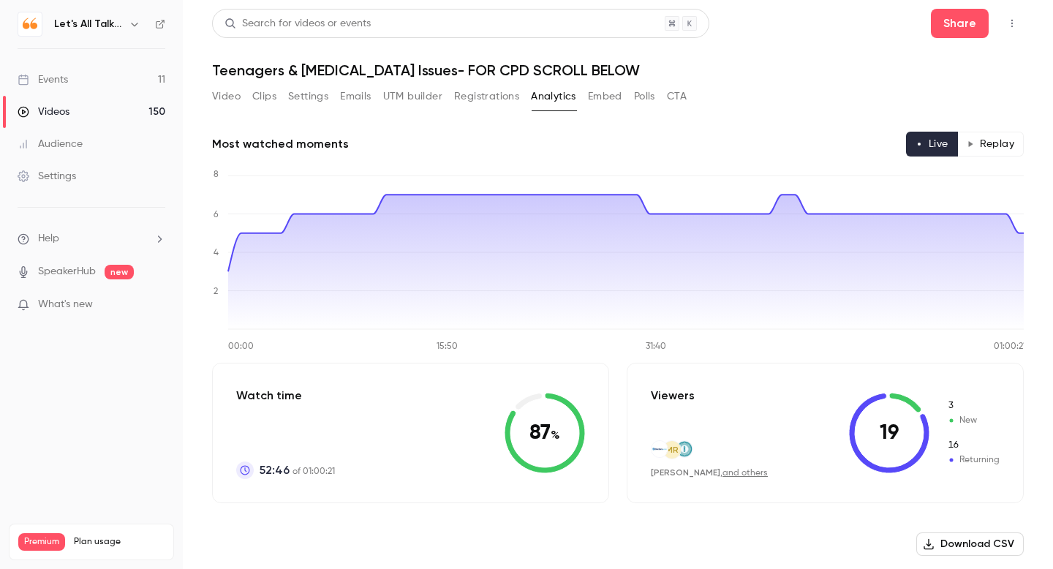
click at [985, 132] on button "Replay" at bounding box center [991, 144] width 67 height 25
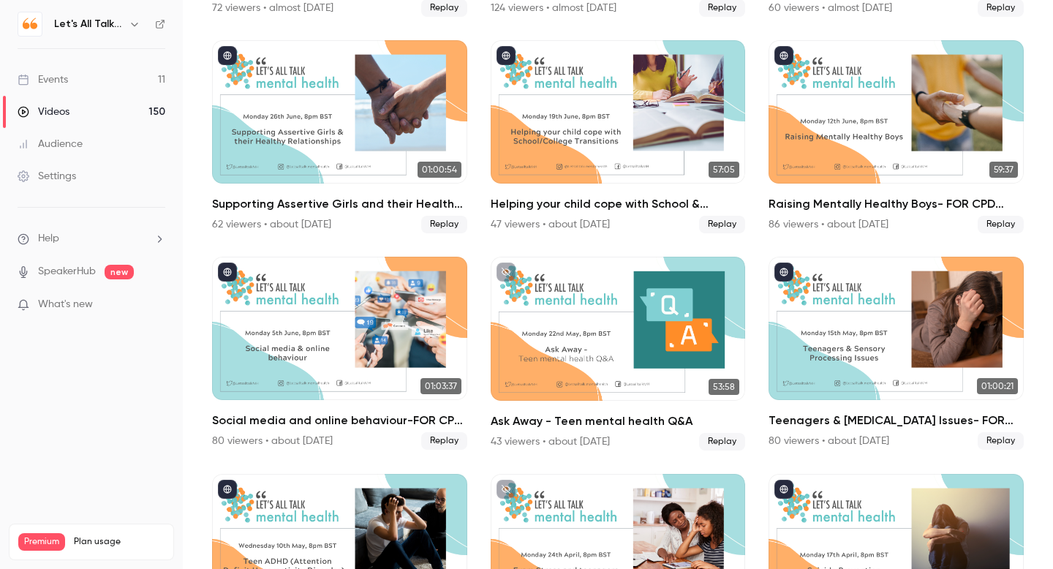
scroll to position [5720, 0]
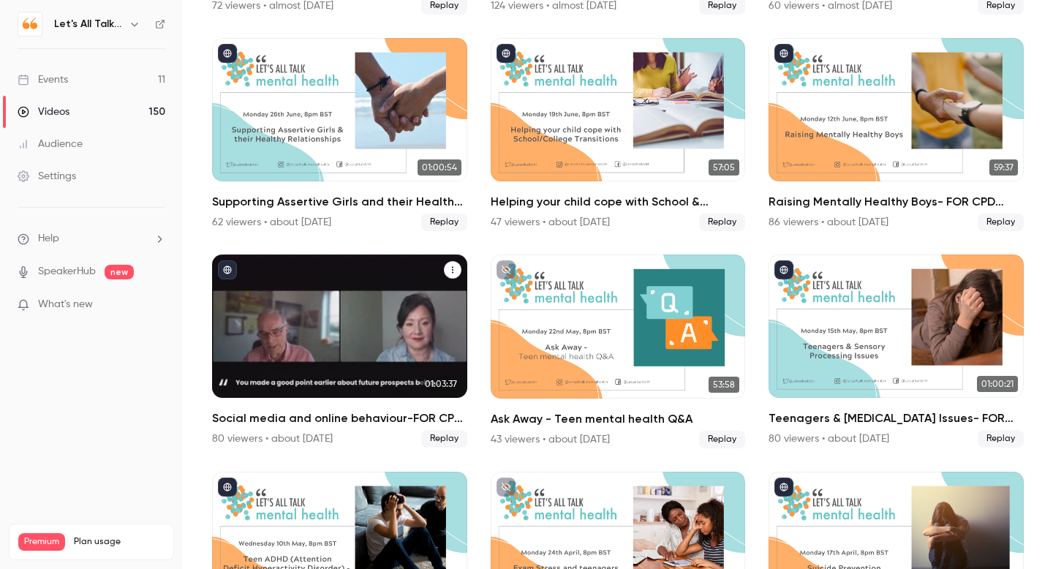
click at [380, 329] on div "Social media and online behaviour-FOR CPD SCROLL BELOW" at bounding box center [339, 326] width 255 height 143
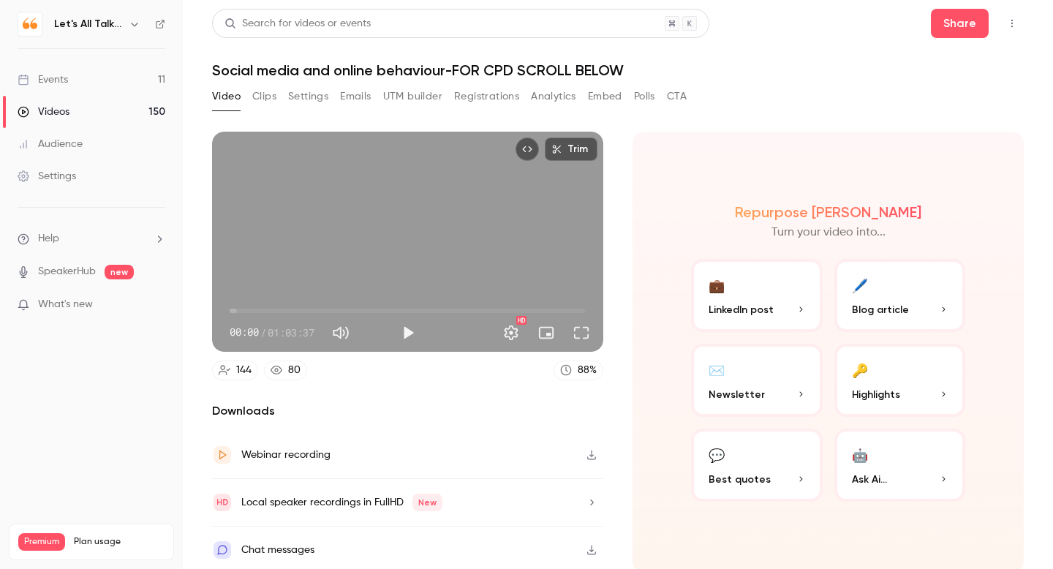
click at [546, 98] on button "Analytics" at bounding box center [553, 96] width 45 height 23
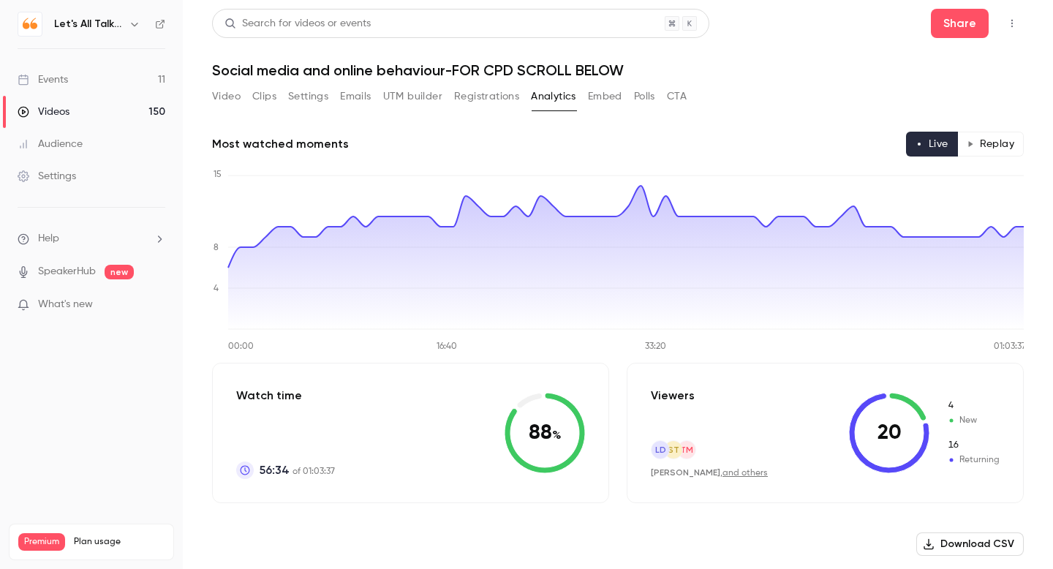
click at [1003, 145] on button "Replay" at bounding box center [991, 144] width 67 height 25
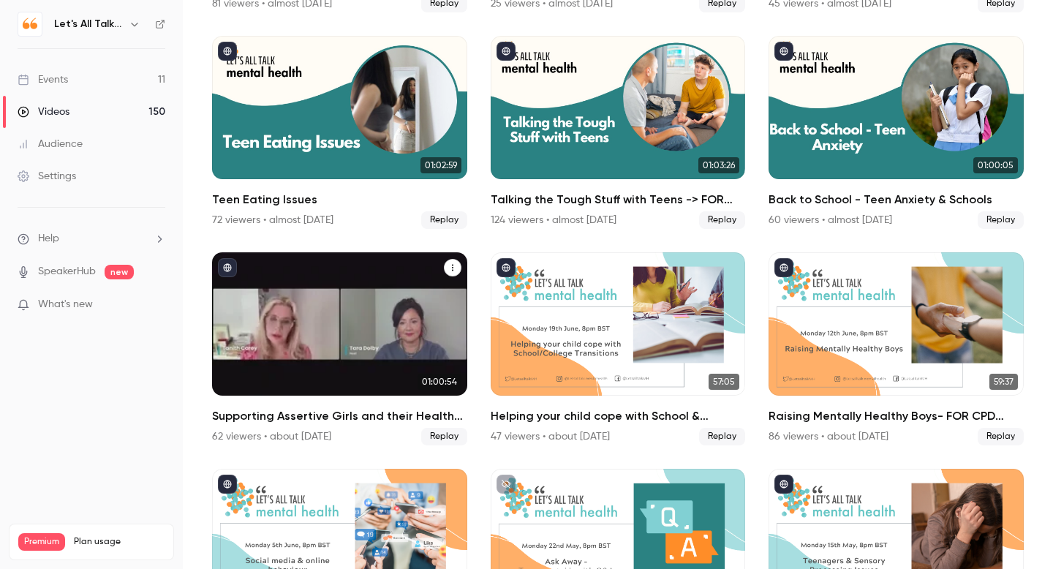
scroll to position [5502, 0]
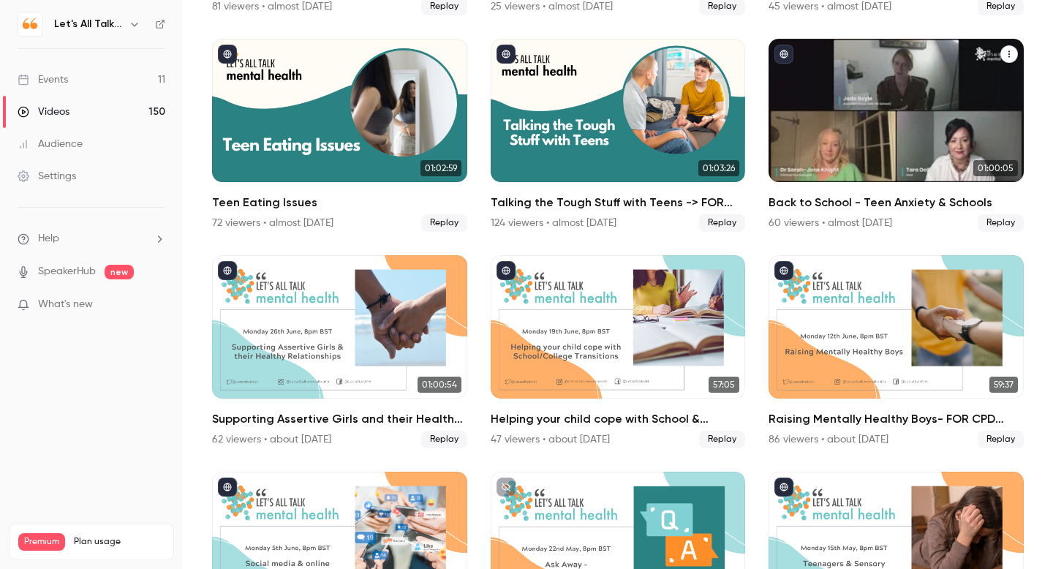
click at [901, 193] on link "01:00:05 Back to School - Teen Anxiety & Schools 60 viewers • almost 2 years ag…" at bounding box center [896, 135] width 255 height 193
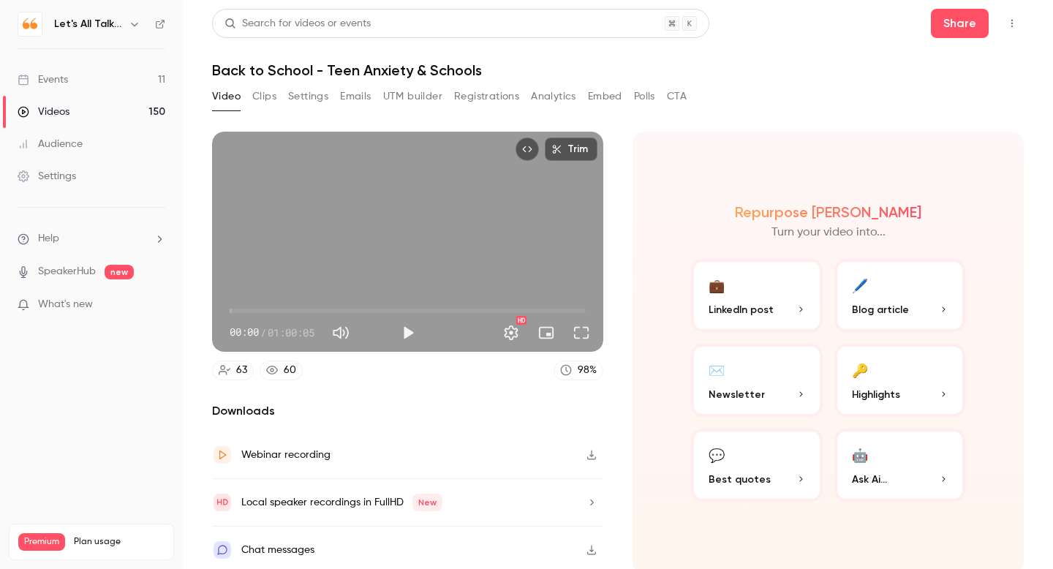
click at [538, 93] on button "Analytics" at bounding box center [553, 96] width 45 height 23
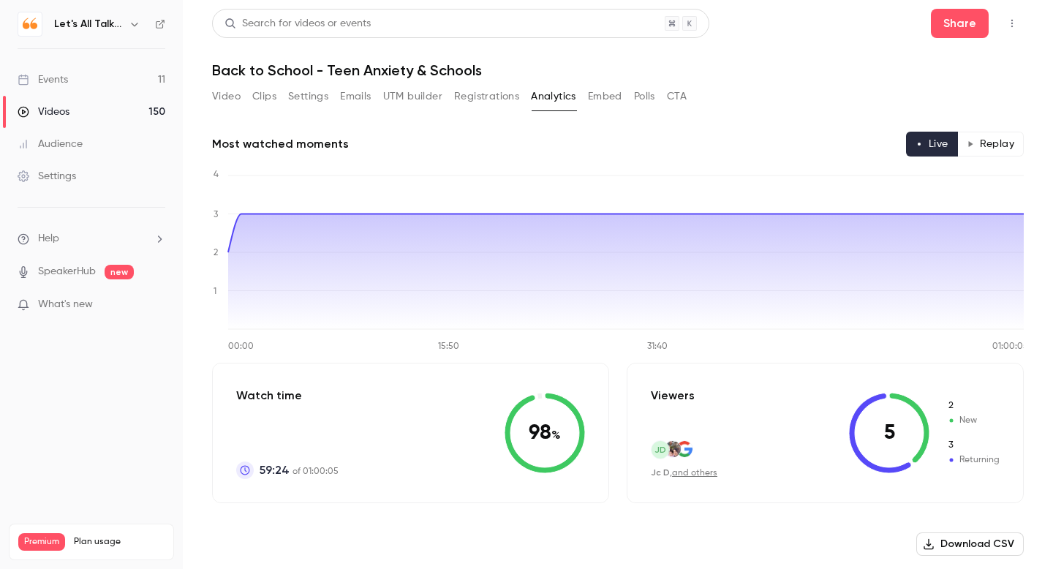
click at [983, 146] on button "Replay" at bounding box center [991, 144] width 67 height 25
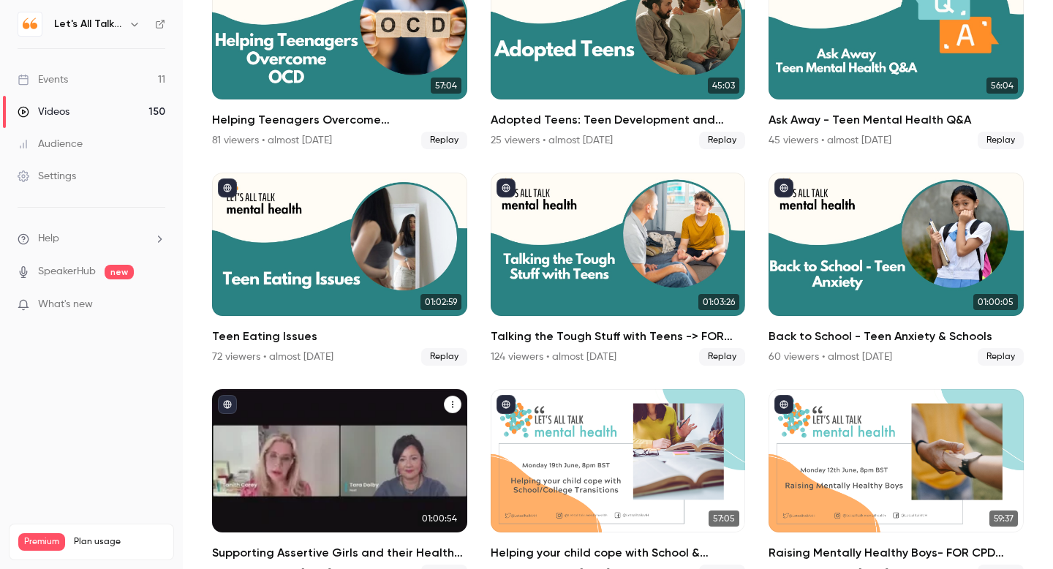
scroll to position [5360, 0]
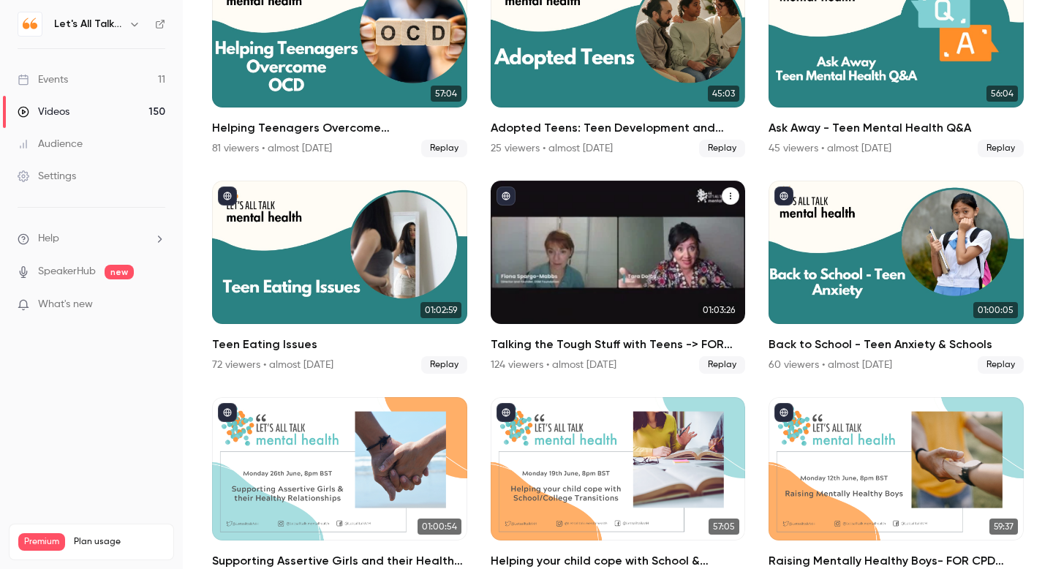
click at [590, 334] on link "01:03:26 Talking the Tough Stuff with Teens -> FOR CPD SCROLL BELOW 124 viewers…" at bounding box center [618, 277] width 255 height 193
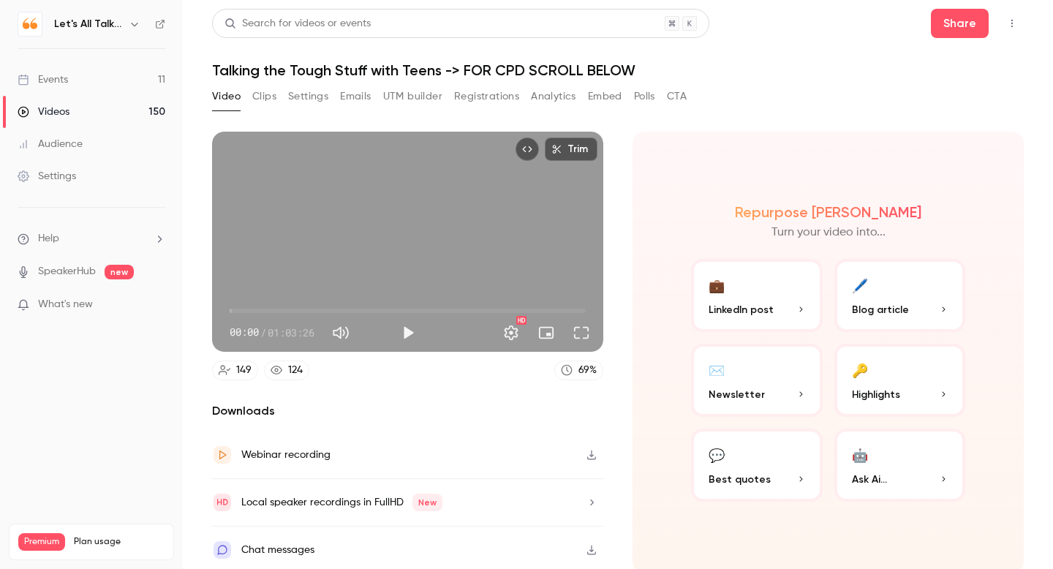
click at [551, 100] on button "Analytics" at bounding box center [553, 96] width 45 height 23
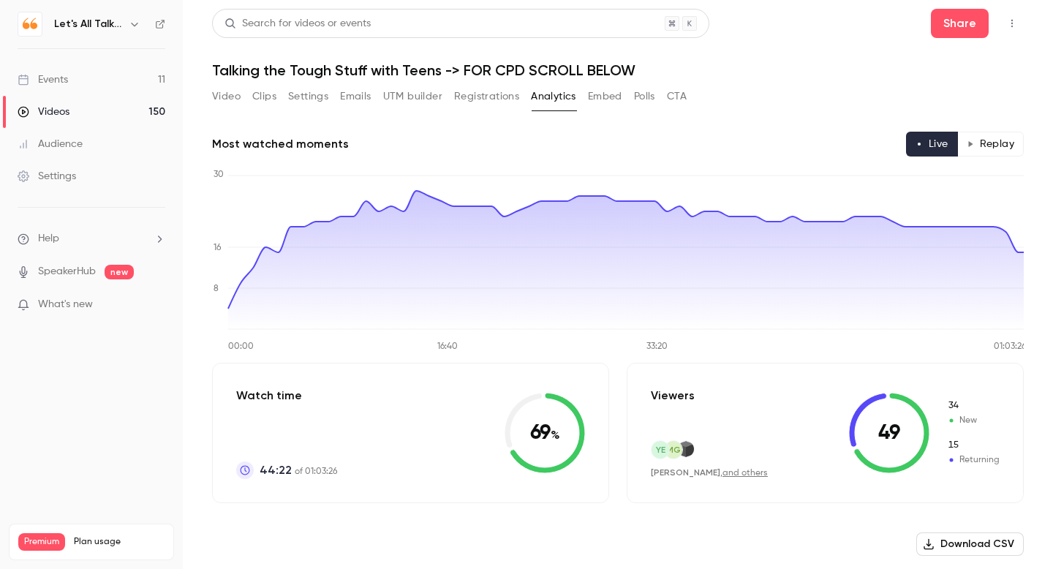
click at [984, 145] on button "Replay" at bounding box center [991, 144] width 67 height 25
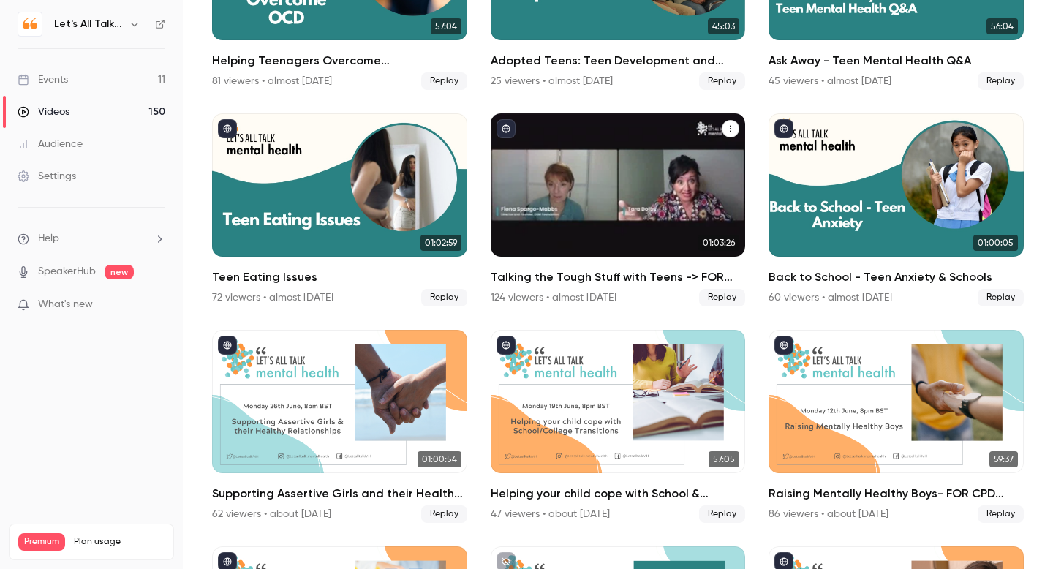
scroll to position [5430, 0]
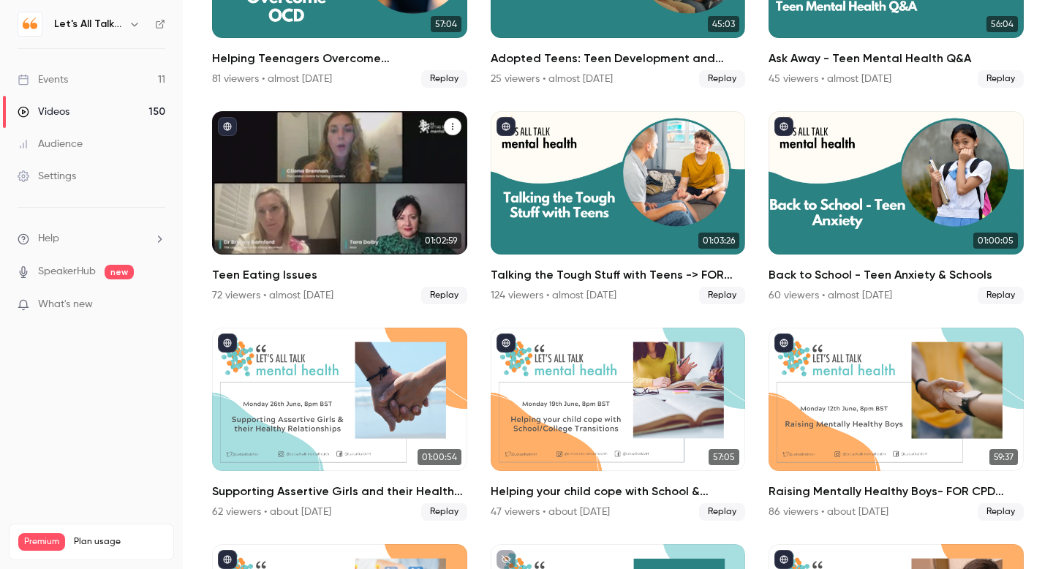
click at [339, 219] on div "Teen Eating Issues" at bounding box center [339, 182] width 255 height 143
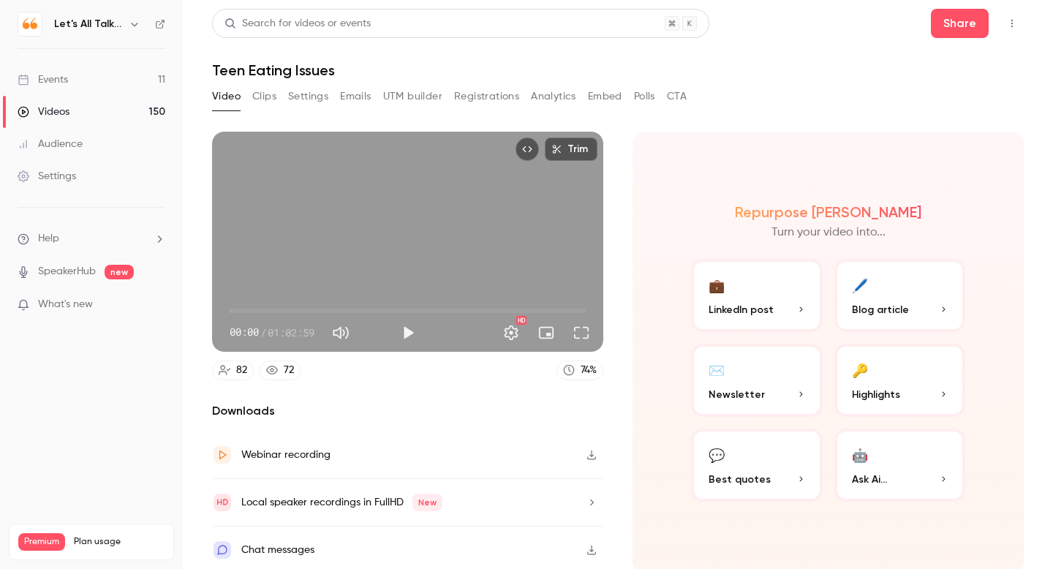
click at [556, 97] on button "Analytics" at bounding box center [553, 96] width 45 height 23
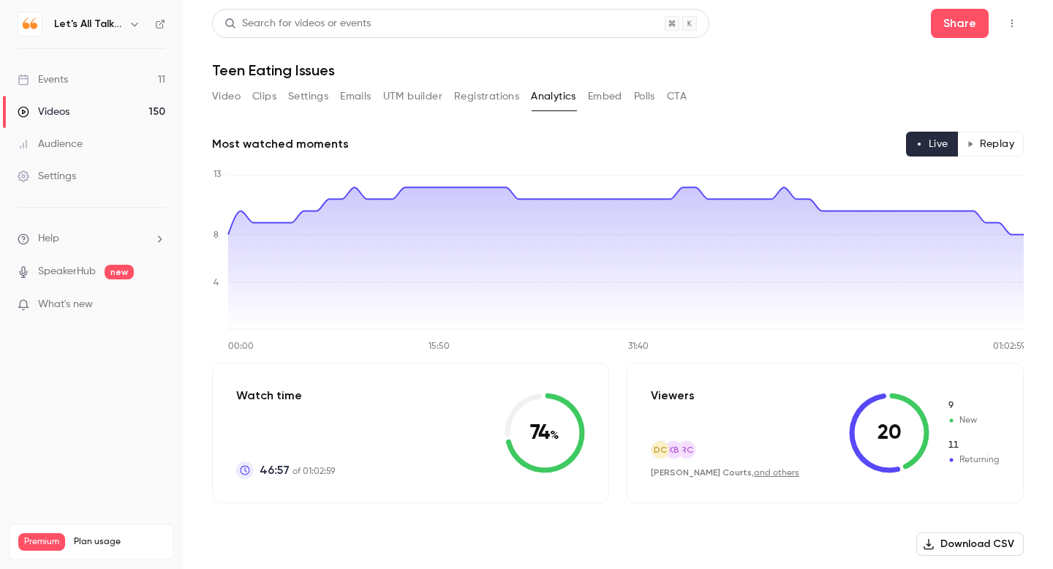
click at [994, 146] on button "Replay" at bounding box center [991, 144] width 67 height 25
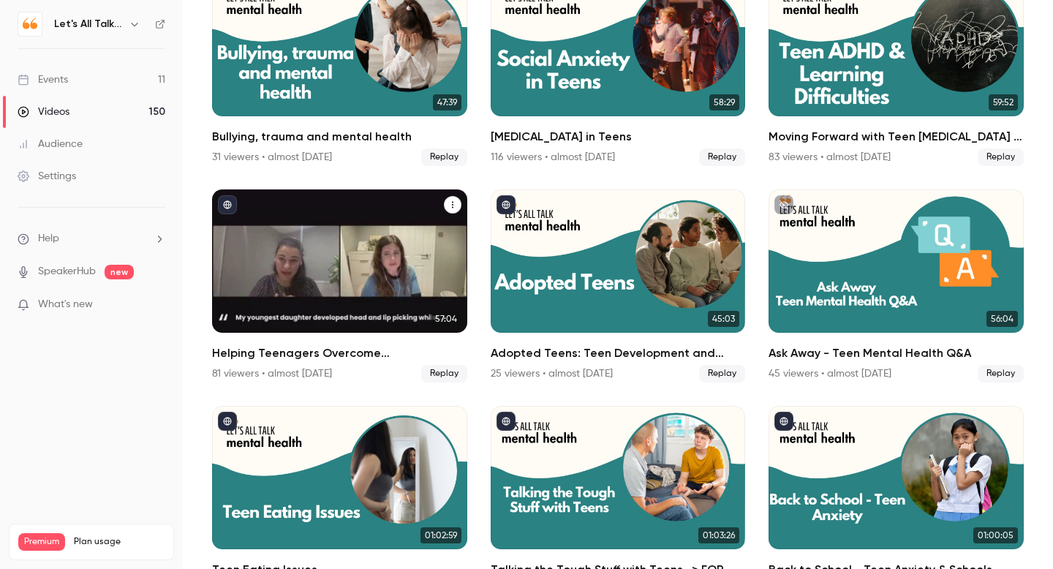
scroll to position [5079, 0]
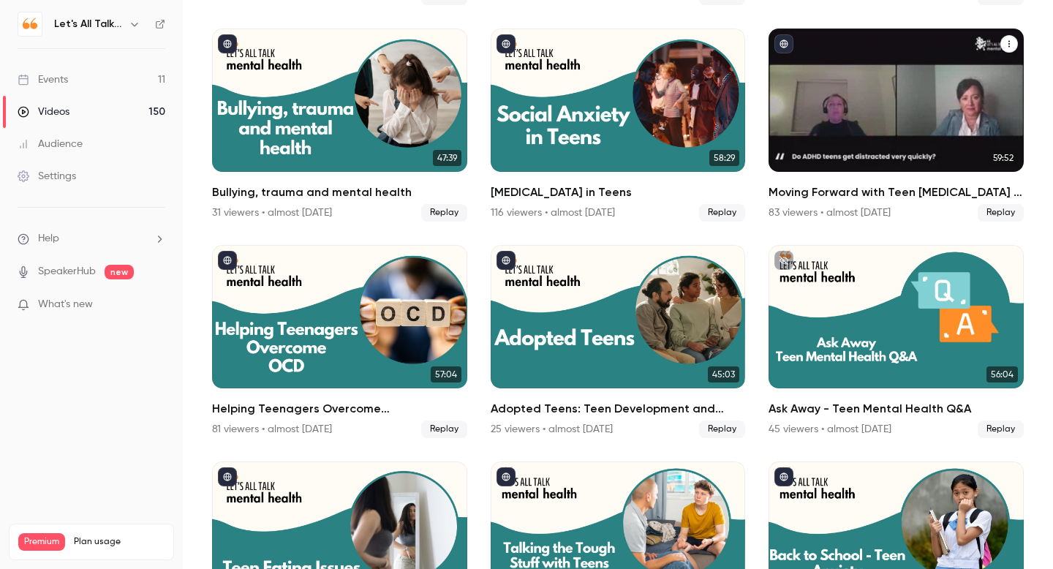
click at [879, 201] on div "Moving Forward with Teen ADHD & Learning Difficulties -> FOR CPD SCROLL BELOW 8…" at bounding box center [896, 203] width 255 height 38
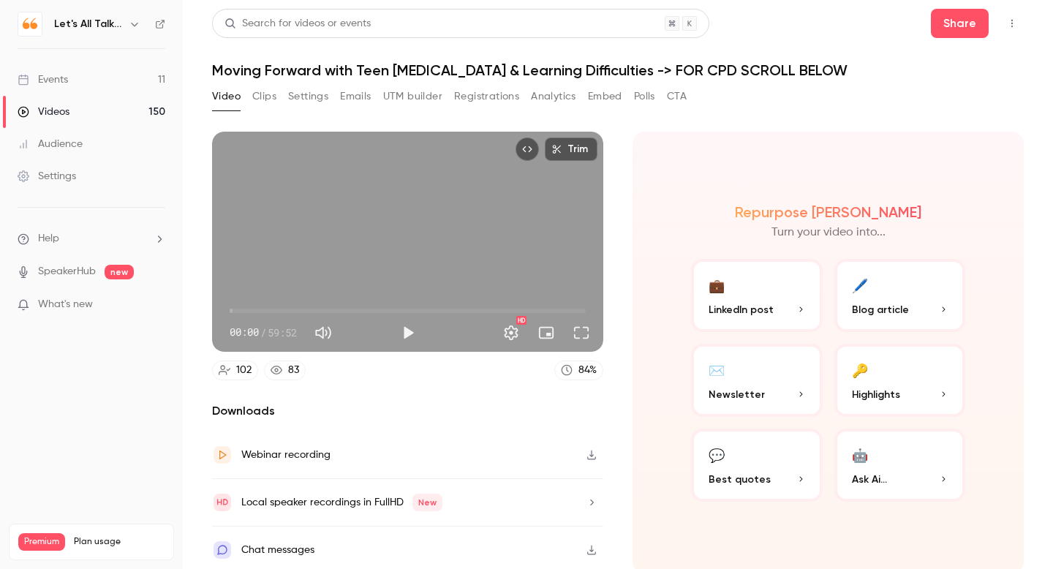
click at [549, 99] on button "Analytics" at bounding box center [553, 96] width 45 height 23
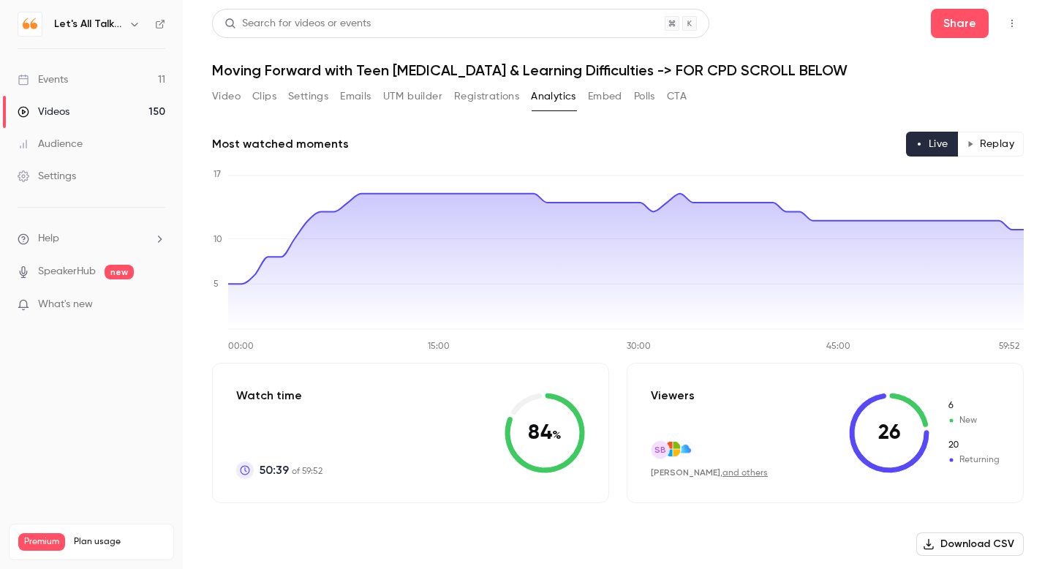
click at [996, 142] on button "Replay" at bounding box center [991, 144] width 67 height 25
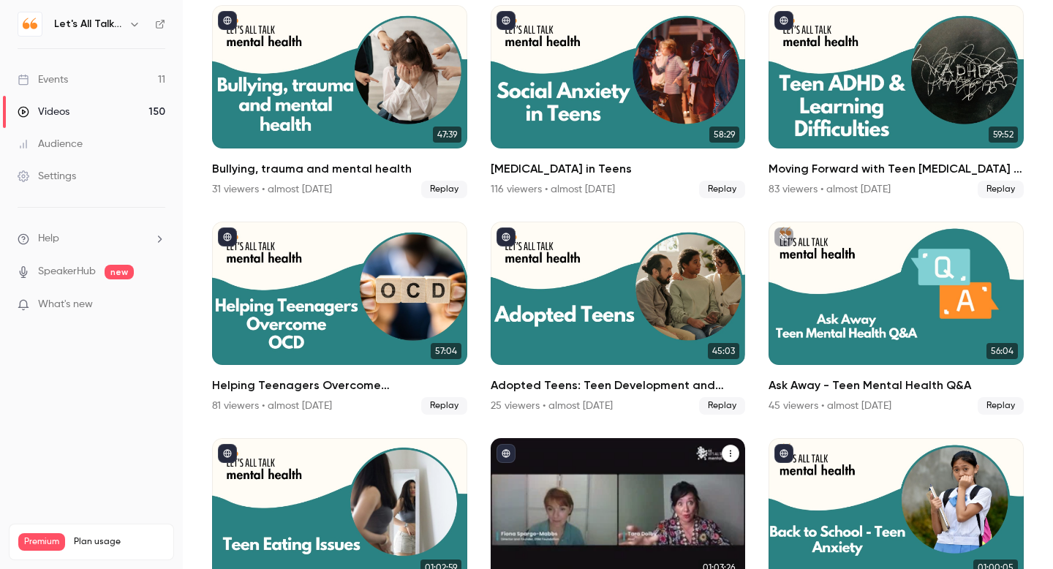
scroll to position [5061, 0]
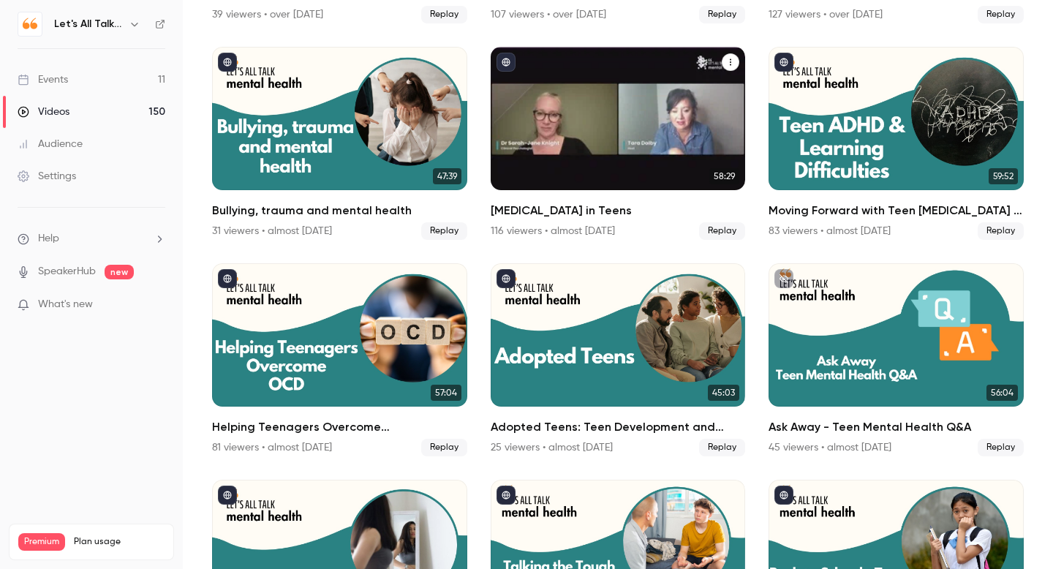
click at [594, 224] on div "116 viewers • almost [DATE]" at bounding box center [553, 231] width 124 height 15
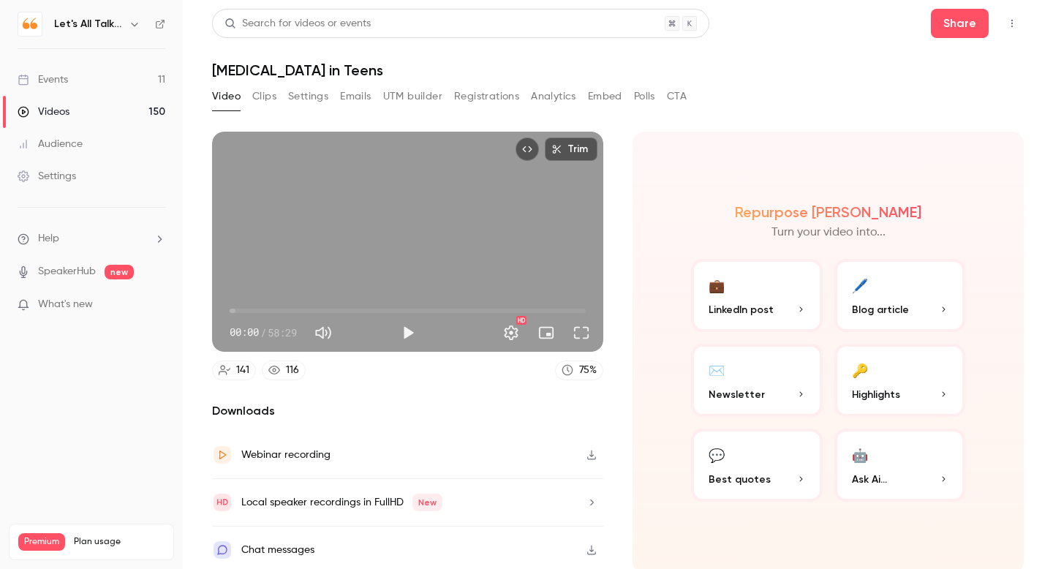
click at [556, 95] on button "Analytics" at bounding box center [553, 96] width 45 height 23
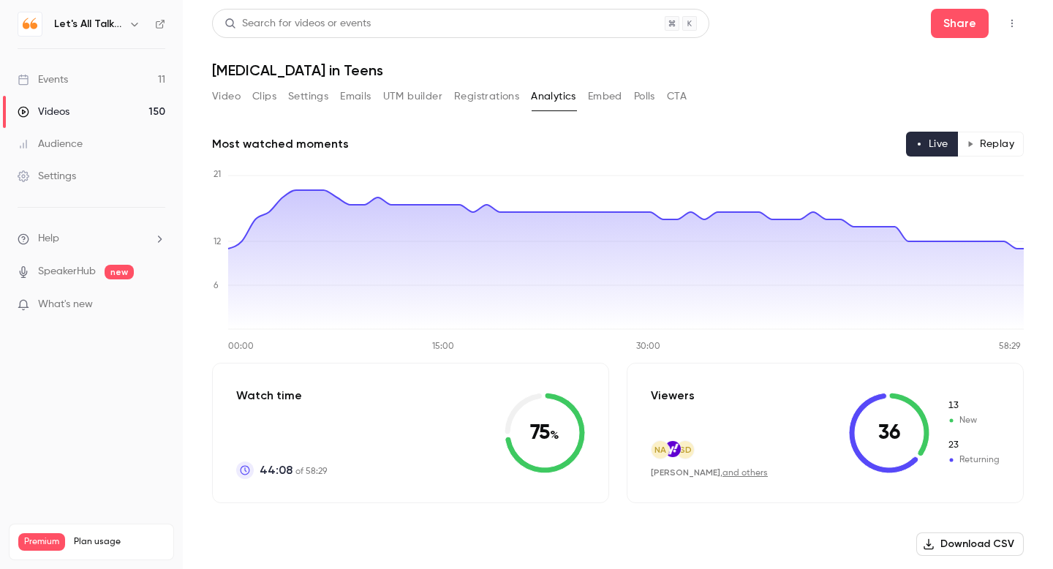
click at [998, 149] on button "Replay" at bounding box center [991, 144] width 67 height 25
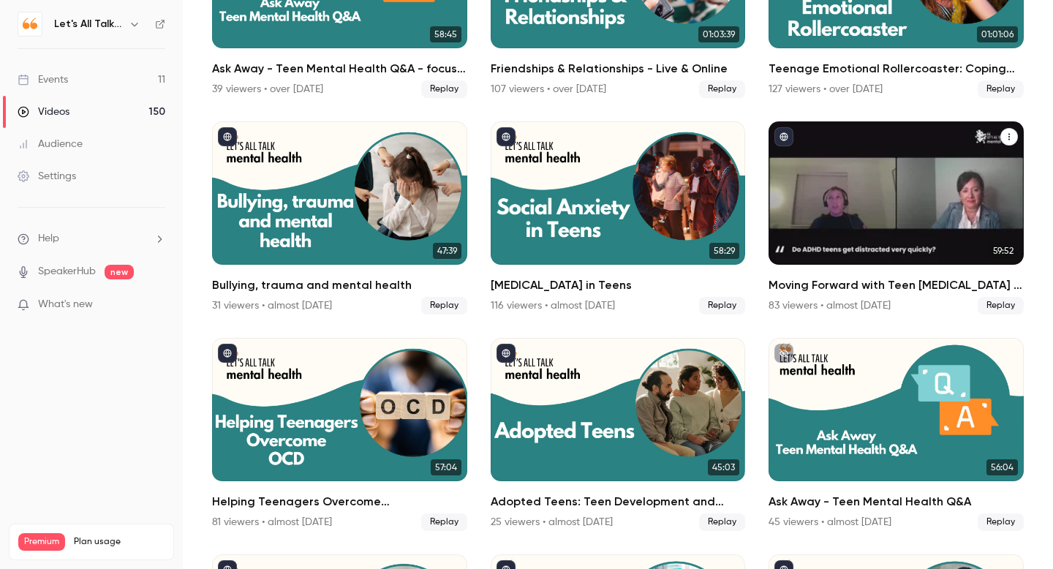
scroll to position [4998, 0]
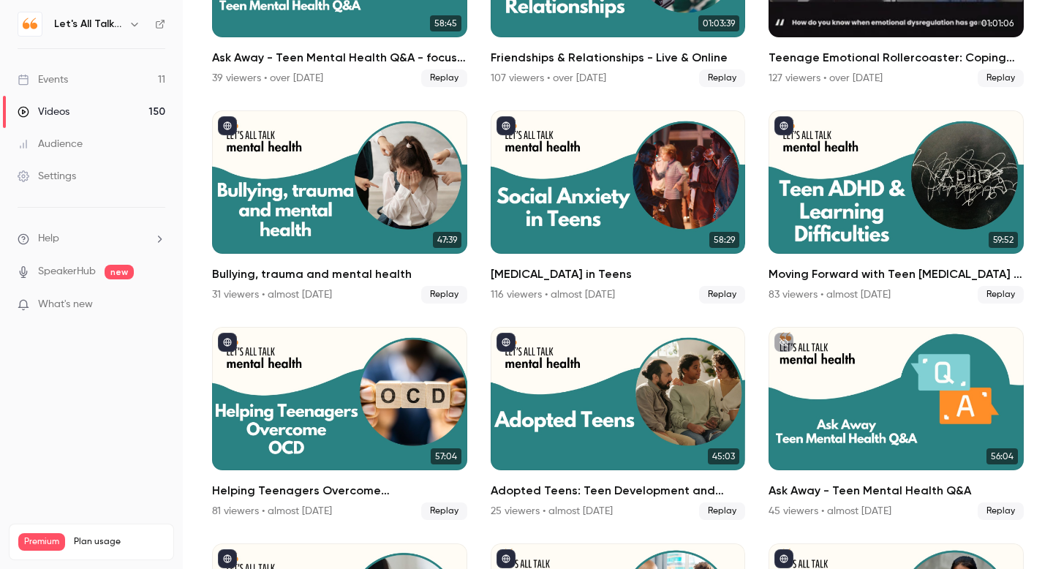
click at [810, 67] on div "Teenage Emotional Rollercoaster: Coping with Dysregulation 127 viewers • over 1…" at bounding box center [896, 68] width 255 height 38
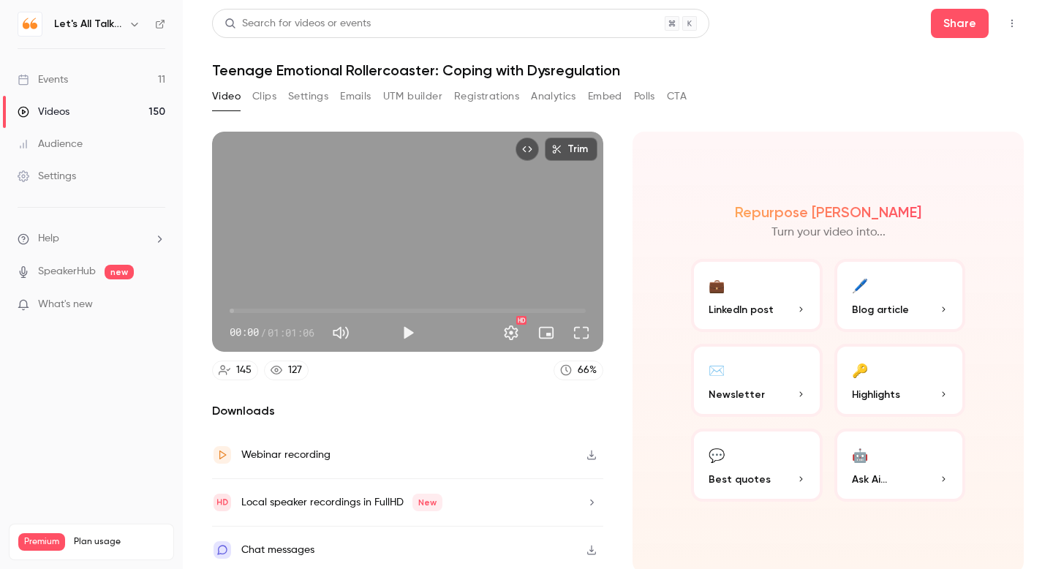
click at [560, 102] on button "Analytics" at bounding box center [553, 96] width 45 height 23
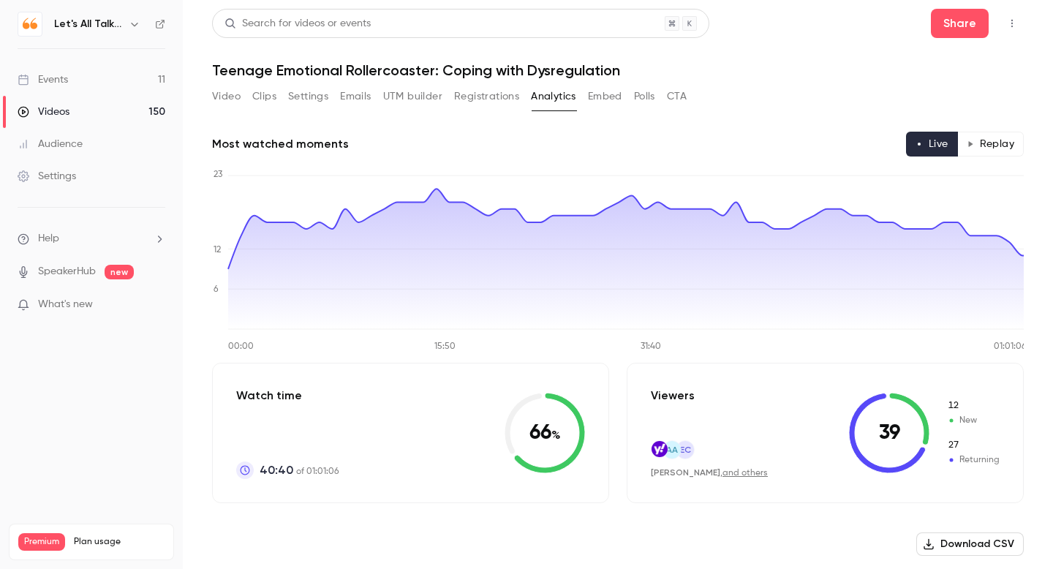
click at [988, 146] on button "Replay" at bounding box center [991, 144] width 67 height 25
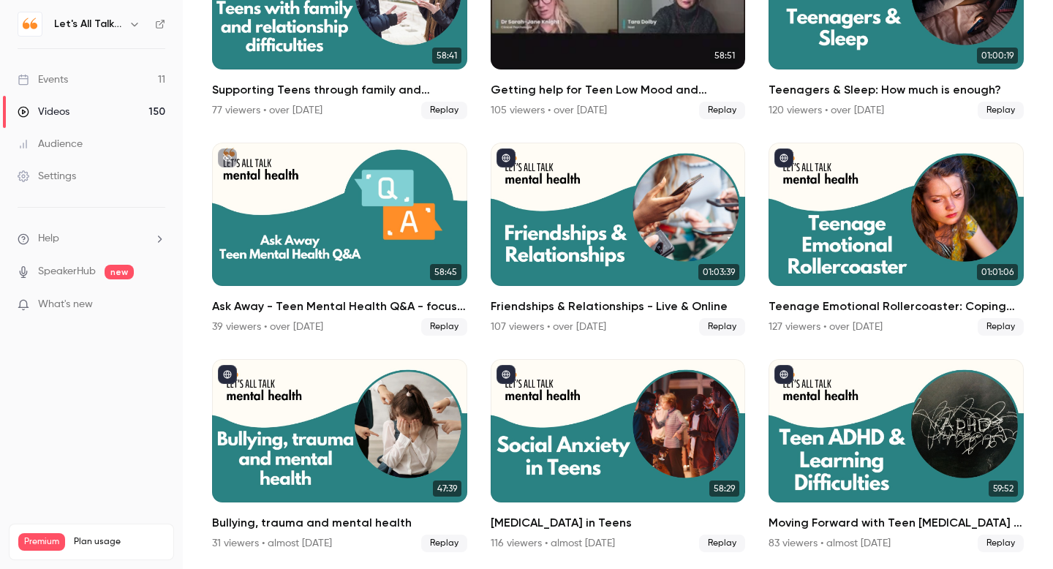
scroll to position [4750, 0]
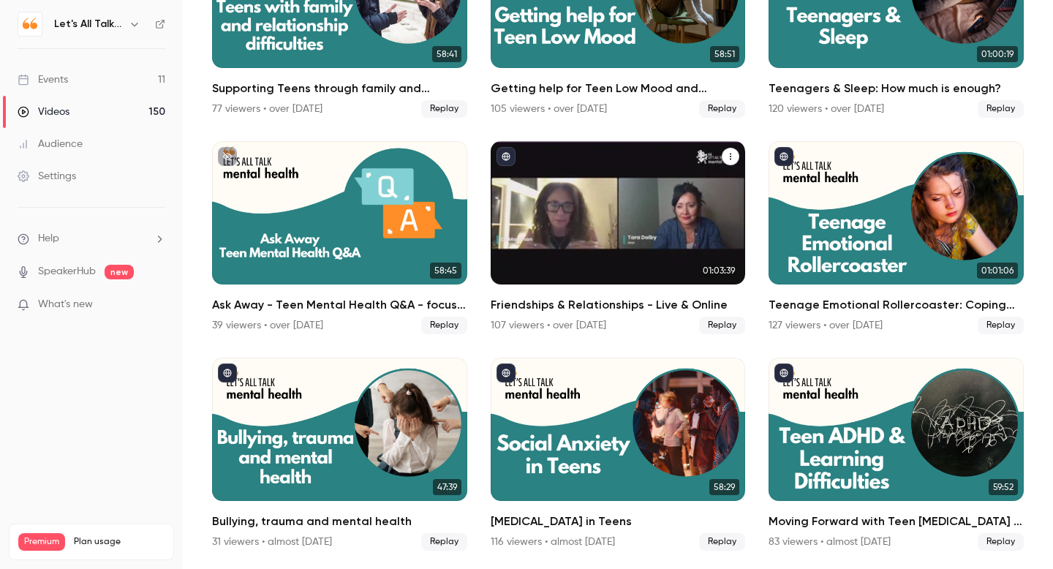
click at [579, 201] on div "Friendships & Relationships - Live & Online" at bounding box center [618, 212] width 255 height 143
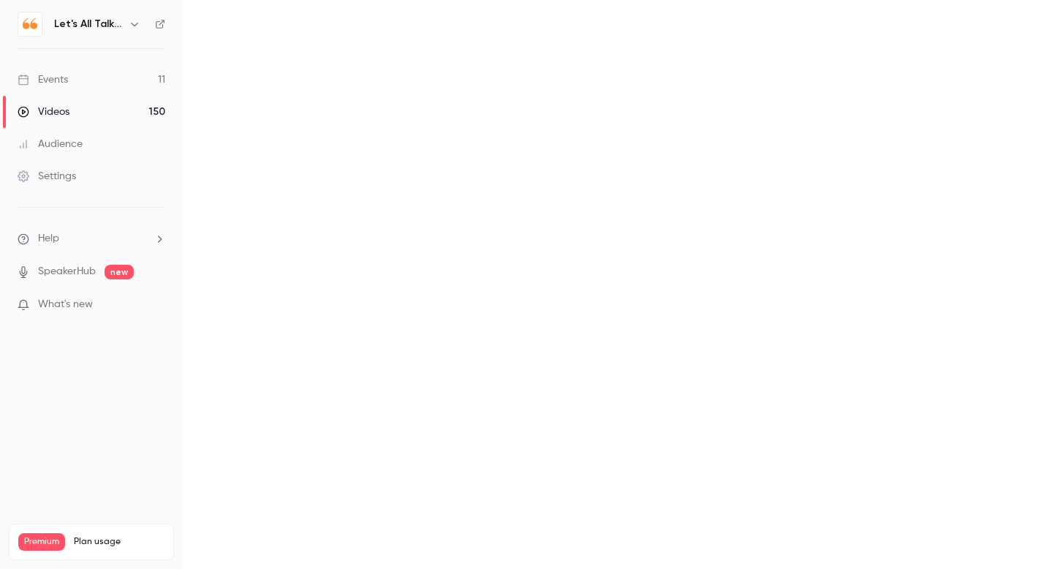
click at [579, 201] on main at bounding box center [618, 284] width 870 height 569
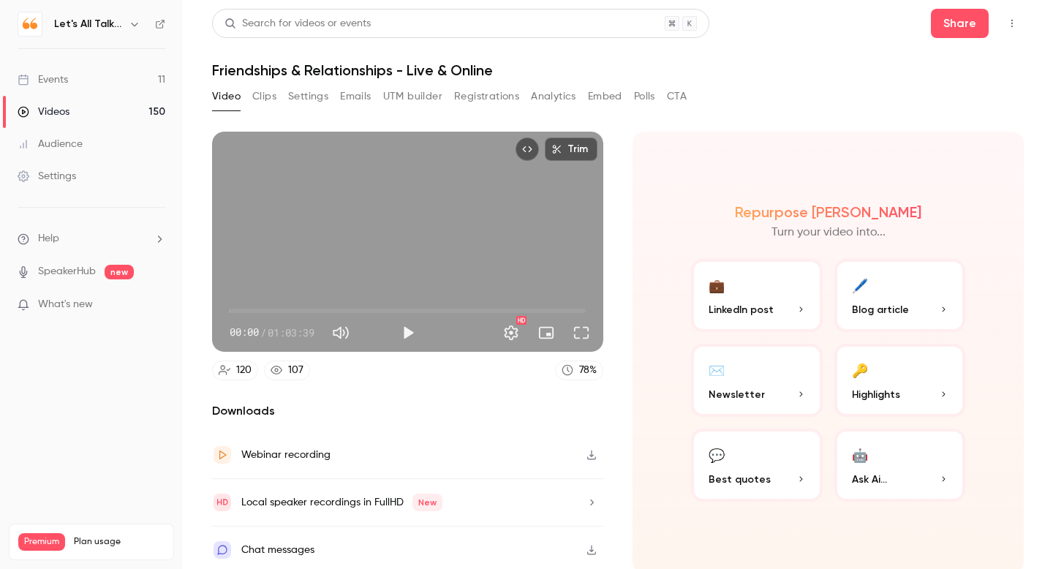
click at [547, 95] on button "Analytics" at bounding box center [553, 96] width 45 height 23
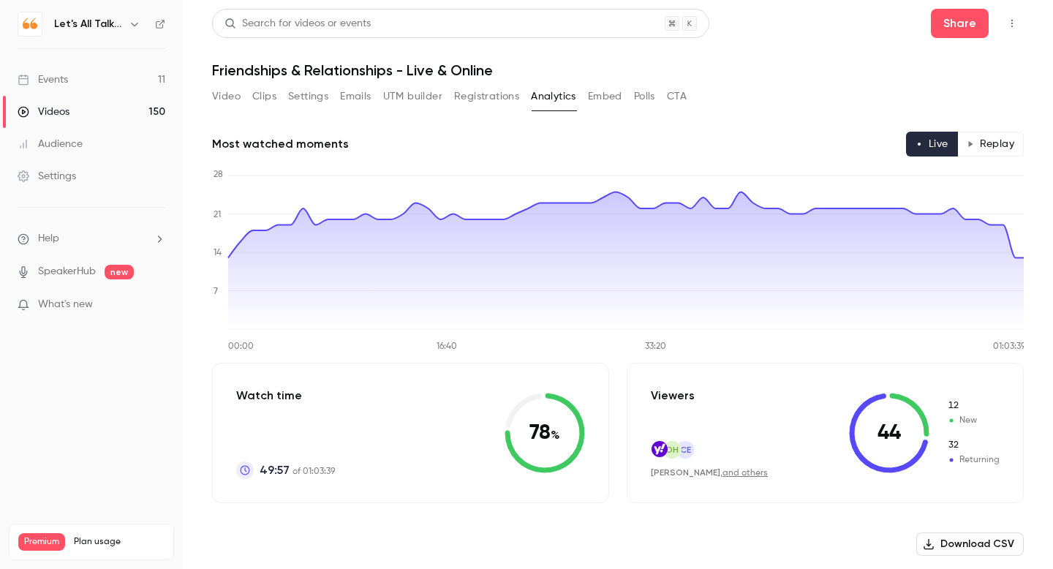
click at [990, 146] on button "Replay" at bounding box center [991, 144] width 67 height 25
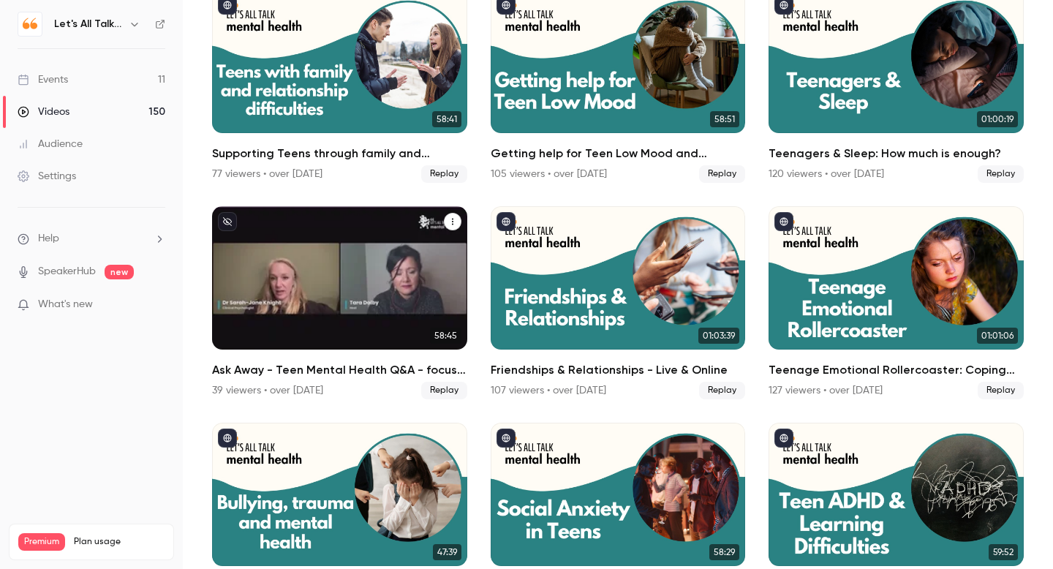
scroll to position [4687, 0]
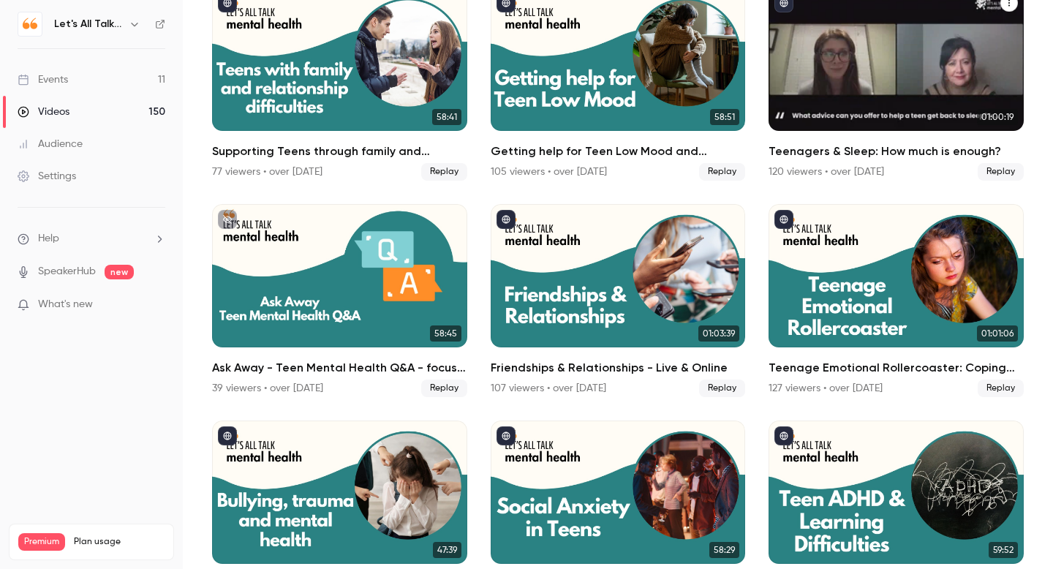
click at [811, 98] on div "Teenagers & Sleep: How much is enough?" at bounding box center [896, 59] width 255 height 143
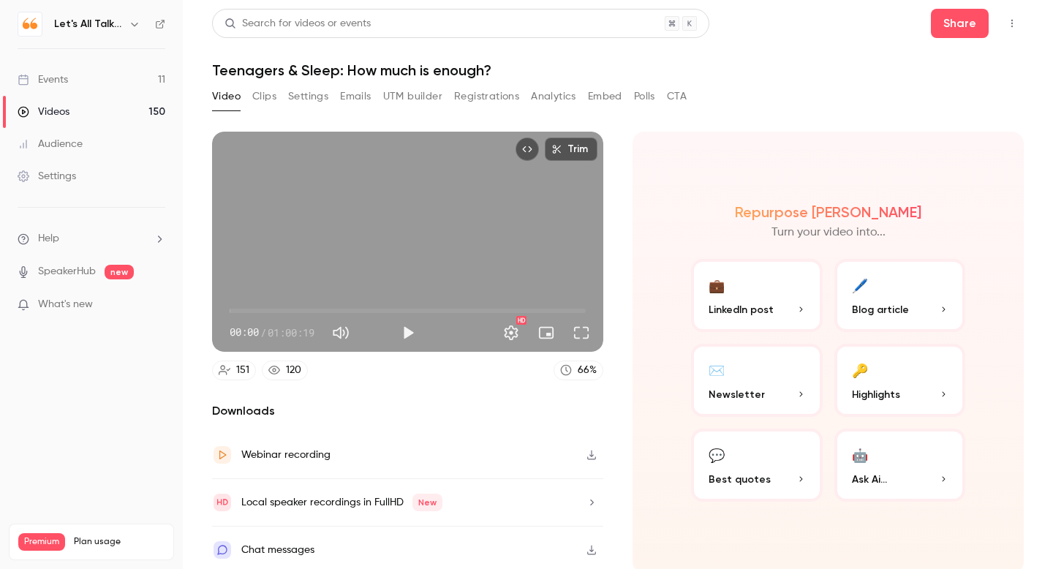
click at [541, 99] on button "Analytics" at bounding box center [553, 96] width 45 height 23
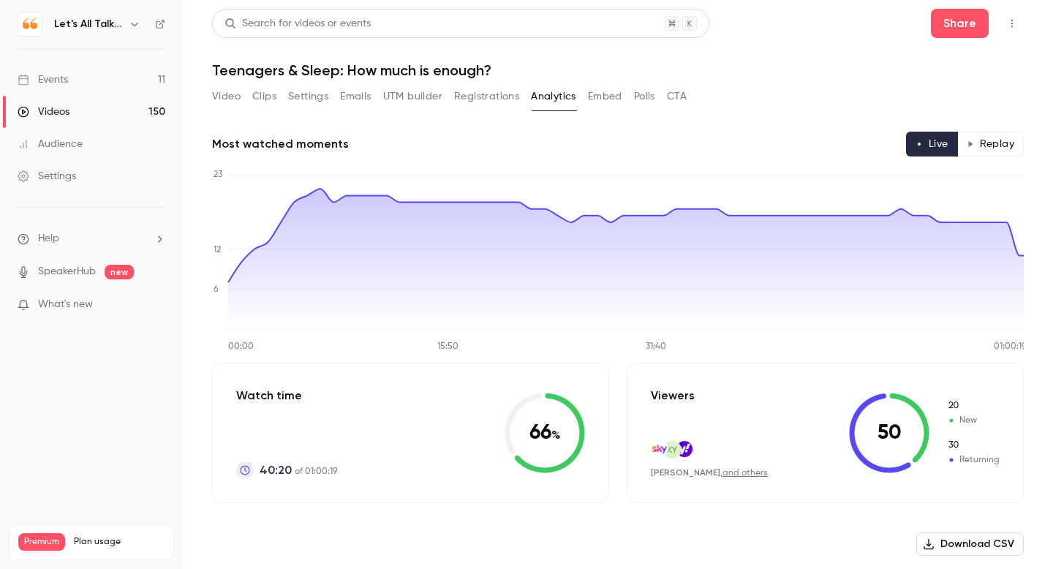
click at [976, 145] on button "Replay" at bounding box center [991, 144] width 67 height 25
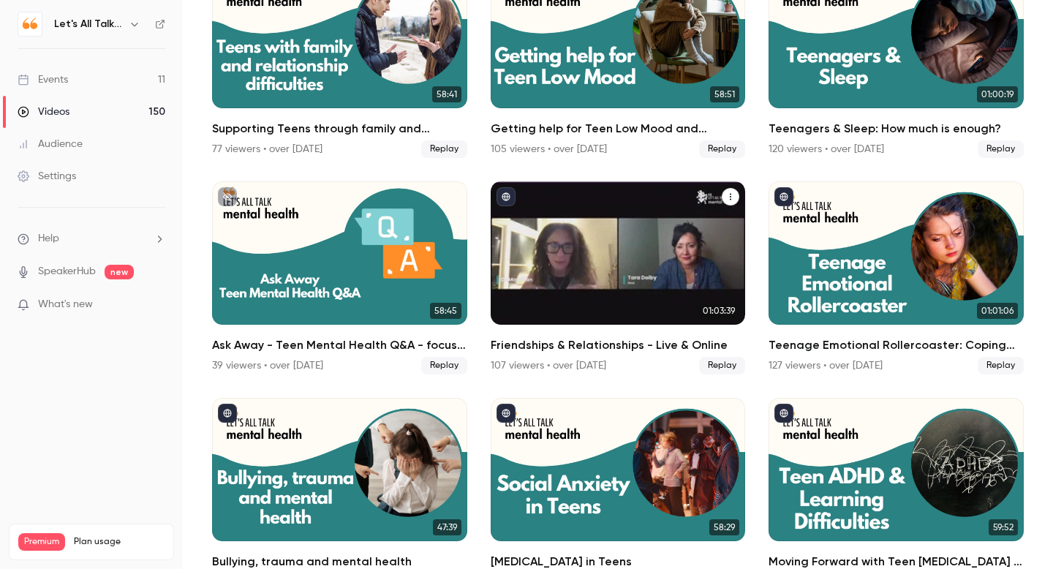
scroll to position [4693, 0]
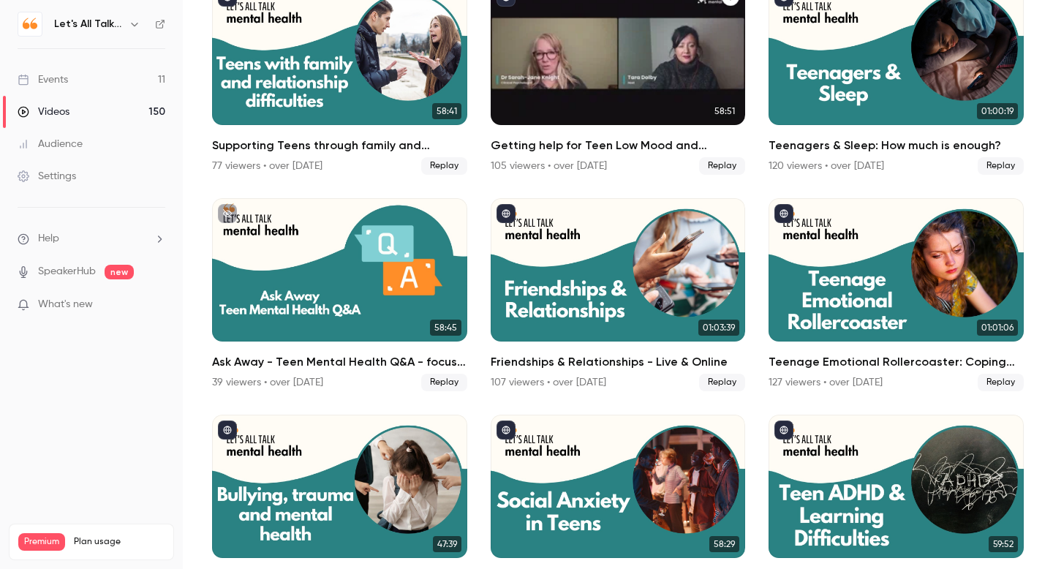
click at [586, 159] on div "105 viewers • over [DATE]" at bounding box center [549, 166] width 116 height 15
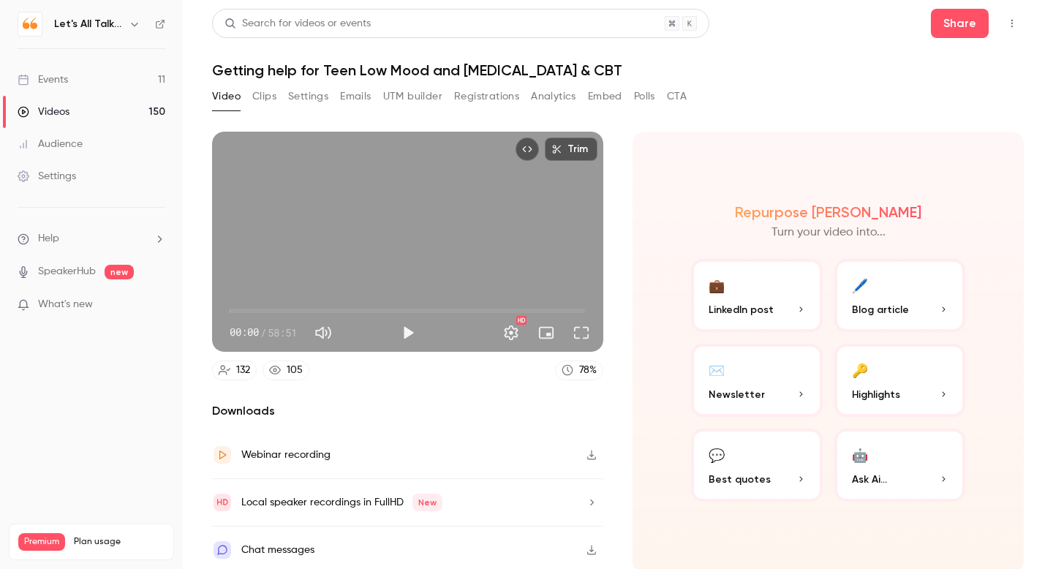
click at [573, 94] on button "Analytics" at bounding box center [553, 96] width 45 height 23
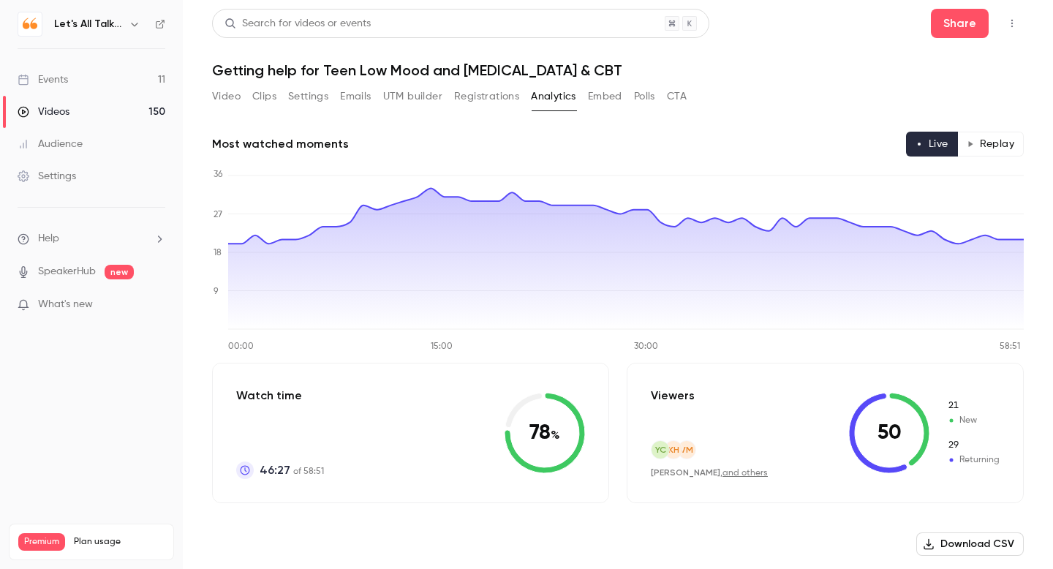
click at [991, 148] on button "Replay" at bounding box center [991, 144] width 67 height 25
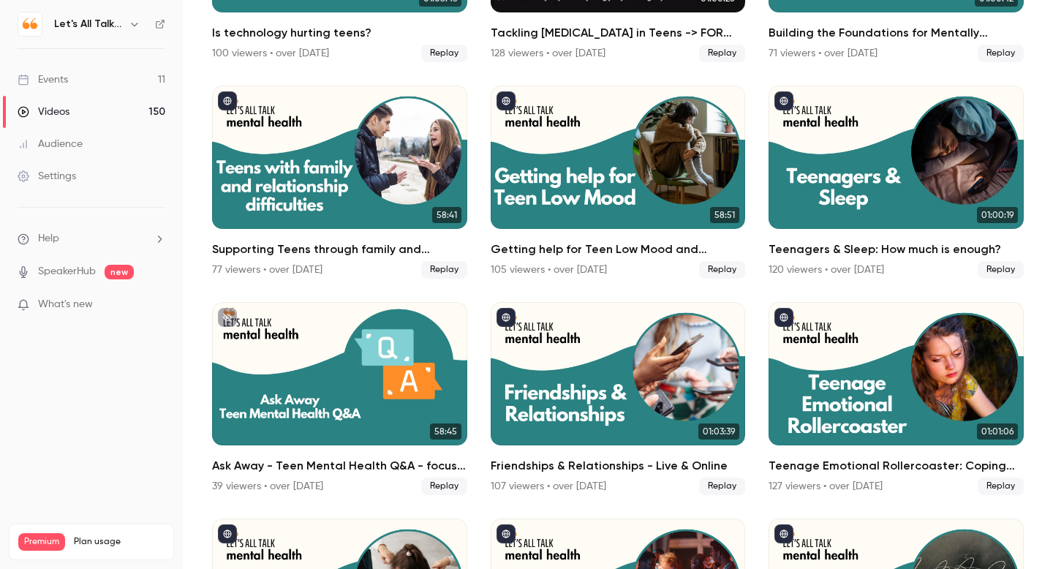
scroll to position [4595, 0]
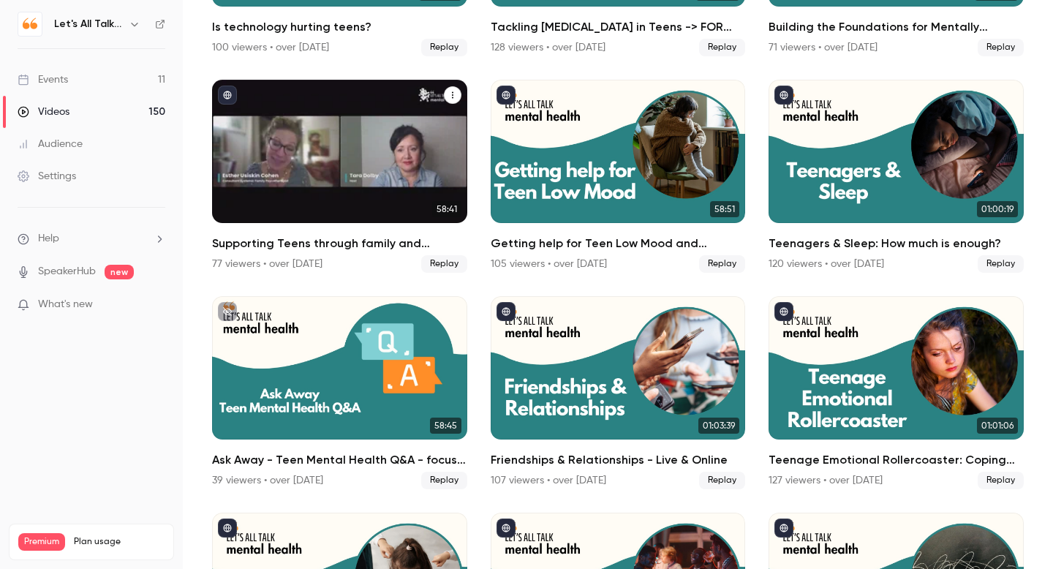
click at [353, 251] on h2 "Supporting Teens through family and relationship difficulties" at bounding box center [339, 244] width 255 height 18
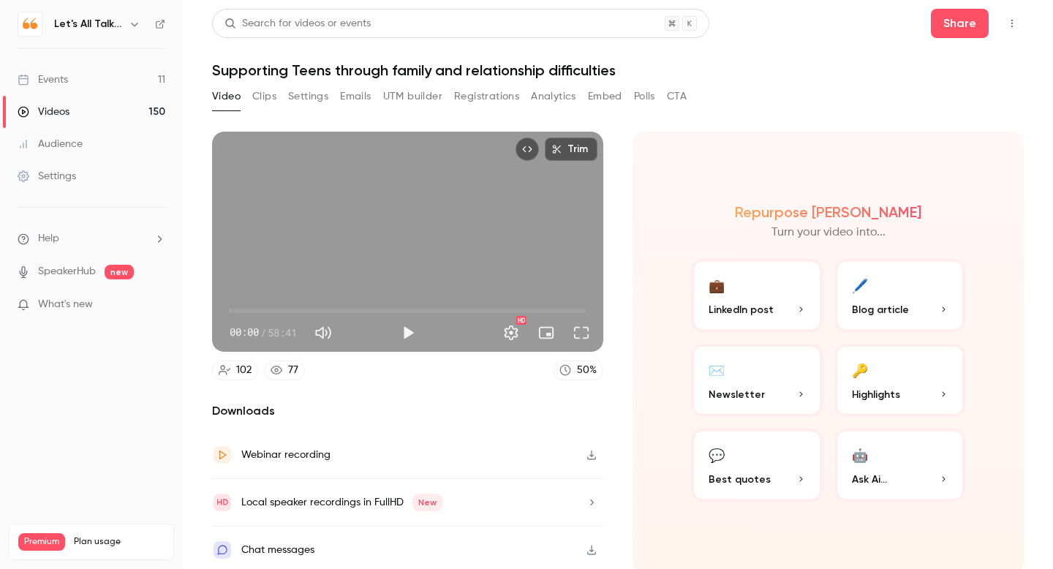
click at [353, 251] on div "Trim 00:00 00:00 / 58:41 HD" at bounding box center [407, 242] width 391 height 220
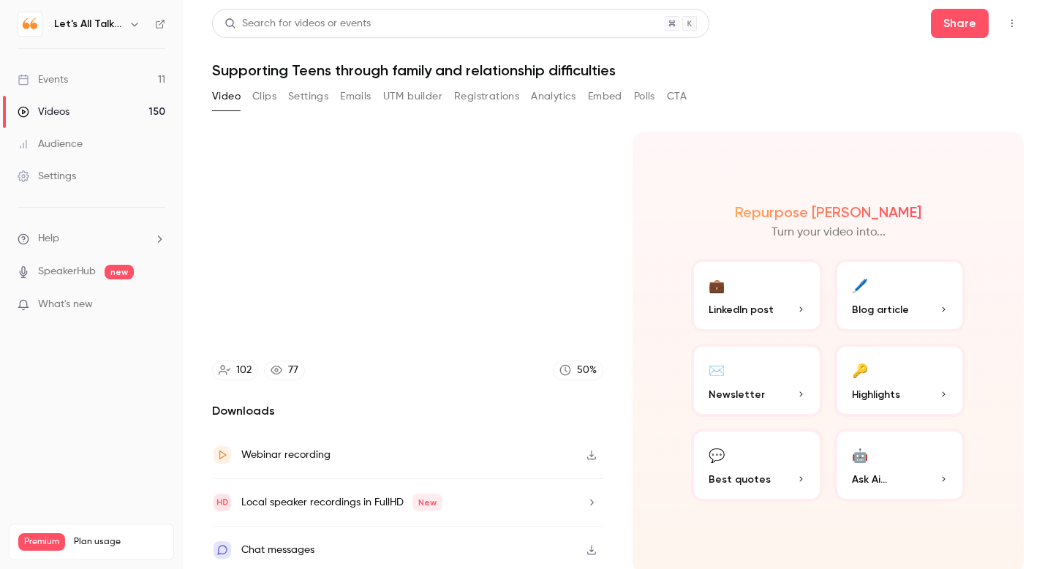
type input "***"
click at [549, 97] on button "Analytics" at bounding box center [553, 96] width 45 height 23
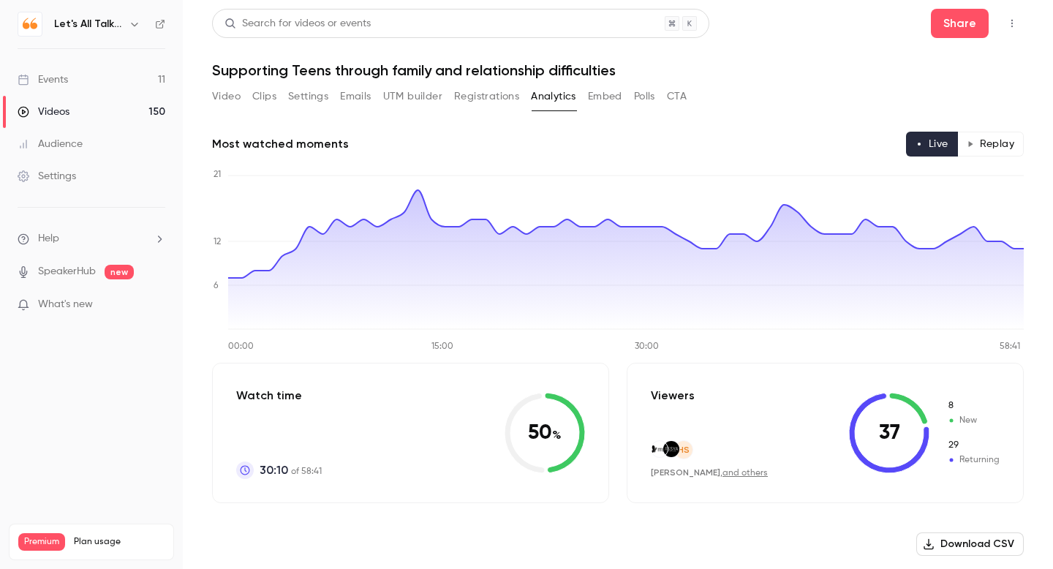
click at [990, 150] on button "Replay" at bounding box center [991, 144] width 67 height 25
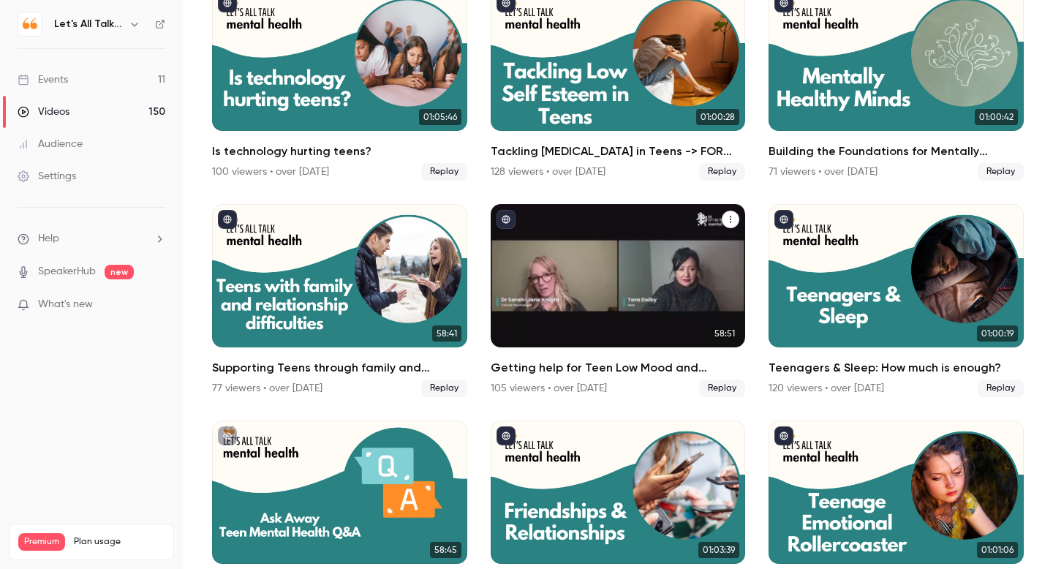
scroll to position [4474, 0]
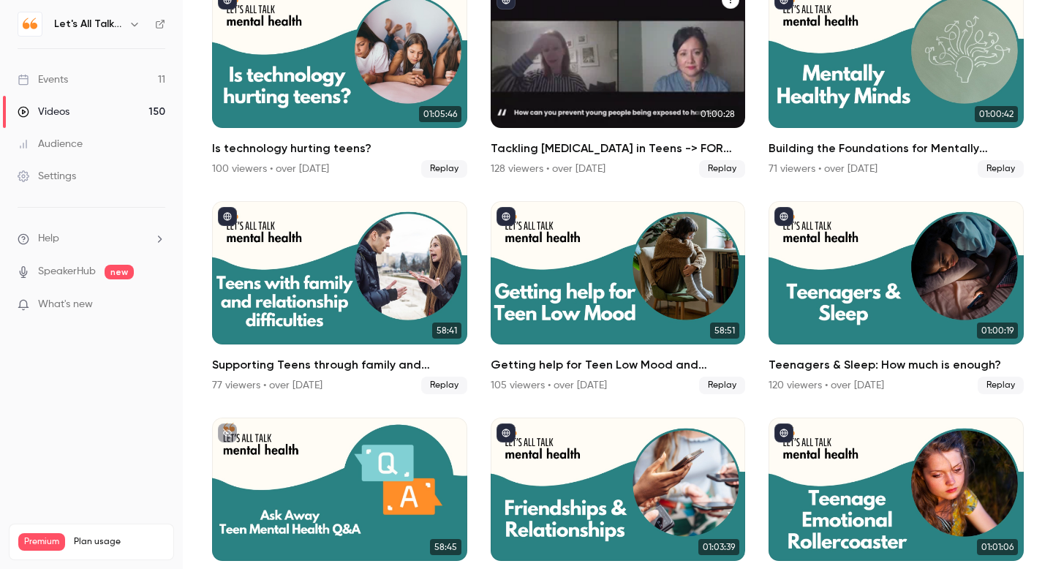
click at [605, 82] on div "Tackling Low Self Esteem in Teens -> FOR CPD SCROLL BELOW" at bounding box center [618, 56] width 255 height 143
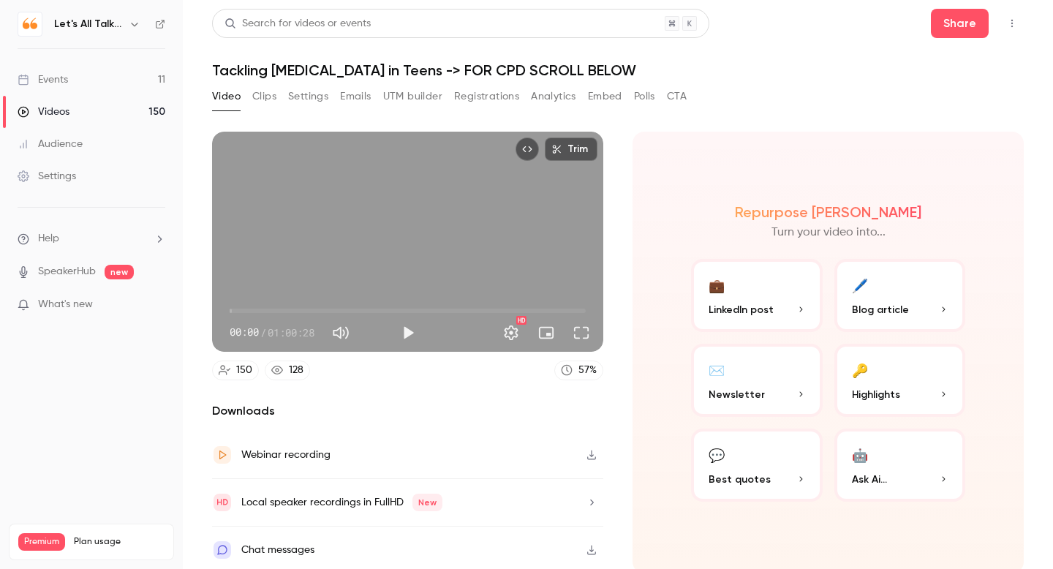
click at [565, 90] on button "Analytics" at bounding box center [553, 96] width 45 height 23
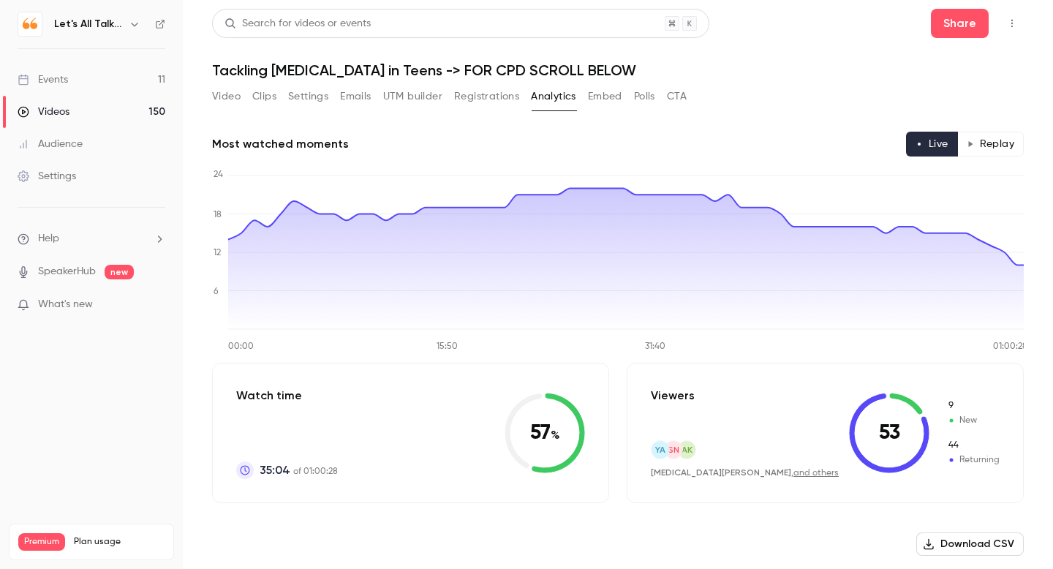
click at [994, 144] on button "Replay" at bounding box center [991, 144] width 67 height 25
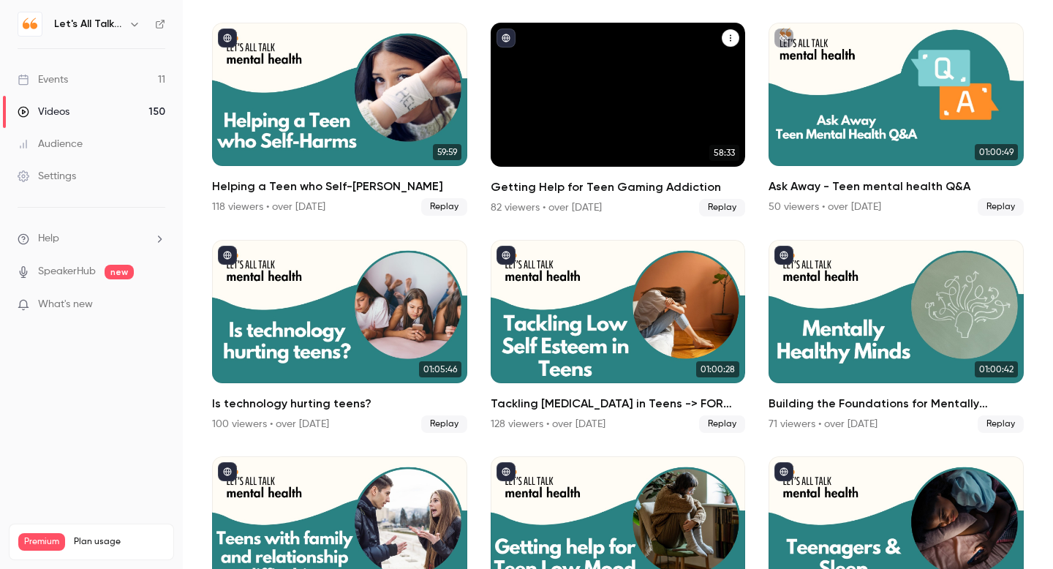
scroll to position [4224, 0]
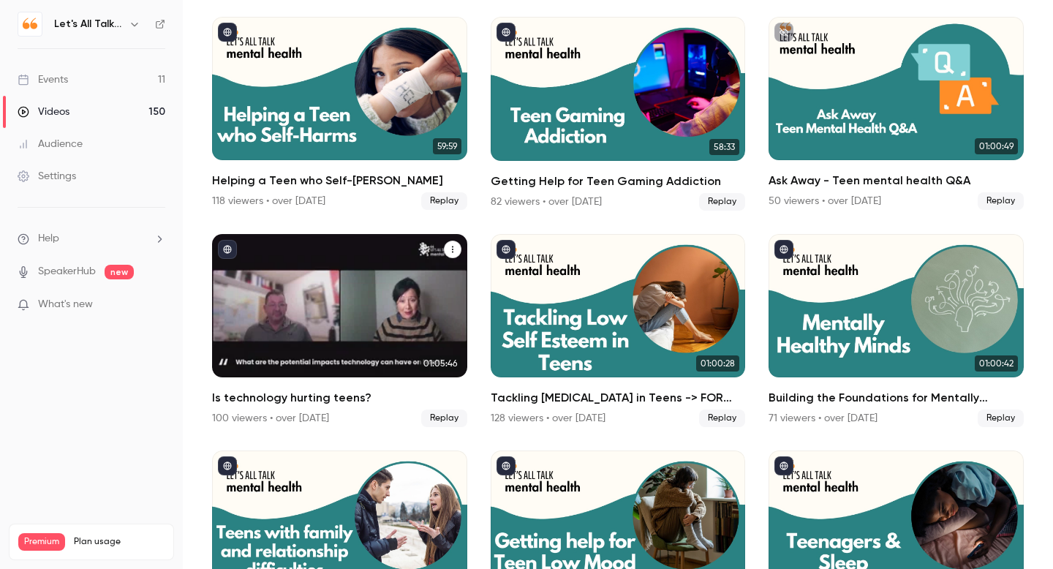
click at [324, 300] on div "Is technology hurting teens?" at bounding box center [339, 305] width 255 height 143
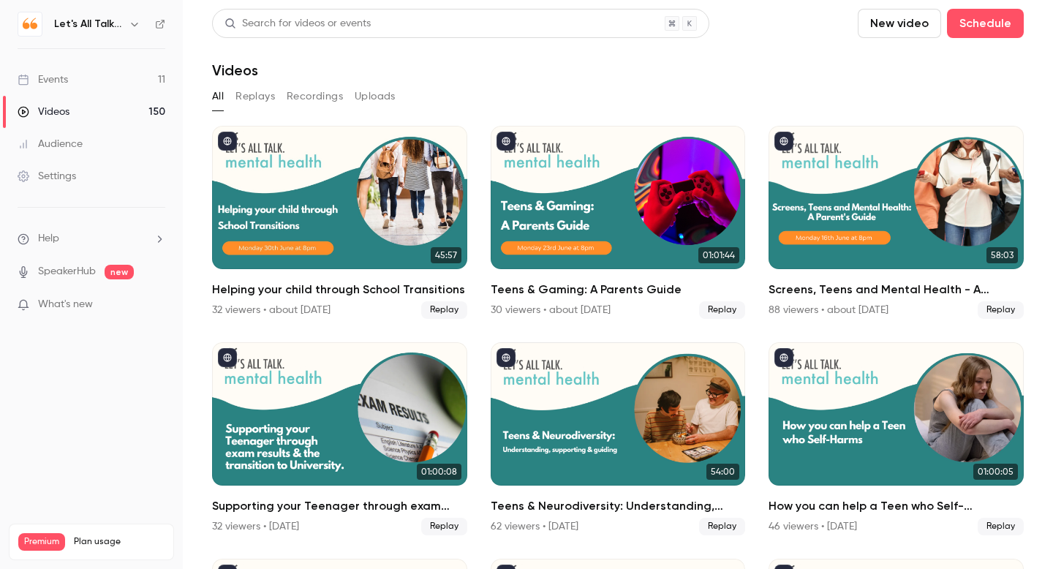
click at [324, 300] on main "Search for videos or events New video Schedule Videos All Replays Recordings Up…" at bounding box center [618, 284] width 870 height 569
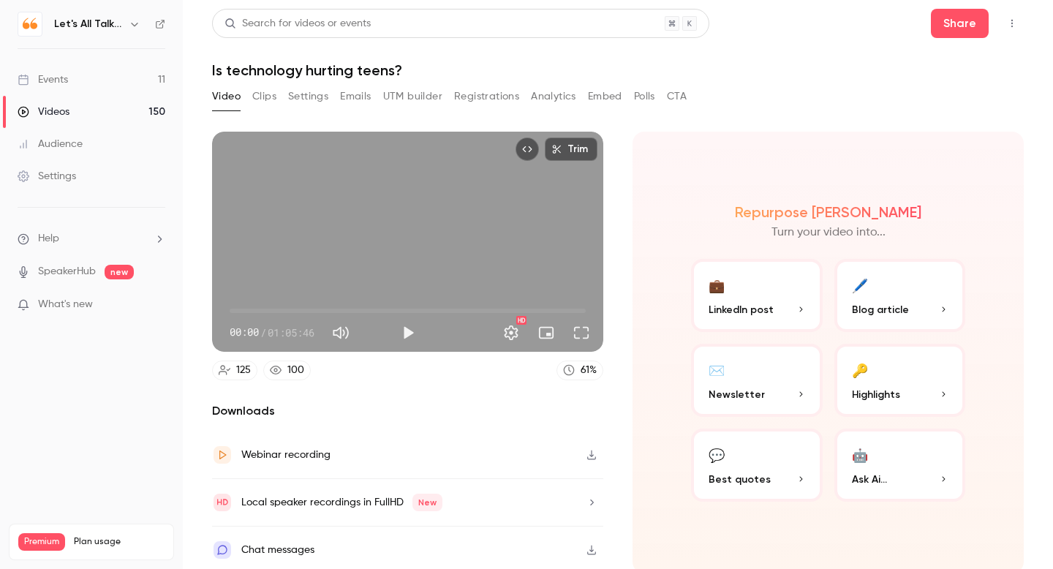
click at [541, 97] on button "Analytics" at bounding box center [553, 96] width 45 height 23
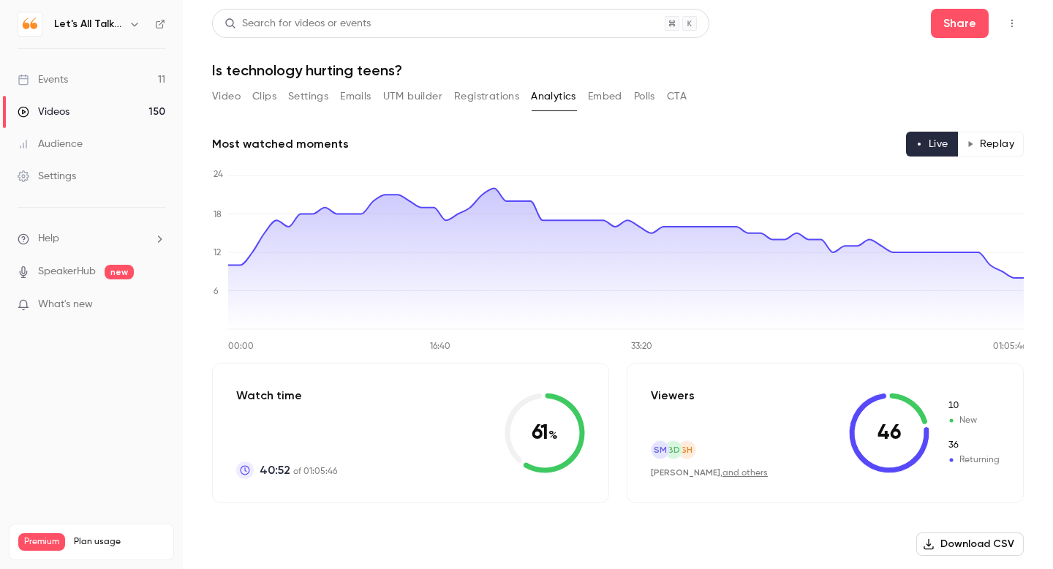
click at [993, 147] on button "Replay" at bounding box center [991, 144] width 67 height 25
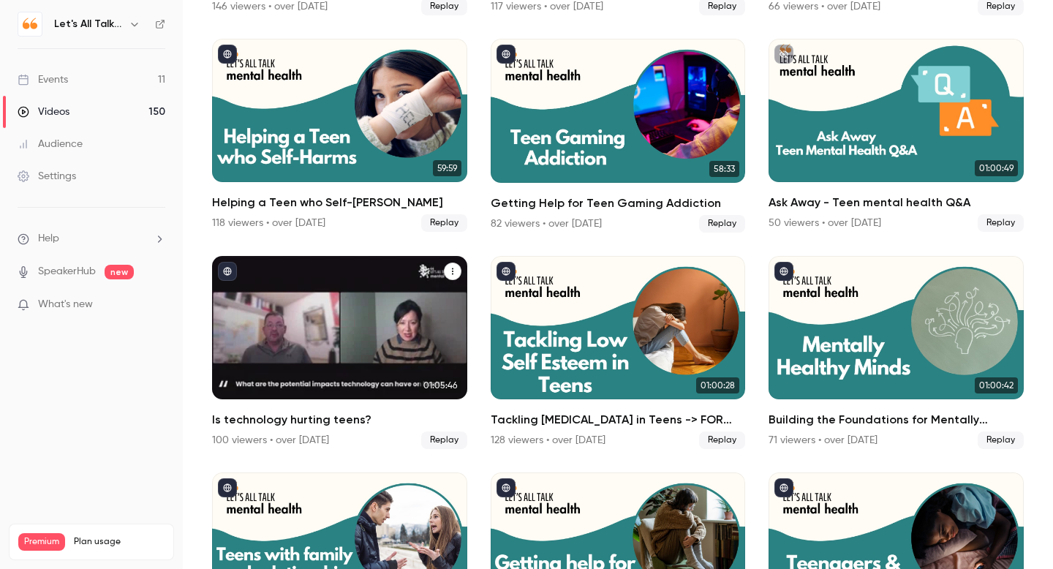
scroll to position [4148, 0]
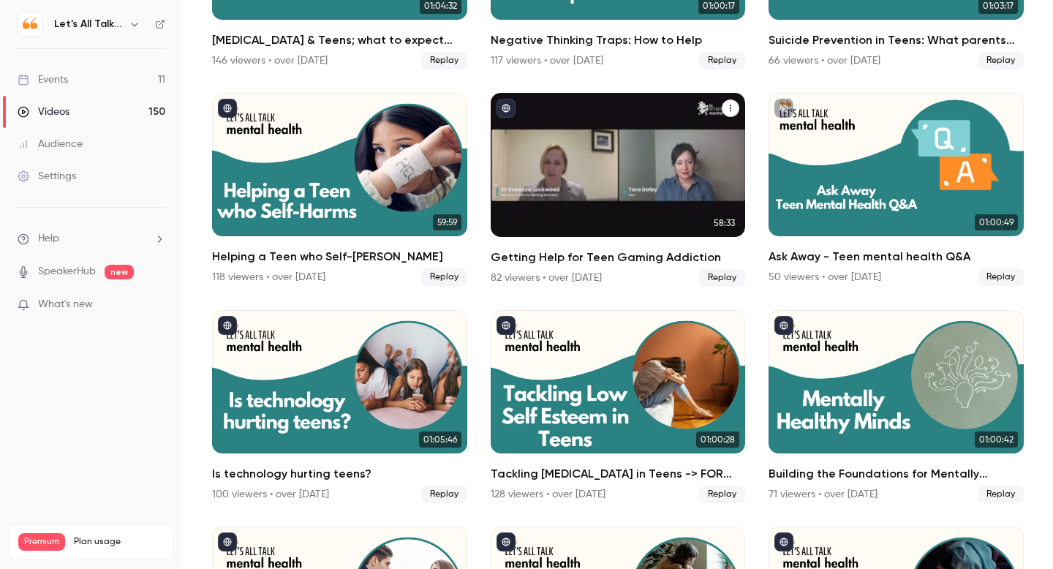
click at [592, 233] on div "Getting Help for Teen Gaming Addiction" at bounding box center [618, 164] width 255 height 143
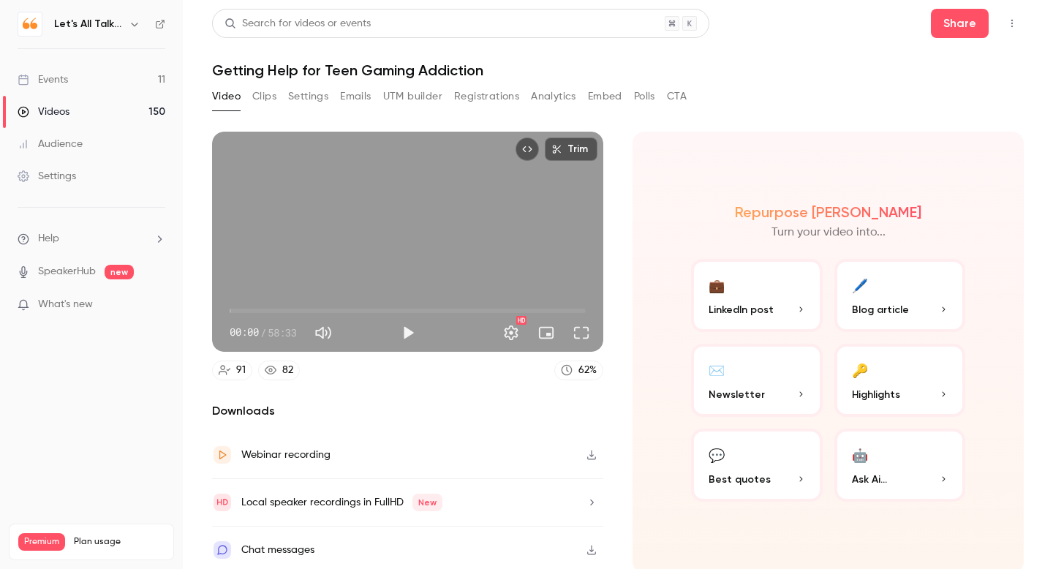
click at [552, 99] on button "Analytics" at bounding box center [553, 96] width 45 height 23
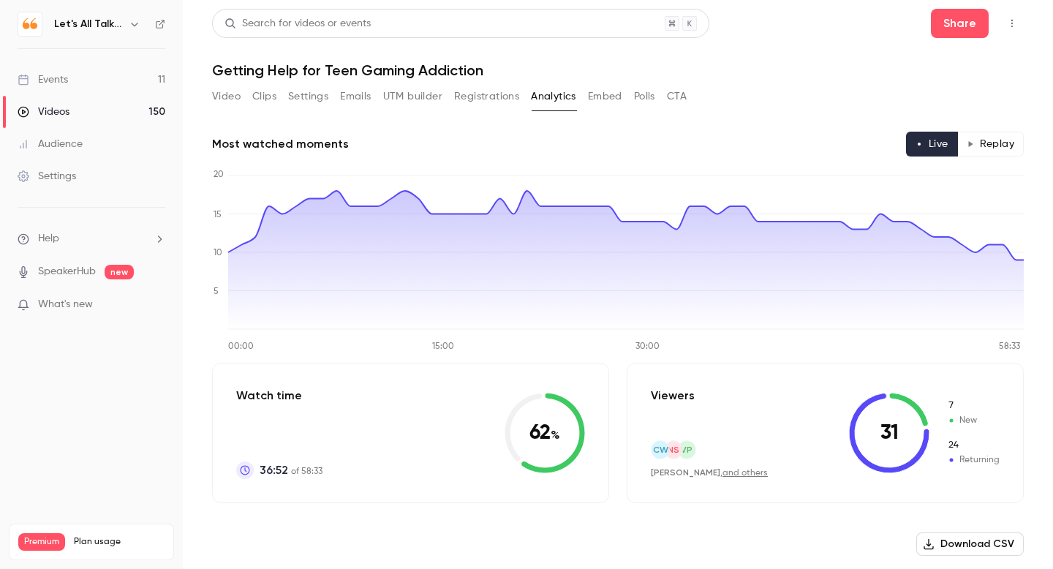
click at [983, 142] on button "Replay" at bounding box center [991, 144] width 67 height 25
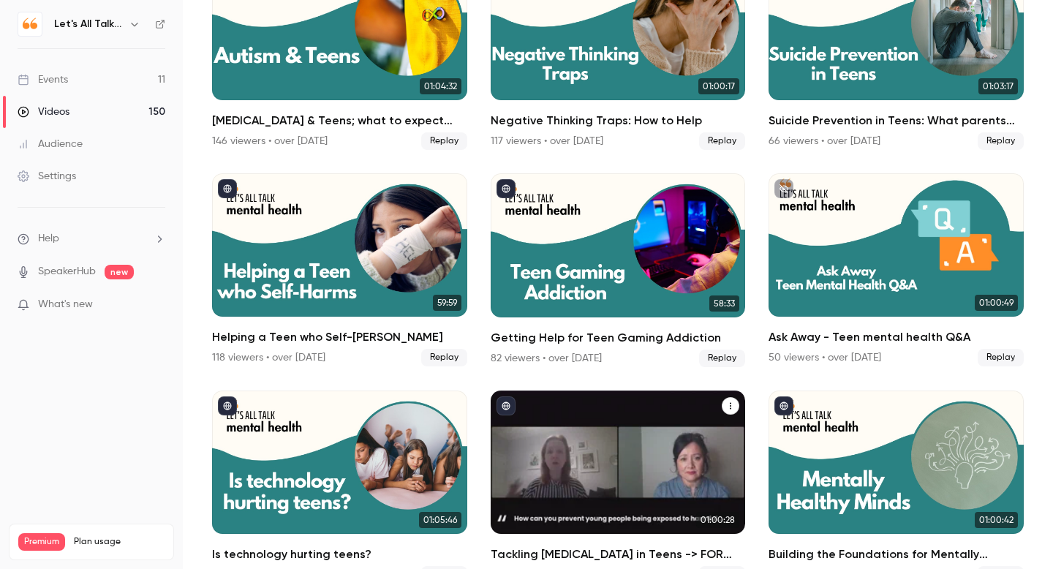
scroll to position [4081, 0]
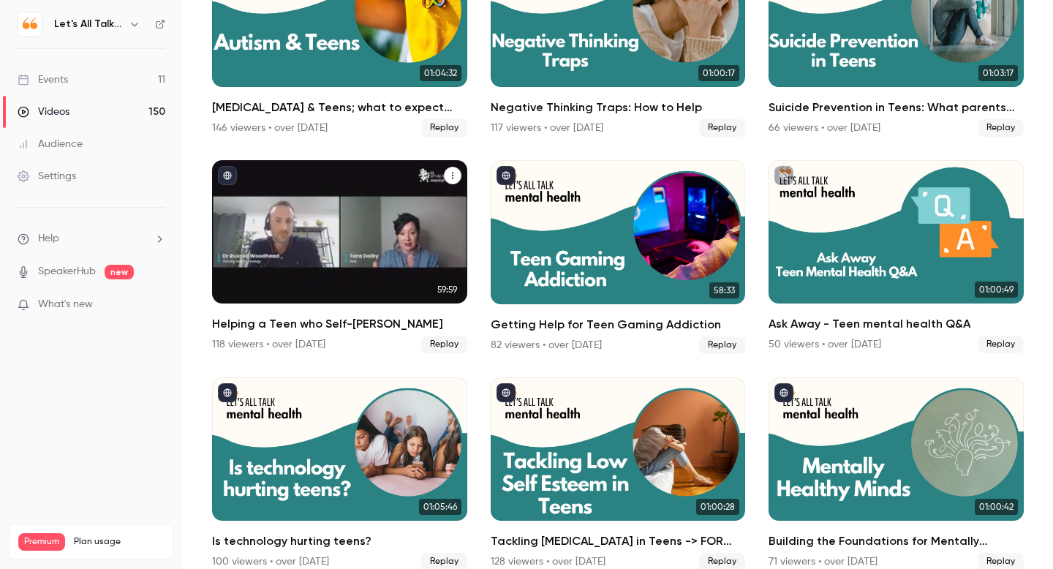
click at [315, 326] on h2 "Helping a Teen who Self-[PERSON_NAME]" at bounding box center [339, 324] width 255 height 18
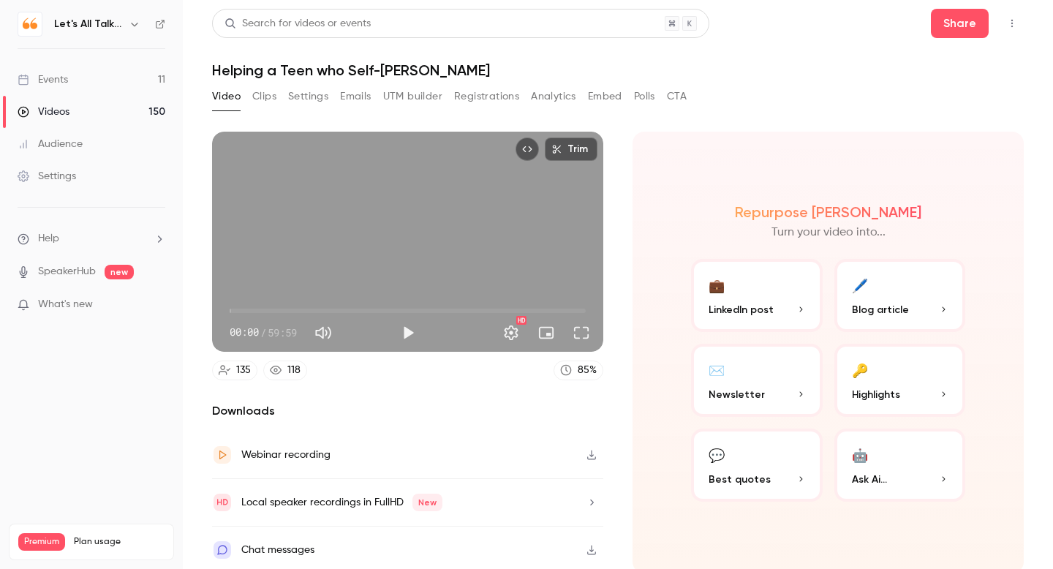
click at [559, 97] on button "Analytics" at bounding box center [553, 96] width 45 height 23
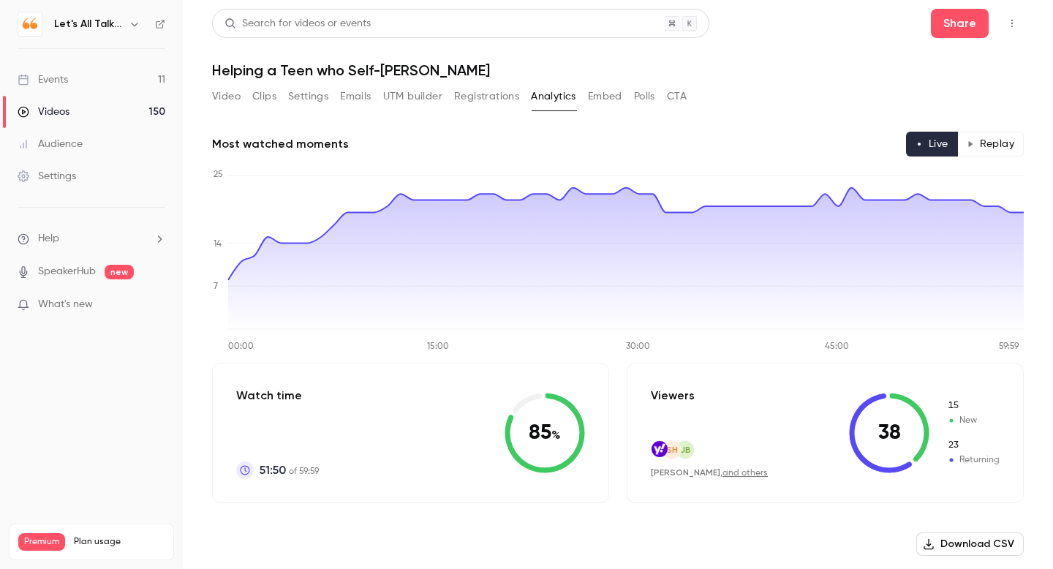
click at [998, 145] on button "Replay" at bounding box center [991, 144] width 67 height 25
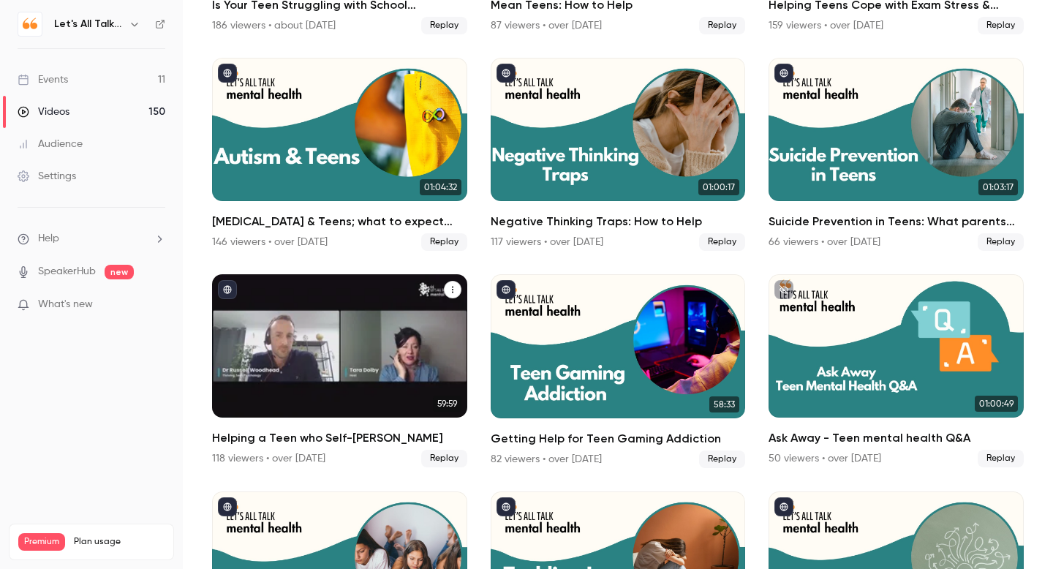
scroll to position [3938, 0]
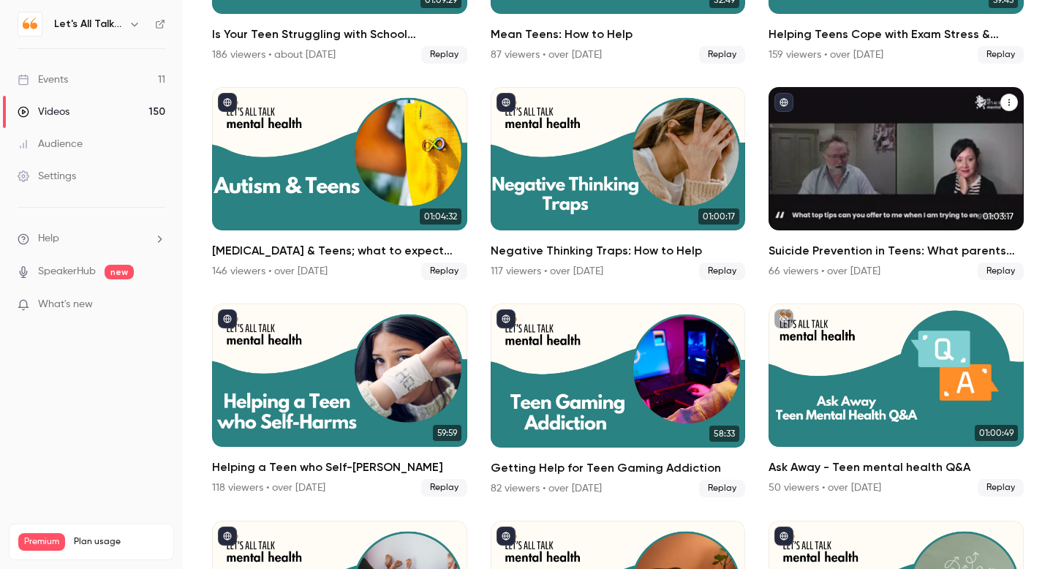
click at [826, 260] on div "Suicide Prevention in Teens: What parents need to know 66 viewers • over 1 year…" at bounding box center [896, 261] width 255 height 38
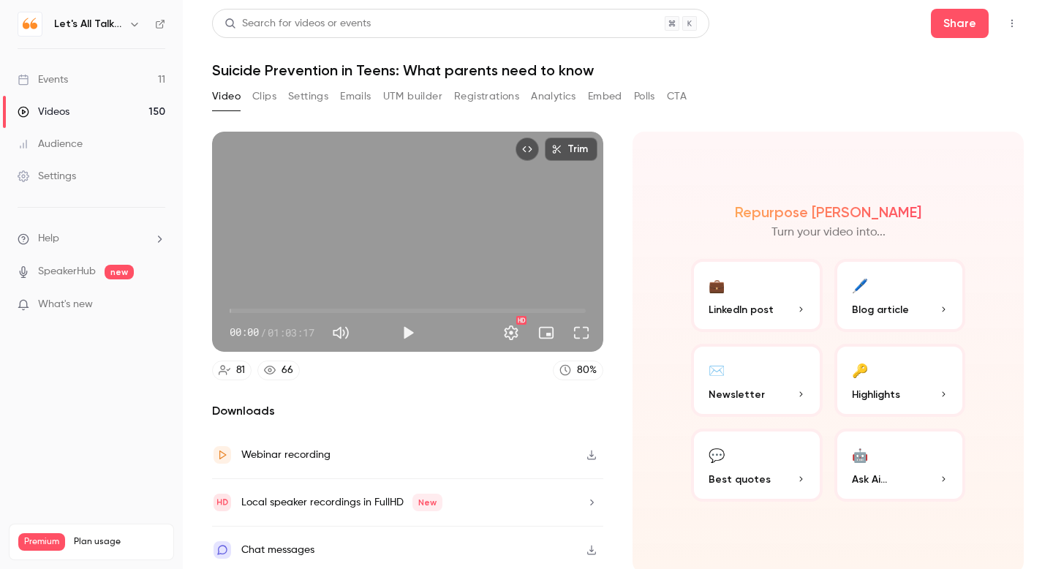
click at [603, 93] on button "Embed" at bounding box center [605, 96] width 34 height 23
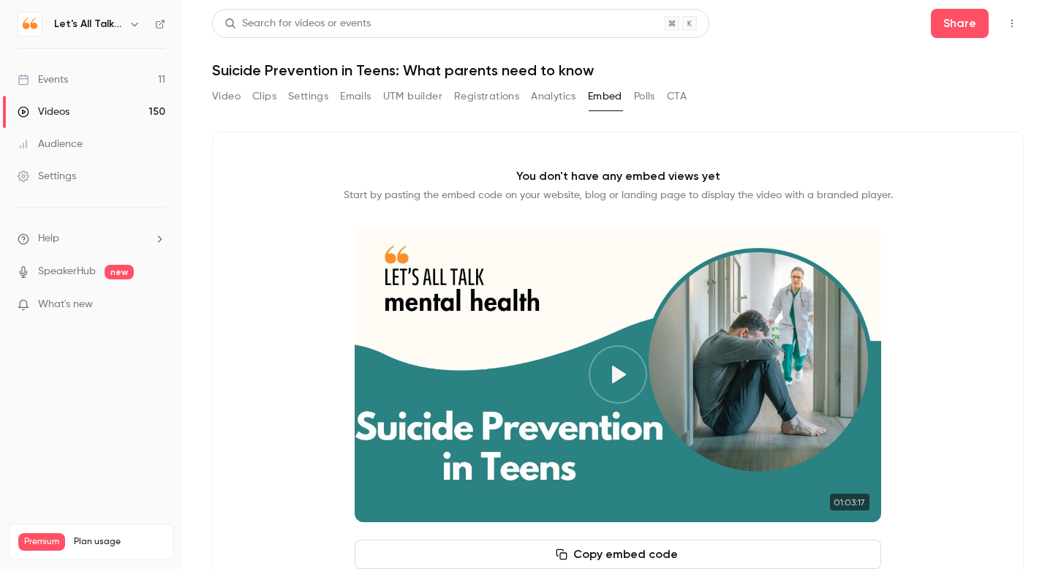
click at [542, 101] on button "Analytics" at bounding box center [553, 96] width 45 height 23
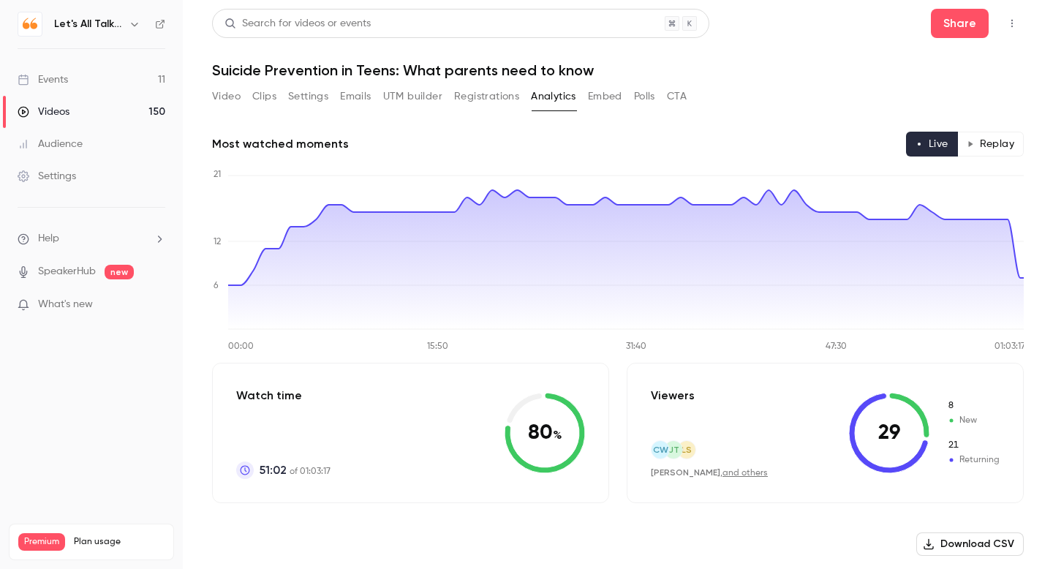
click at [993, 149] on button "Replay" at bounding box center [991, 144] width 67 height 25
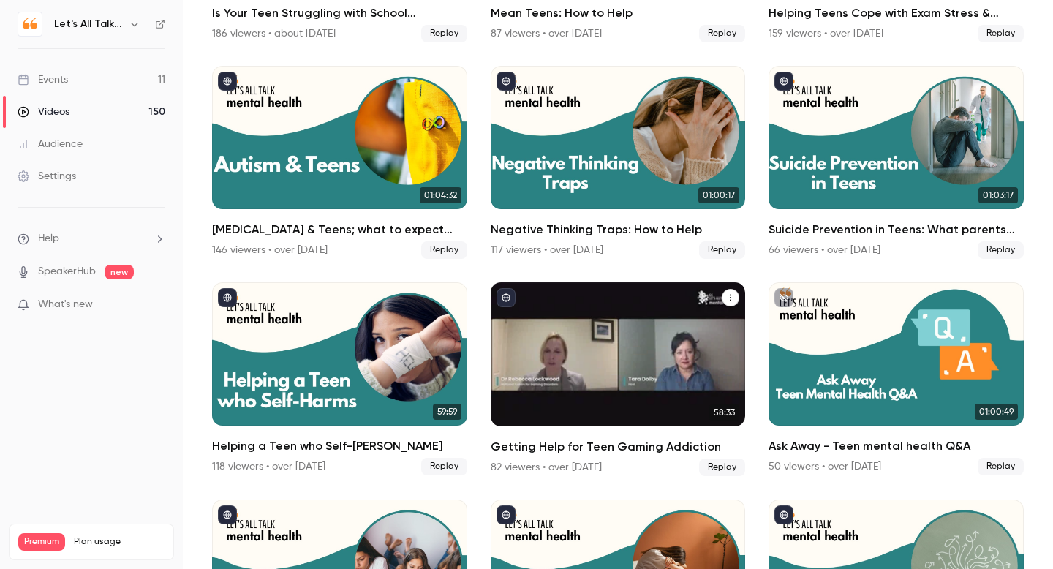
scroll to position [3961, 0]
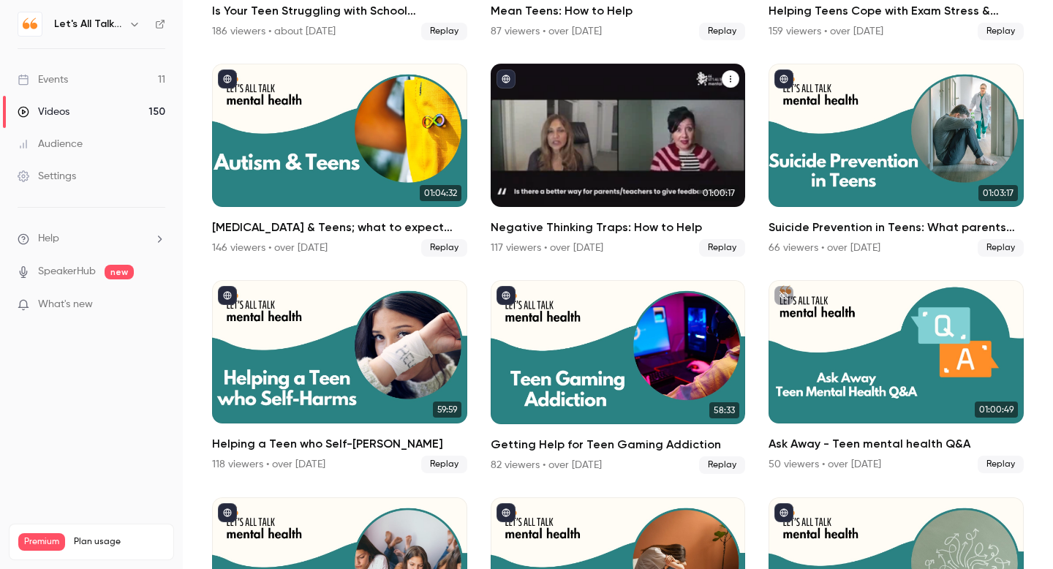
click at [604, 235] on h2 "Negative Thinking Traps: How to Help" at bounding box center [618, 228] width 255 height 18
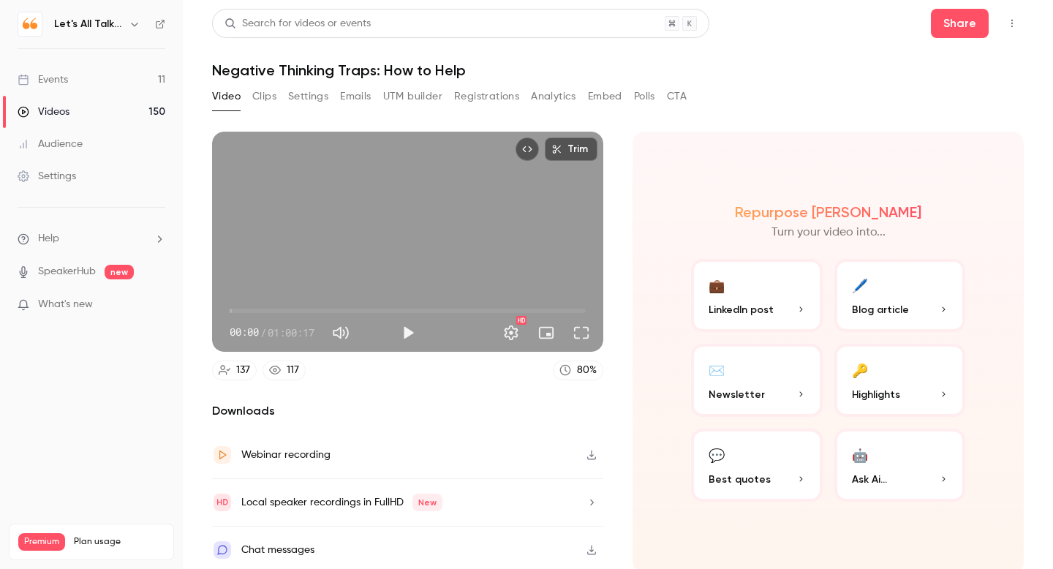
click at [557, 99] on button "Analytics" at bounding box center [553, 96] width 45 height 23
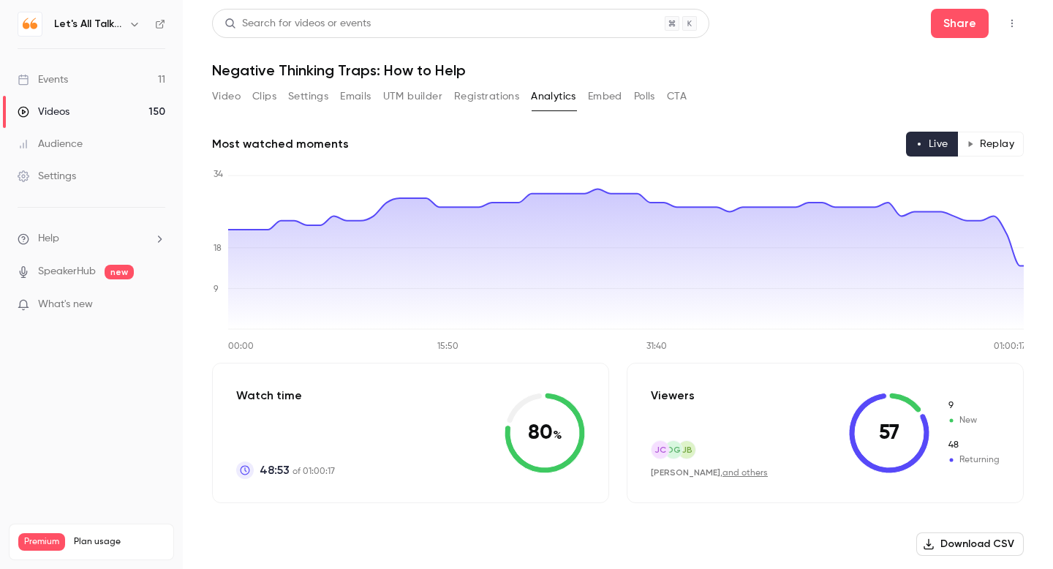
click at [977, 137] on button "Replay" at bounding box center [991, 144] width 67 height 25
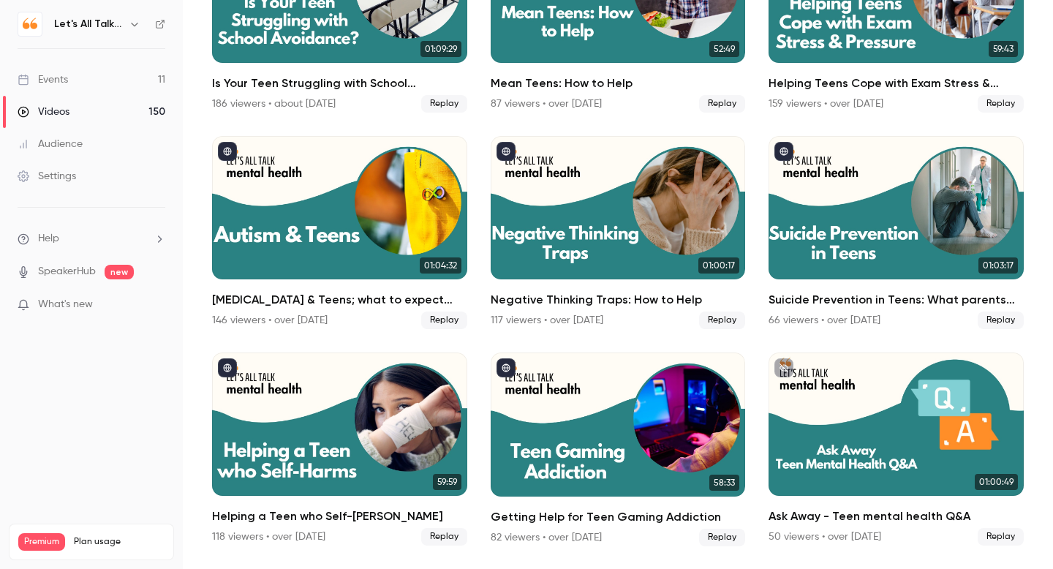
scroll to position [3891, 0]
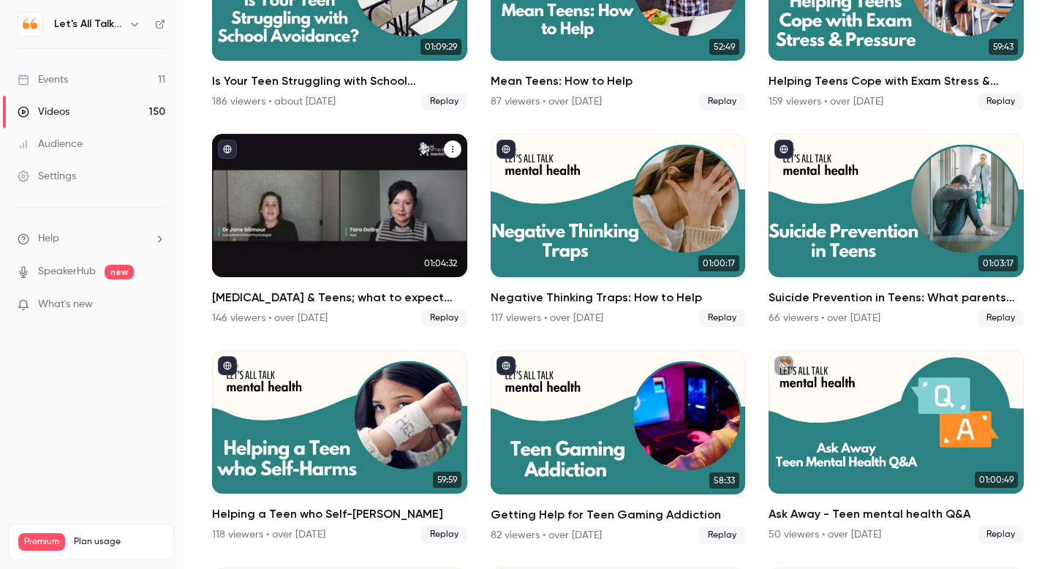
click at [361, 288] on link "01:04:32 Autism & Teens; what to expect and how to help 146 viewers • over 1 ye…" at bounding box center [339, 230] width 255 height 193
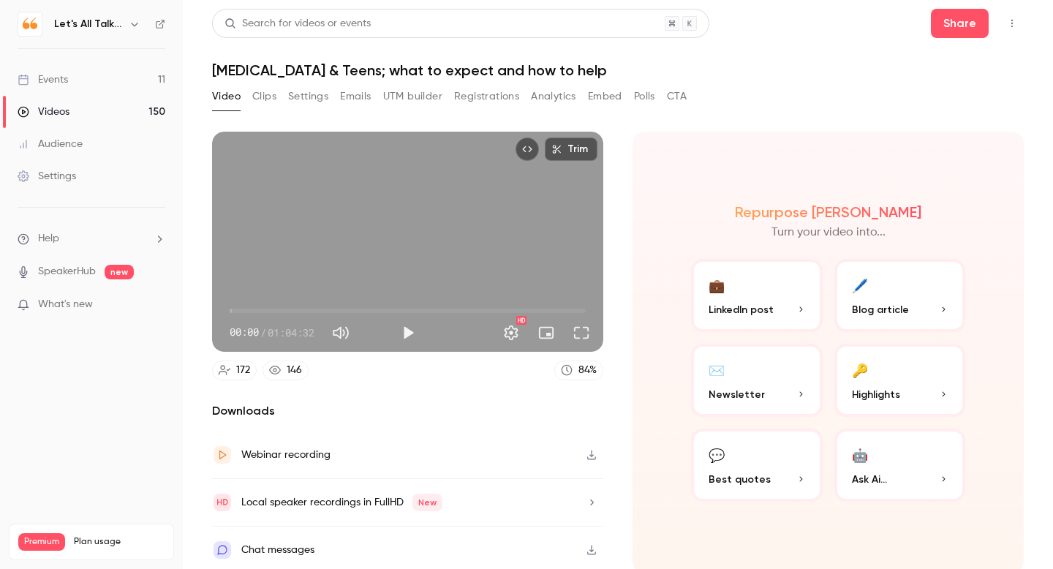
click at [542, 97] on button "Analytics" at bounding box center [553, 96] width 45 height 23
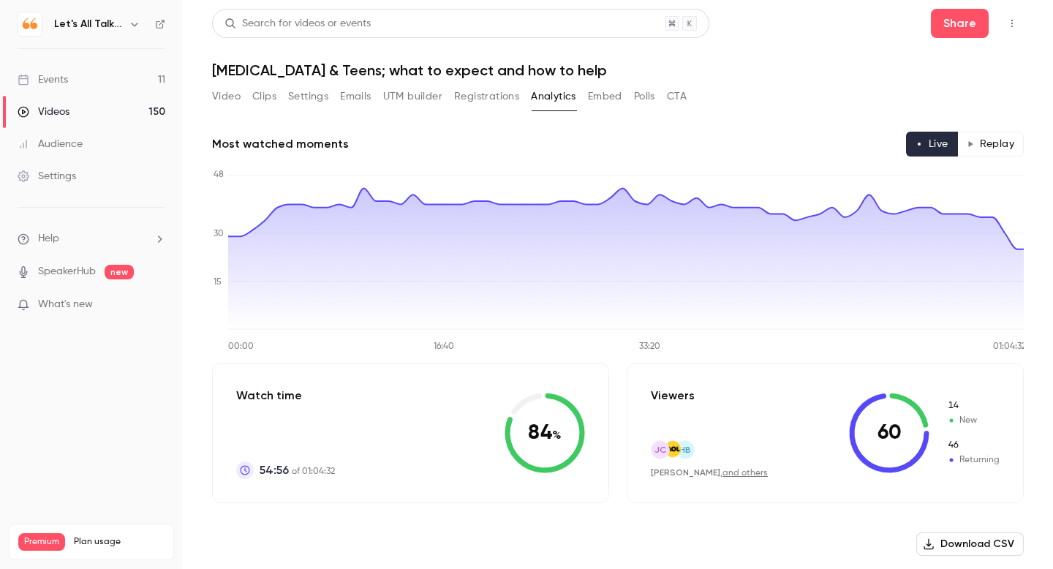
click at [987, 144] on button "Replay" at bounding box center [991, 144] width 67 height 25
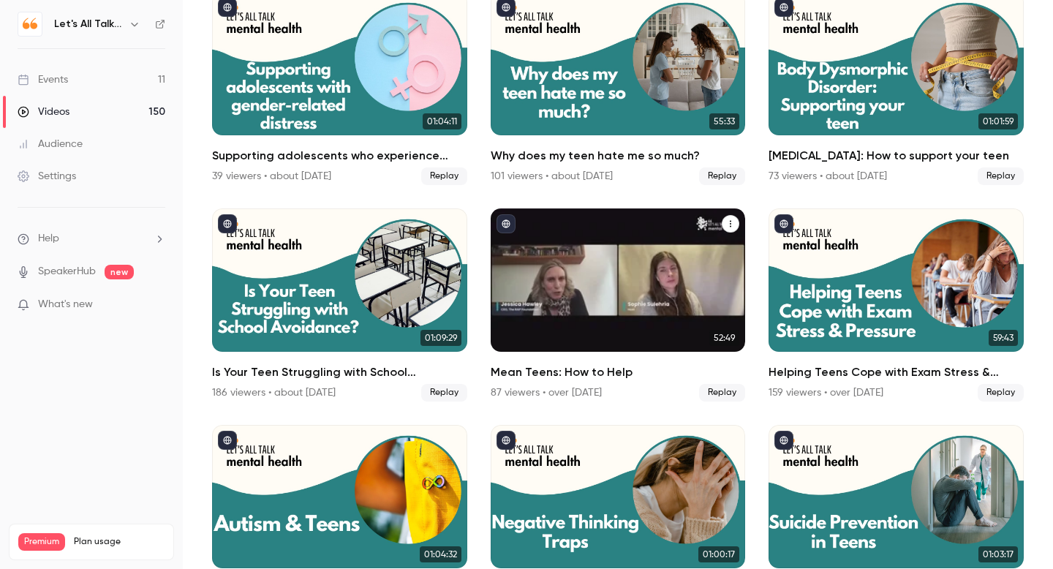
scroll to position [3595, 0]
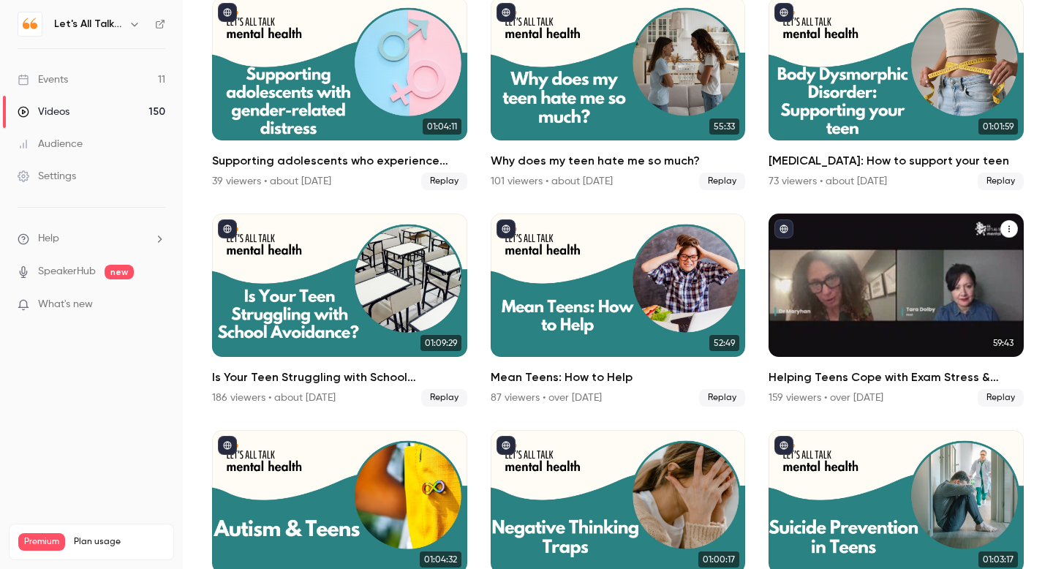
click at [837, 314] on div "Helping Teens Cope with Exam Stress & Pressure" at bounding box center [896, 285] width 255 height 143
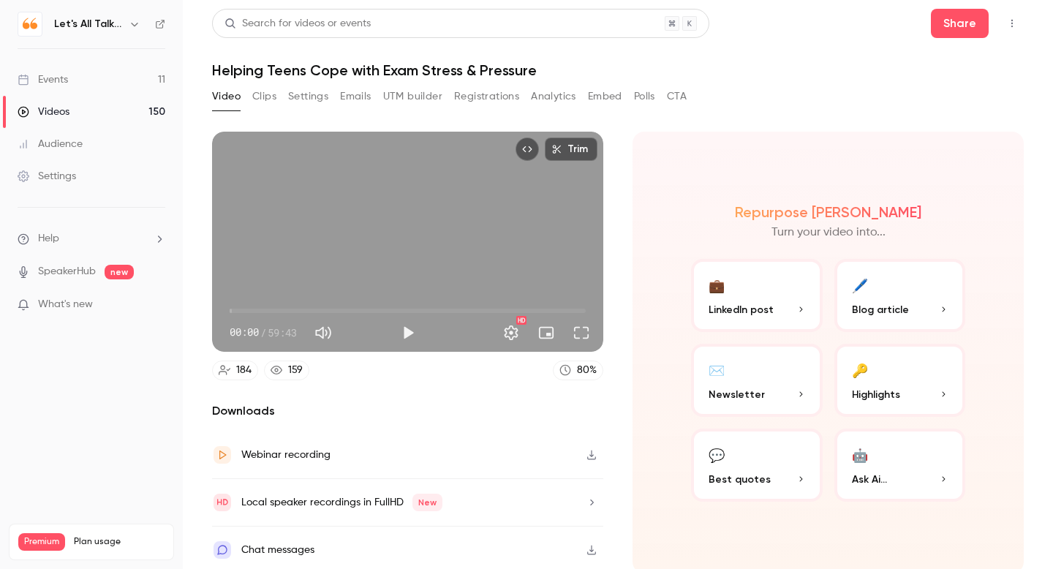
click at [546, 100] on button "Analytics" at bounding box center [553, 96] width 45 height 23
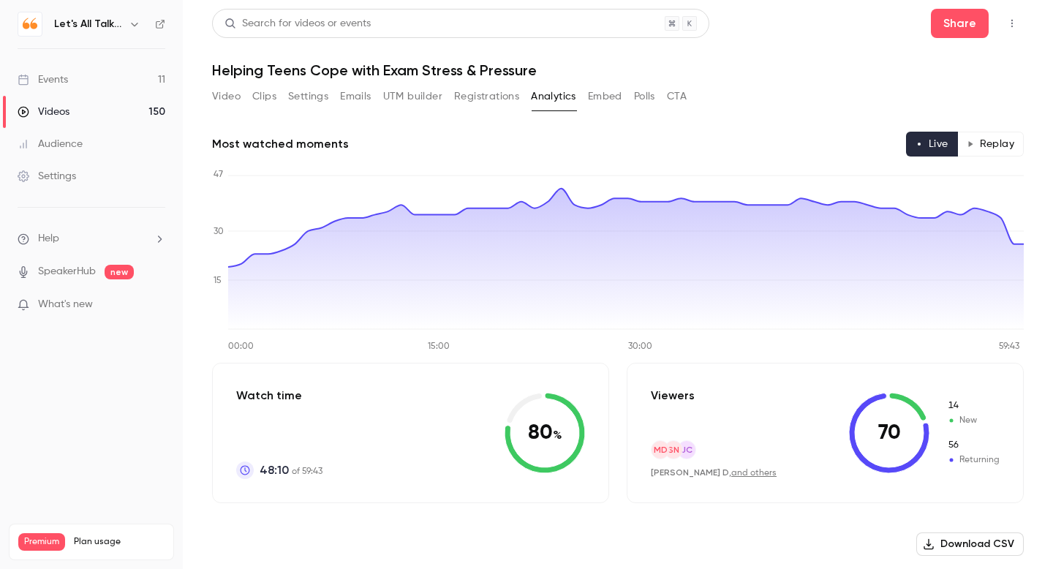
click at [990, 138] on button "Replay" at bounding box center [991, 144] width 67 height 25
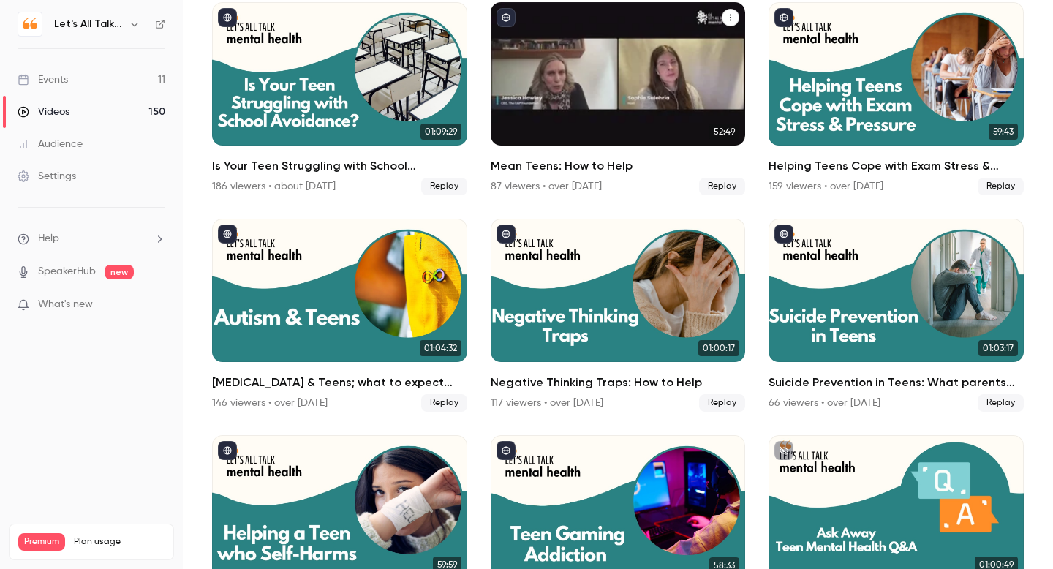
scroll to position [3772, 0]
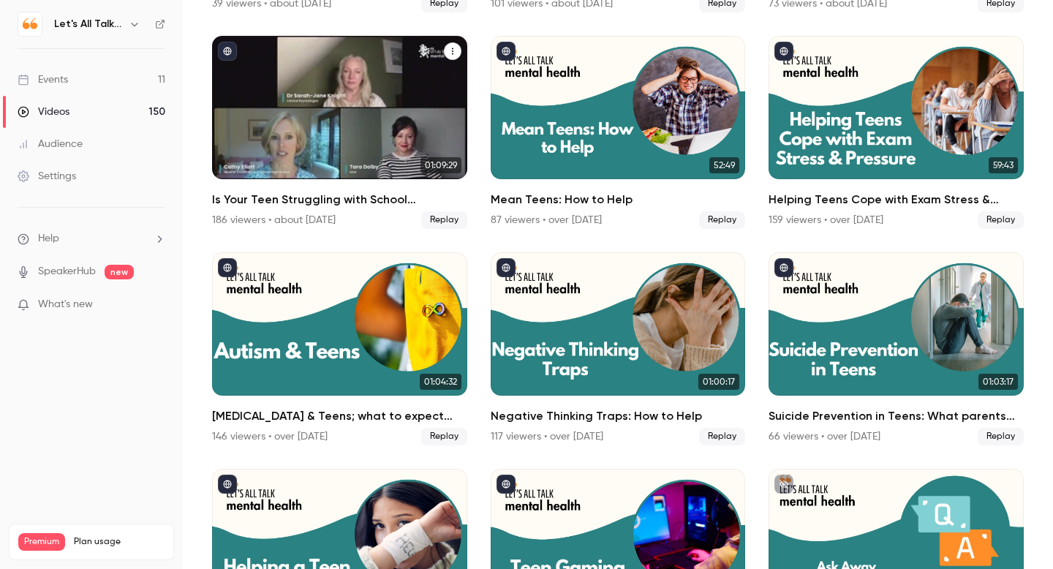
click at [279, 157] on div "Is Your Teen Struggling with School Avoidance? What Parents & Schools can do to…" at bounding box center [339, 107] width 255 height 143
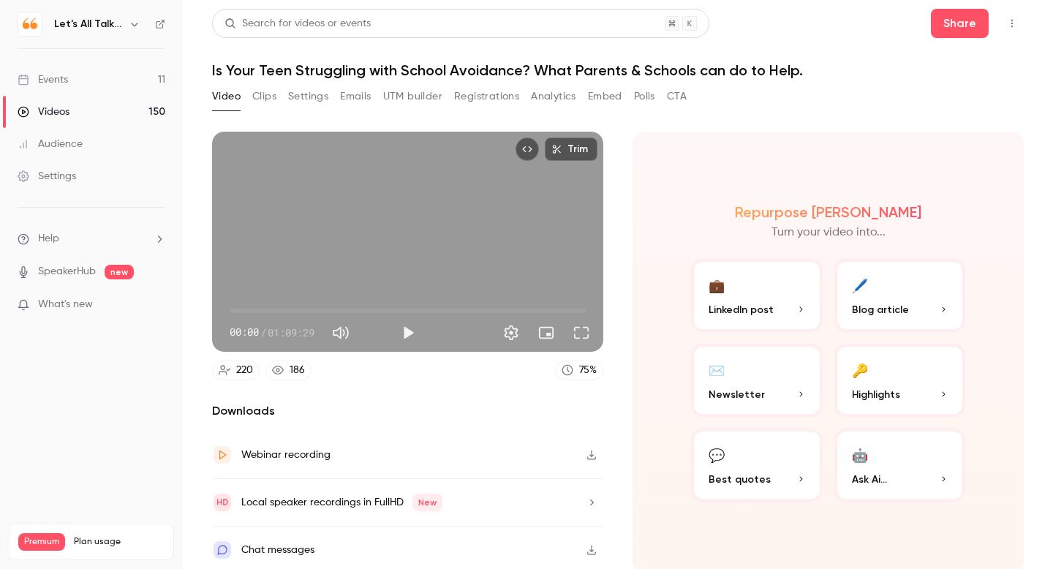
click at [557, 101] on button "Analytics" at bounding box center [553, 96] width 45 height 23
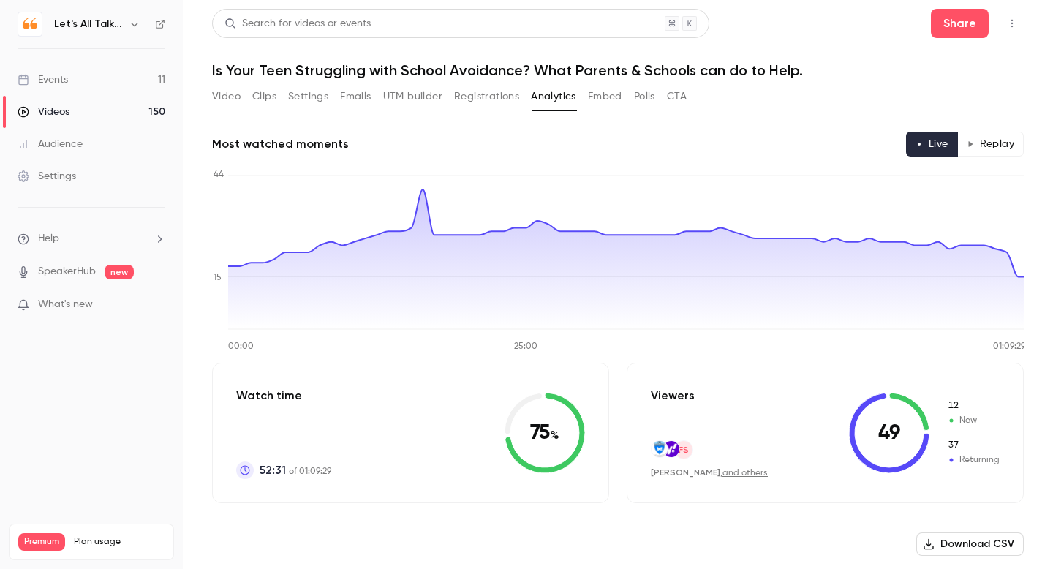
click at [1000, 144] on button "Replay" at bounding box center [991, 144] width 67 height 25
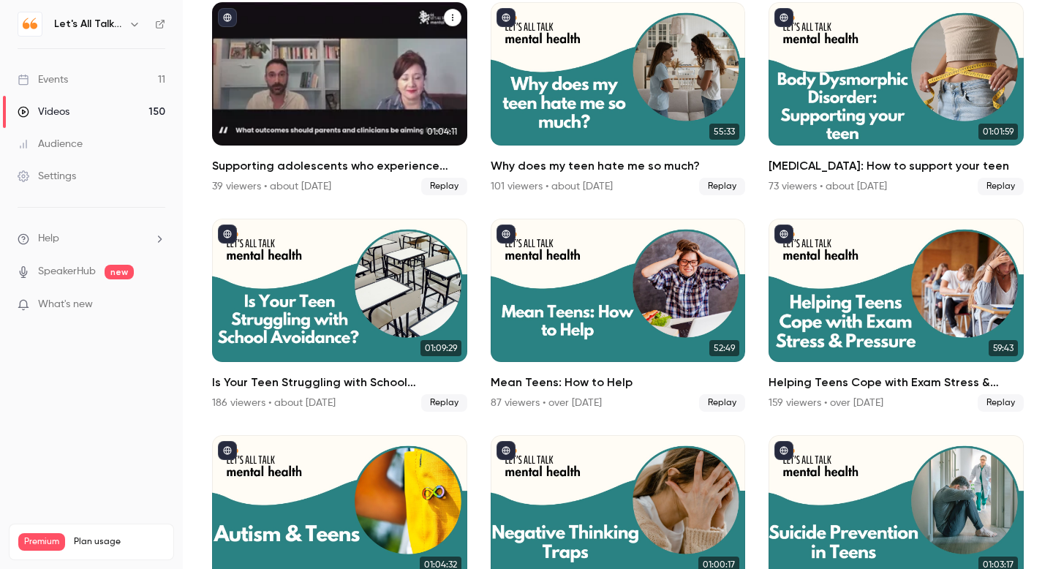
scroll to position [3586, 0]
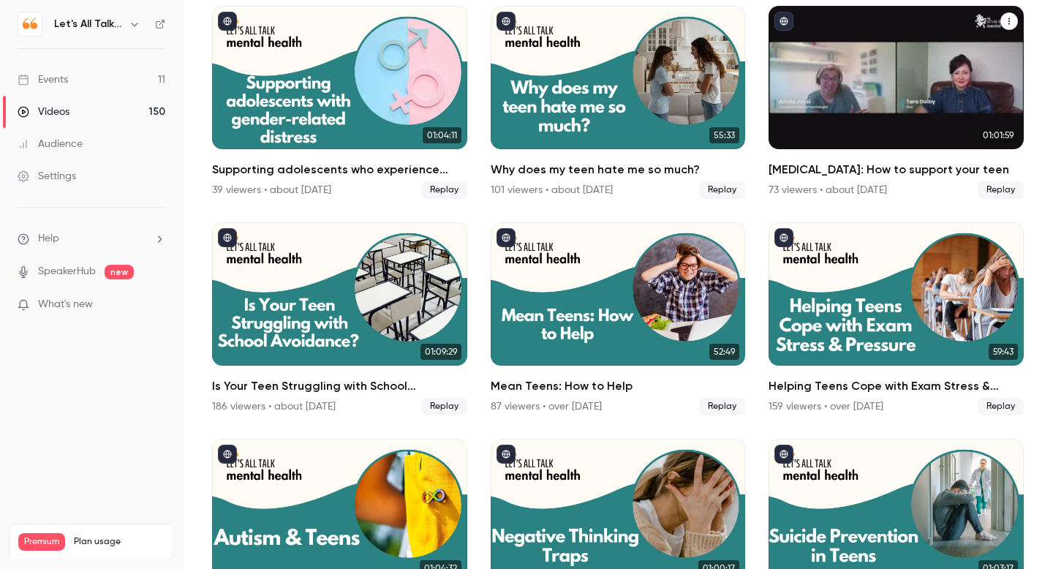
click at [789, 116] on div "Body Dysmorphic Disorder: How to support your teen" at bounding box center [896, 77] width 255 height 143
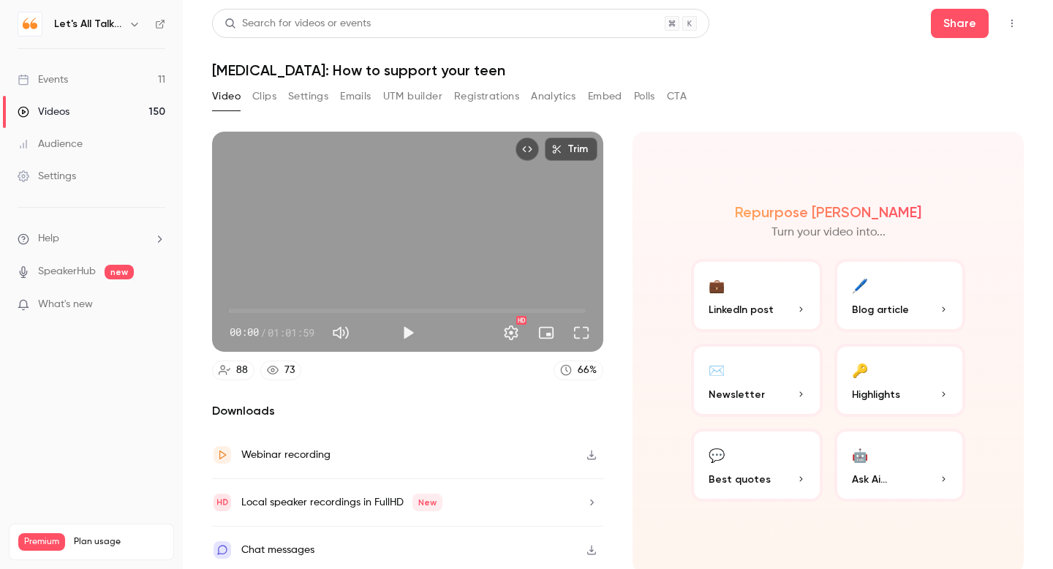
click at [553, 92] on button "Analytics" at bounding box center [553, 96] width 45 height 23
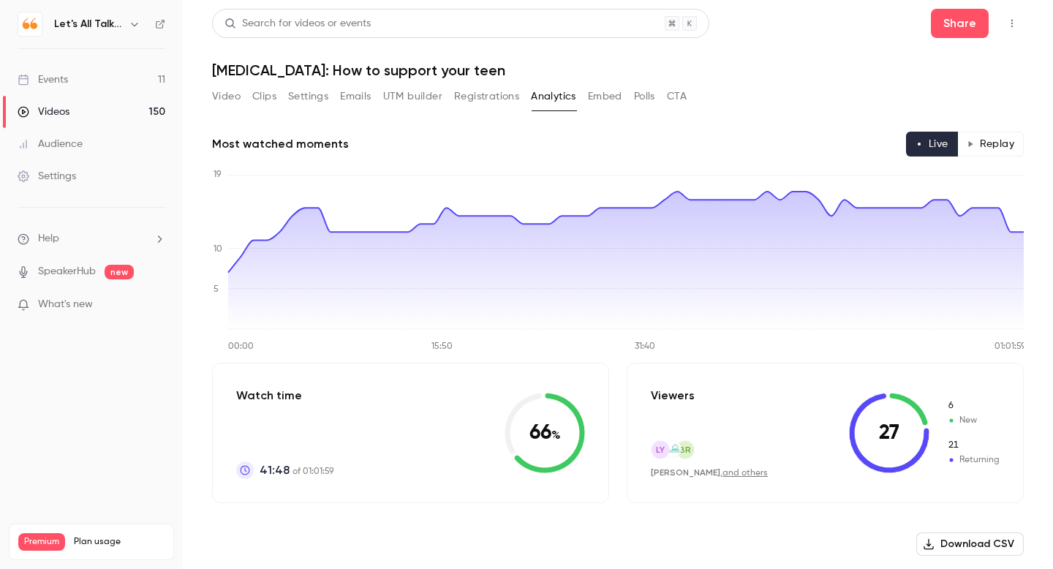
click at [1000, 141] on button "Replay" at bounding box center [991, 144] width 67 height 25
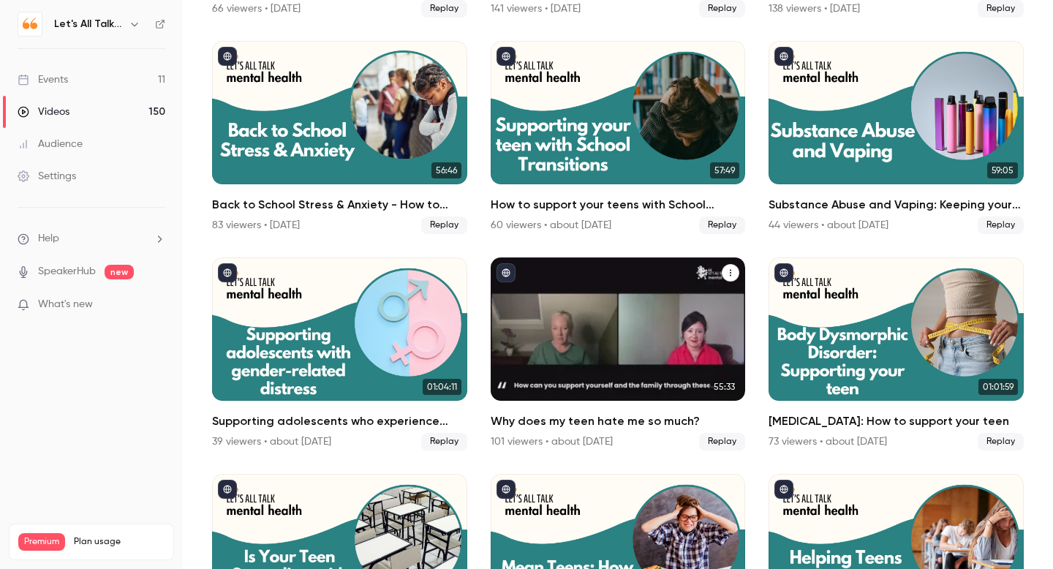
scroll to position [3344, 0]
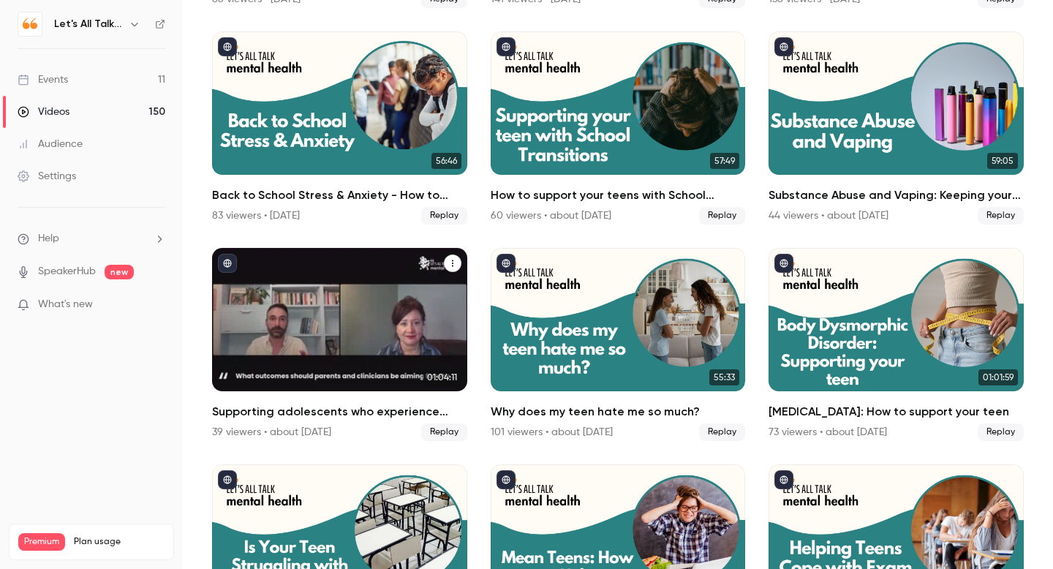
click at [323, 345] on div "Supporting adolescents who experience gender-related distress" at bounding box center [339, 319] width 255 height 143
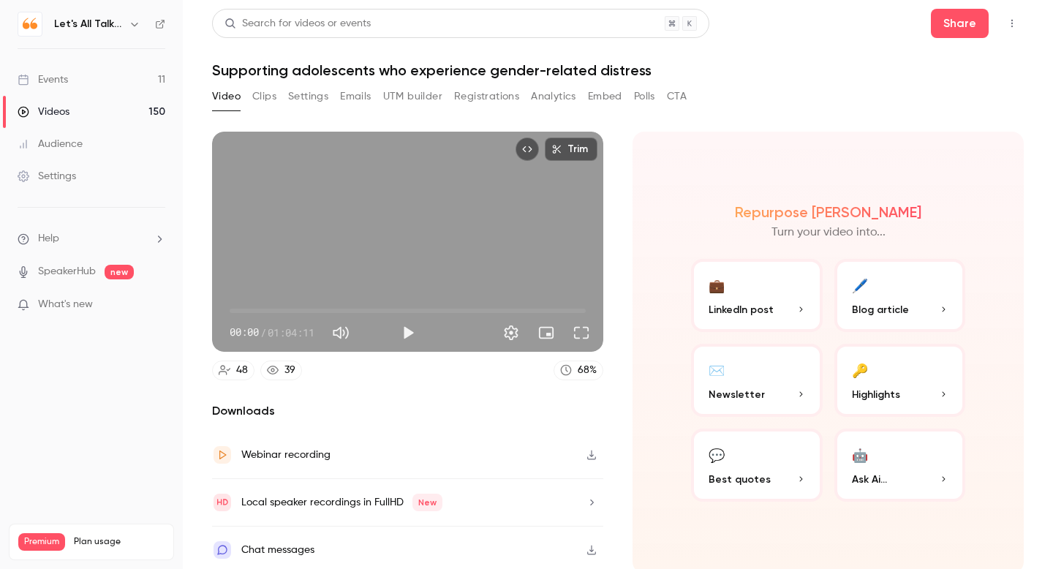
click at [557, 100] on button "Analytics" at bounding box center [553, 96] width 45 height 23
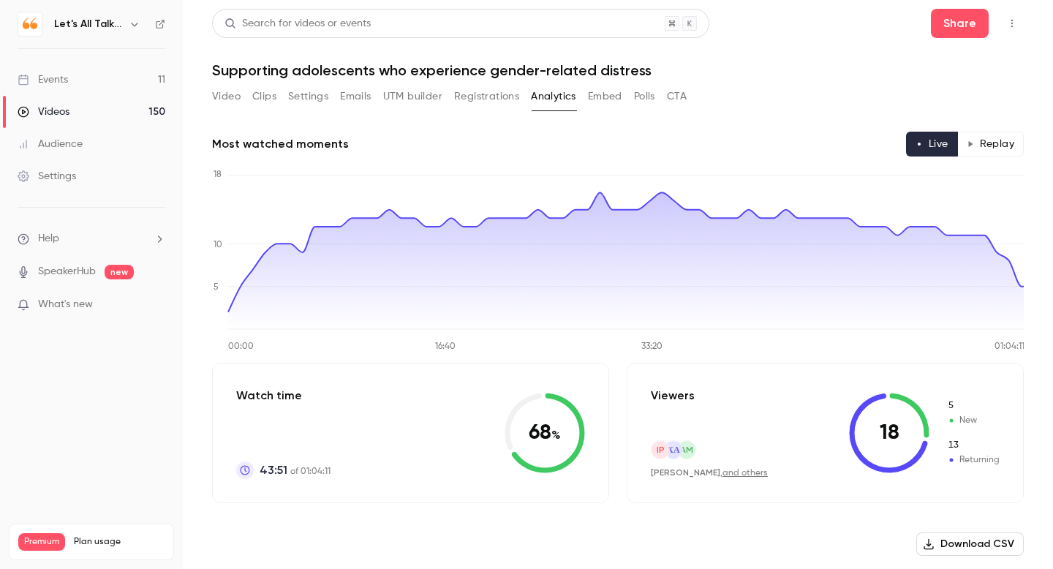
click at [986, 143] on button "Replay" at bounding box center [991, 144] width 67 height 25
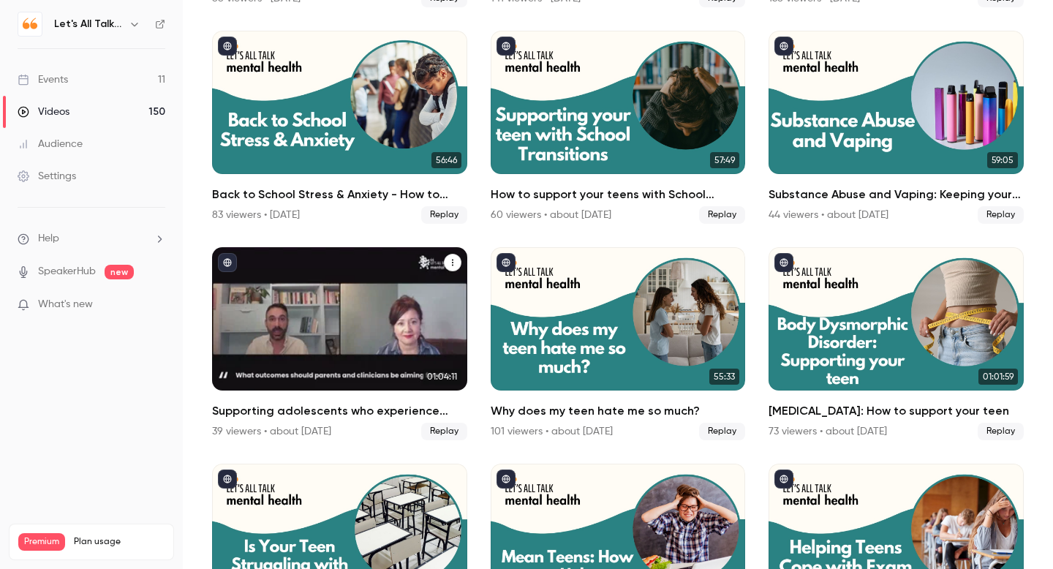
scroll to position [3317, 0]
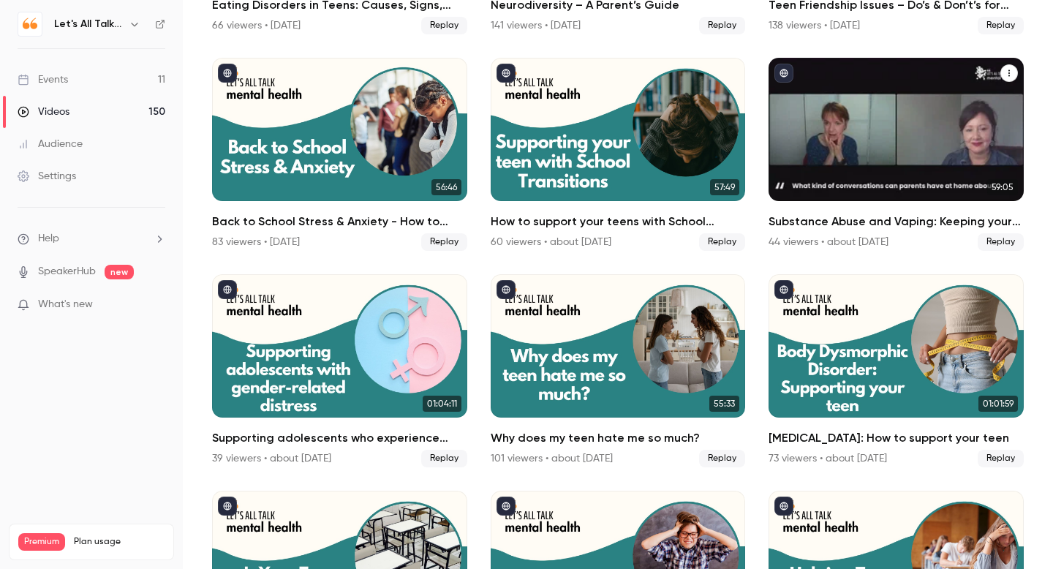
click at [882, 184] on div "Substance Abuse and Vaping: Keeping your teen safe this summer" at bounding box center [896, 129] width 255 height 143
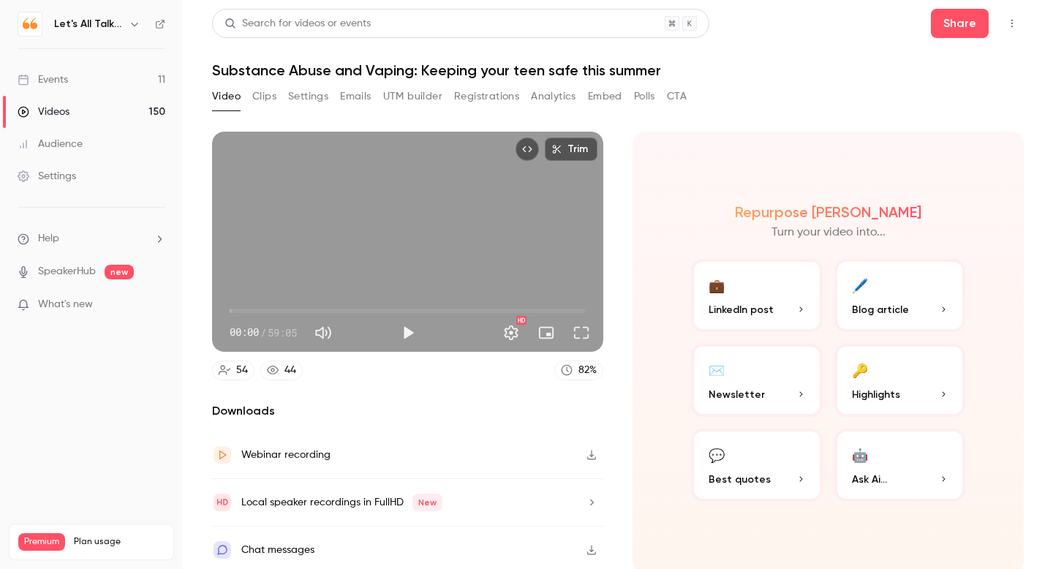
click at [556, 92] on button "Analytics" at bounding box center [553, 96] width 45 height 23
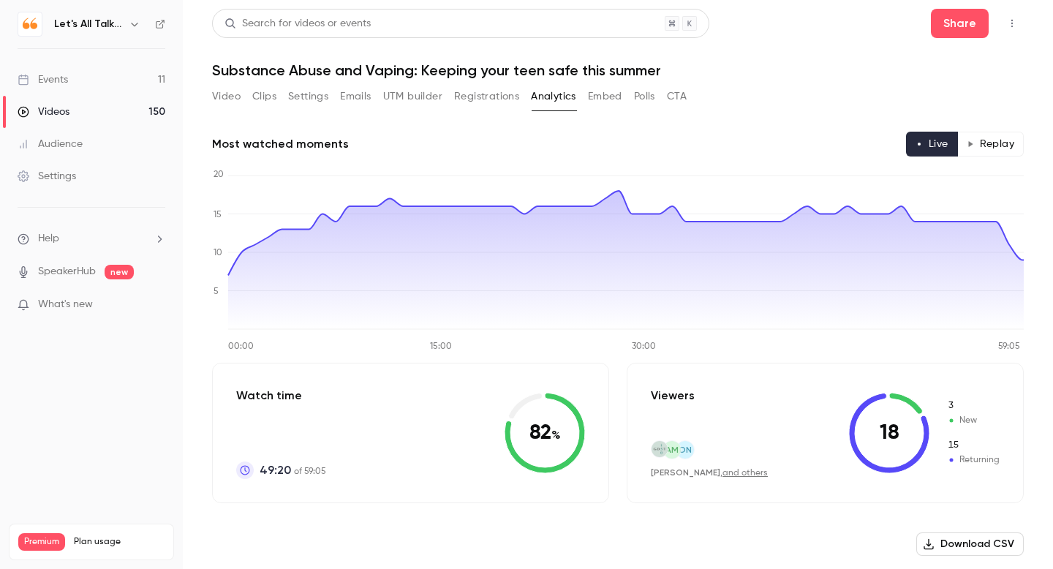
click at [998, 142] on button "Replay" at bounding box center [991, 144] width 67 height 25
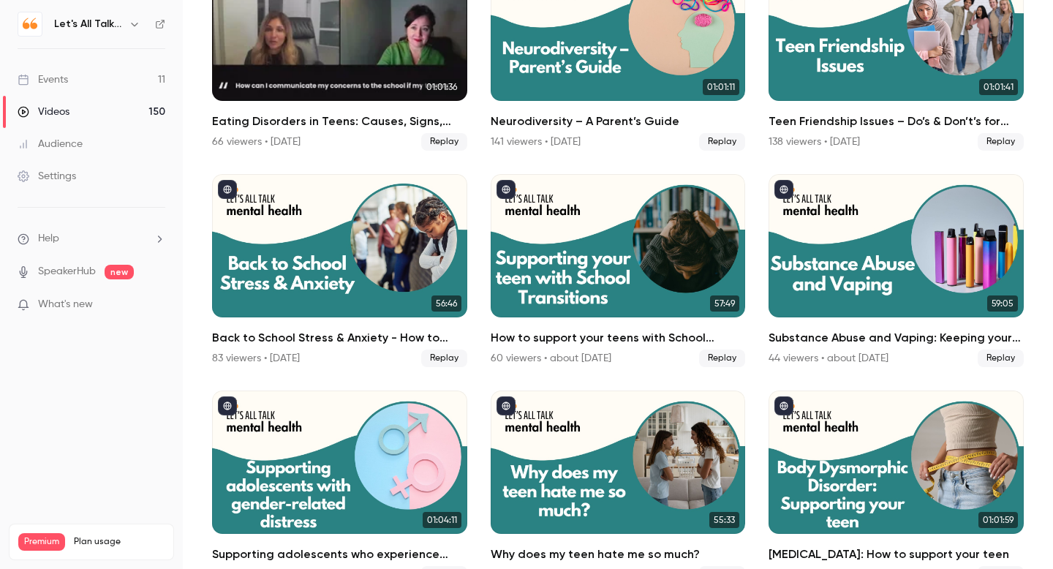
scroll to position [3210, 0]
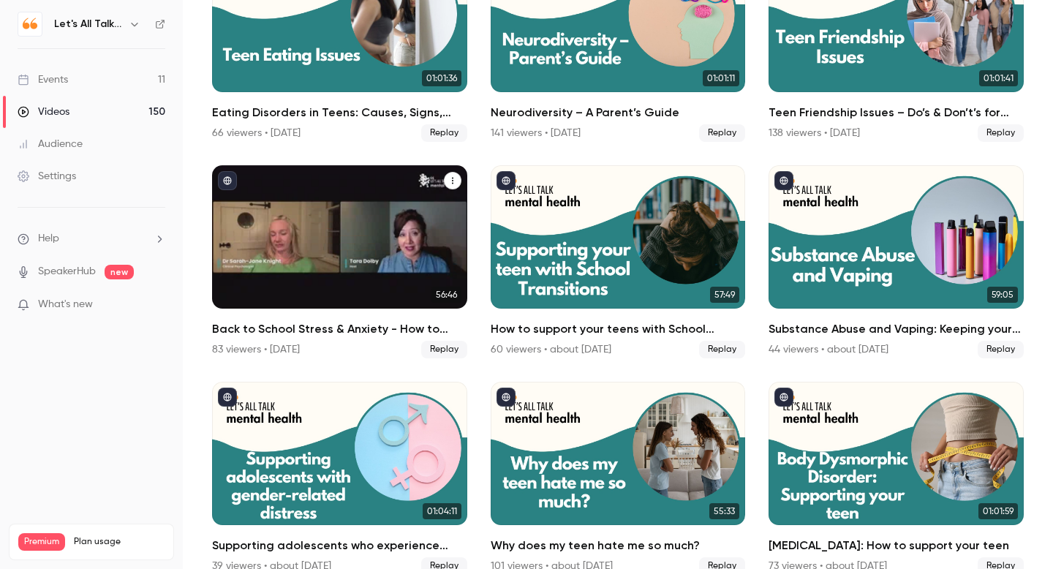
click at [376, 288] on div "Back to School Stress & Anxiety - How to Help your Teen" at bounding box center [339, 236] width 255 height 143
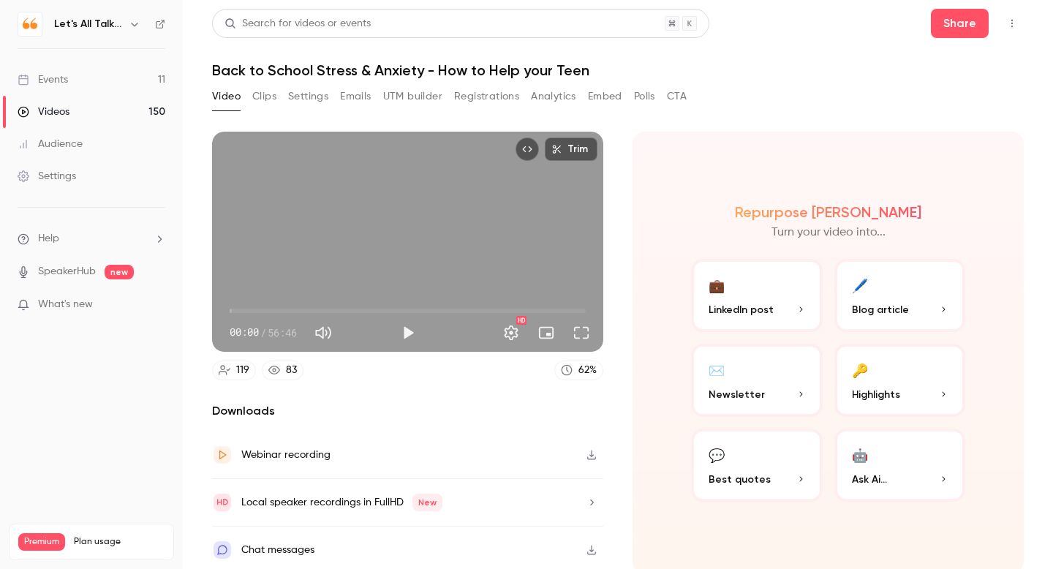
click at [554, 97] on button "Analytics" at bounding box center [553, 96] width 45 height 23
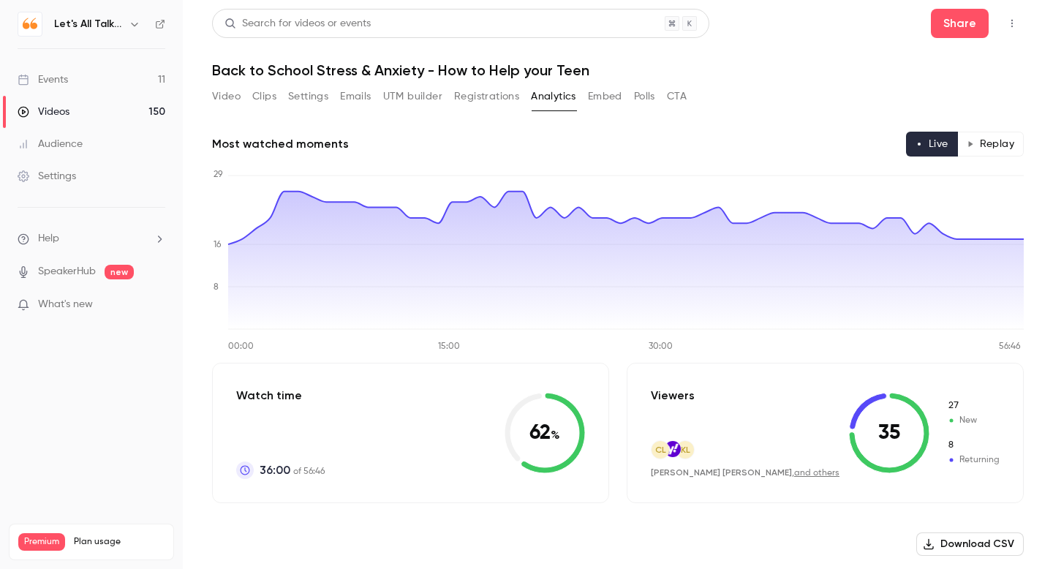
click at [982, 145] on button "Replay" at bounding box center [991, 144] width 67 height 25
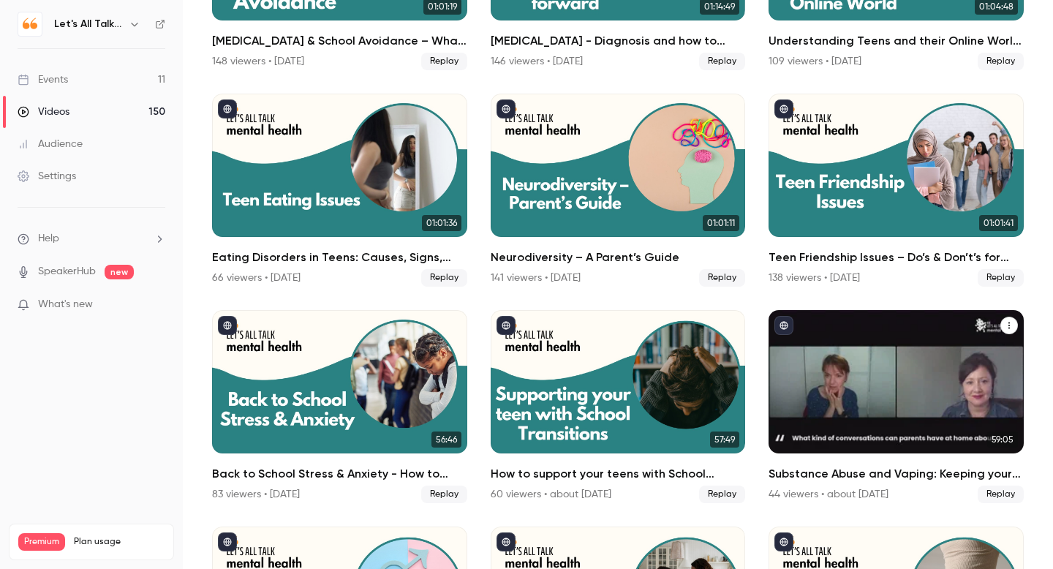
scroll to position [3068, 0]
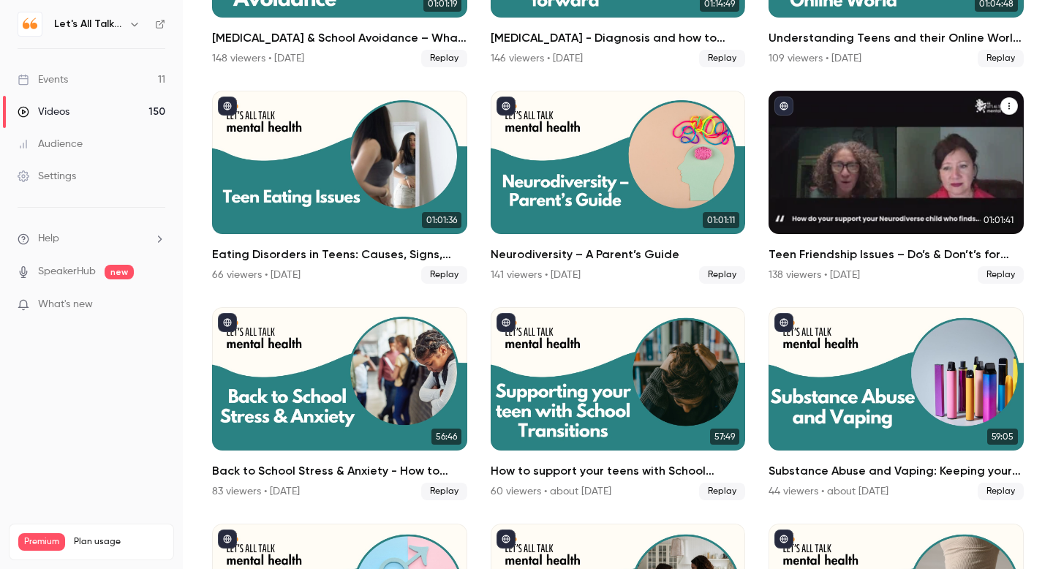
click at [889, 248] on h2 "Teen Friendship Issues – Do’s & Don’t’s for Parents" at bounding box center [896, 255] width 255 height 18
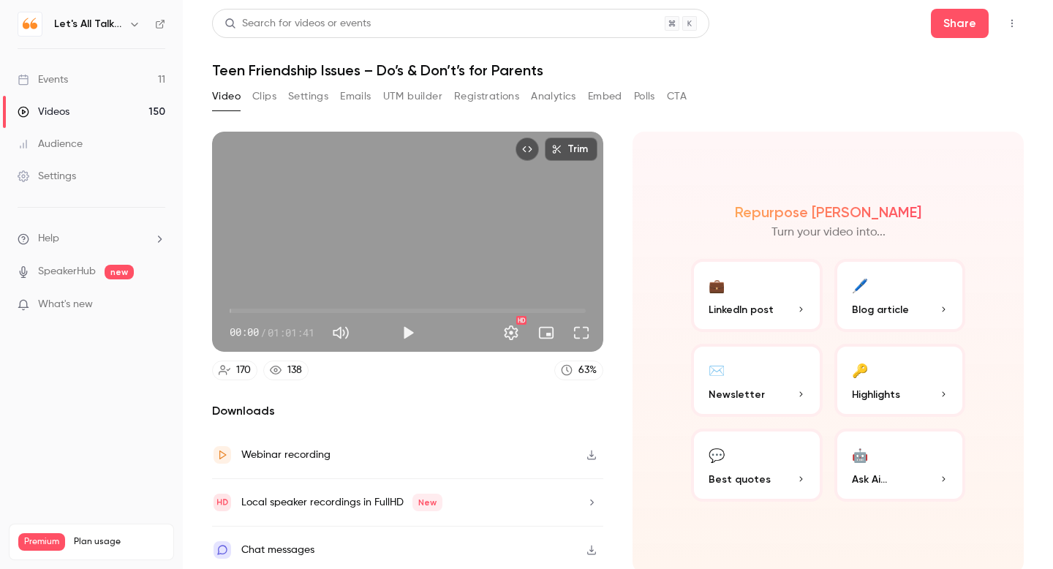
click at [560, 99] on button "Analytics" at bounding box center [553, 96] width 45 height 23
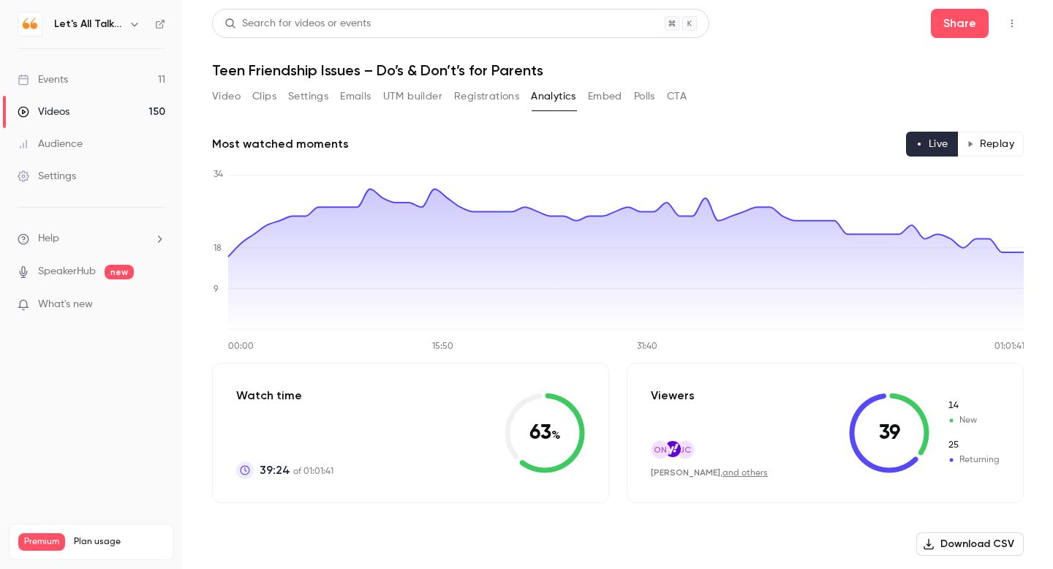
click at [998, 150] on button "Replay" at bounding box center [991, 144] width 67 height 25
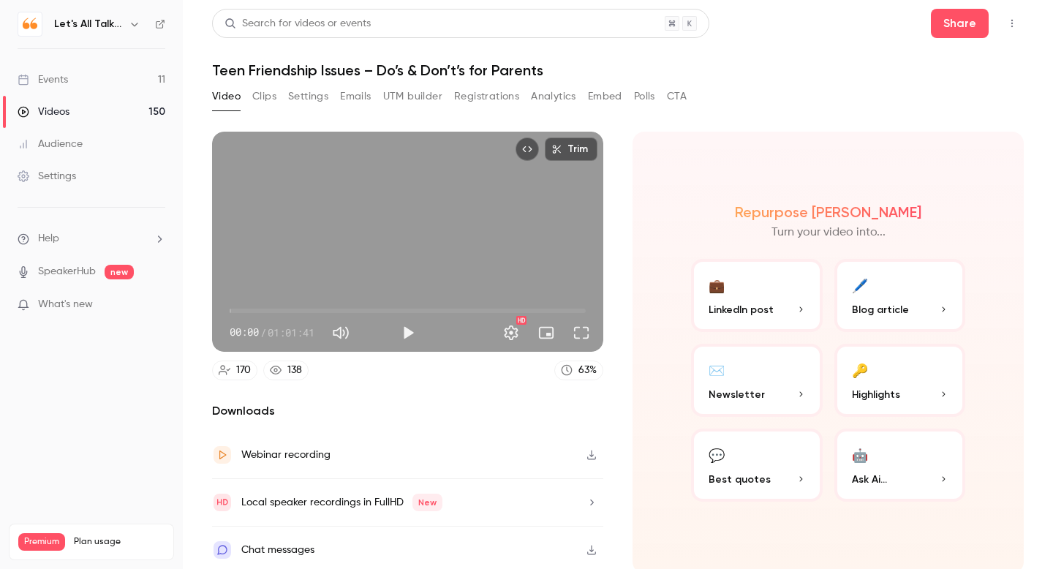
scroll to position [4, 0]
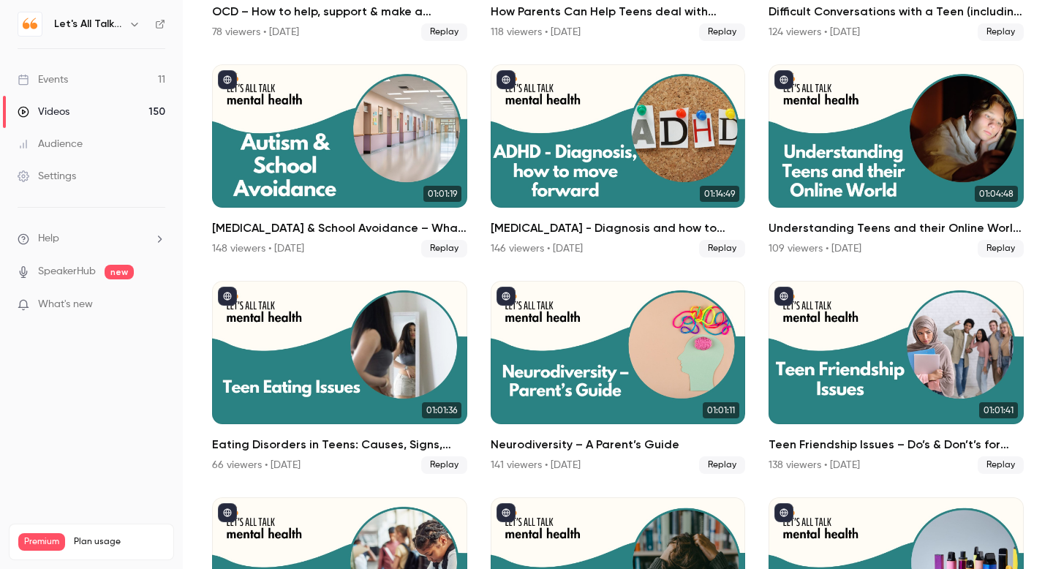
scroll to position [2904, 0]
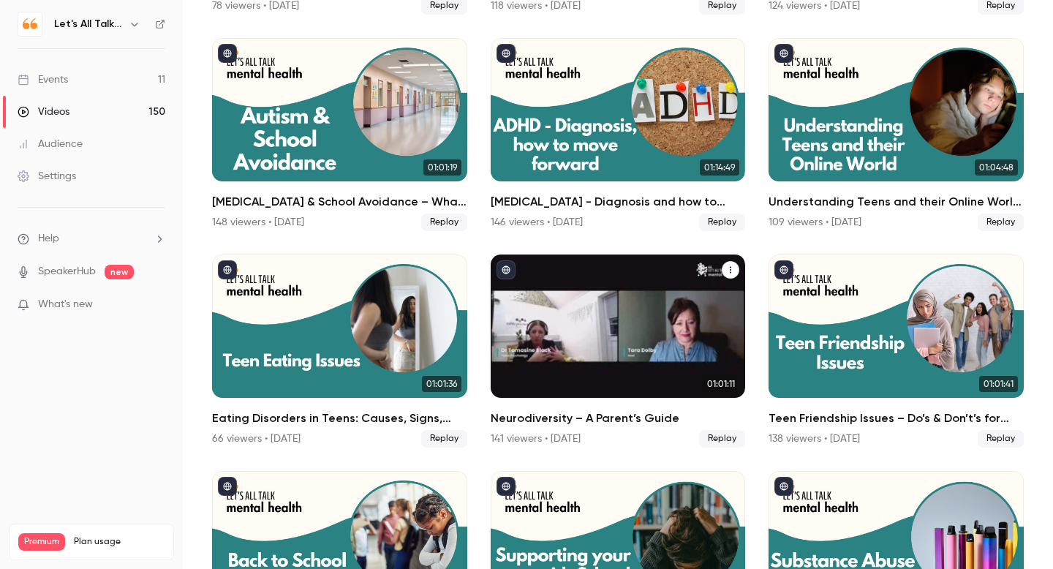
click at [575, 382] on div "Neurodiversity – A Parent’s Guide" at bounding box center [618, 326] width 255 height 143
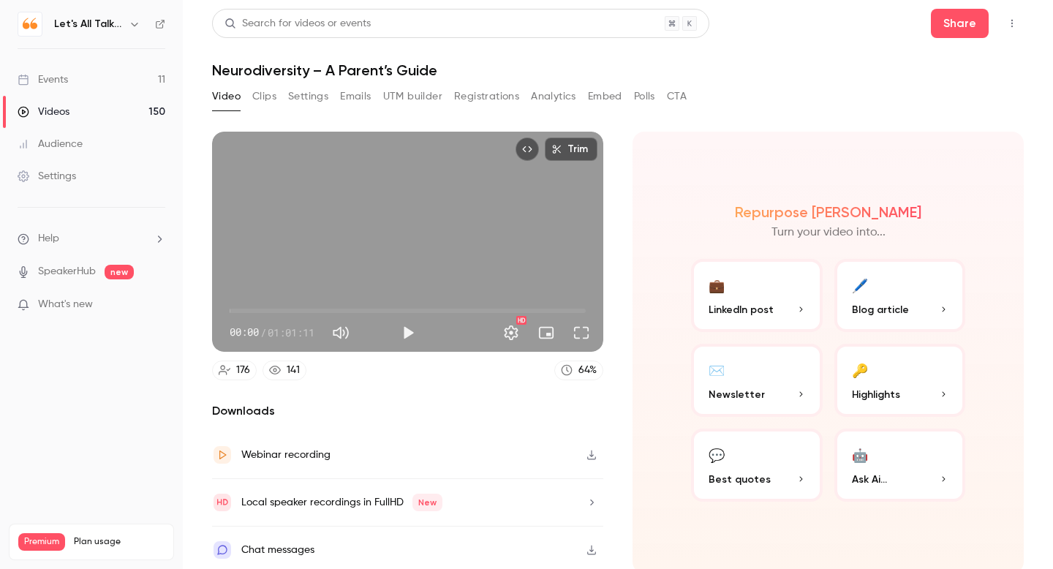
click at [539, 97] on button "Analytics" at bounding box center [553, 96] width 45 height 23
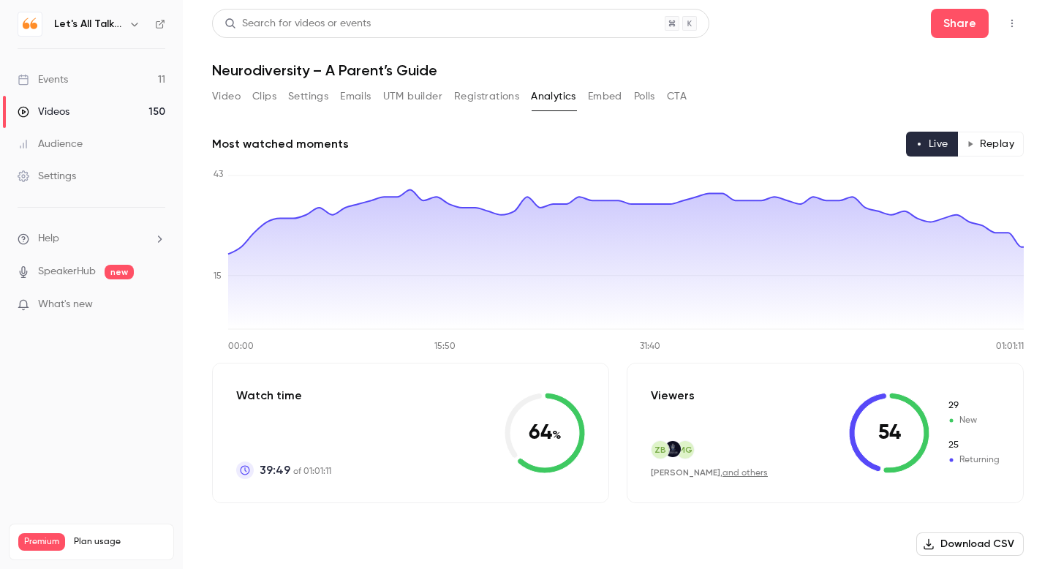
click at [988, 144] on button "Replay" at bounding box center [991, 144] width 67 height 25
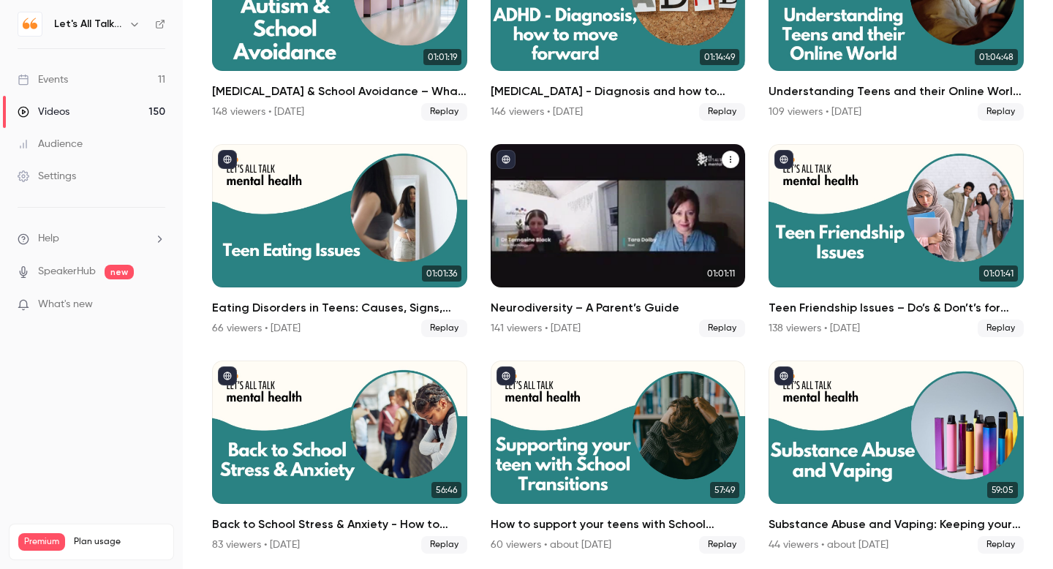
scroll to position [3015, 0]
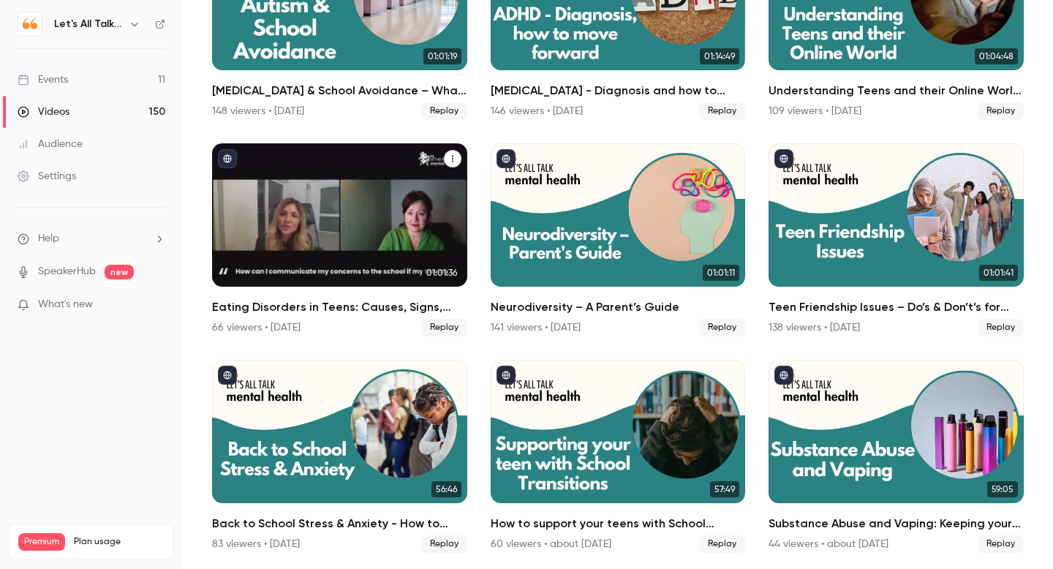
click at [365, 290] on link "01:01:36 Eating Disorders in Teens: Causes, Signs, and Support 66 viewers • 11 …" at bounding box center [339, 239] width 255 height 193
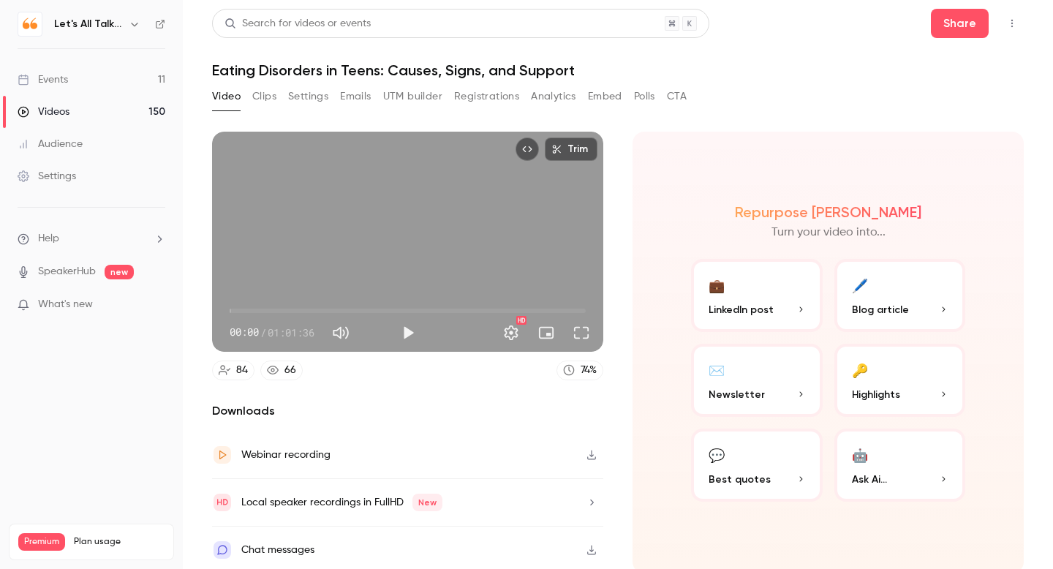
click at [549, 99] on button "Analytics" at bounding box center [553, 96] width 45 height 23
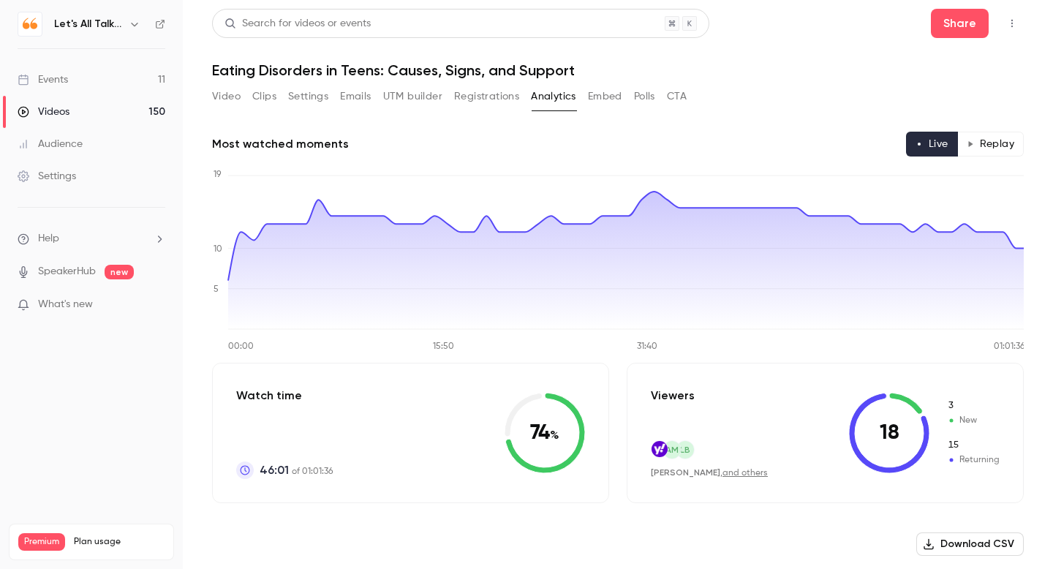
click at [993, 143] on button "Replay" at bounding box center [991, 144] width 67 height 25
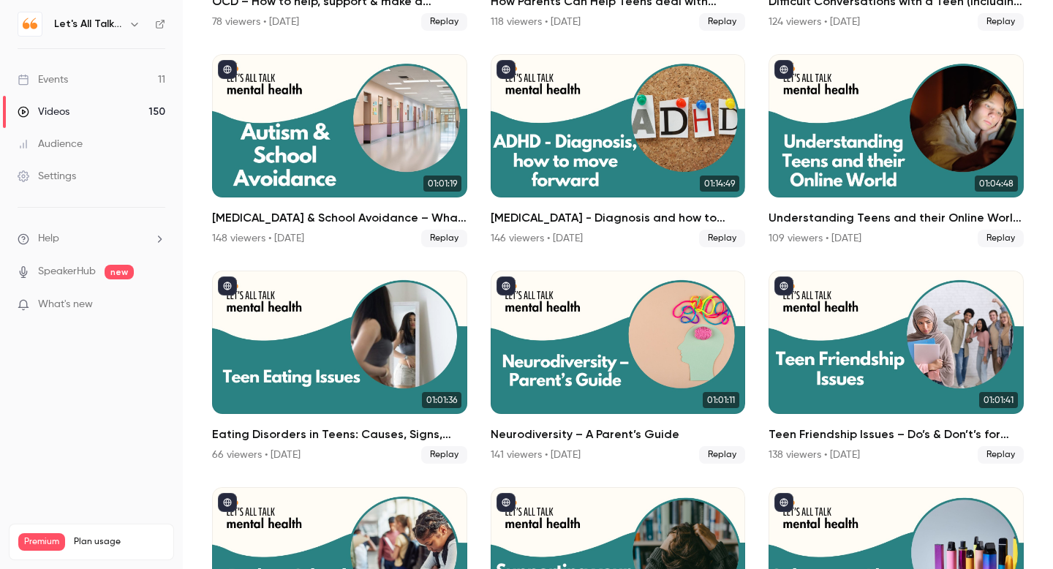
scroll to position [2892, 0]
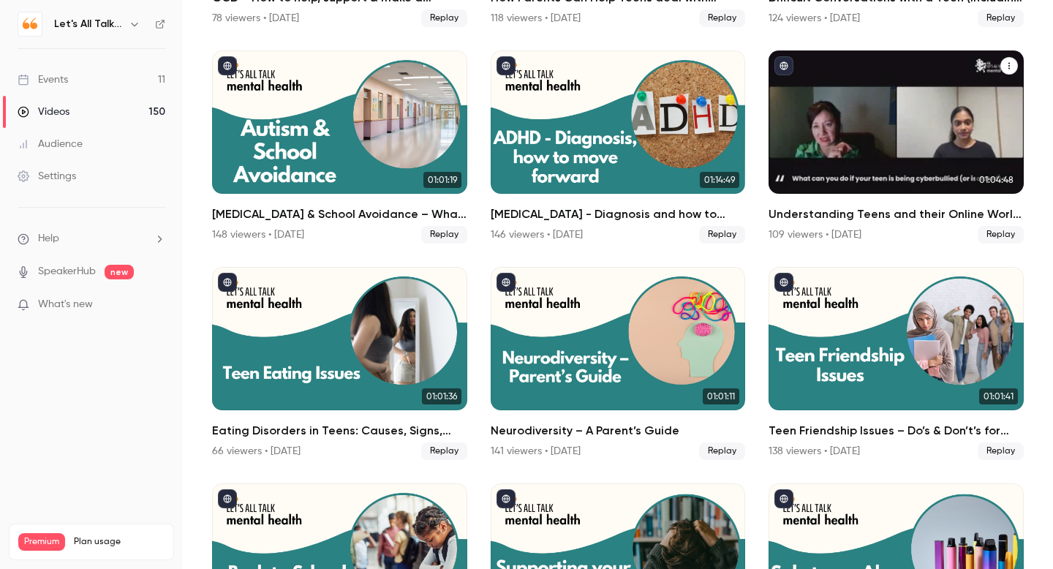
click at [838, 211] on h2 "Understanding Teens and their Online World – Essential knowledge for every Pare…" at bounding box center [896, 215] width 255 height 18
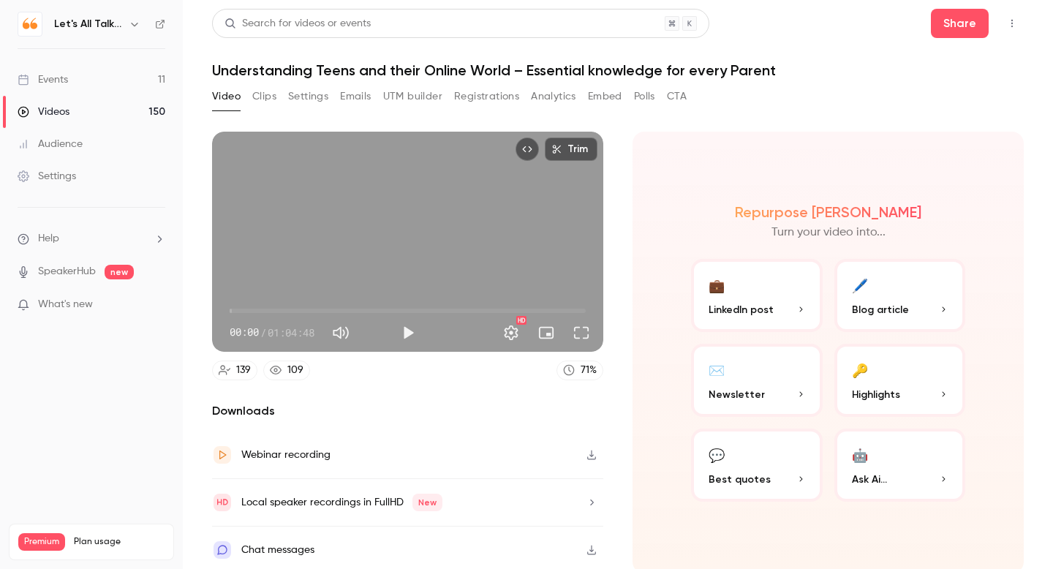
click at [552, 91] on button "Analytics" at bounding box center [553, 96] width 45 height 23
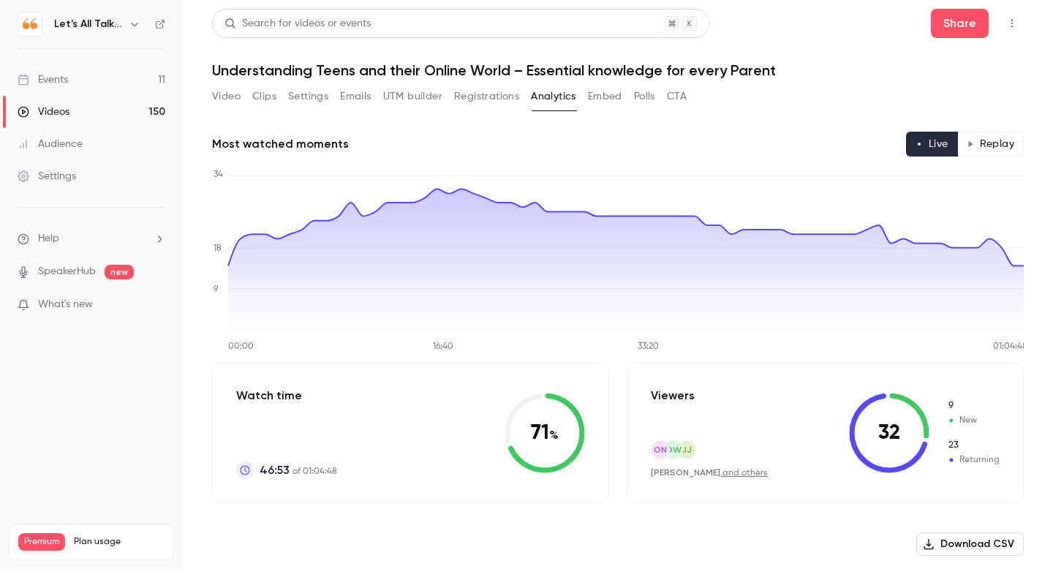
click at [980, 132] on button "Replay" at bounding box center [991, 144] width 67 height 25
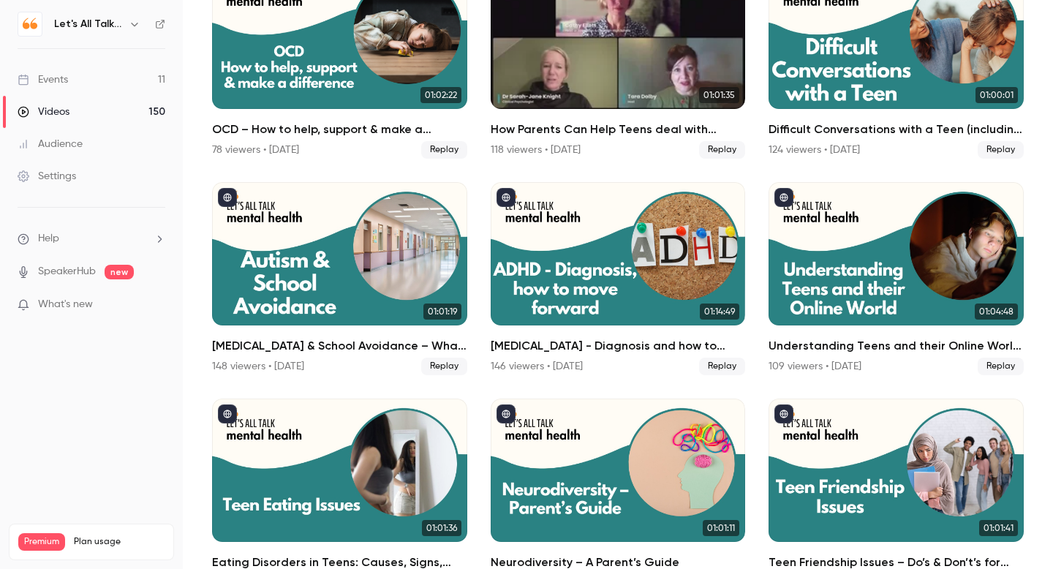
scroll to position [2761, 0]
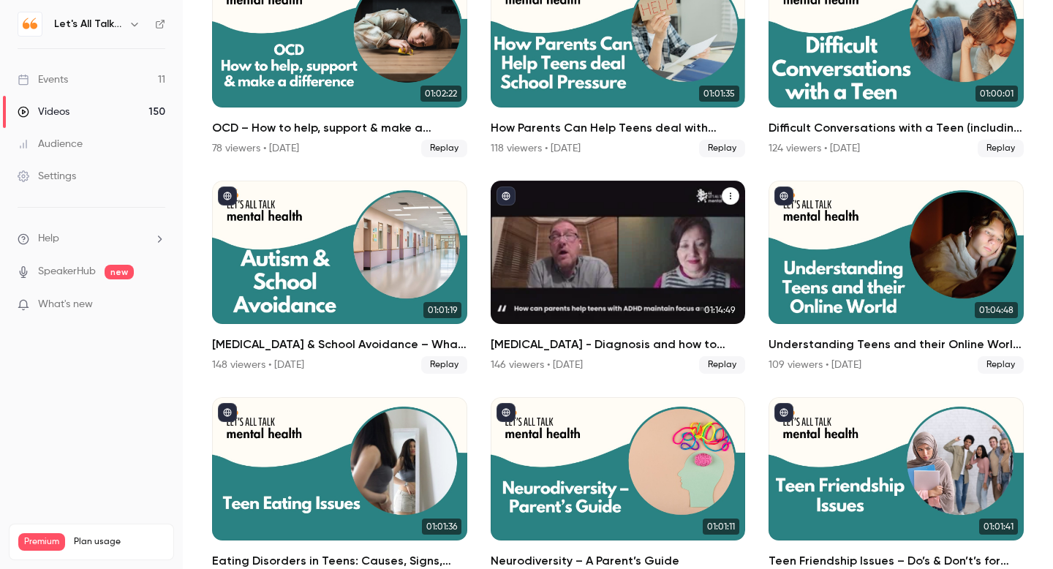
click at [642, 339] on h2 "[MEDICAL_DATA] - Diagnosis and how to move forward" at bounding box center [618, 345] width 255 height 18
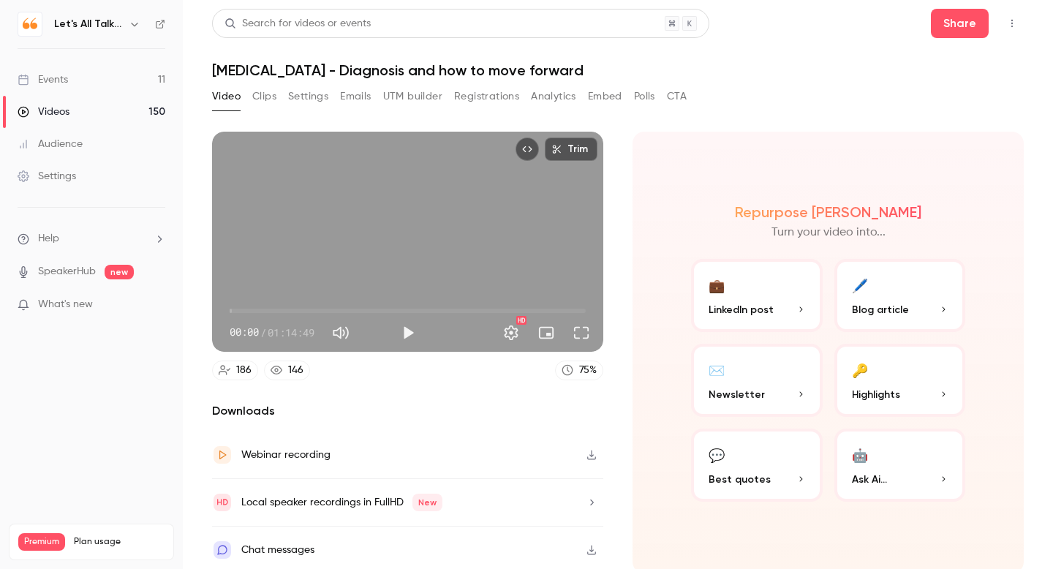
click at [545, 92] on button "Analytics" at bounding box center [553, 96] width 45 height 23
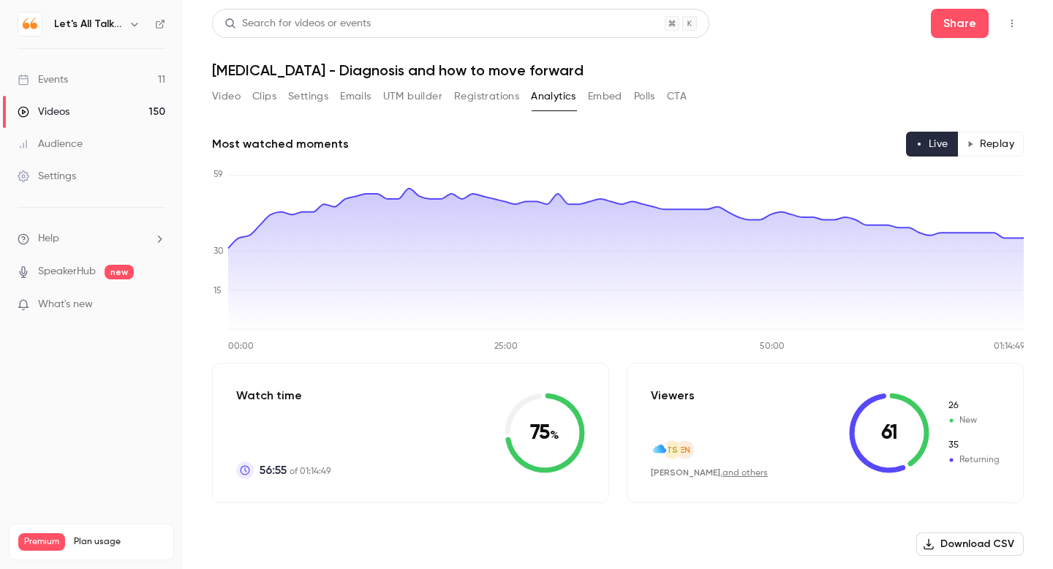
click at [979, 148] on button "Replay" at bounding box center [991, 144] width 67 height 25
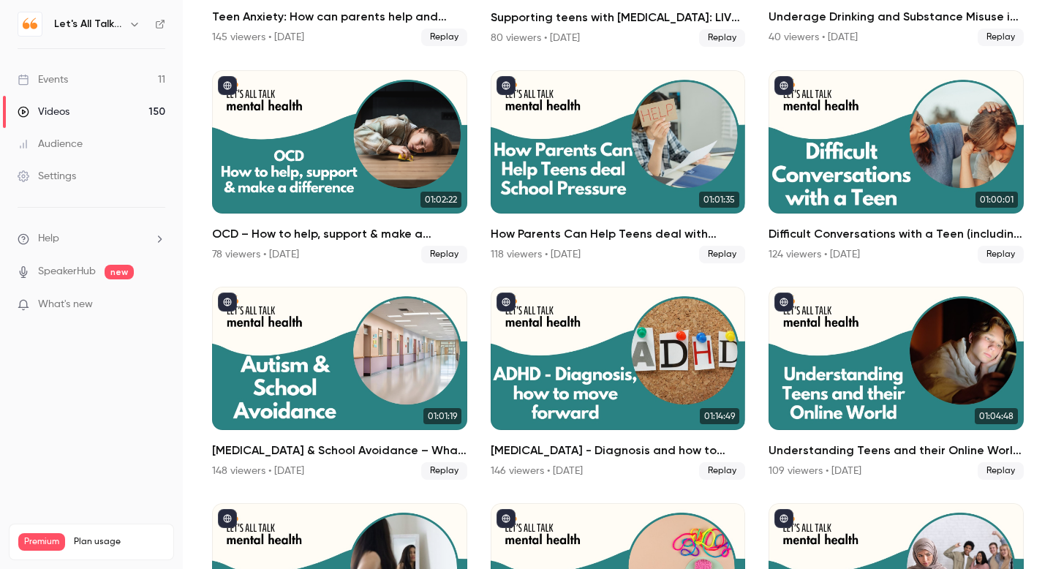
scroll to position [2658, 0]
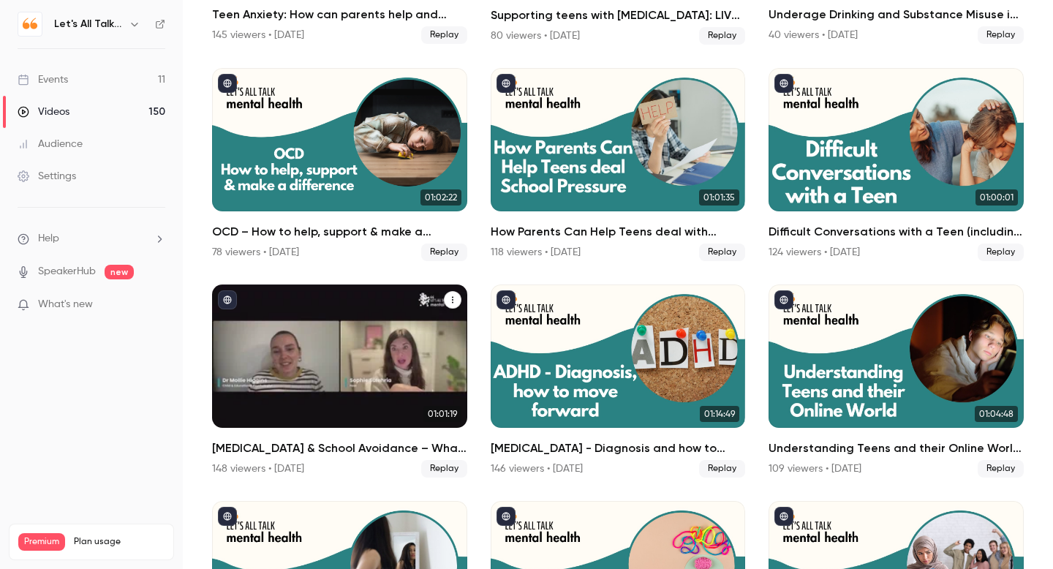
click at [326, 317] on div "Autism & School Avoidance – What can parents do to help?" at bounding box center [339, 356] width 255 height 143
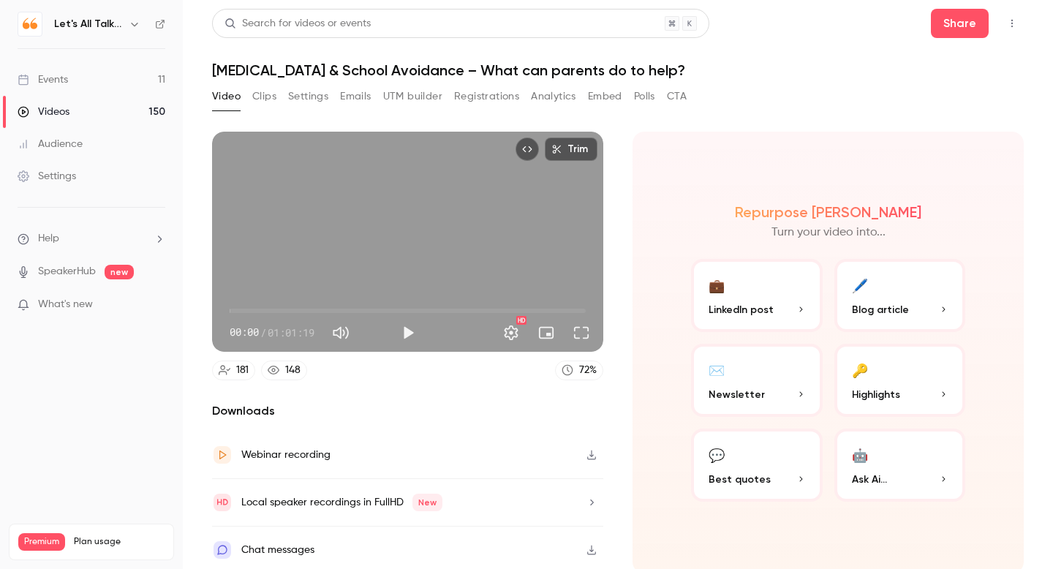
click at [553, 98] on button "Analytics" at bounding box center [553, 96] width 45 height 23
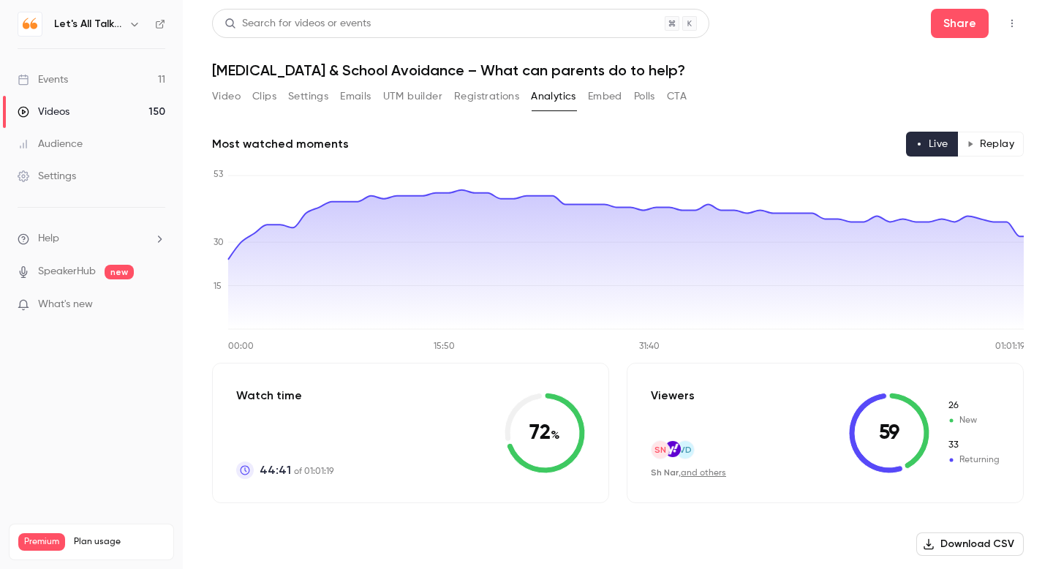
click at [985, 138] on button "Replay" at bounding box center [991, 144] width 67 height 25
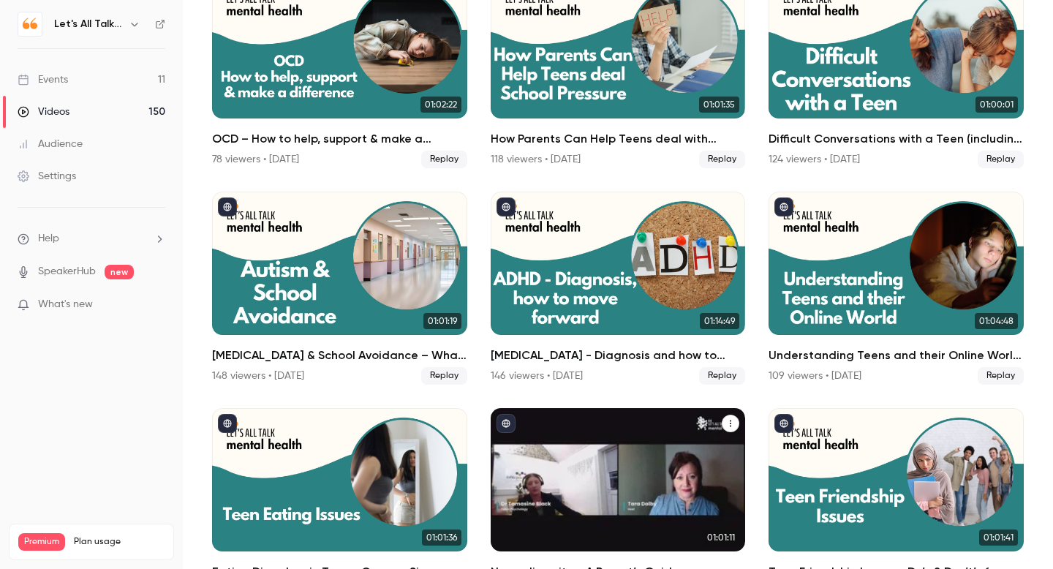
scroll to position [2751, 0]
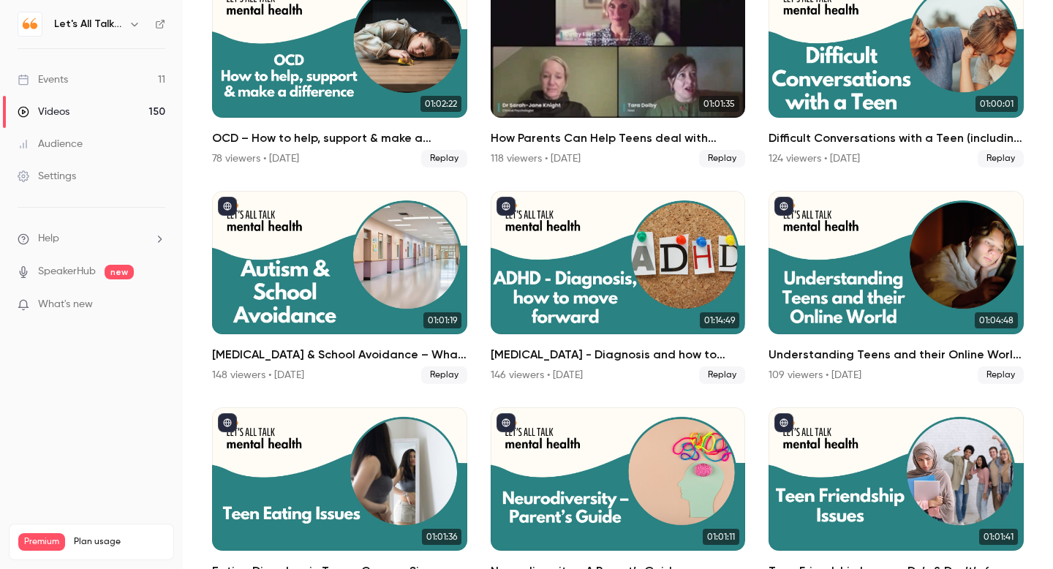
click at [612, 140] on h2 "How Parents Can Help Teens deal with School Pressure" at bounding box center [618, 138] width 255 height 18
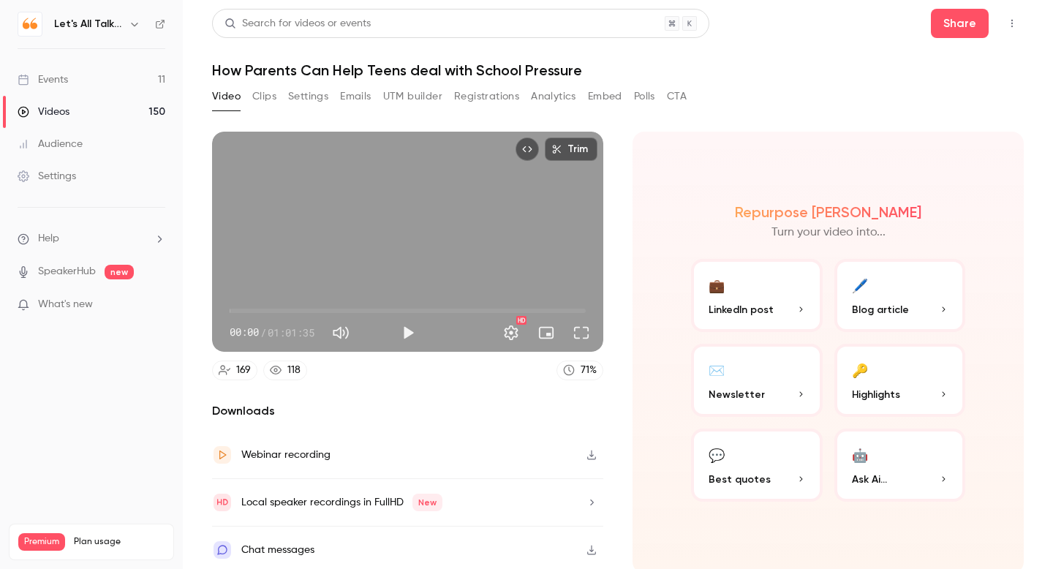
click at [560, 101] on button "Analytics" at bounding box center [553, 96] width 45 height 23
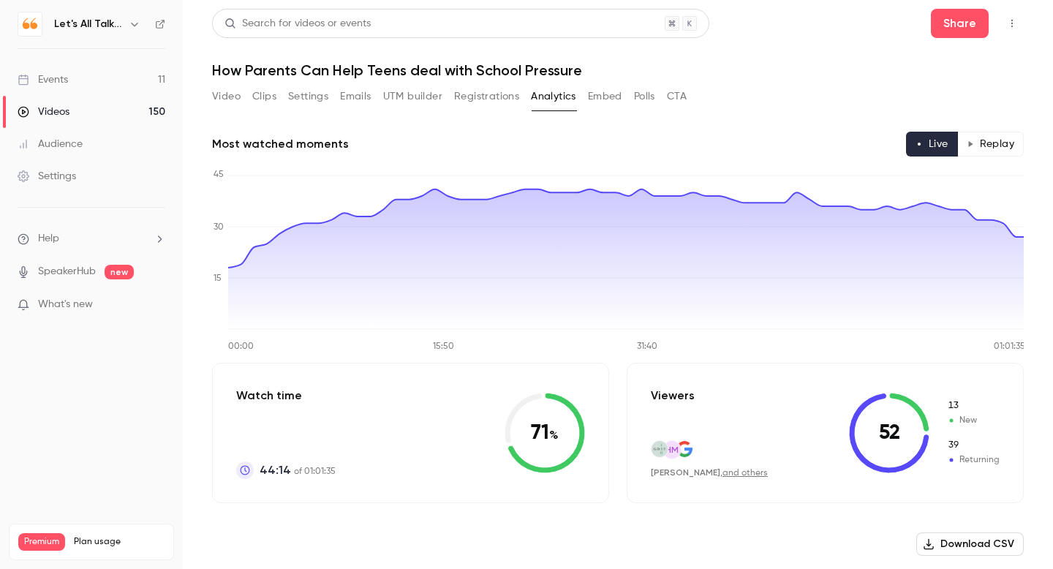
click at [989, 144] on button "Replay" at bounding box center [991, 144] width 67 height 25
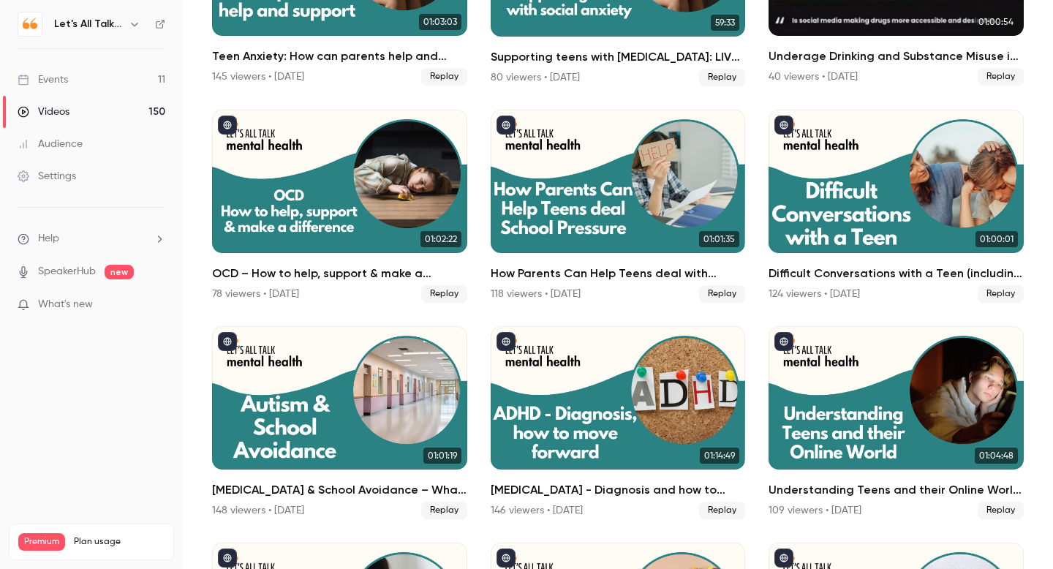
scroll to position [2626, 0]
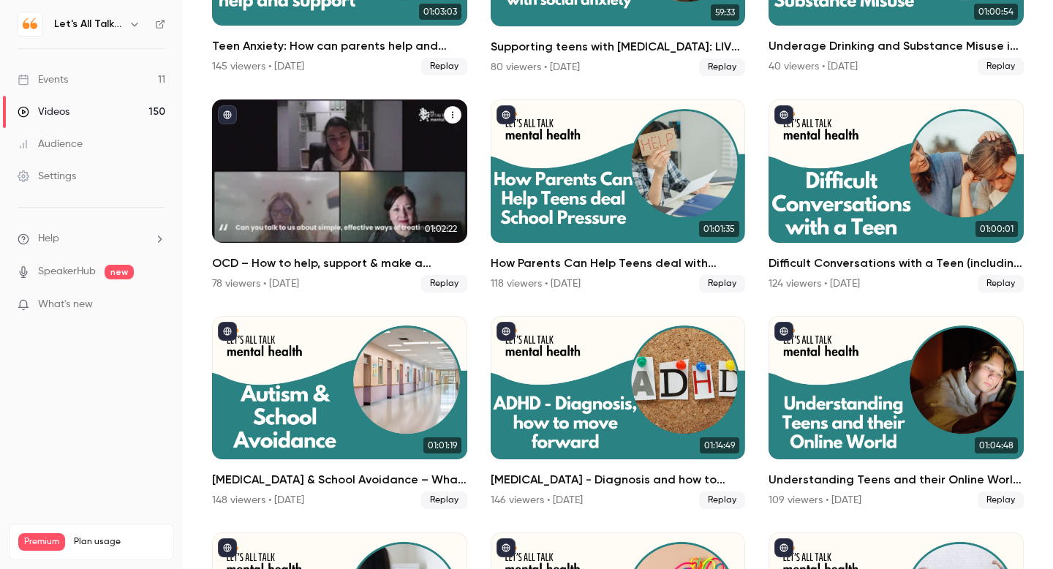
click at [269, 217] on div "OCD – How to help, support & make a difference" at bounding box center [339, 170] width 255 height 143
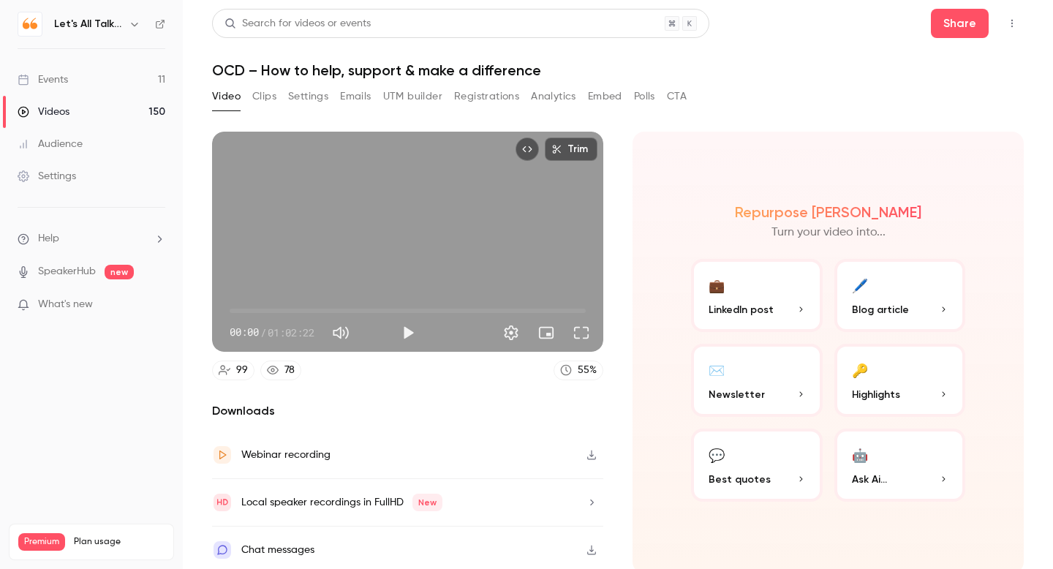
click at [548, 94] on button "Analytics" at bounding box center [553, 96] width 45 height 23
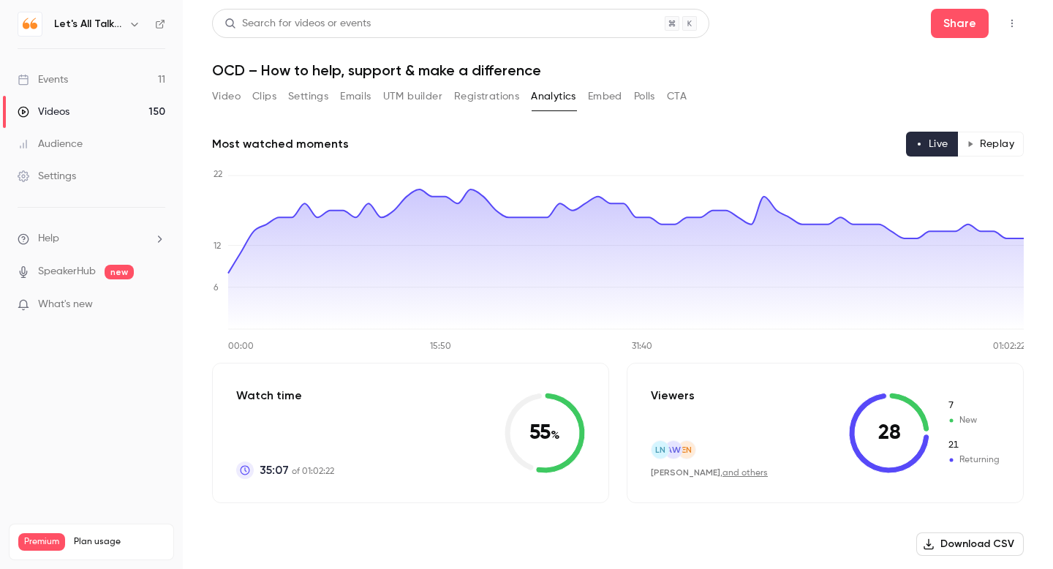
click at [988, 138] on button "Replay" at bounding box center [991, 144] width 67 height 25
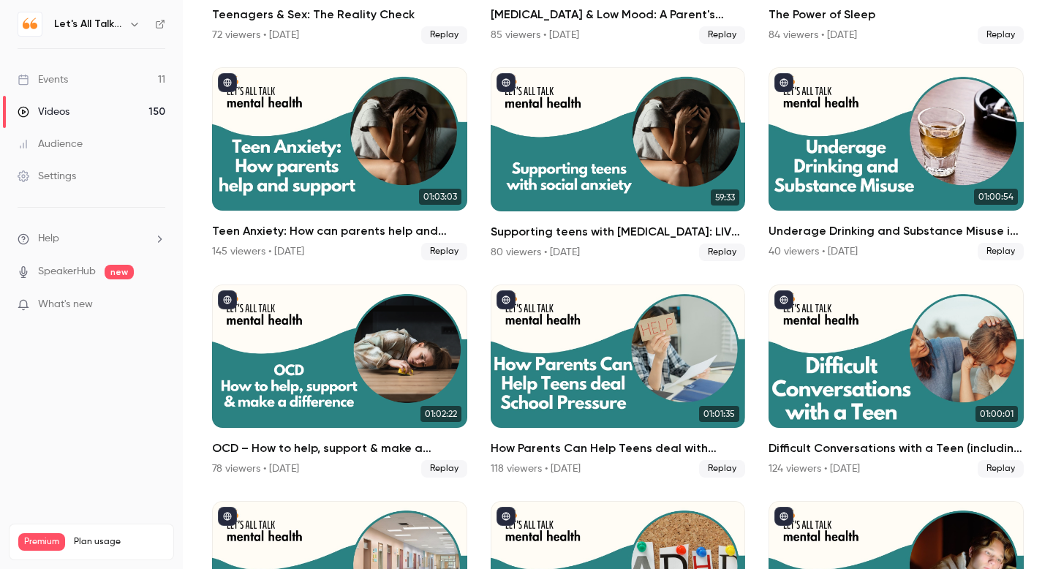
scroll to position [2447, 0]
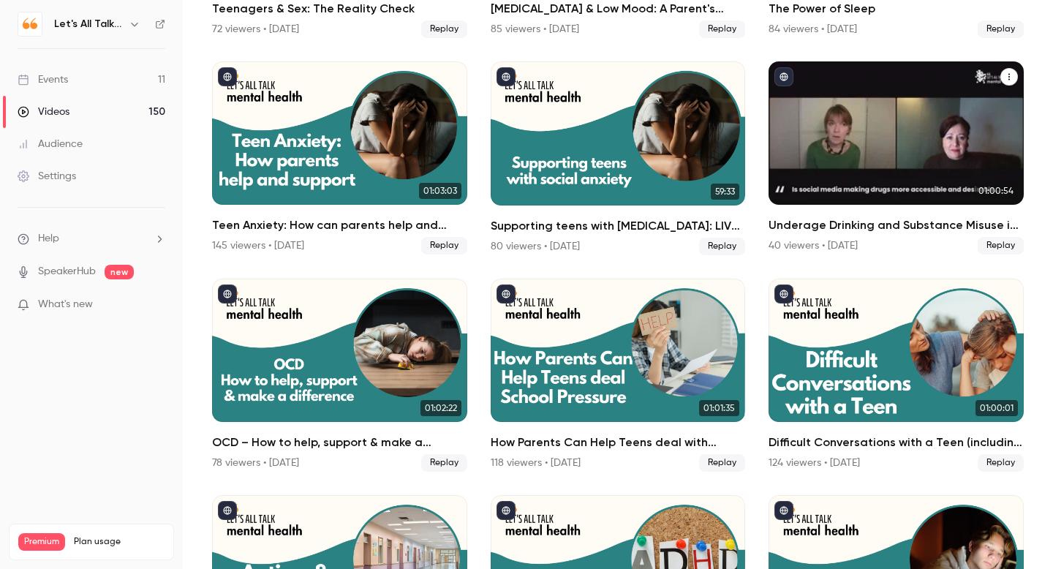
click at [847, 226] on h2 "Underage Drinking and Substance Misuse in Teens" at bounding box center [896, 226] width 255 height 18
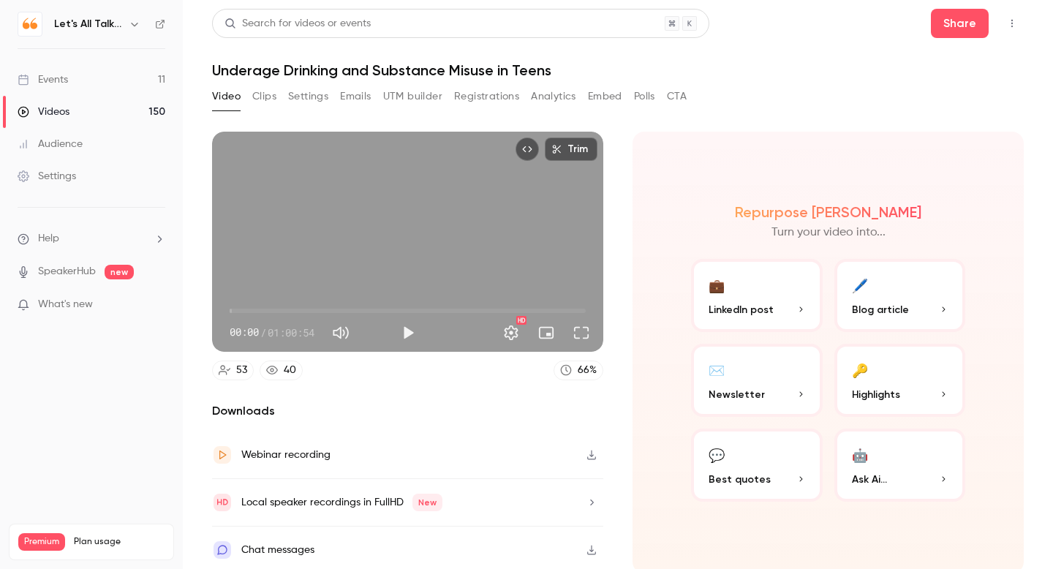
click at [548, 100] on button "Analytics" at bounding box center [553, 96] width 45 height 23
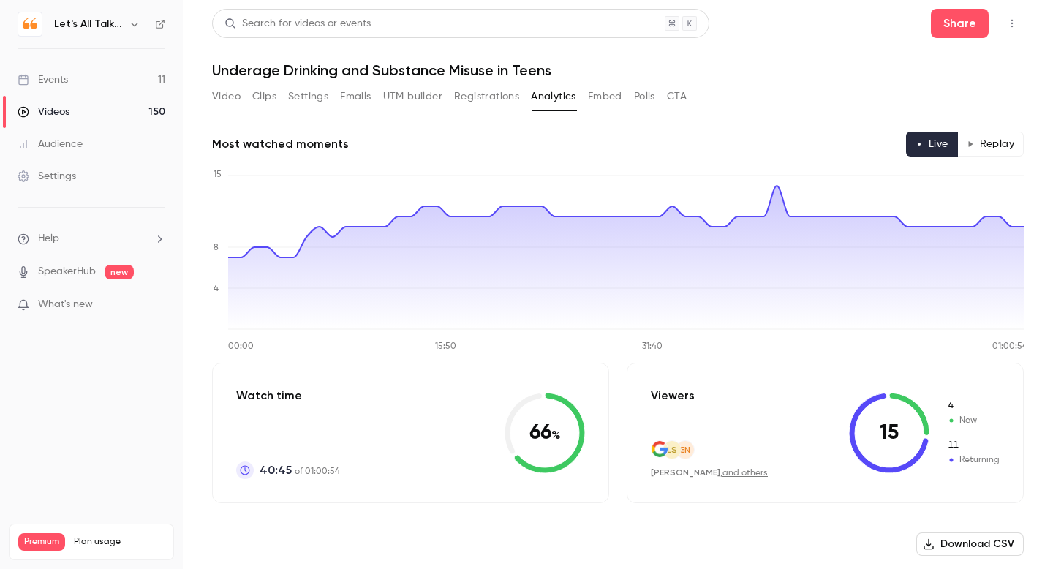
click at [995, 141] on button "Replay" at bounding box center [991, 144] width 67 height 25
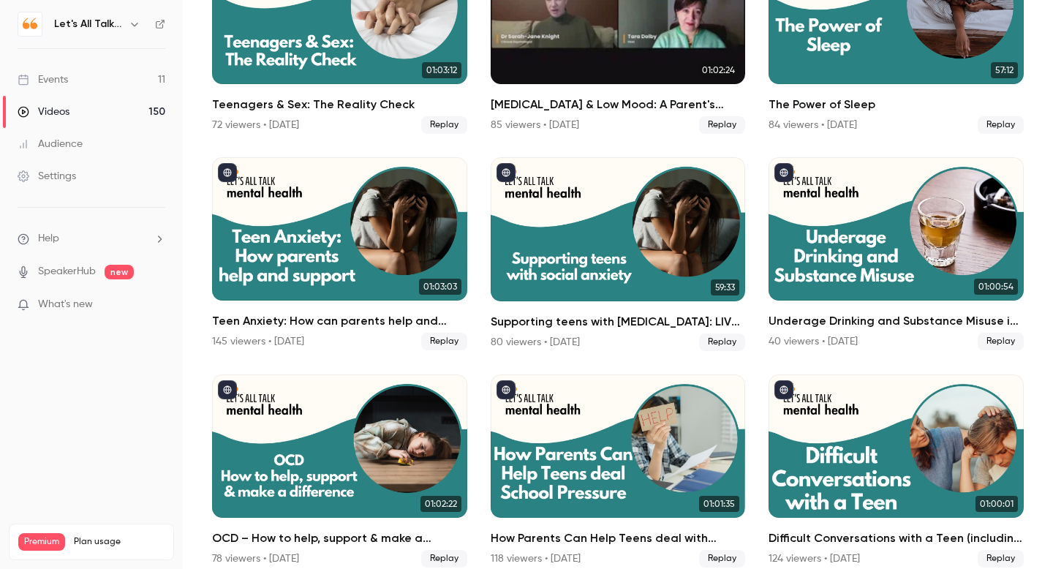
scroll to position [2357, 0]
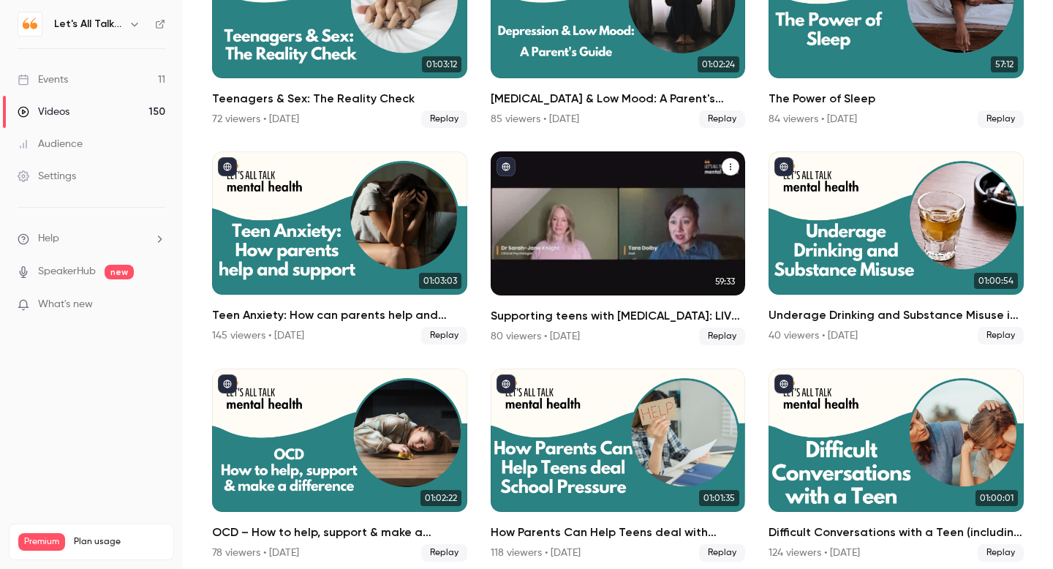
click at [574, 317] on h2 "Supporting teens with [MEDICAL_DATA]: LIVE Q&A with a Clinical [MEDICAL_DATA]" at bounding box center [618, 316] width 255 height 18
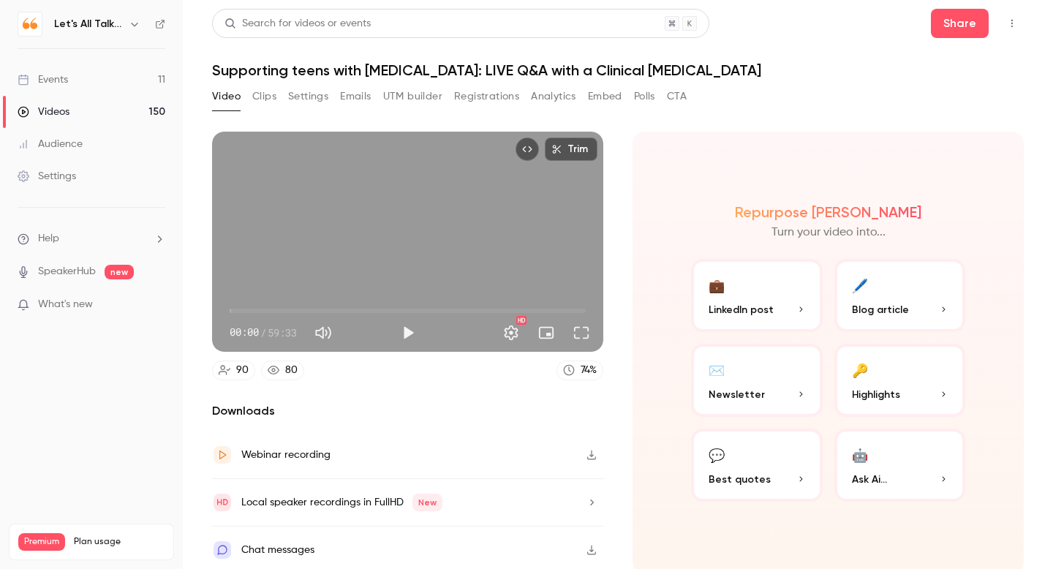
click at [554, 98] on button "Analytics" at bounding box center [553, 96] width 45 height 23
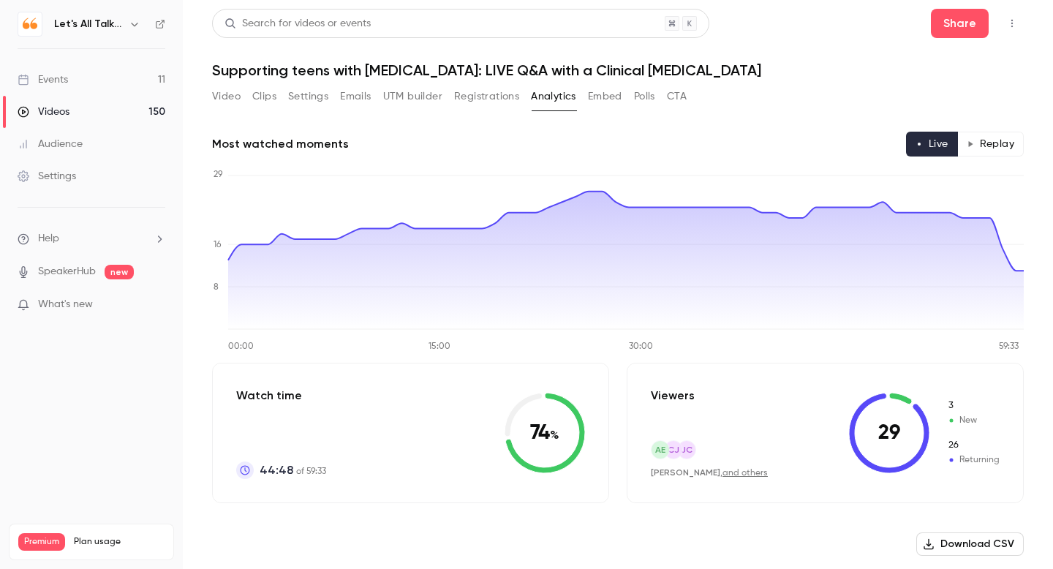
click at [986, 143] on button "Replay" at bounding box center [991, 144] width 67 height 25
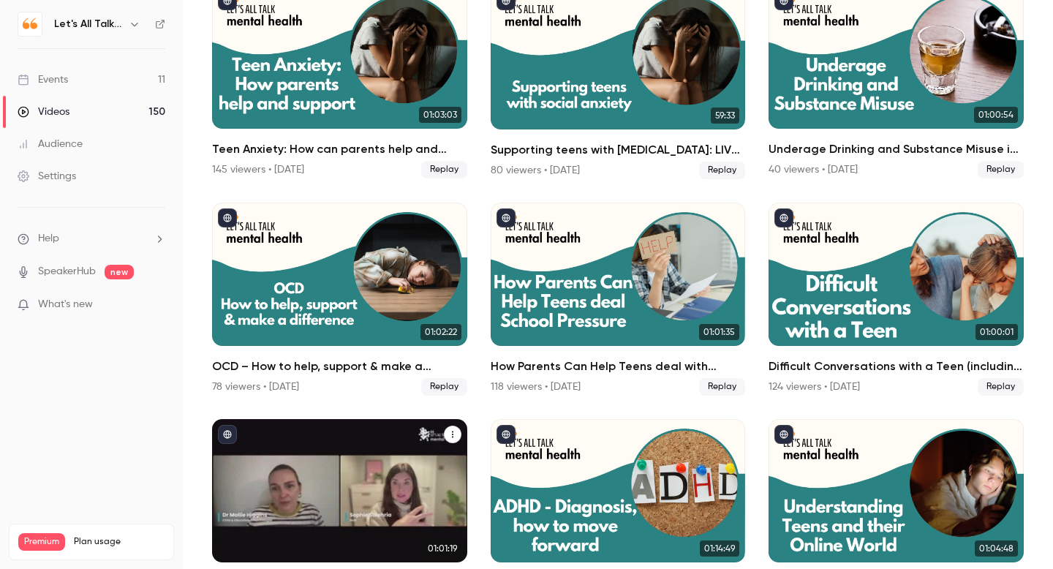
scroll to position [2521, 0]
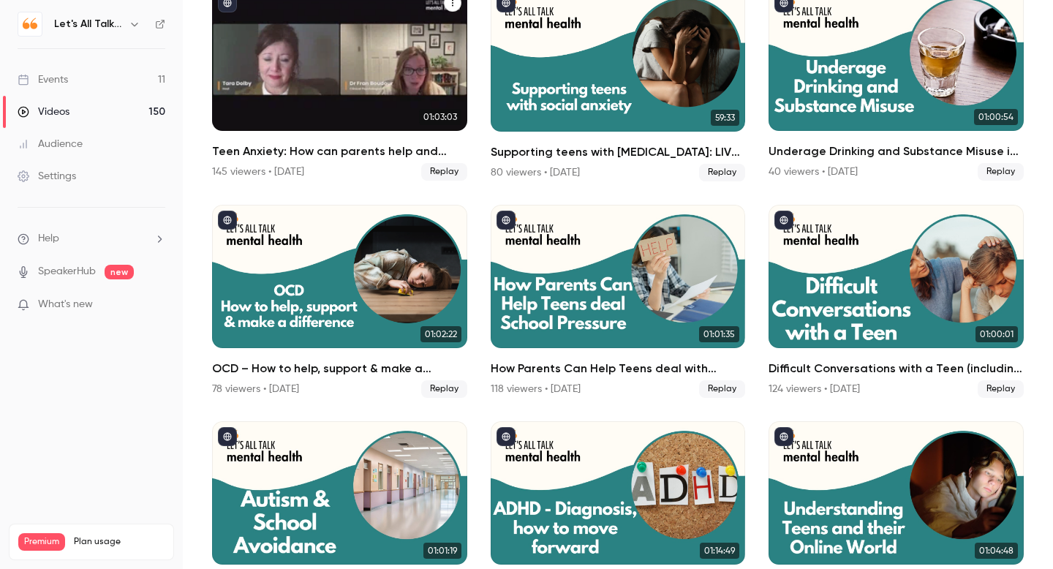
click at [423, 108] on div "Teen Anxiety: How can parents help and support" at bounding box center [339, 59] width 255 height 143
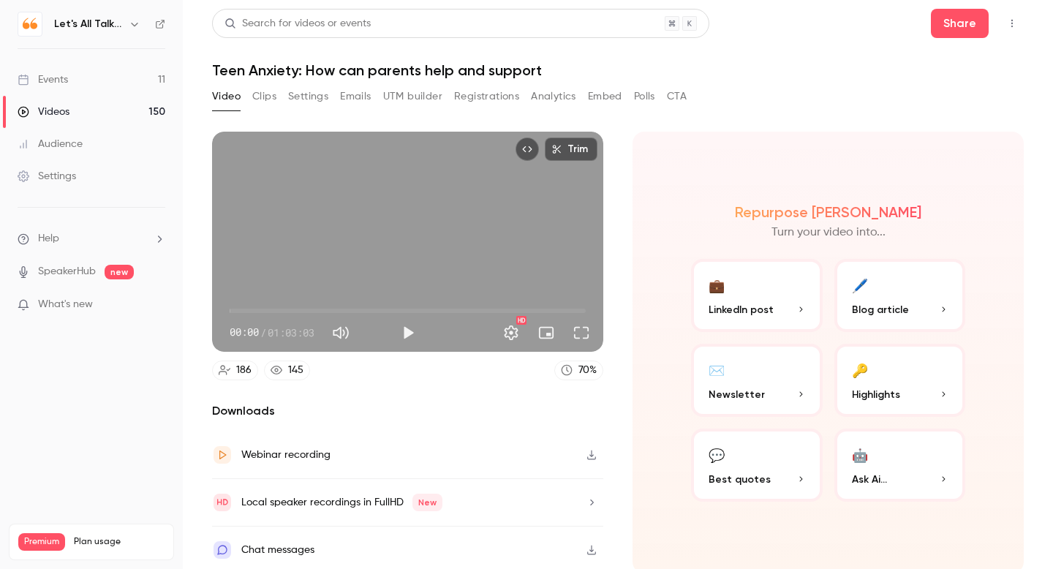
click at [552, 89] on button "Analytics" at bounding box center [553, 96] width 45 height 23
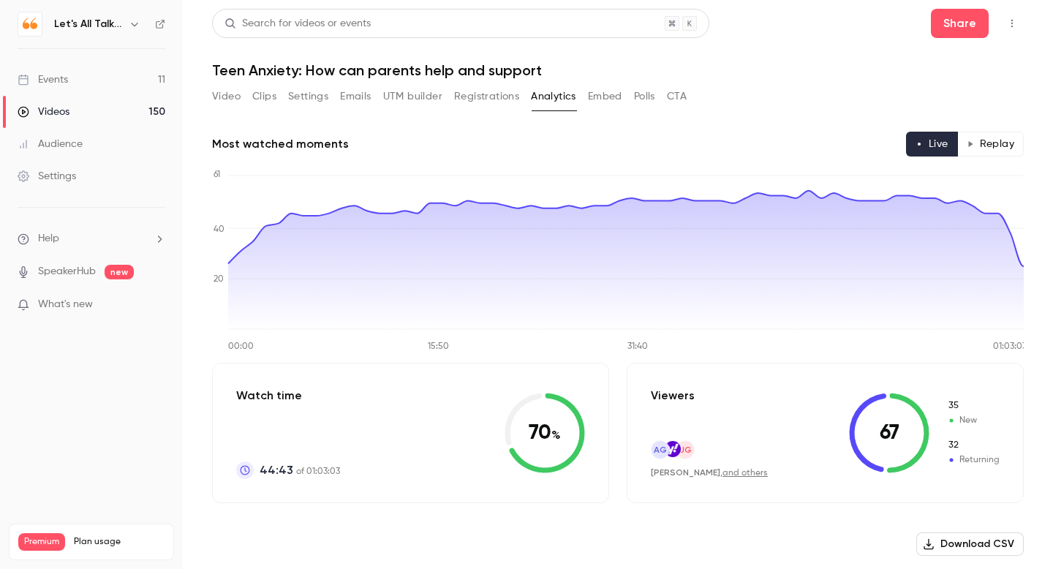
click at [989, 142] on button "Replay" at bounding box center [991, 144] width 67 height 25
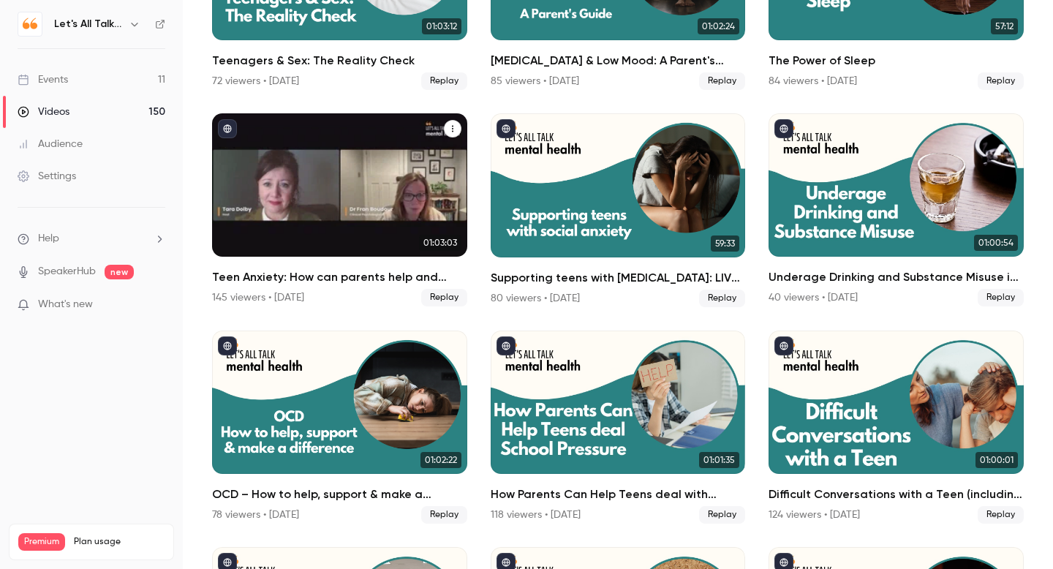
scroll to position [2391, 0]
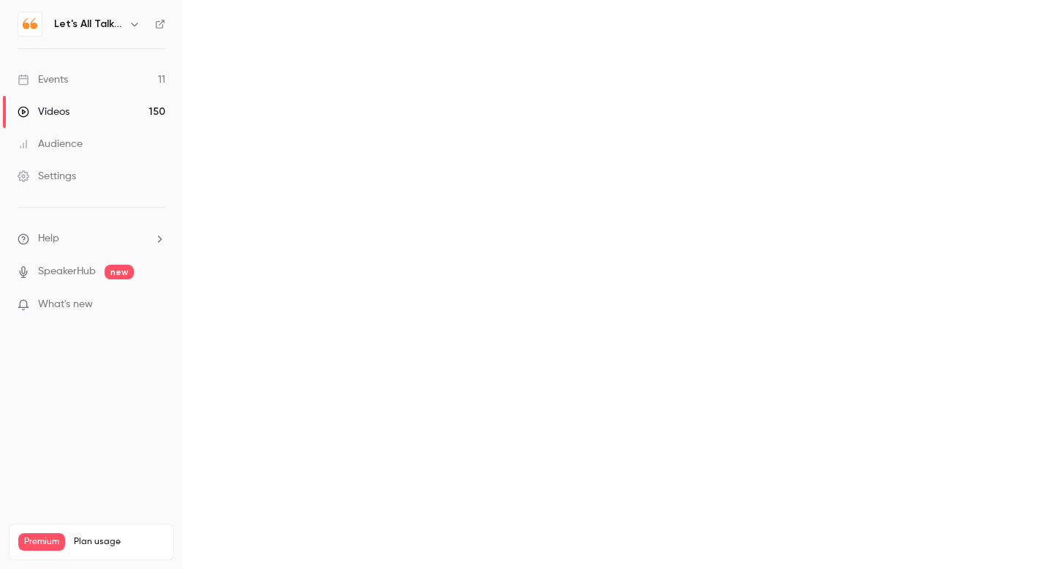
click at [889, 39] on main at bounding box center [618, 284] width 870 height 569
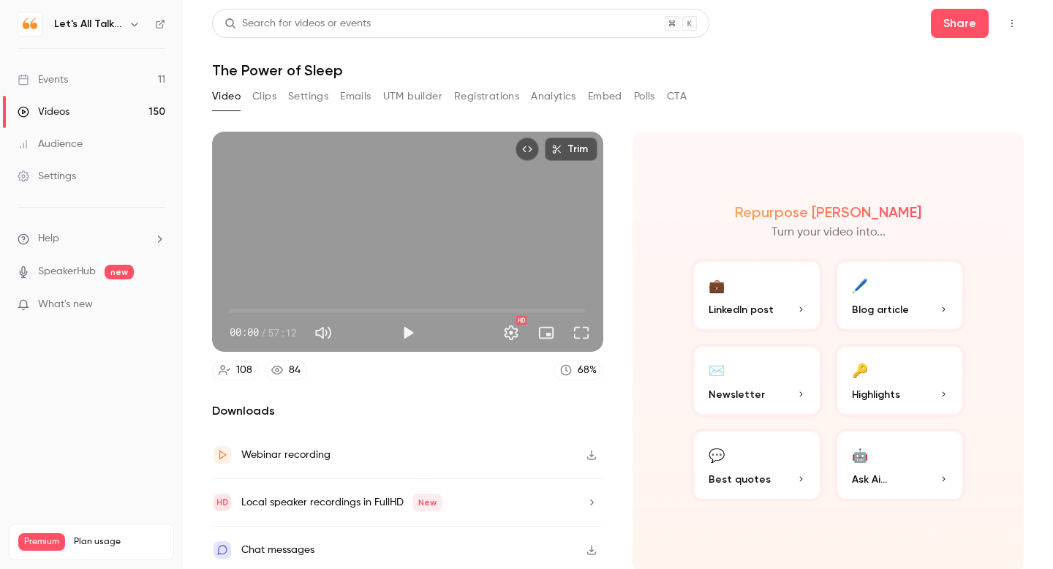
click at [550, 100] on button "Analytics" at bounding box center [553, 96] width 45 height 23
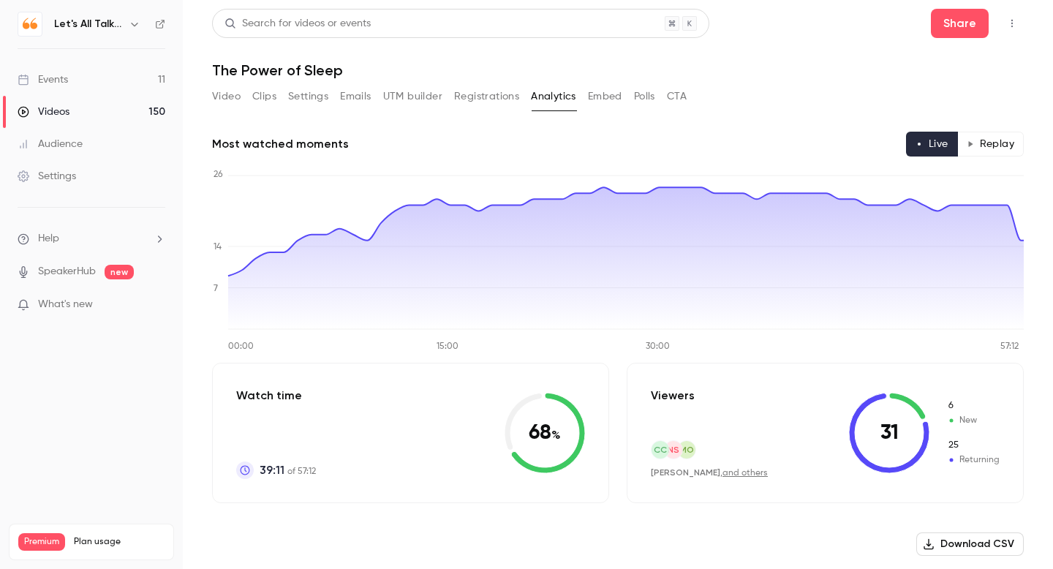
click at [998, 140] on button "Replay" at bounding box center [991, 144] width 67 height 25
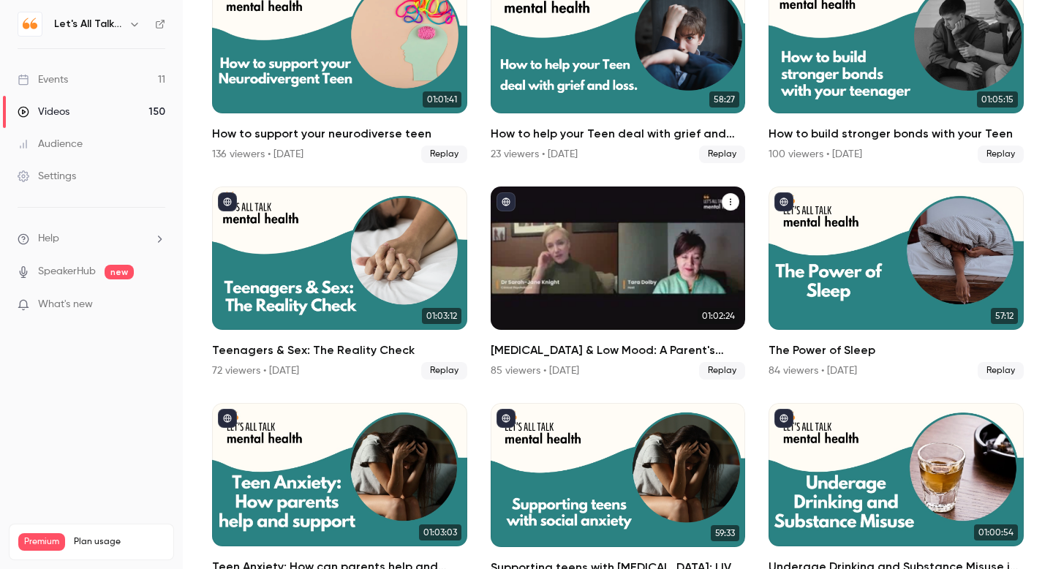
scroll to position [2107, 0]
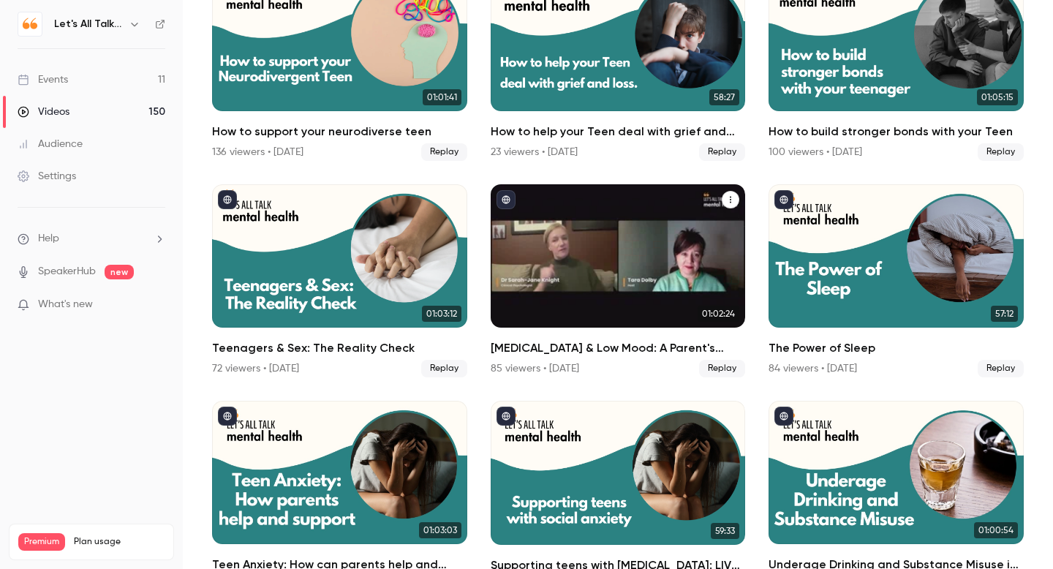
click at [563, 337] on link "01:02:24 [MEDICAL_DATA] & Low Mood: A Parent's Guide 85 viewers • [DATE] Replay" at bounding box center [618, 280] width 255 height 193
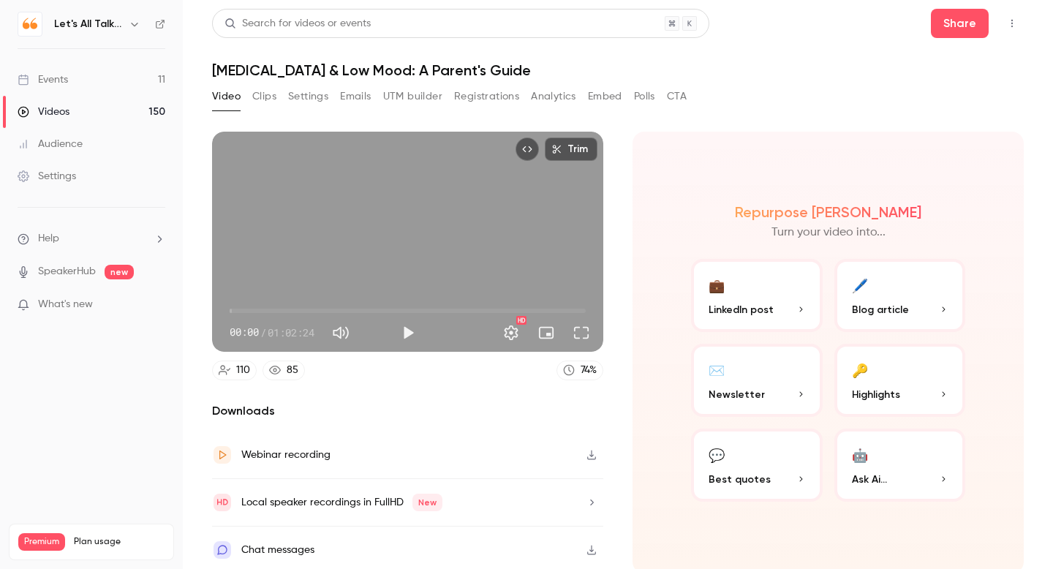
click at [562, 92] on button "Analytics" at bounding box center [553, 96] width 45 height 23
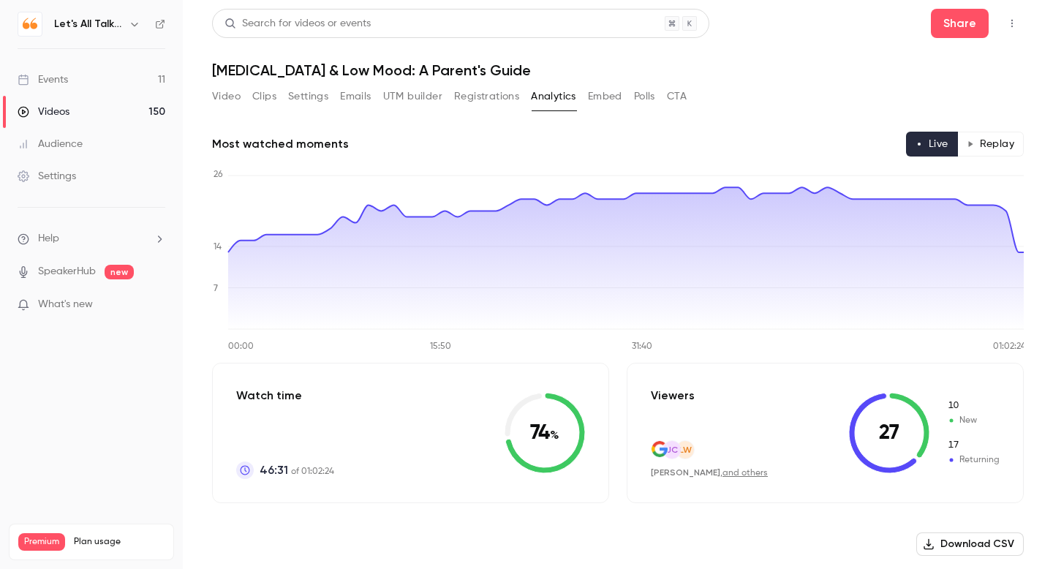
click at [1000, 138] on button "Replay" at bounding box center [991, 144] width 67 height 25
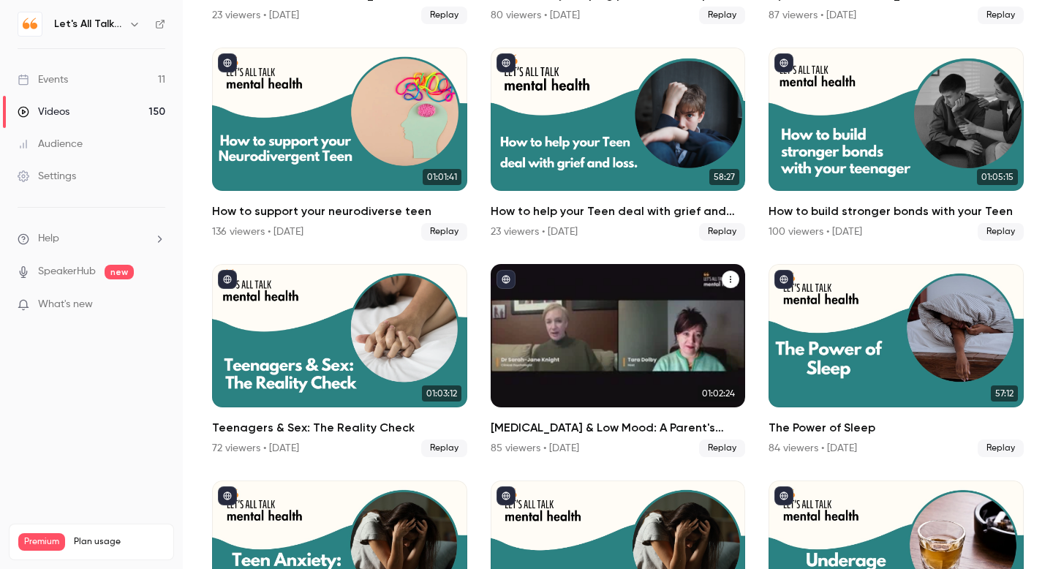
scroll to position [1991, 0]
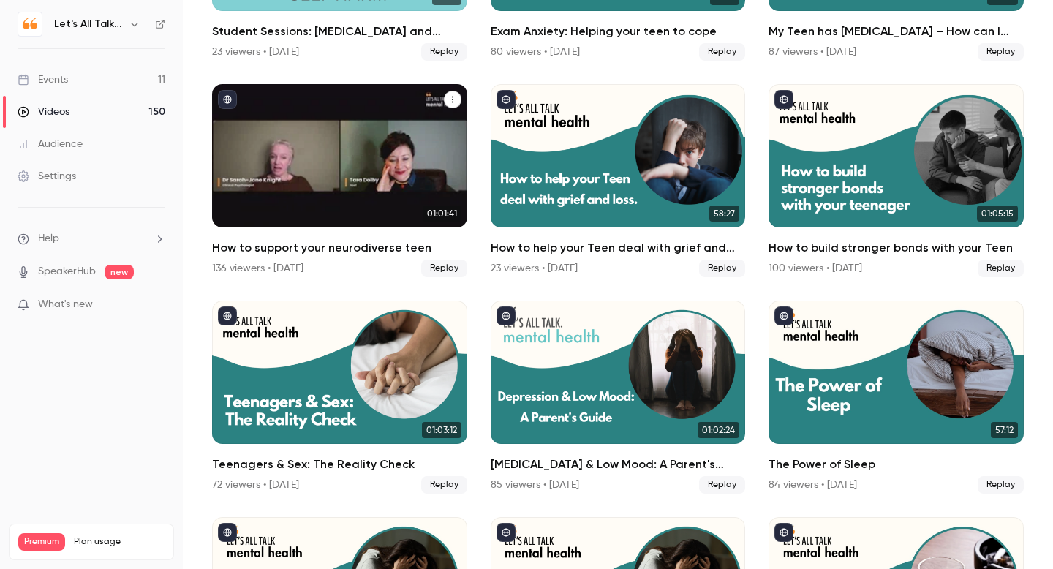
click at [330, 252] on h2 "How to support your neurodiverse teen" at bounding box center [339, 248] width 255 height 18
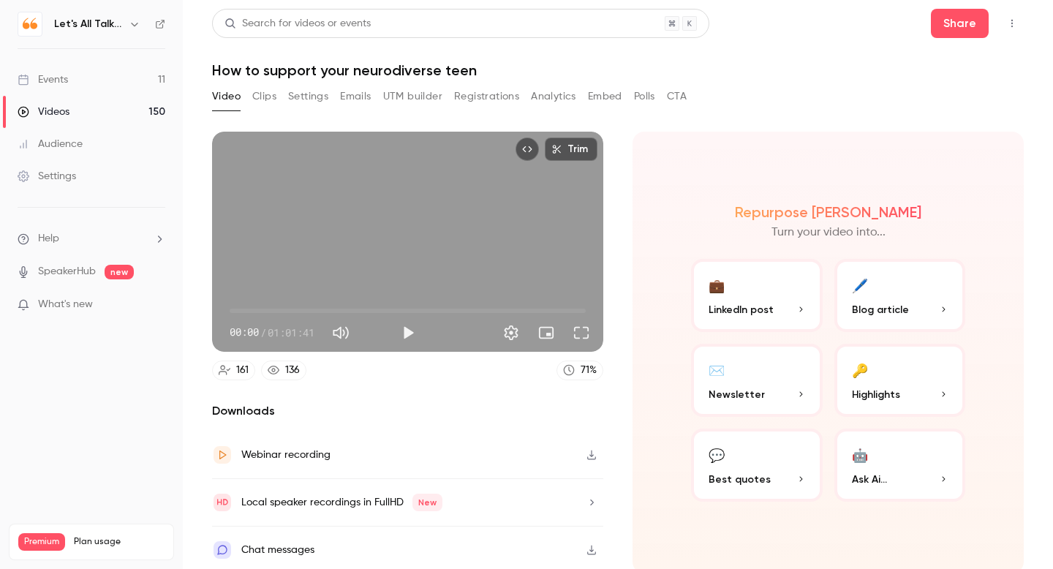
click at [548, 98] on button "Analytics" at bounding box center [553, 96] width 45 height 23
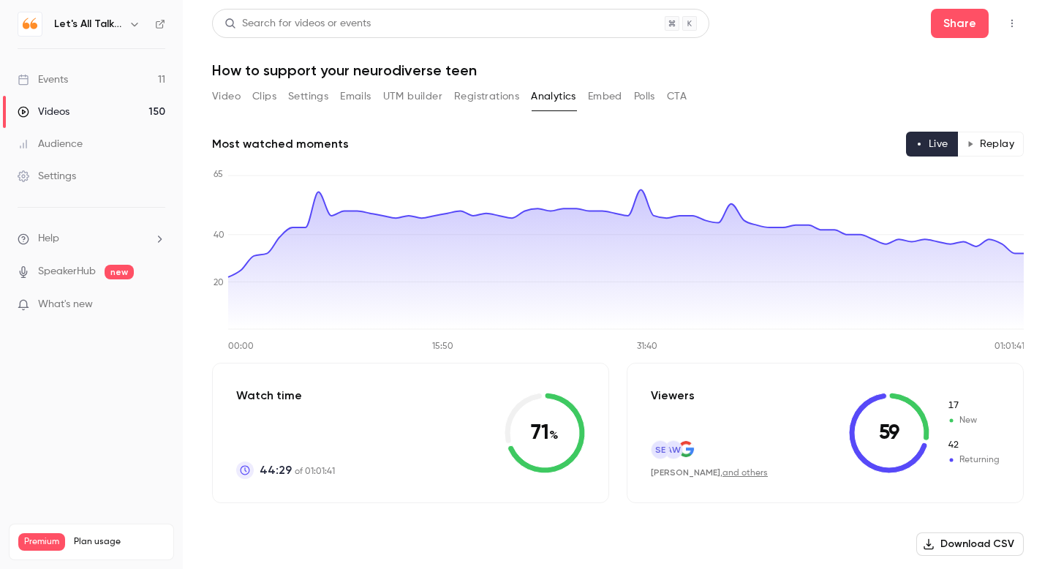
click at [990, 138] on button "Replay" at bounding box center [991, 144] width 67 height 25
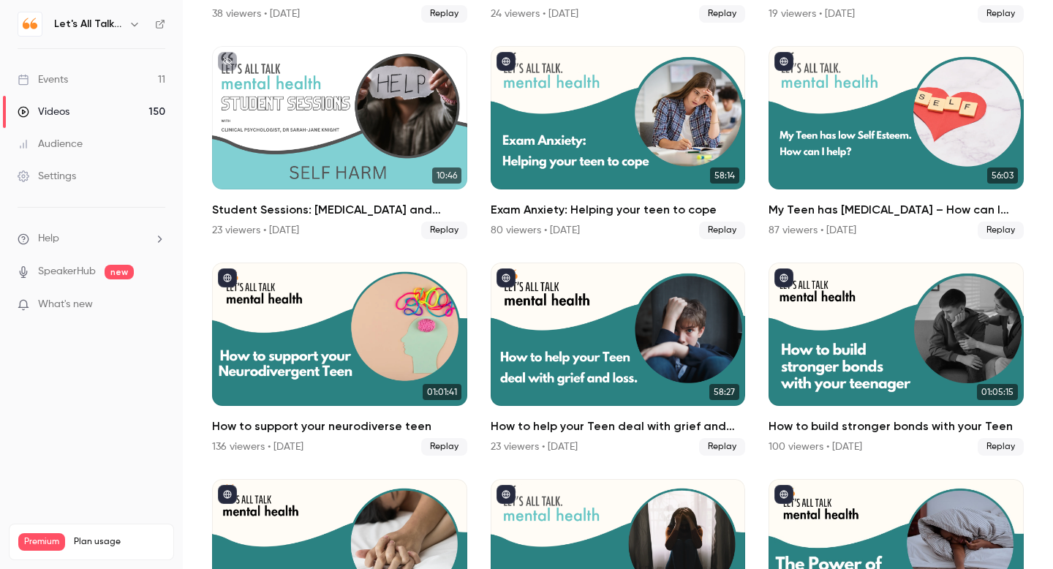
scroll to position [1809, 0]
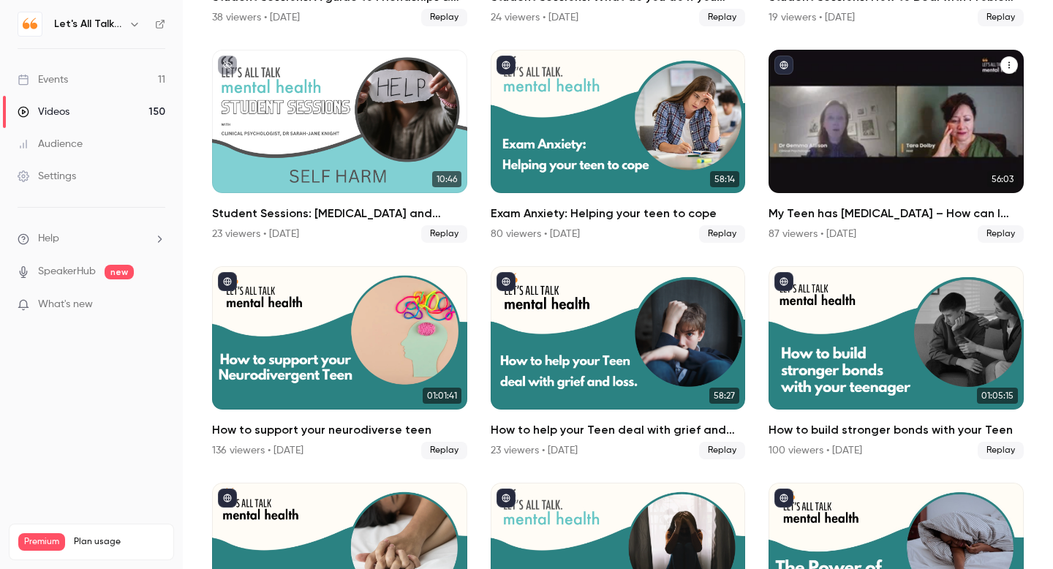
click at [805, 217] on h2 "My Teen has [MEDICAL_DATA] – How can I help?" at bounding box center [896, 214] width 255 height 18
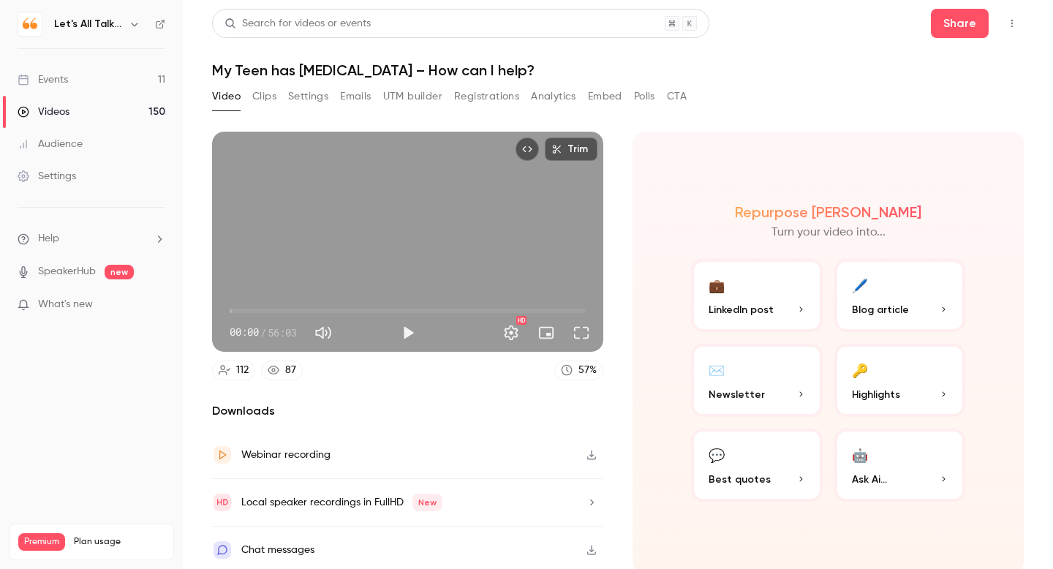
click at [539, 101] on button "Analytics" at bounding box center [553, 96] width 45 height 23
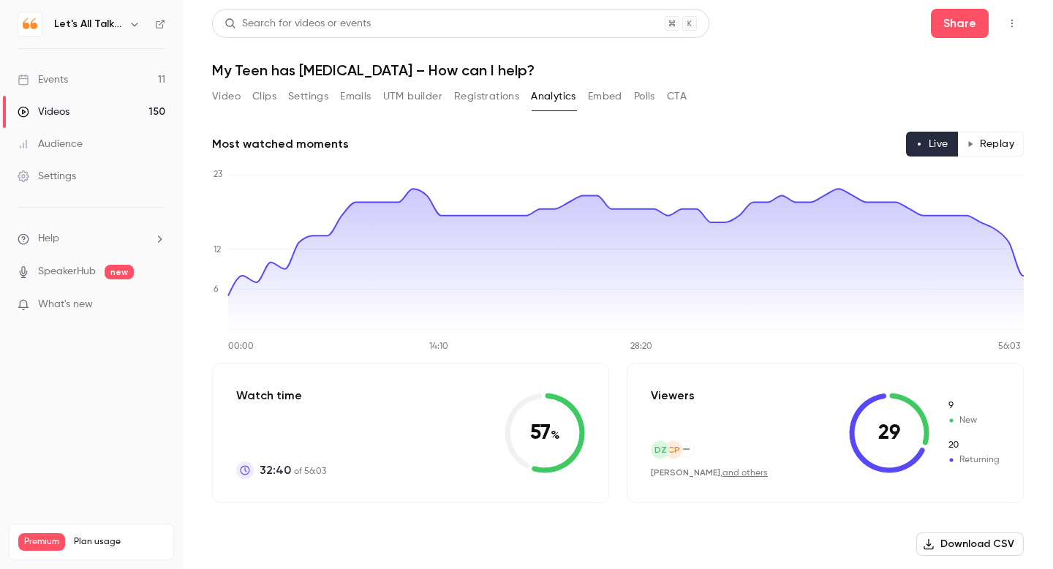
click at [985, 144] on button "Replay" at bounding box center [991, 144] width 67 height 25
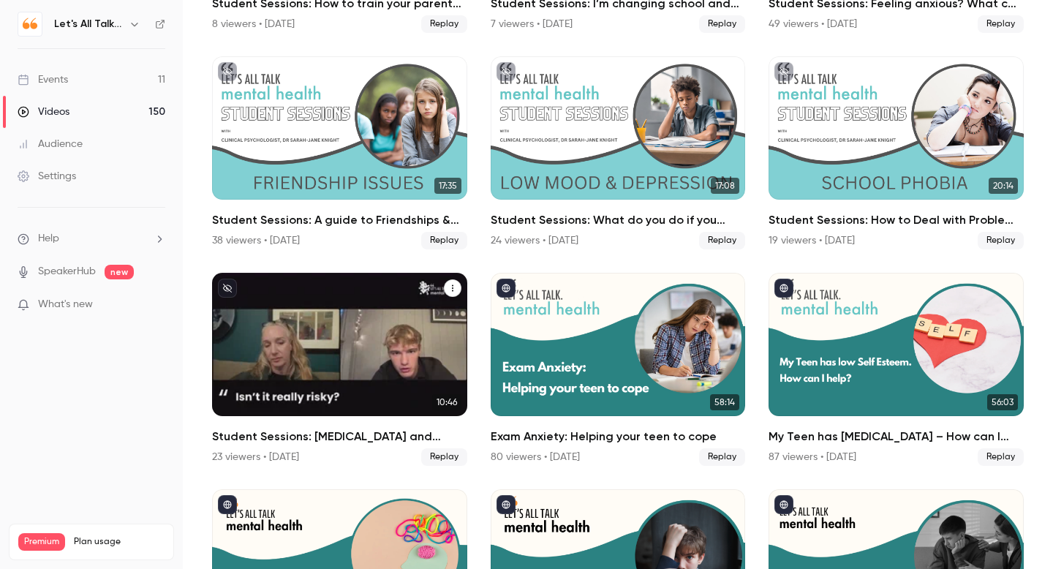
scroll to position [1590, 0]
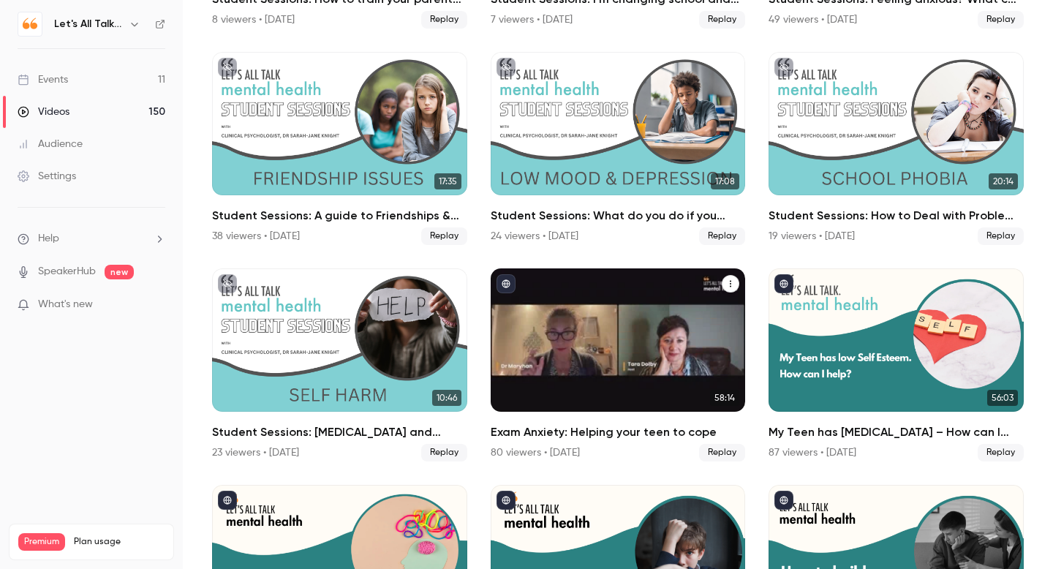
click at [526, 439] on h2 "Exam Anxiety: Helping your teen to cope" at bounding box center [618, 433] width 255 height 18
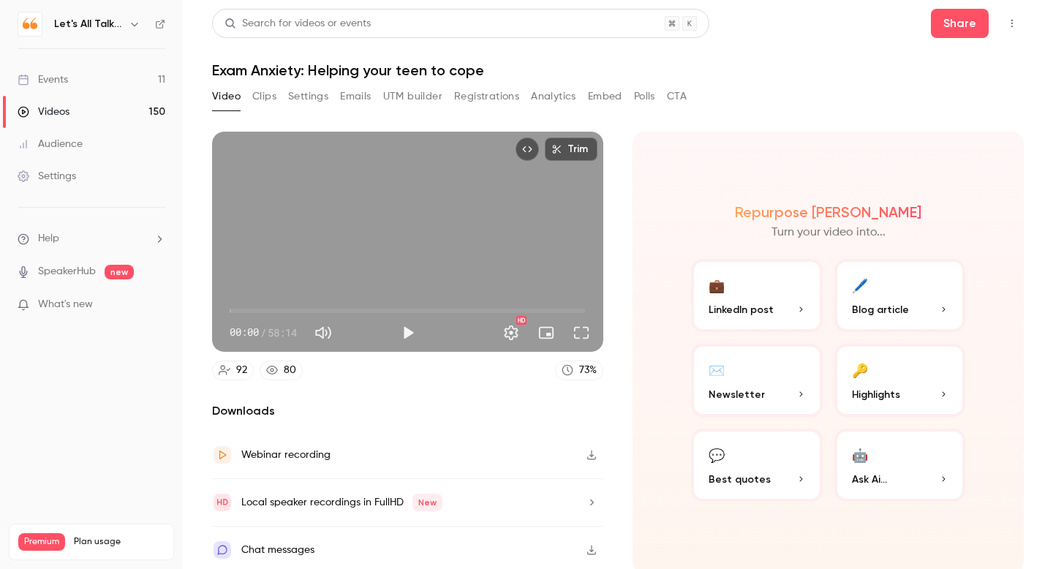
click at [554, 86] on button "Analytics" at bounding box center [553, 96] width 45 height 23
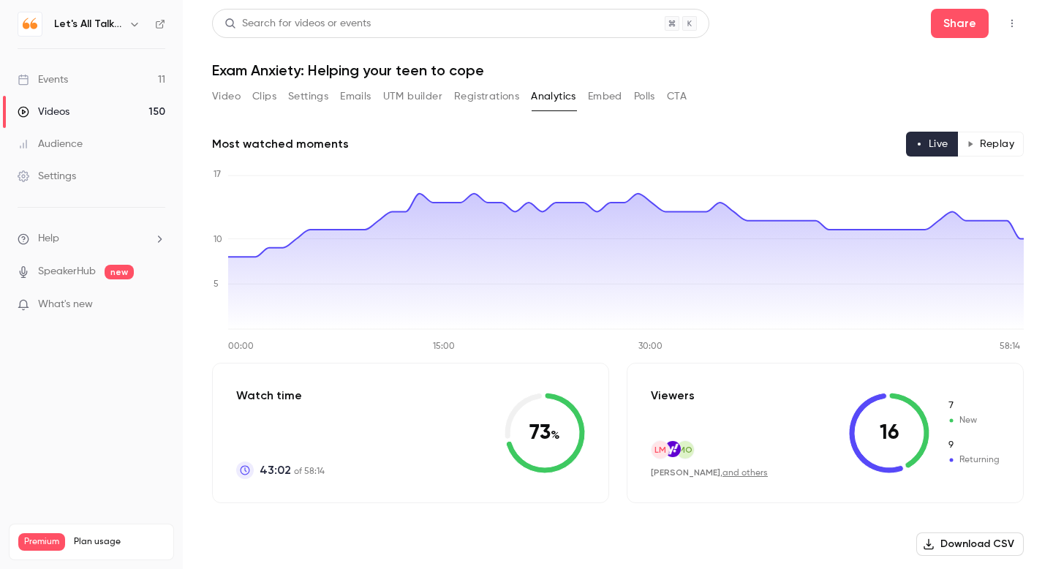
click at [986, 146] on button "Replay" at bounding box center [991, 144] width 67 height 25
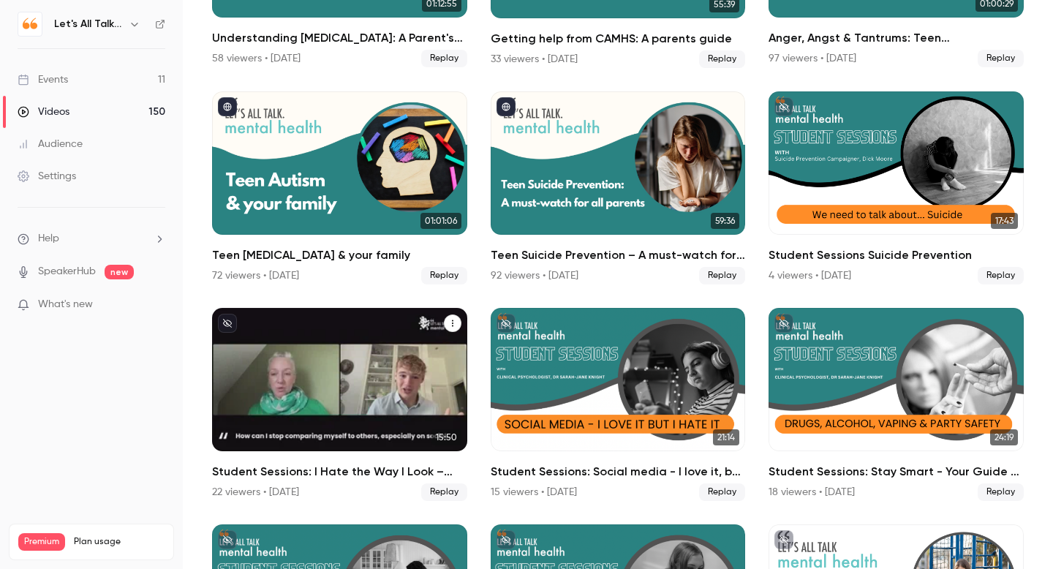
scroll to position [873, 0]
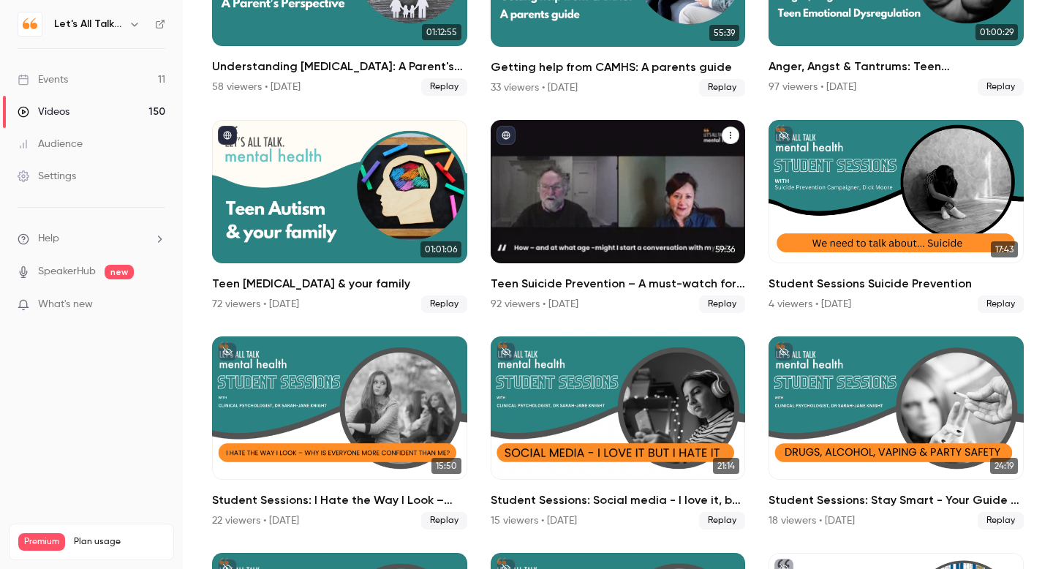
click at [527, 284] on h2 "Teen Suicide Prevention – A must-watch for all parents" at bounding box center [618, 284] width 255 height 18
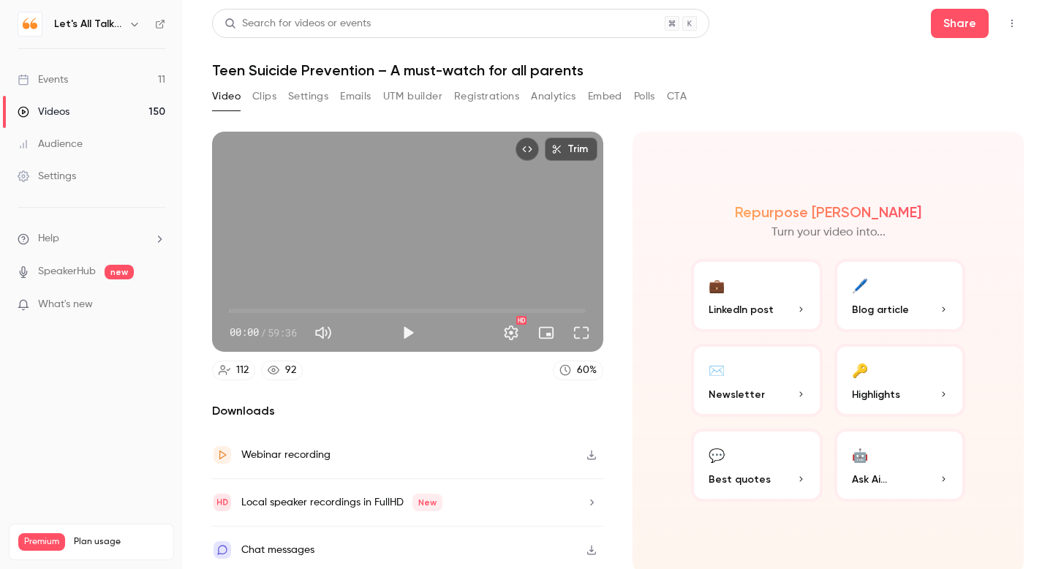
click at [538, 94] on button "Analytics" at bounding box center [553, 96] width 45 height 23
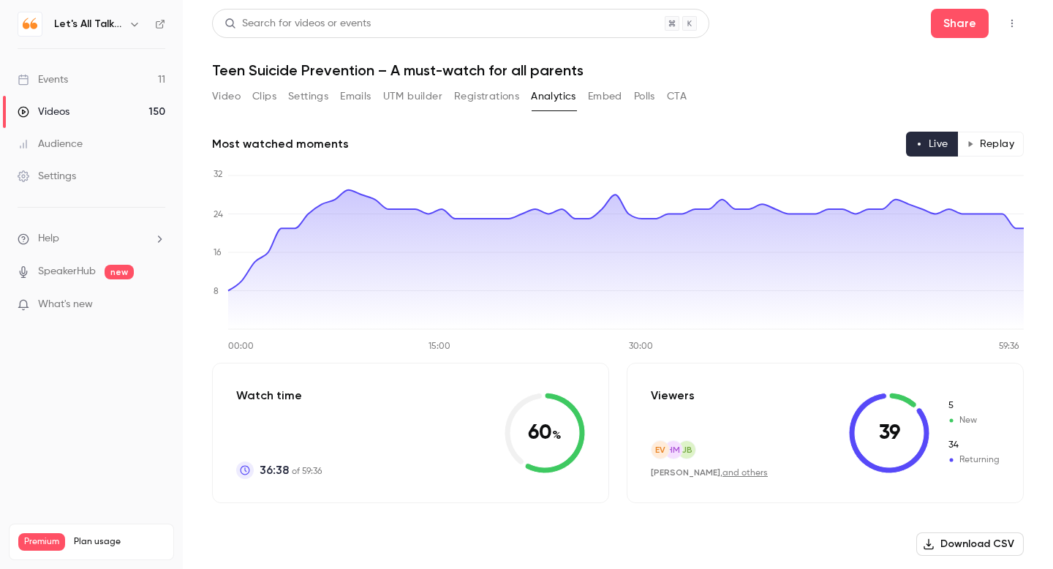
click at [990, 140] on button "Replay" at bounding box center [991, 144] width 67 height 25
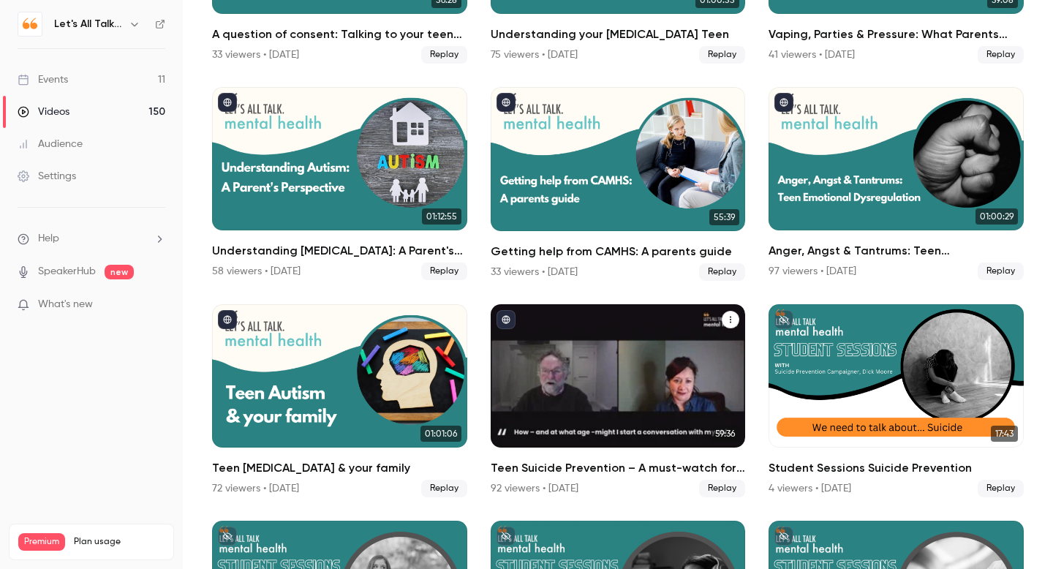
scroll to position [696, 0]
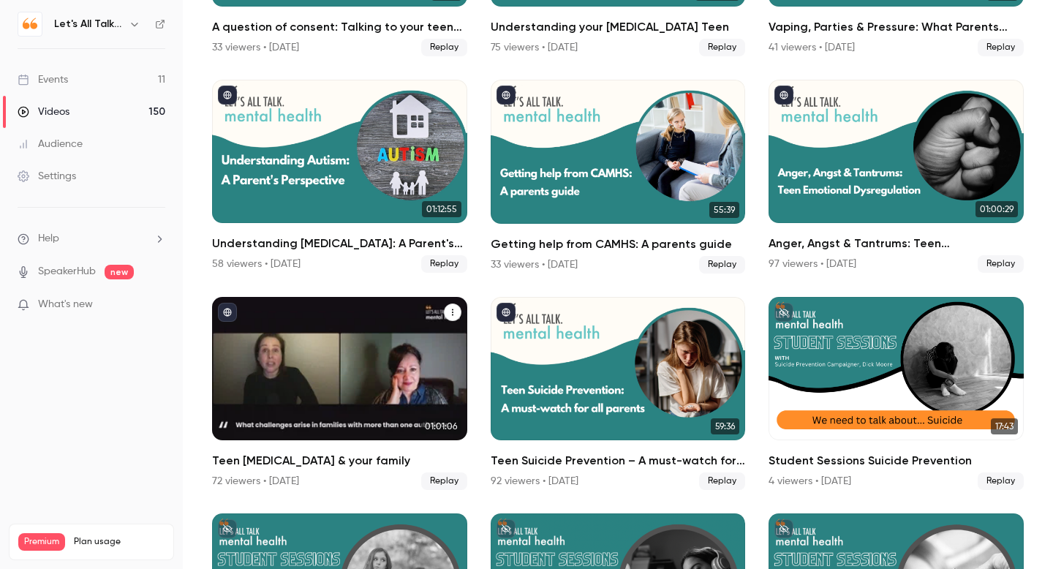
click at [361, 389] on div "Teen Autism & your family" at bounding box center [339, 368] width 255 height 143
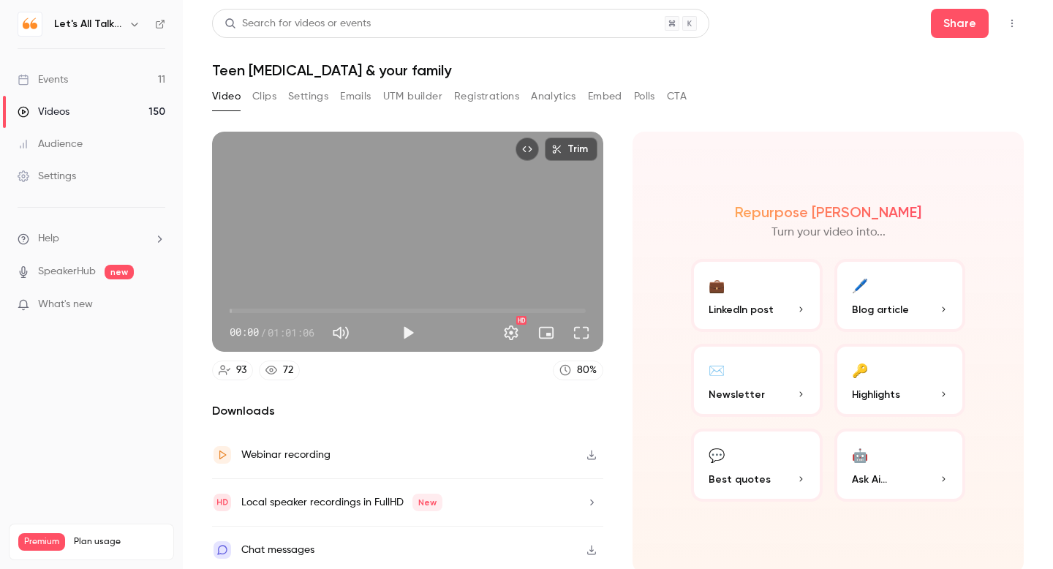
click at [547, 97] on button "Analytics" at bounding box center [553, 96] width 45 height 23
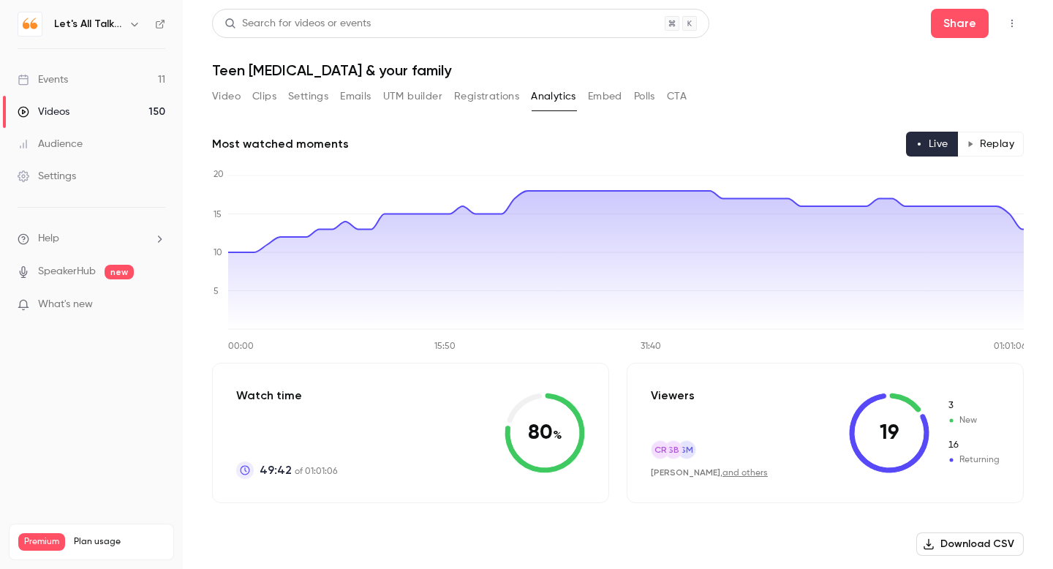
click at [996, 140] on button "Replay" at bounding box center [991, 144] width 67 height 25
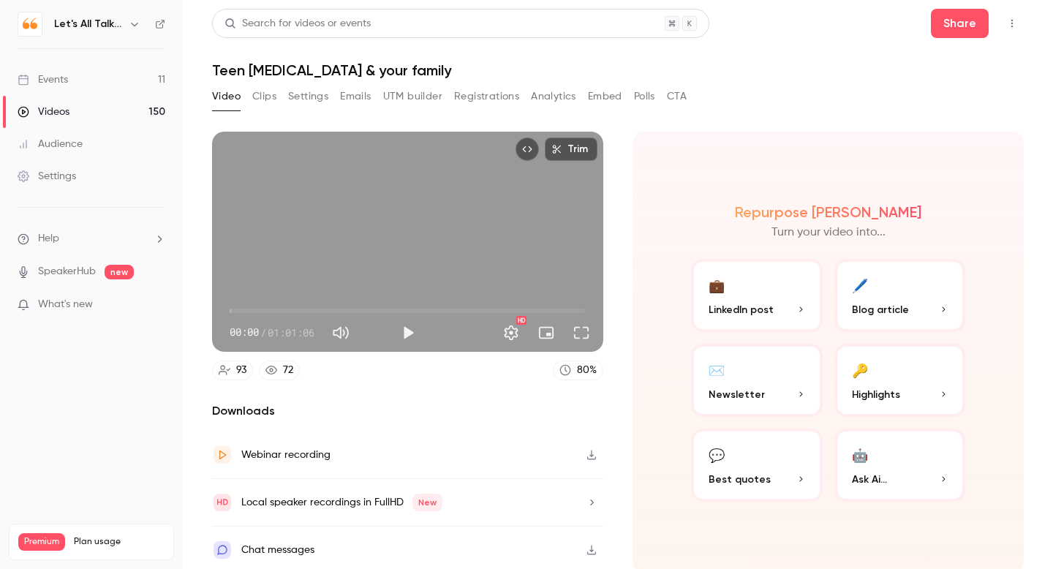
scroll to position [4, 0]
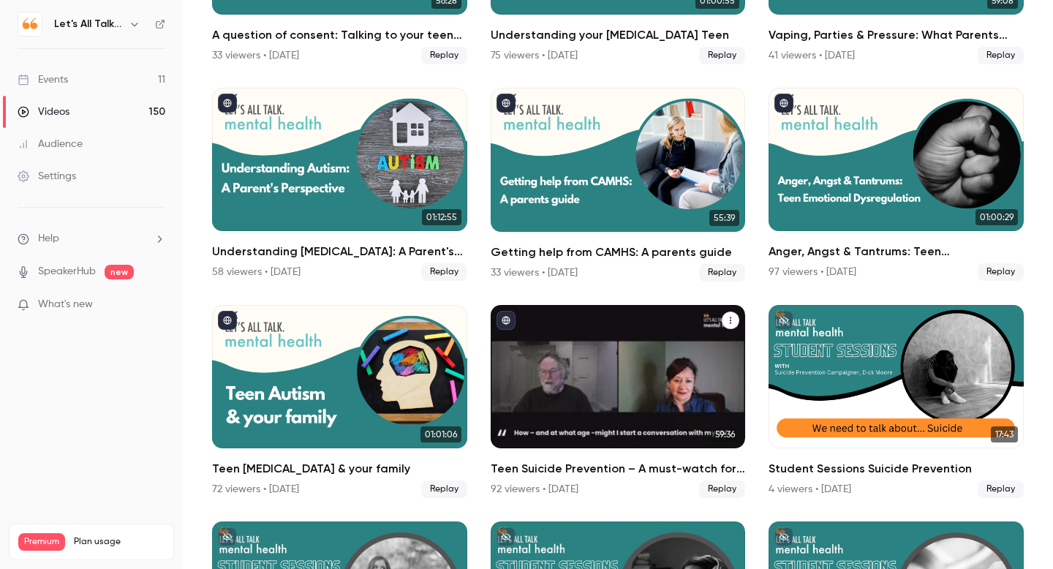
scroll to position [688, 0]
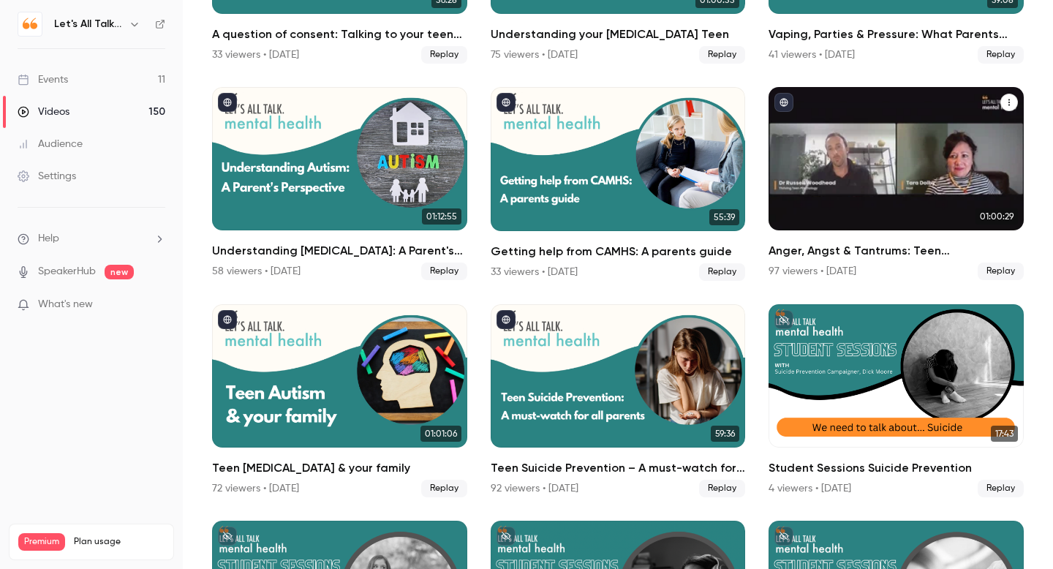
click at [812, 246] on h2 "Anger, Angst & Tantrums: Teen [MEDICAL_DATA]" at bounding box center [896, 251] width 255 height 18
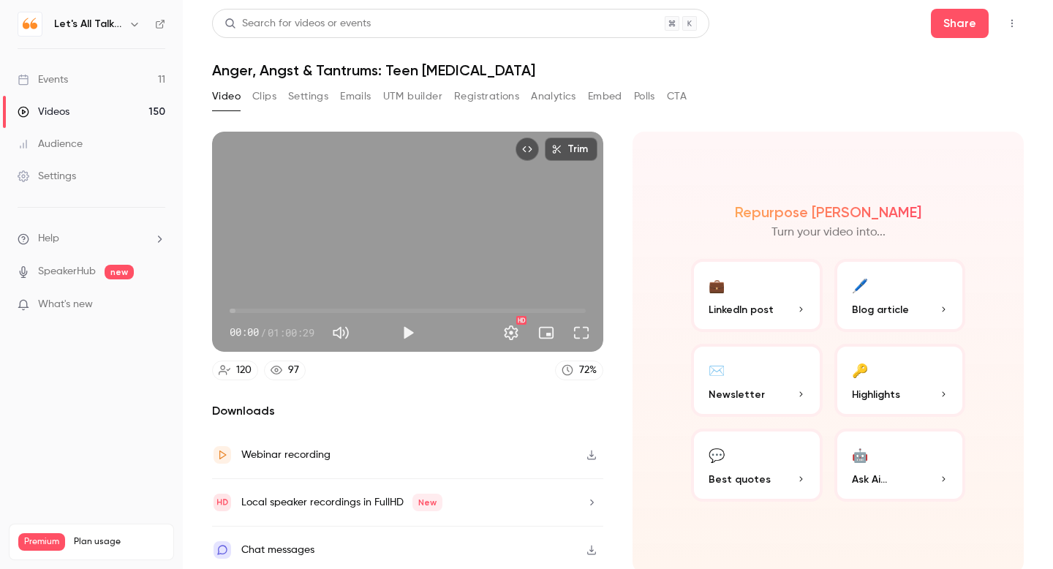
click at [558, 102] on button "Analytics" at bounding box center [553, 96] width 45 height 23
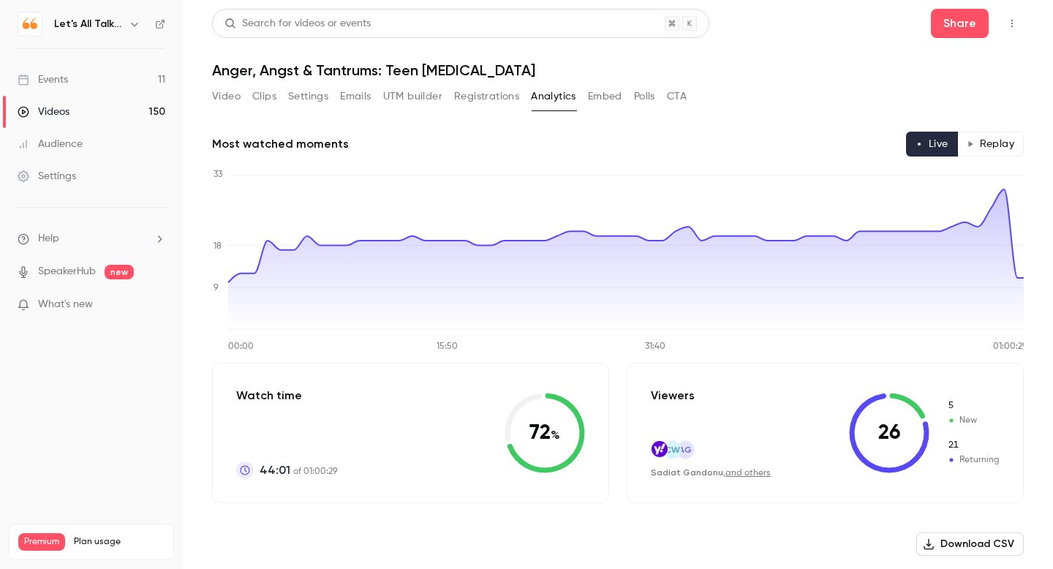
click at [1001, 144] on button "Replay" at bounding box center [991, 144] width 67 height 25
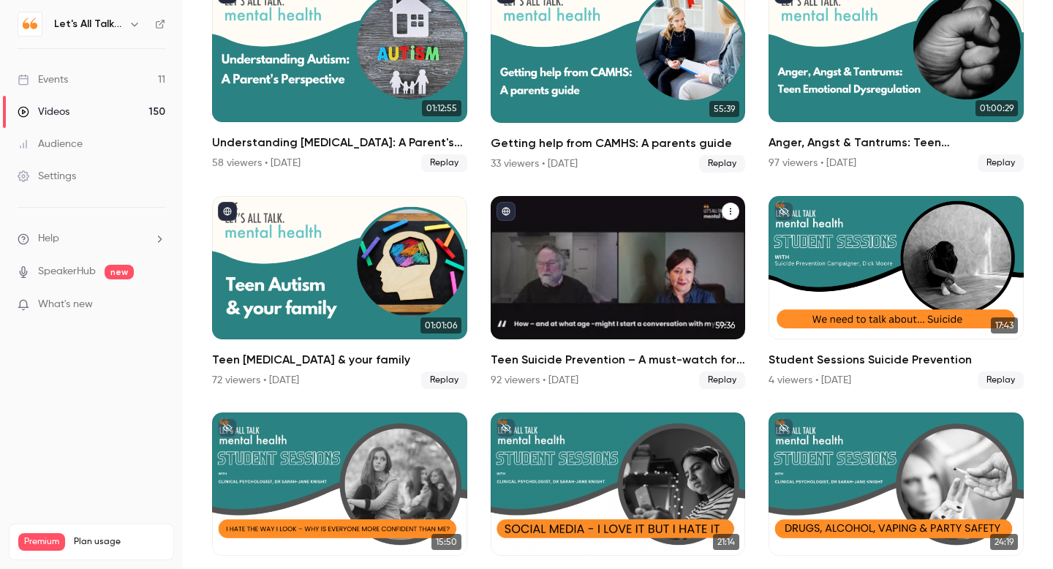
scroll to position [795, 0]
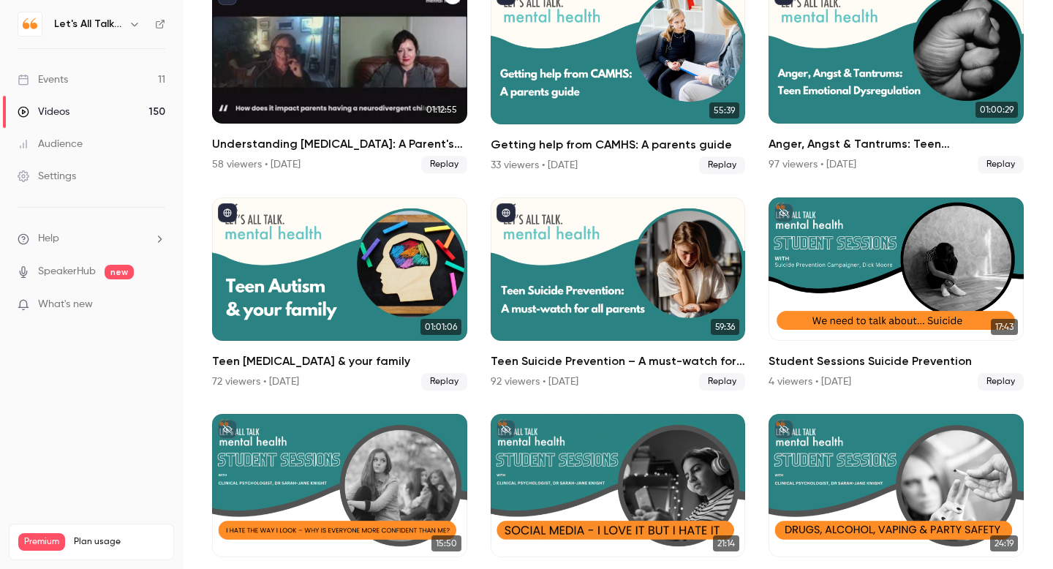
click at [335, 142] on h2 "Understanding [MEDICAL_DATA]: A Parent's Perspective" at bounding box center [339, 144] width 255 height 18
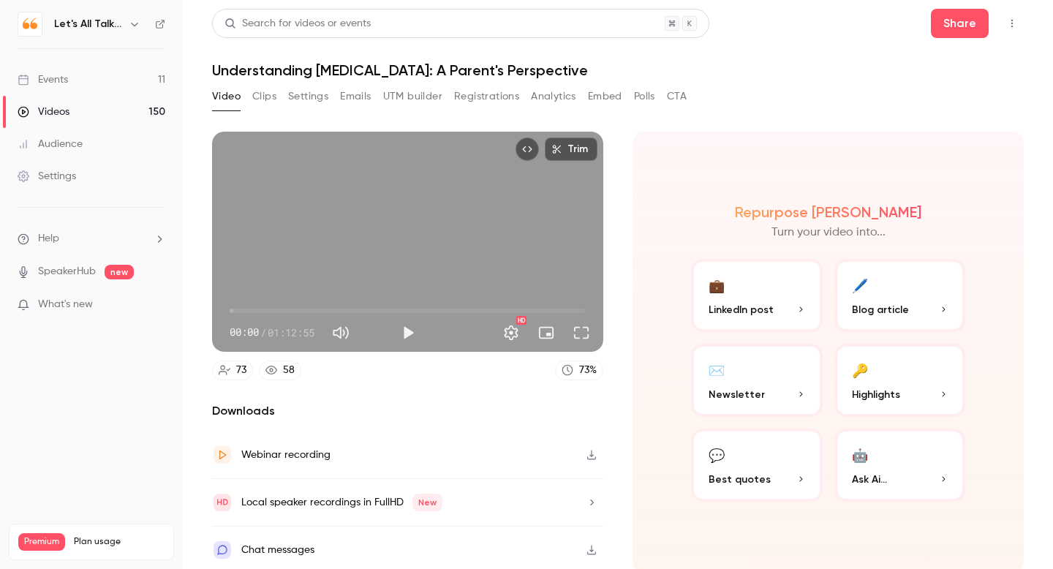
click at [556, 93] on button "Analytics" at bounding box center [553, 96] width 45 height 23
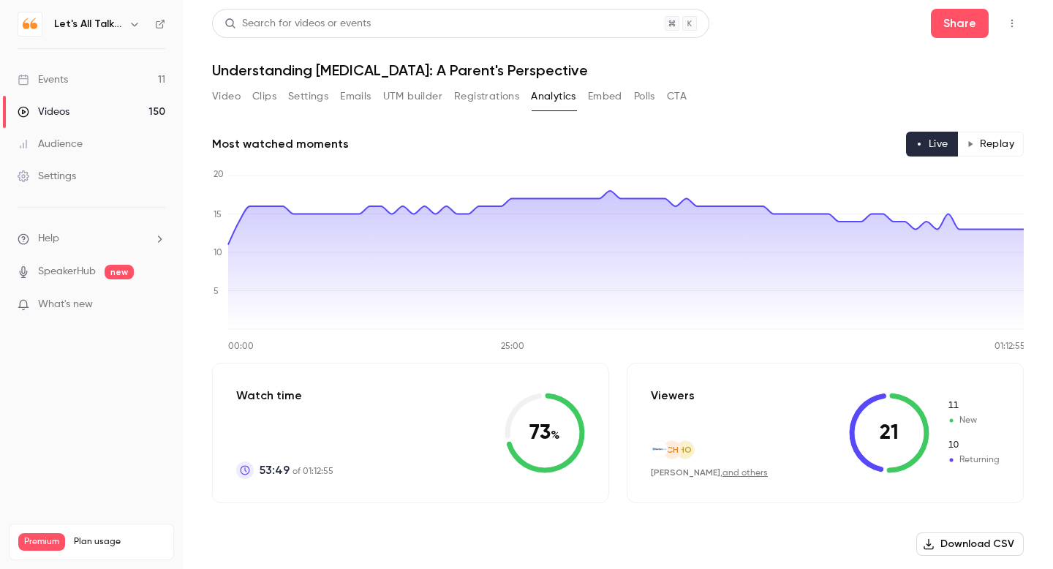
click at [988, 142] on button "Replay" at bounding box center [991, 144] width 67 height 25
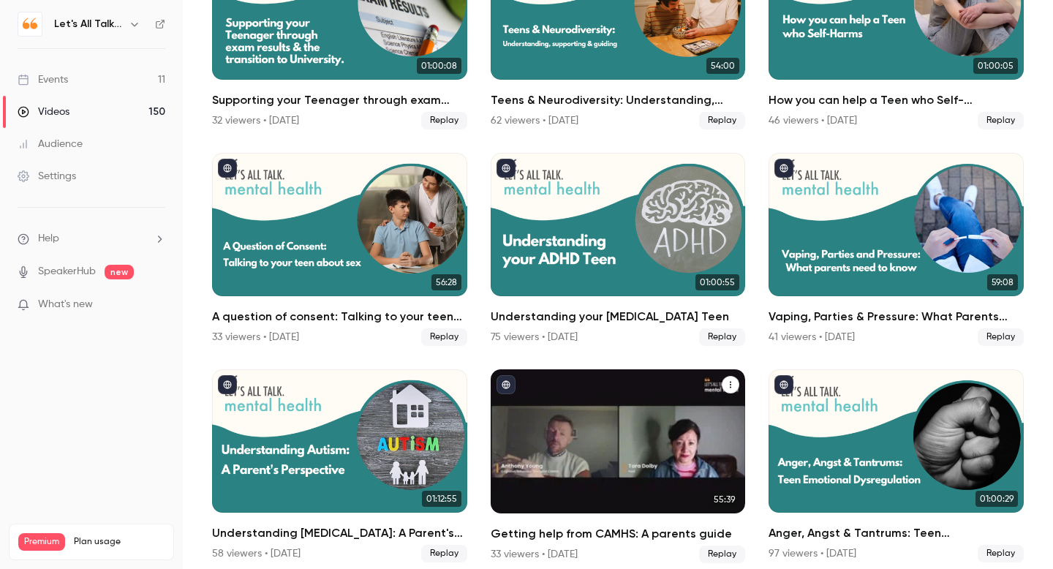
scroll to position [405, 0]
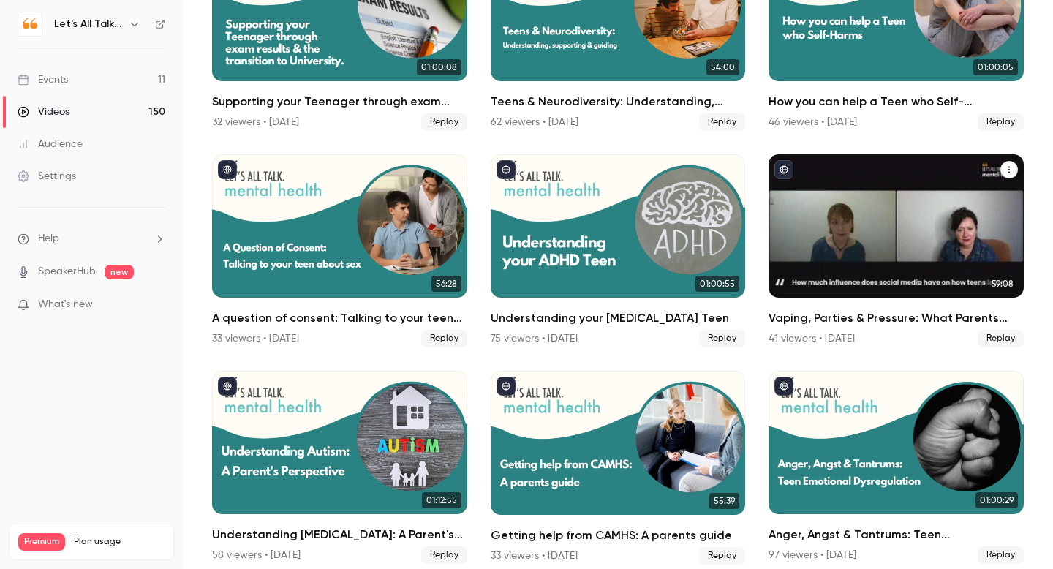
click at [821, 201] on div "Vaping, Parties & Pressure: What Parents Need to Know" at bounding box center [896, 225] width 255 height 143
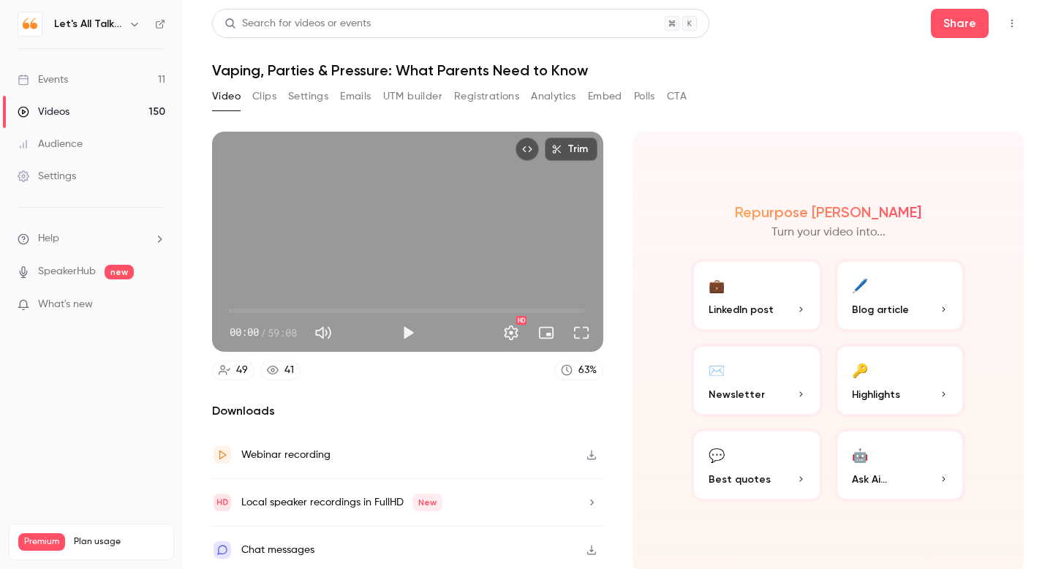
click at [555, 97] on button "Analytics" at bounding box center [553, 96] width 45 height 23
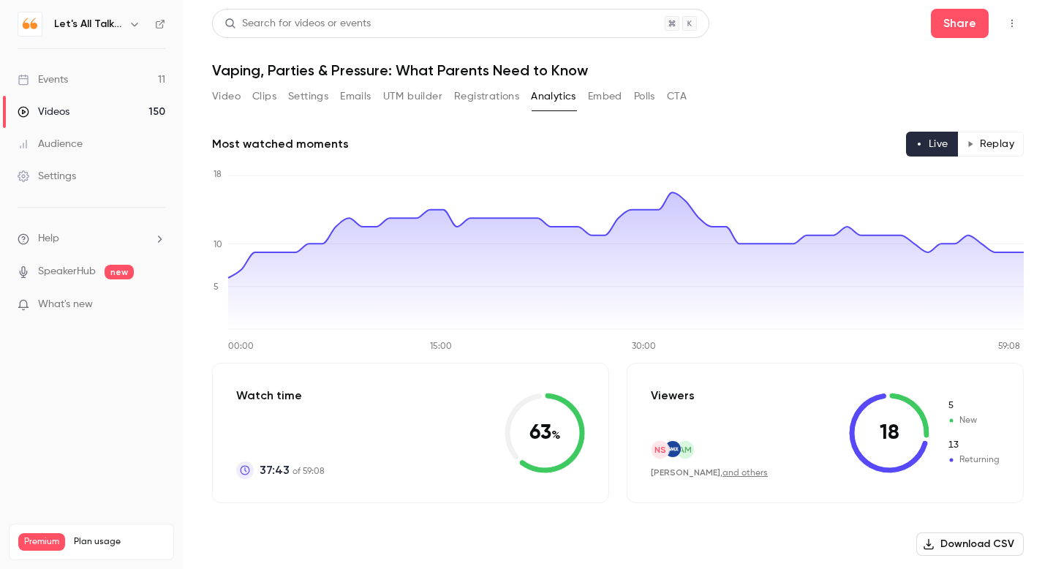
click at [993, 140] on button "Replay" at bounding box center [991, 144] width 67 height 25
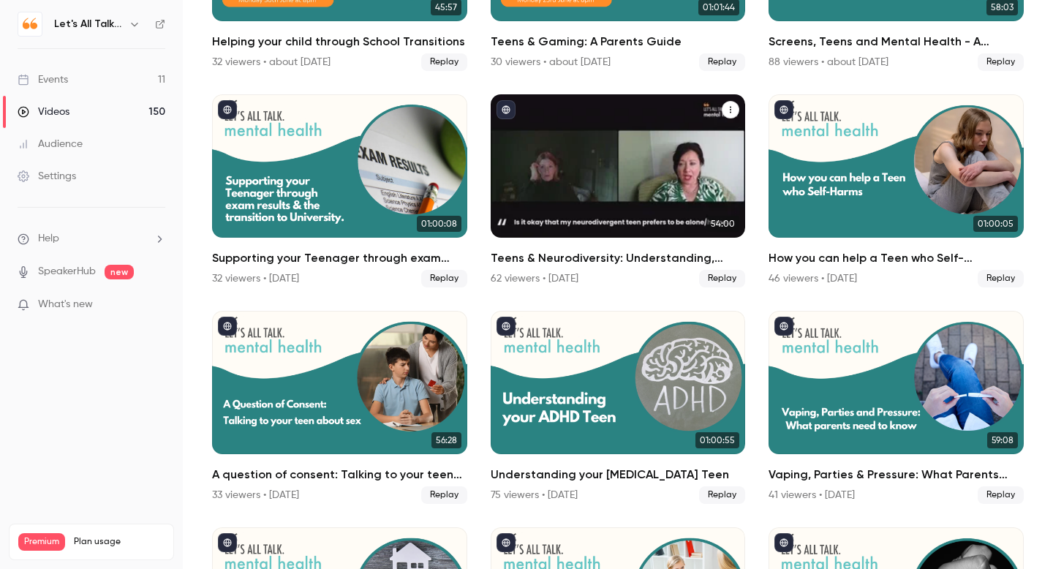
scroll to position [299, 0]
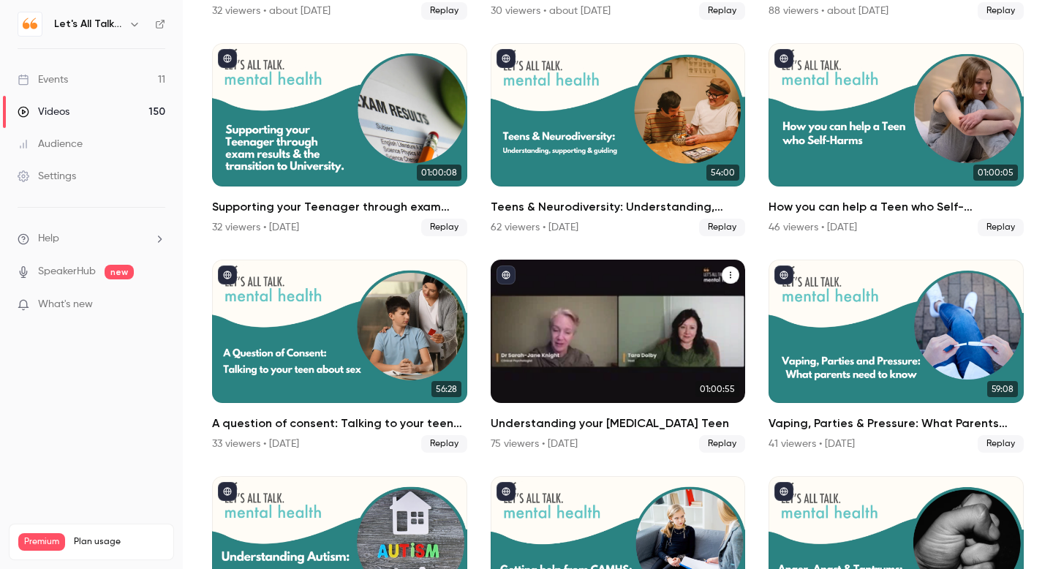
click at [560, 336] on div "Understanding your ADHD Teen" at bounding box center [618, 331] width 255 height 143
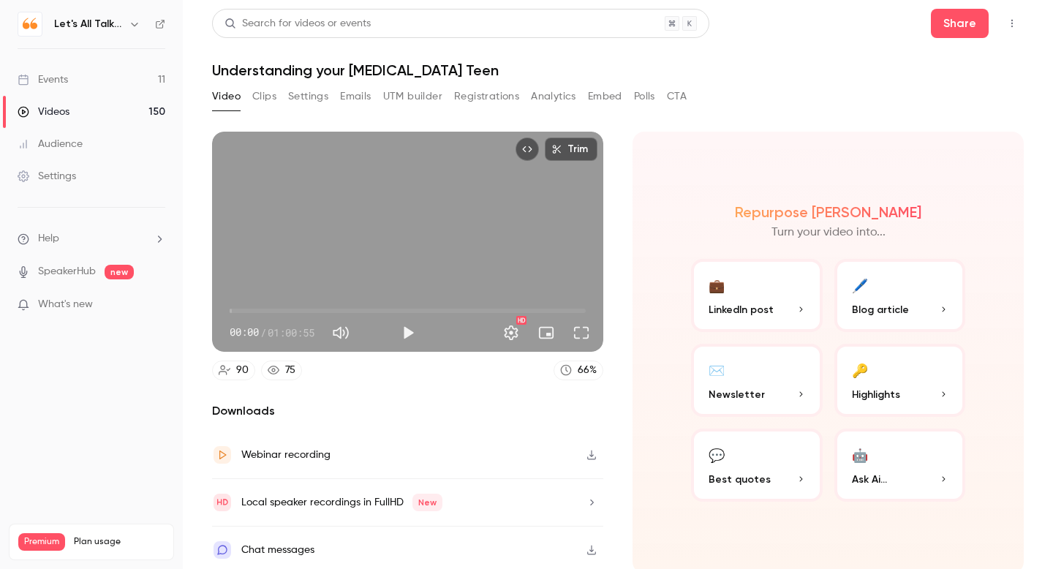
click at [557, 99] on button "Analytics" at bounding box center [553, 96] width 45 height 23
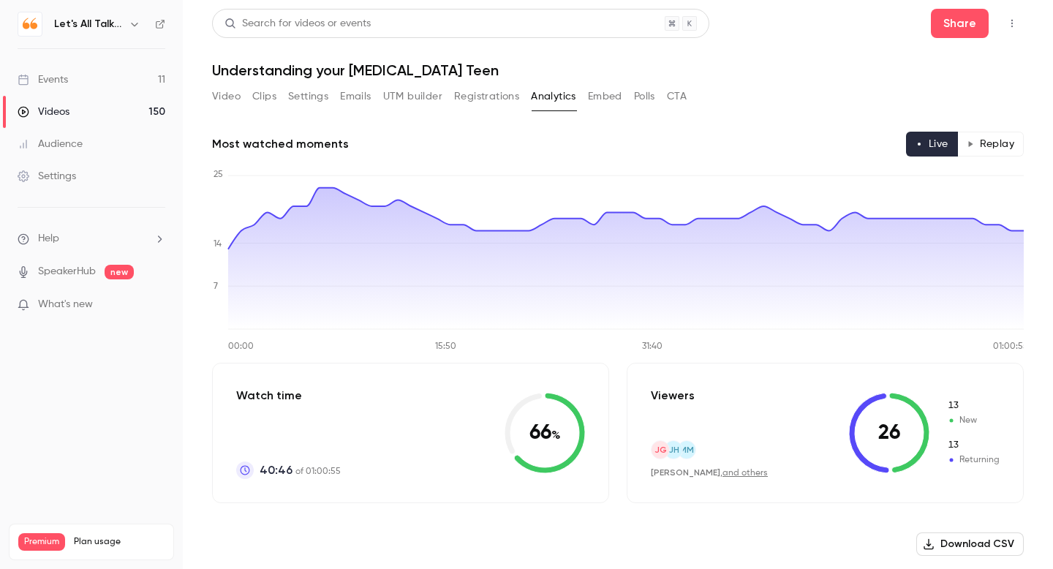
click at [999, 143] on button "Replay" at bounding box center [991, 144] width 67 height 25
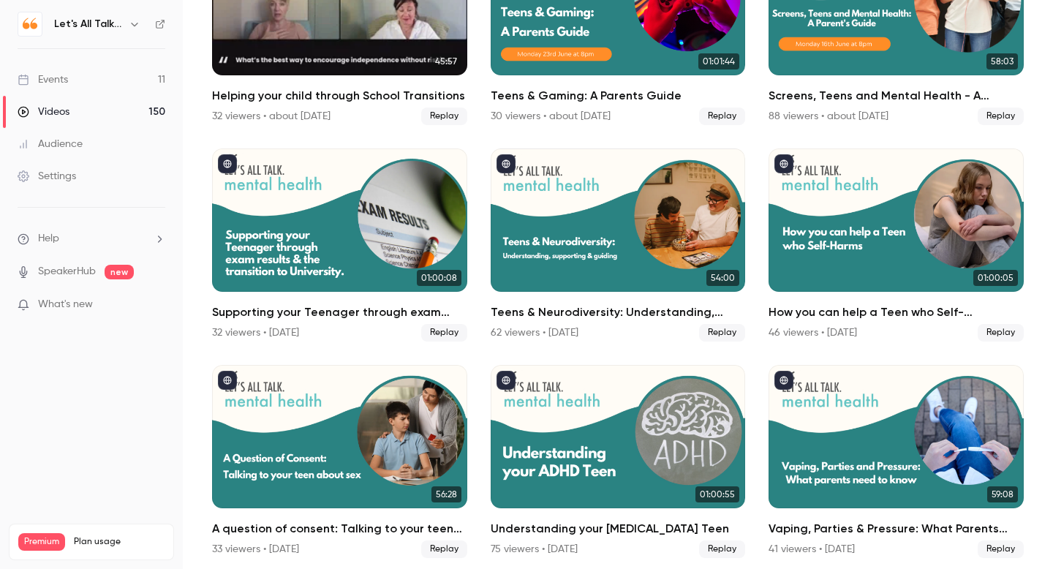
scroll to position [200, 0]
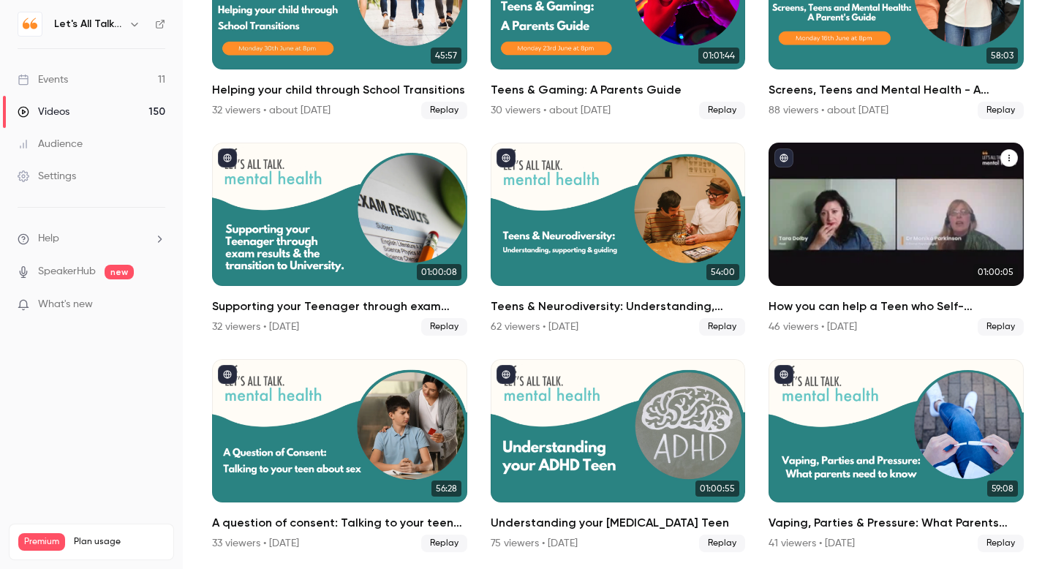
click at [896, 250] on div "How you can help a Teen who Self-Harms" at bounding box center [896, 214] width 255 height 143
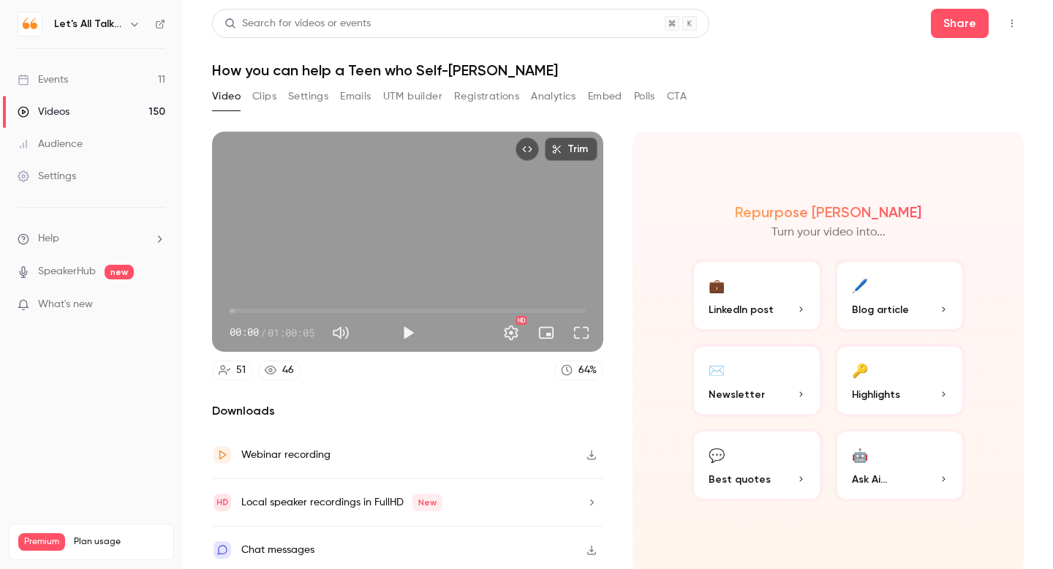
click at [552, 101] on button "Analytics" at bounding box center [553, 96] width 45 height 23
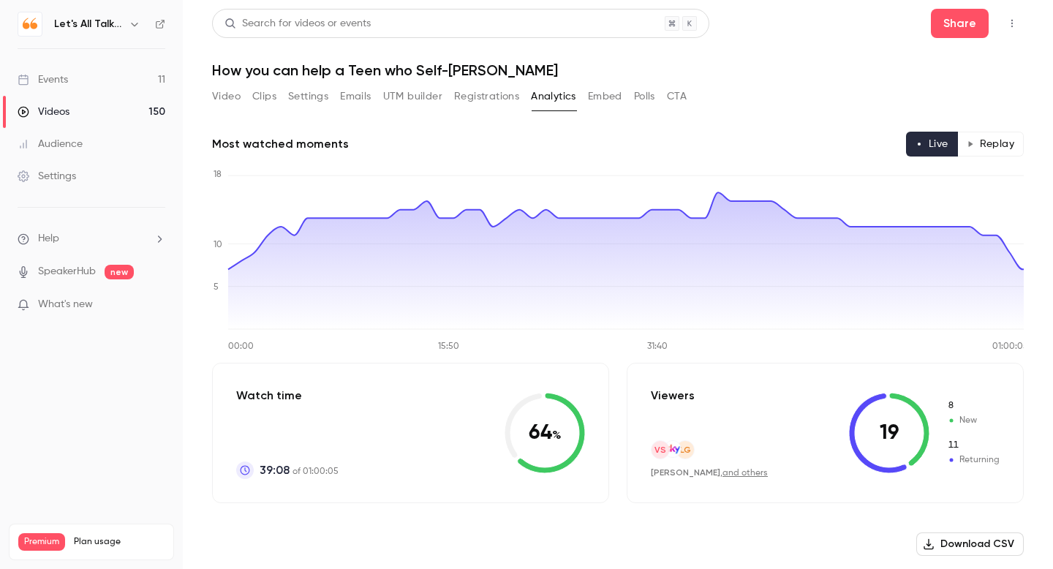
click at [992, 143] on button "Replay" at bounding box center [991, 144] width 67 height 25
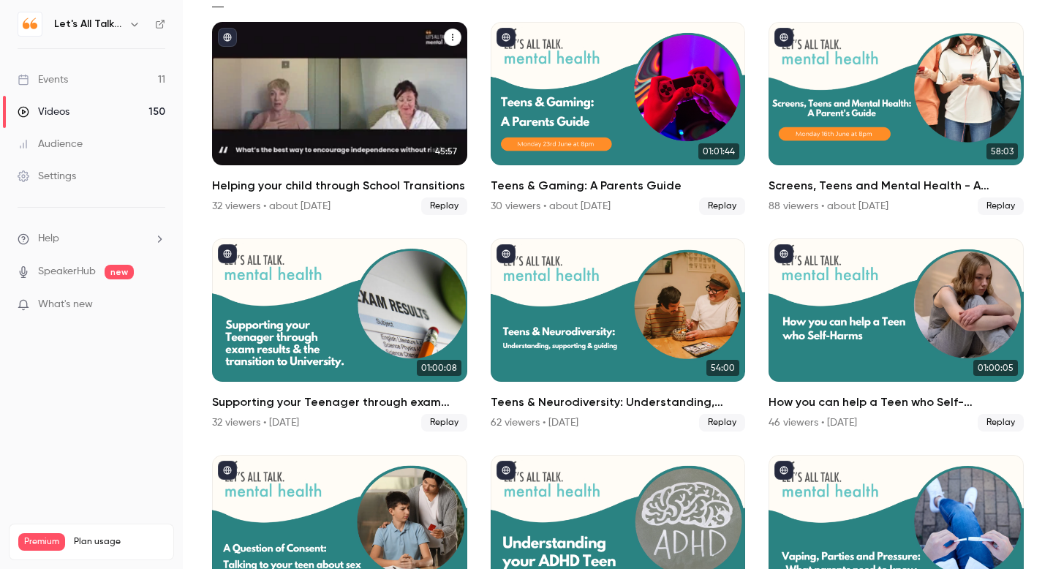
scroll to position [108, 0]
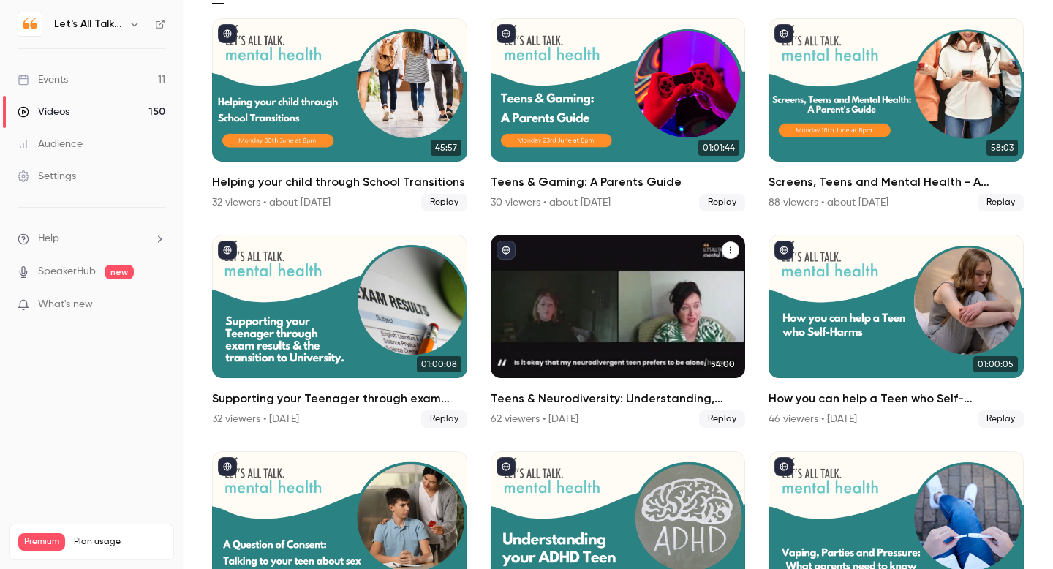
click at [522, 395] on h2 "Teens & Neurodiversity: Understanding, supporting & guiding" at bounding box center [618, 399] width 255 height 18
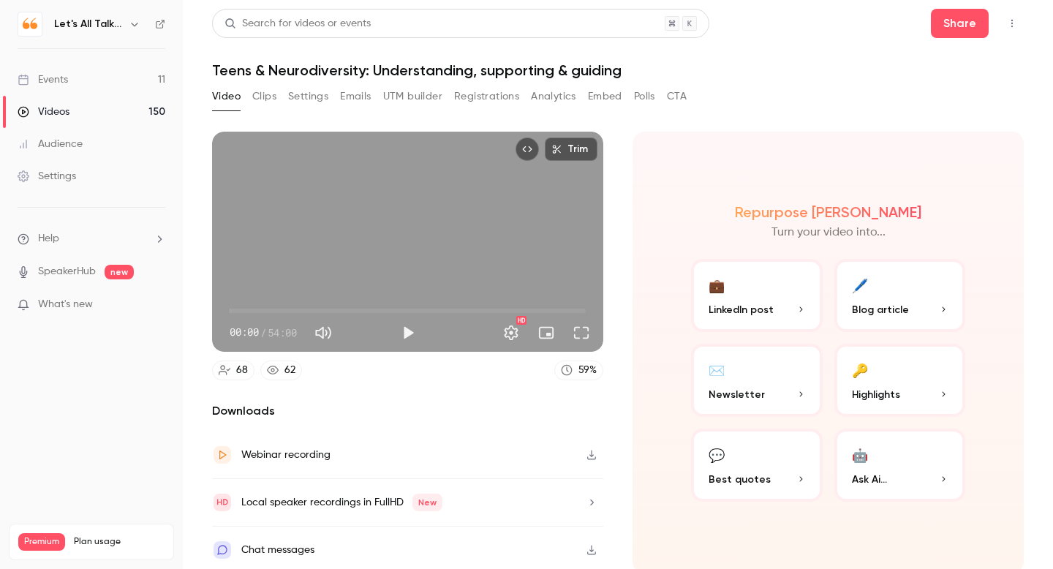
click at [545, 101] on button "Analytics" at bounding box center [553, 96] width 45 height 23
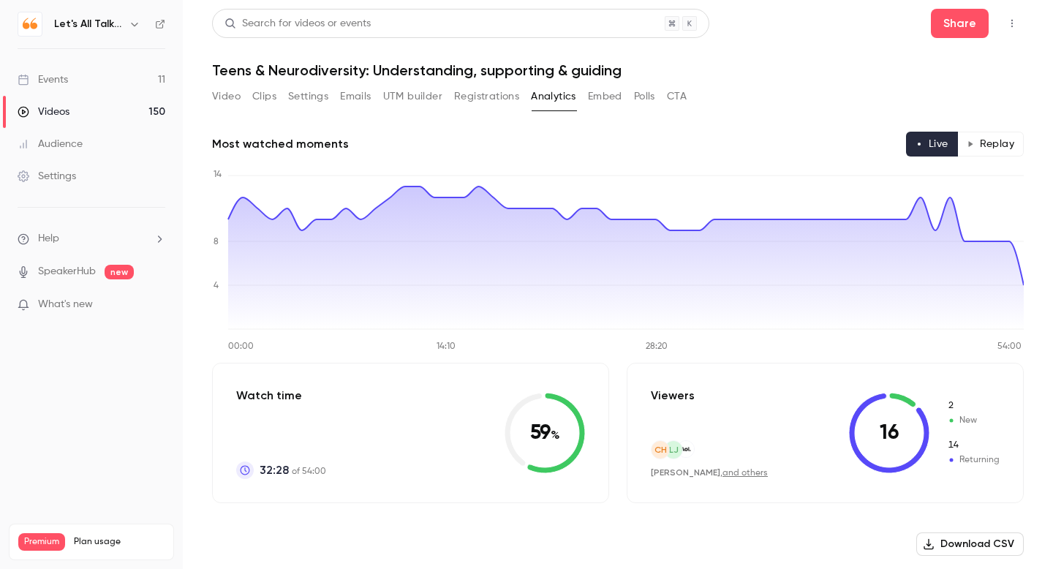
click at [987, 140] on button "Replay" at bounding box center [991, 144] width 67 height 25
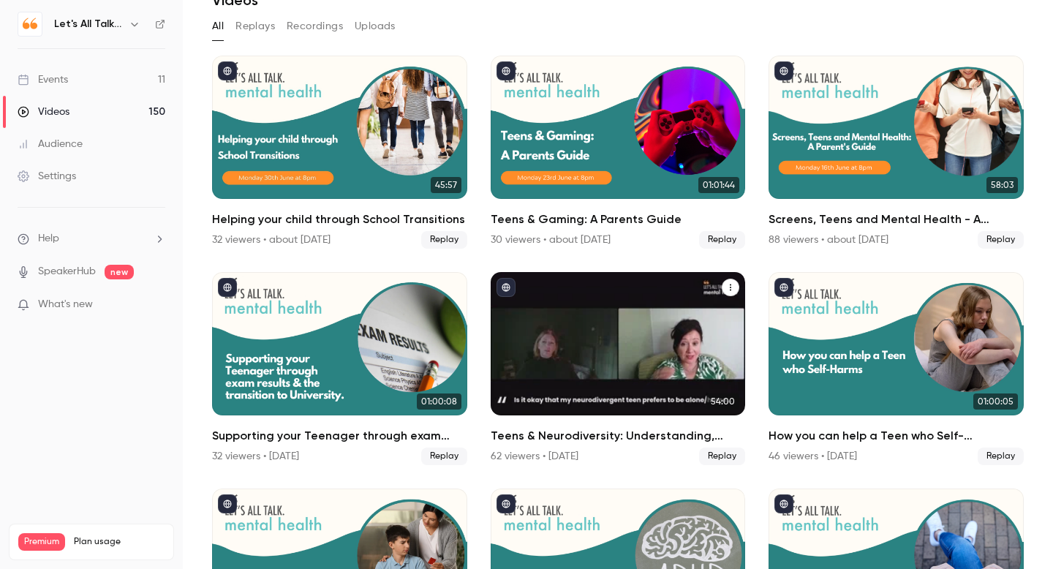
scroll to position [72, 0]
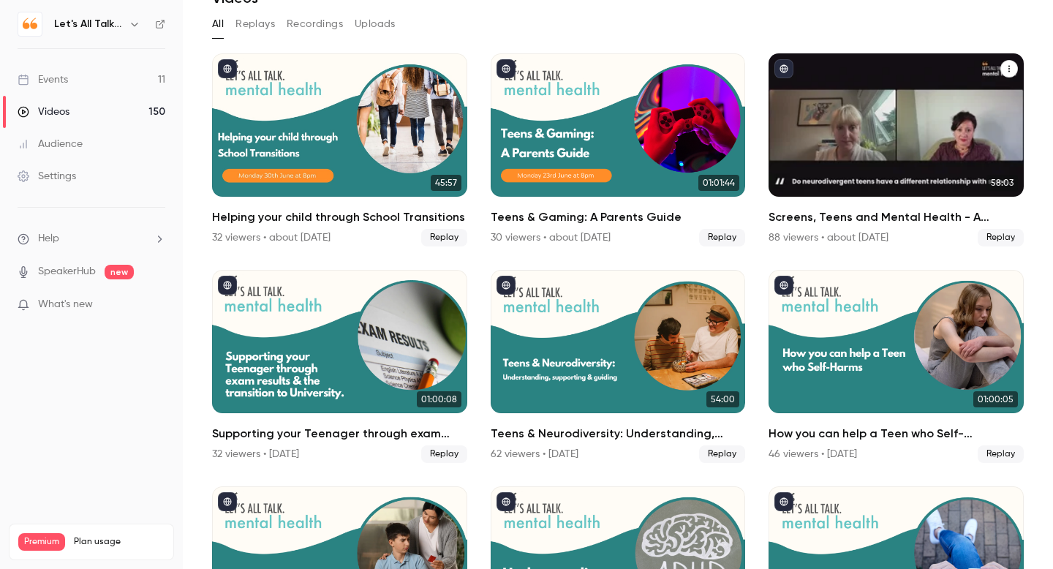
click at [914, 134] on div "Screens, Teens and Mental Health - A Parent's guide" at bounding box center [896, 124] width 255 height 143
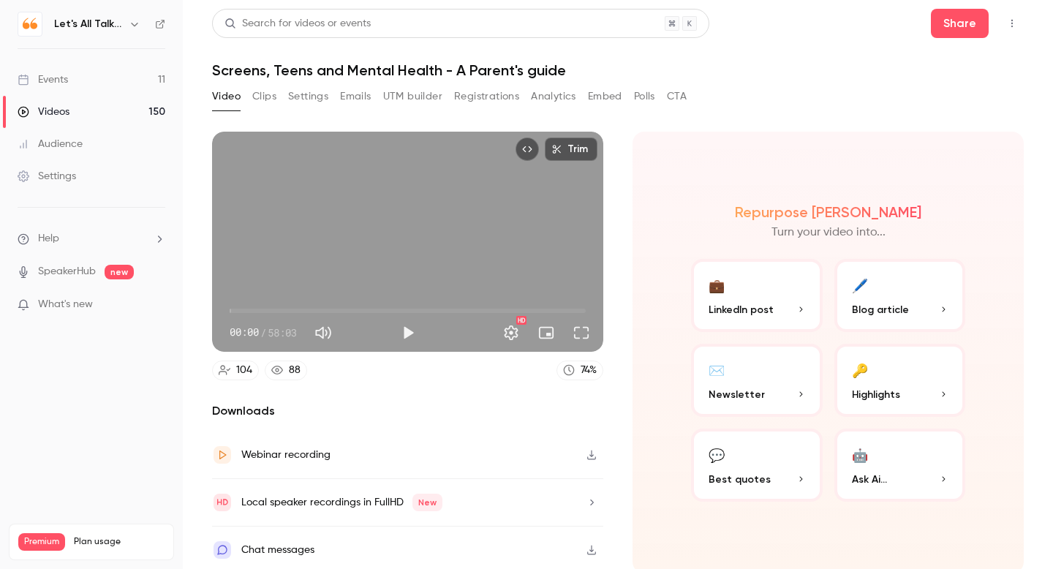
click at [572, 99] on button "Analytics" at bounding box center [553, 96] width 45 height 23
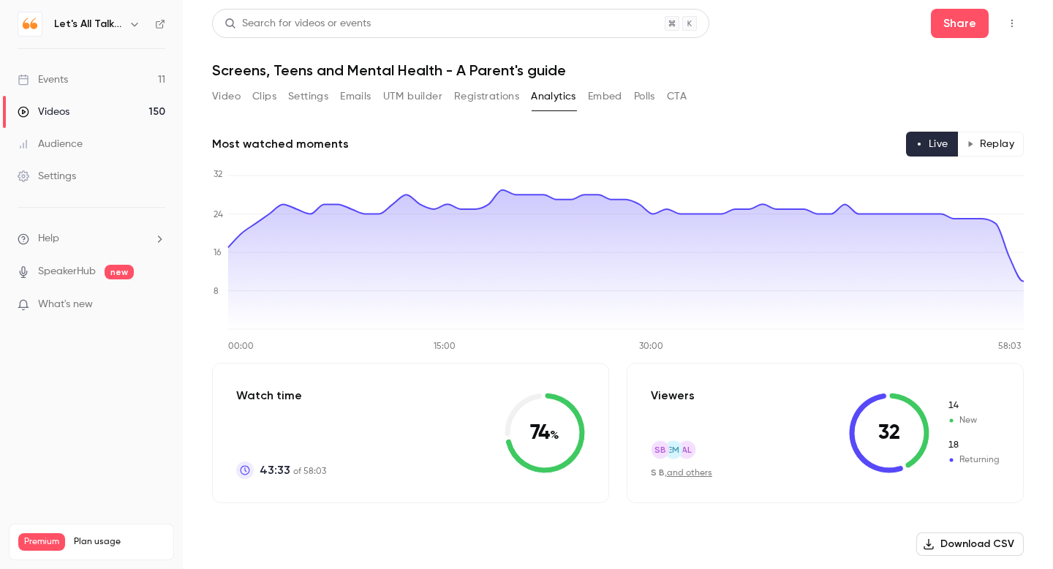
click at [993, 140] on button "Replay" at bounding box center [991, 144] width 67 height 25
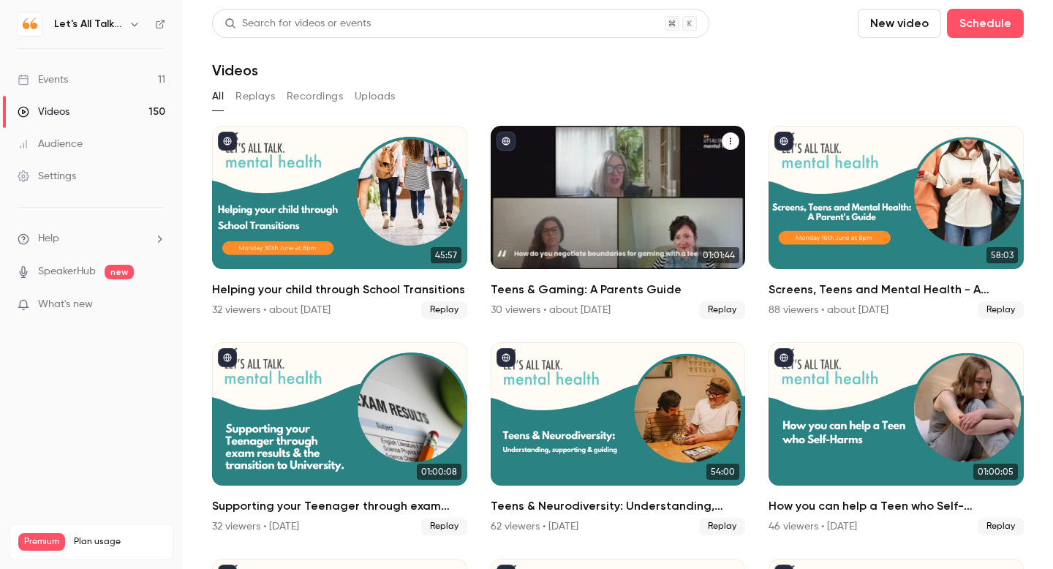
click at [554, 283] on h2 "Teens & Gaming: A Parents Guide" at bounding box center [618, 290] width 255 height 18
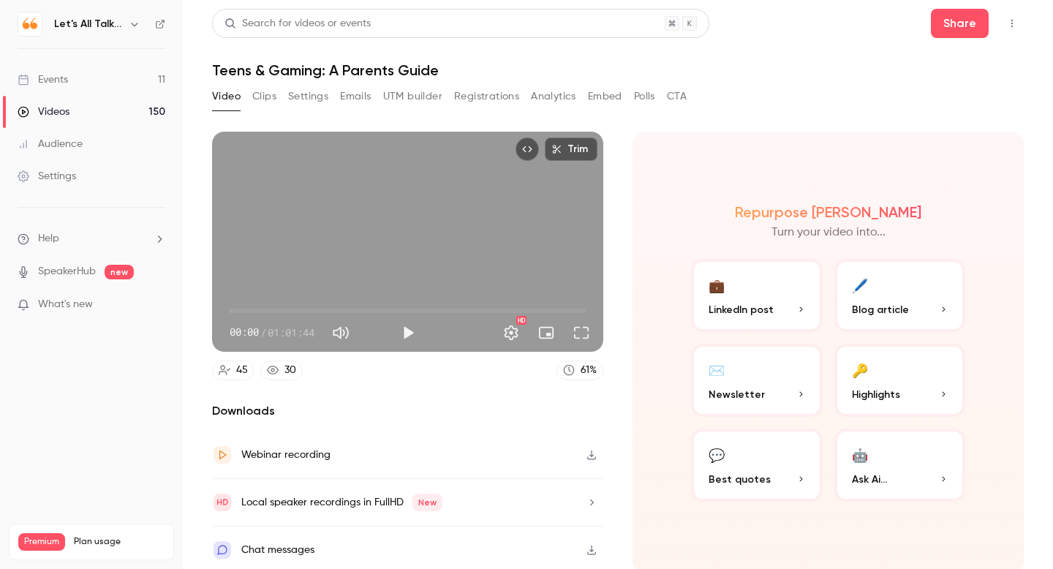
click at [545, 102] on button "Analytics" at bounding box center [553, 96] width 45 height 23
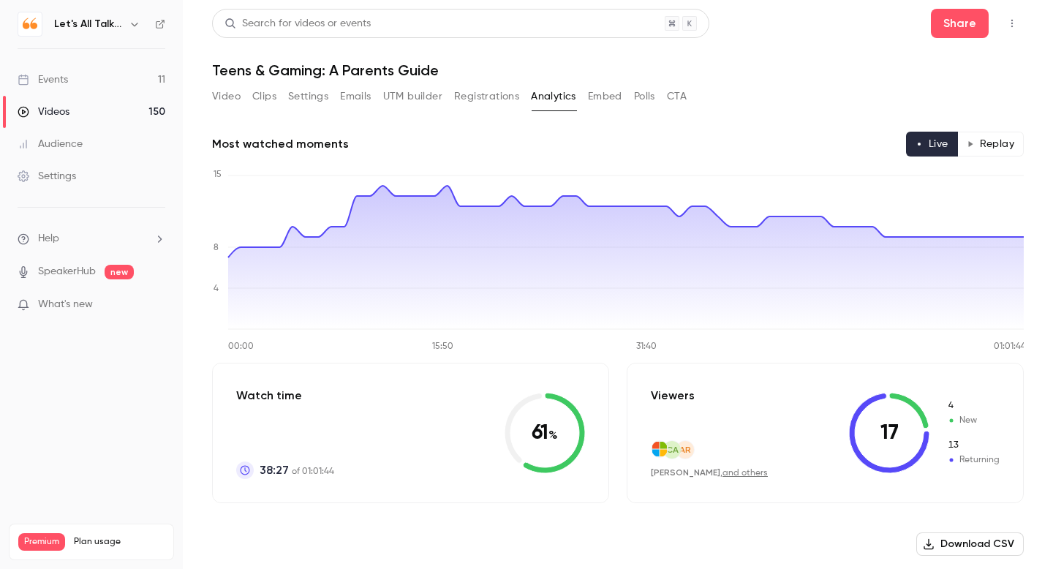
click at [988, 146] on button "Replay" at bounding box center [991, 144] width 67 height 25
